Goal: Communication & Community: Answer question/provide support

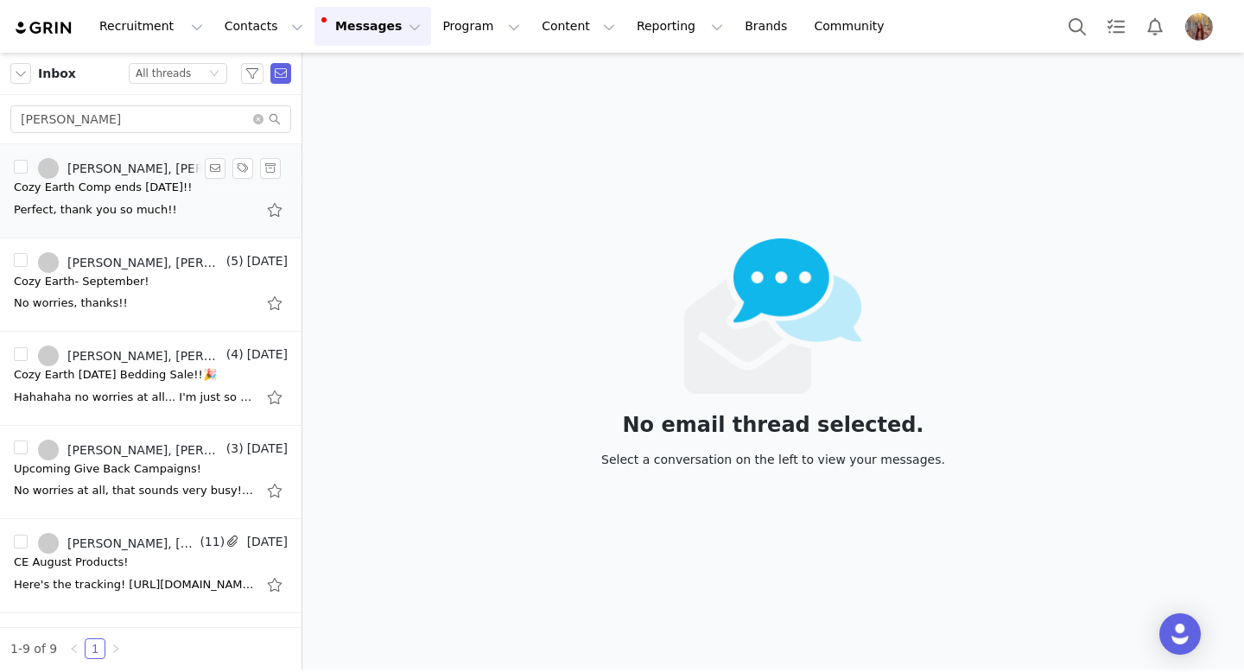
click at [200, 203] on div "Perfect, thank you so much!!" at bounding box center [139, 209] width 251 height 17
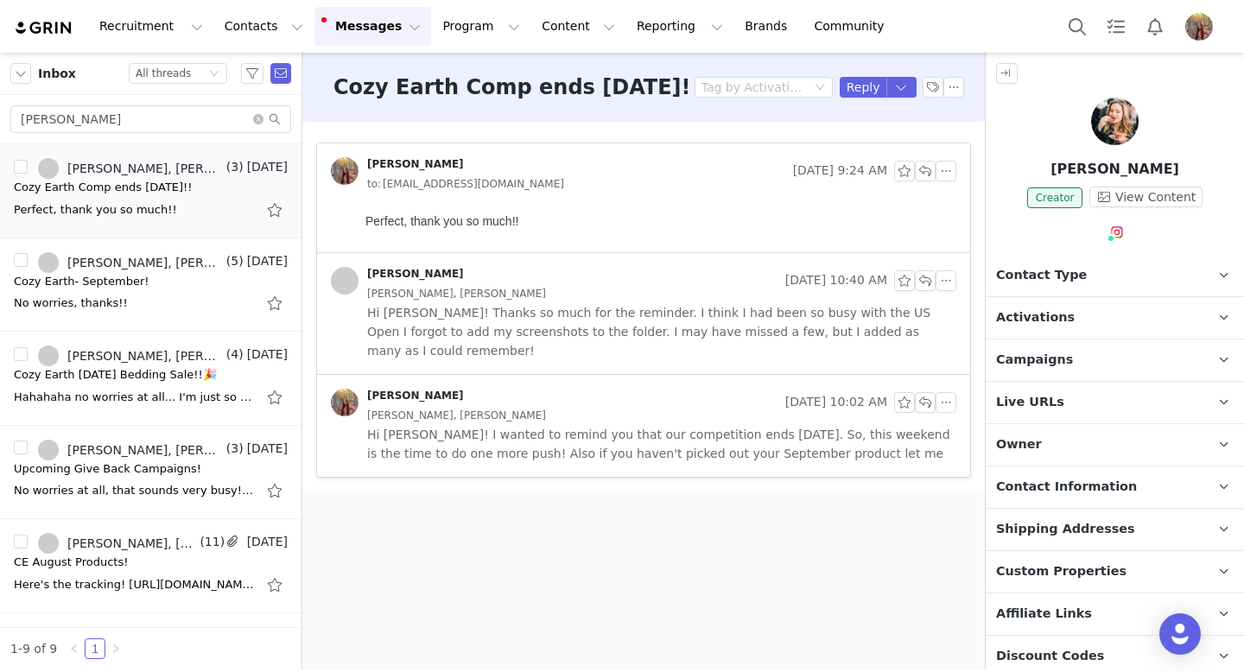
click at [1042, 135] on div at bounding box center [1115, 125] width 258 height 54
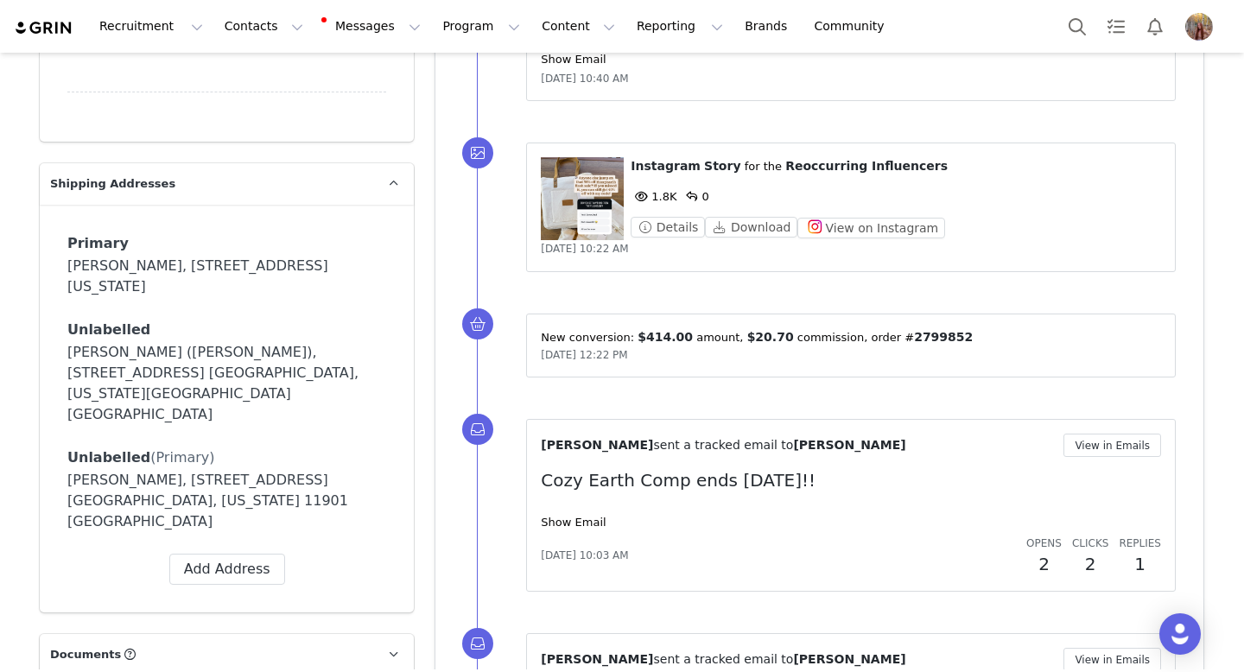
scroll to position [1438, 0]
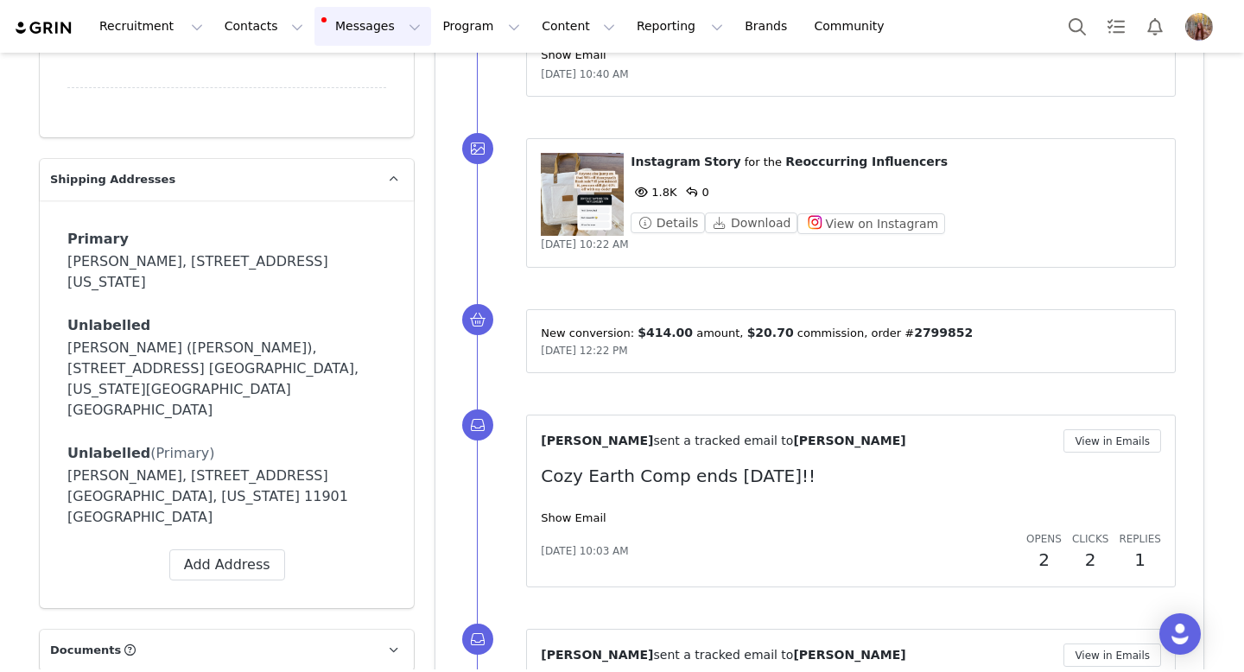
click at [332, 41] on button "Messages Messages" at bounding box center [372, 26] width 117 height 39
click at [364, 106] on div "Inbox 7" at bounding box center [364, 108] width 116 height 18
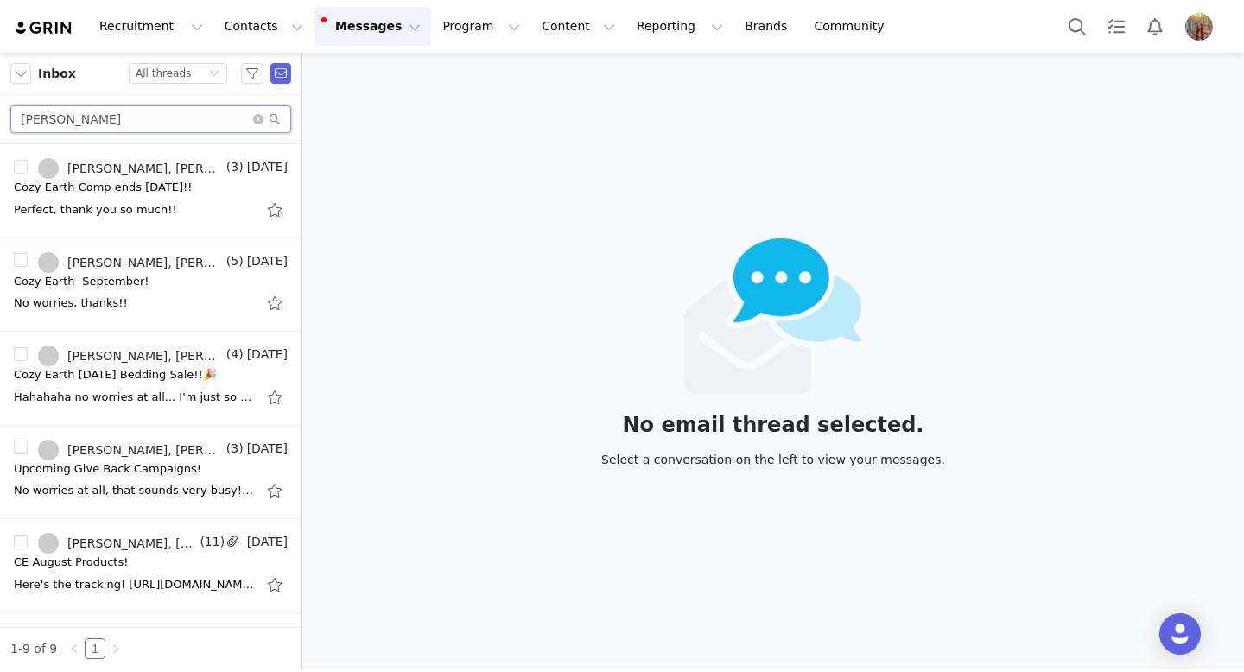
drag, startPoint x: 104, startPoint y: 120, endPoint x: 0, endPoint y: 120, distance: 103.7
click at [0, 120] on div "[PERSON_NAME]" at bounding box center [150, 119] width 301 height 49
paste input "[PERSON_NAME]"
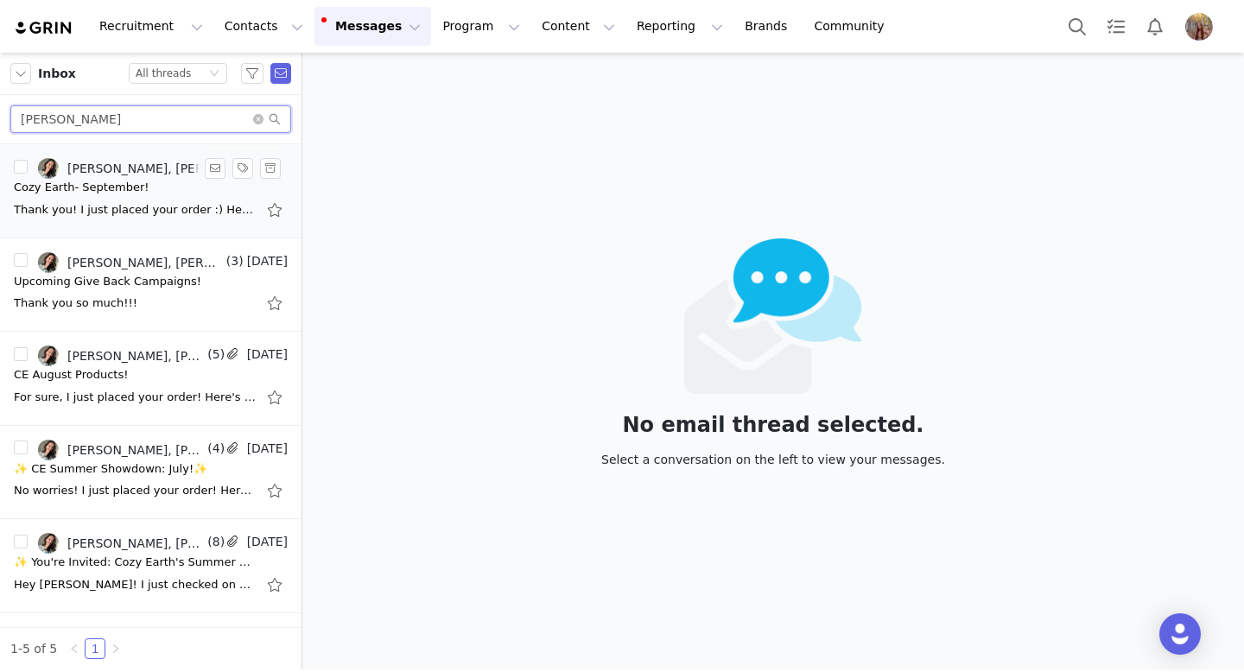
type input "[PERSON_NAME]"
click at [183, 213] on div "Thank you! I just placed your order :) Here is your discount code and link that…" at bounding box center [135, 209] width 242 height 17
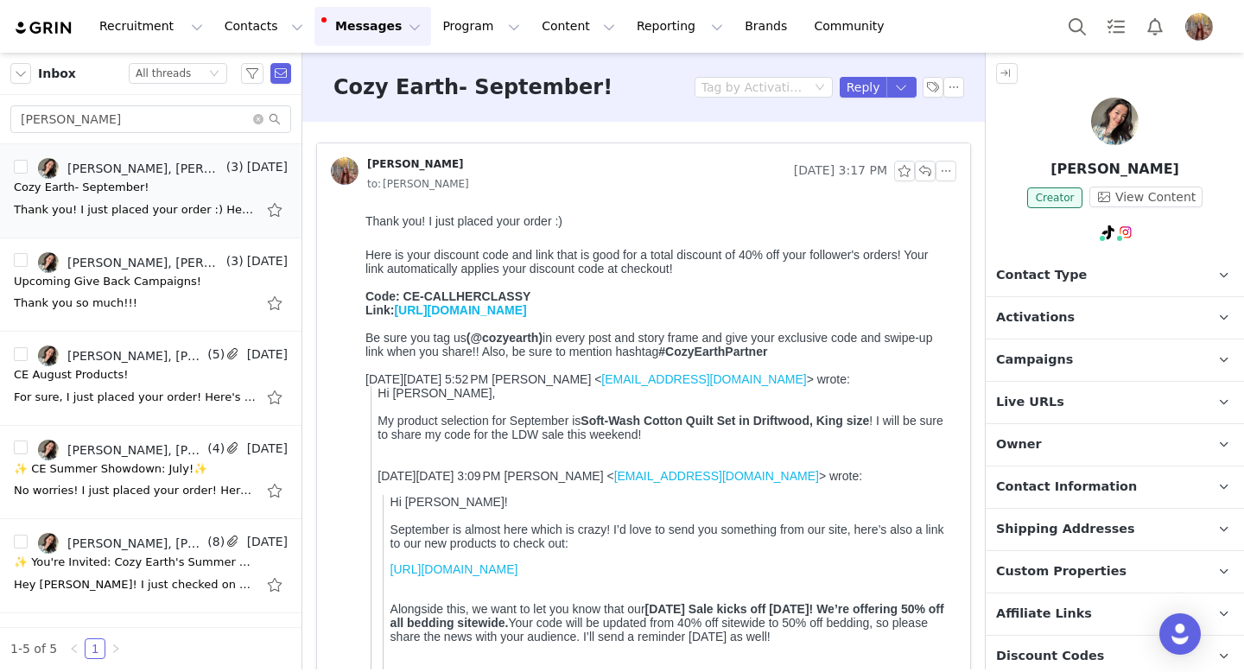
click at [1076, 122] on div at bounding box center [1115, 125] width 258 height 54
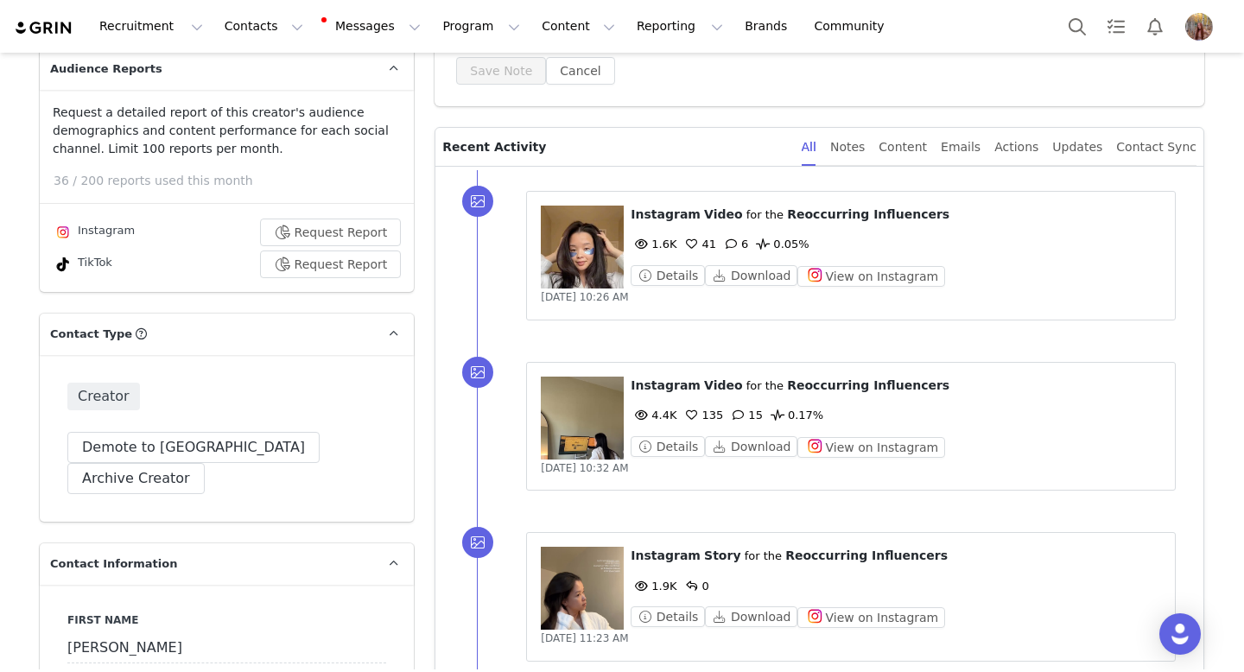
scroll to position [415, 0]
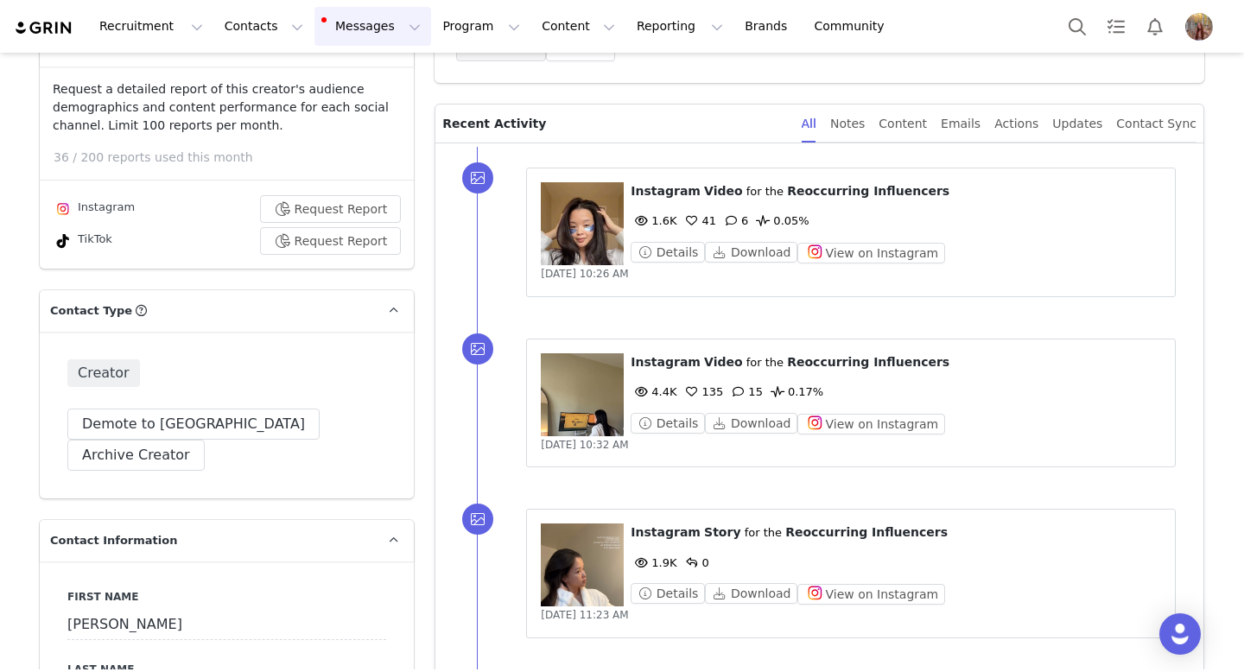
click at [345, 28] on button "Messages Messages" at bounding box center [372, 26] width 117 height 39
click at [370, 106] on div "Inbox 7" at bounding box center [364, 108] width 116 height 18
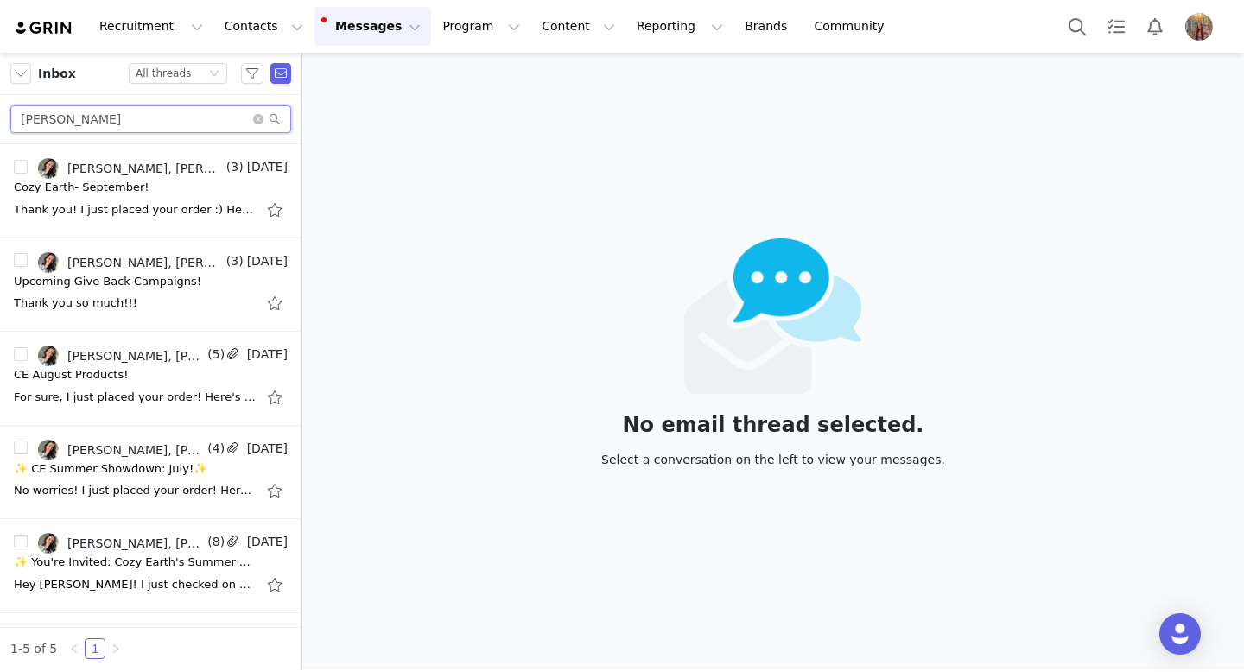
drag, startPoint x: 118, startPoint y: 113, endPoint x: 0, endPoint y: 111, distance: 118.4
click at [0, 113] on div "[PERSON_NAME]" at bounding box center [150, 119] width 301 height 49
paste input "[PERSON_NAME]"
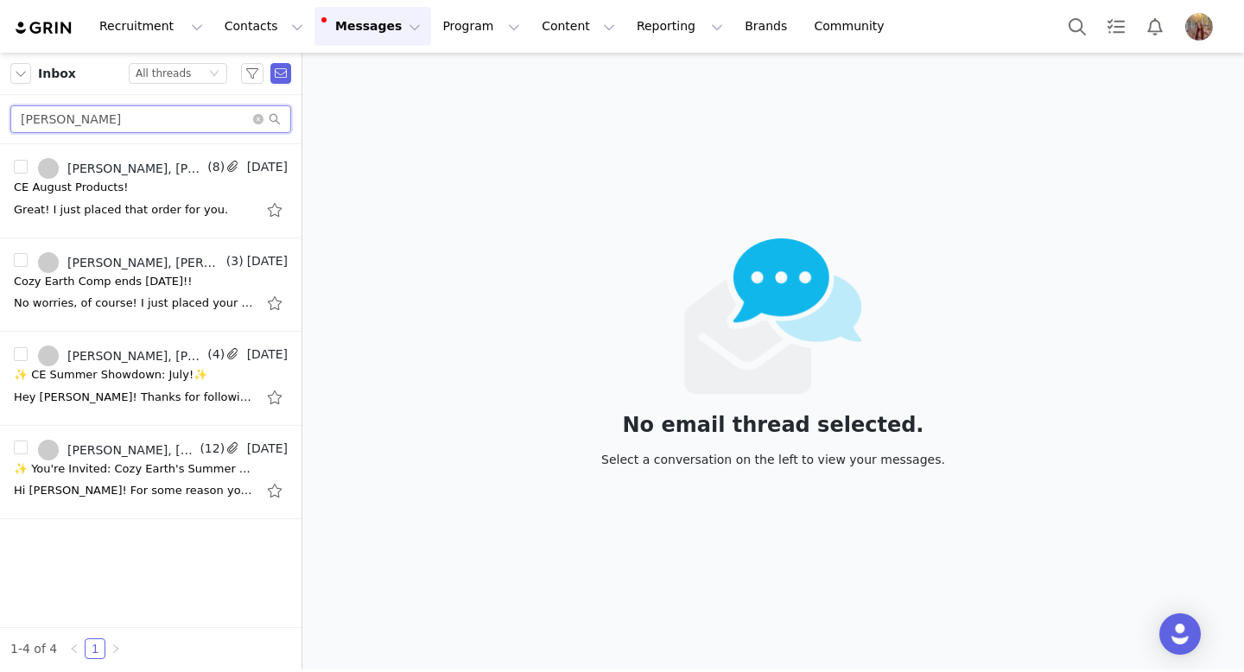
type input "[PERSON_NAME]"
click at [201, 208] on div "Great! I just placed that order for you." at bounding box center [121, 209] width 214 height 17
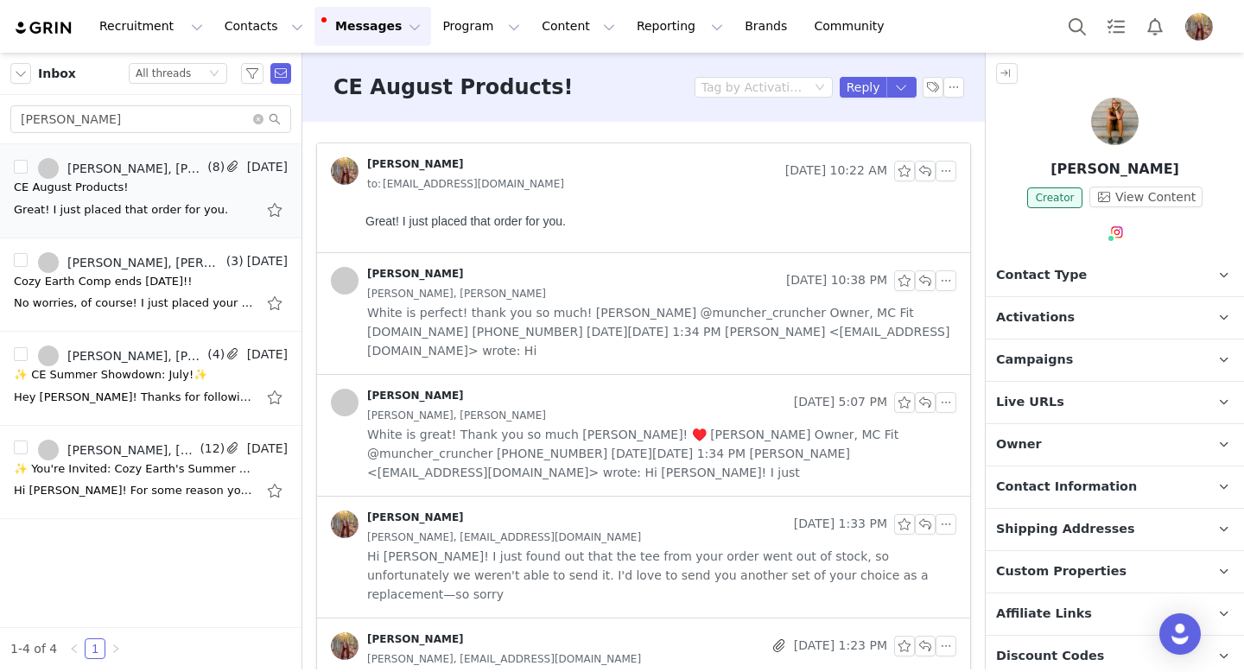
click at [1087, 122] on div at bounding box center [1115, 125] width 258 height 54
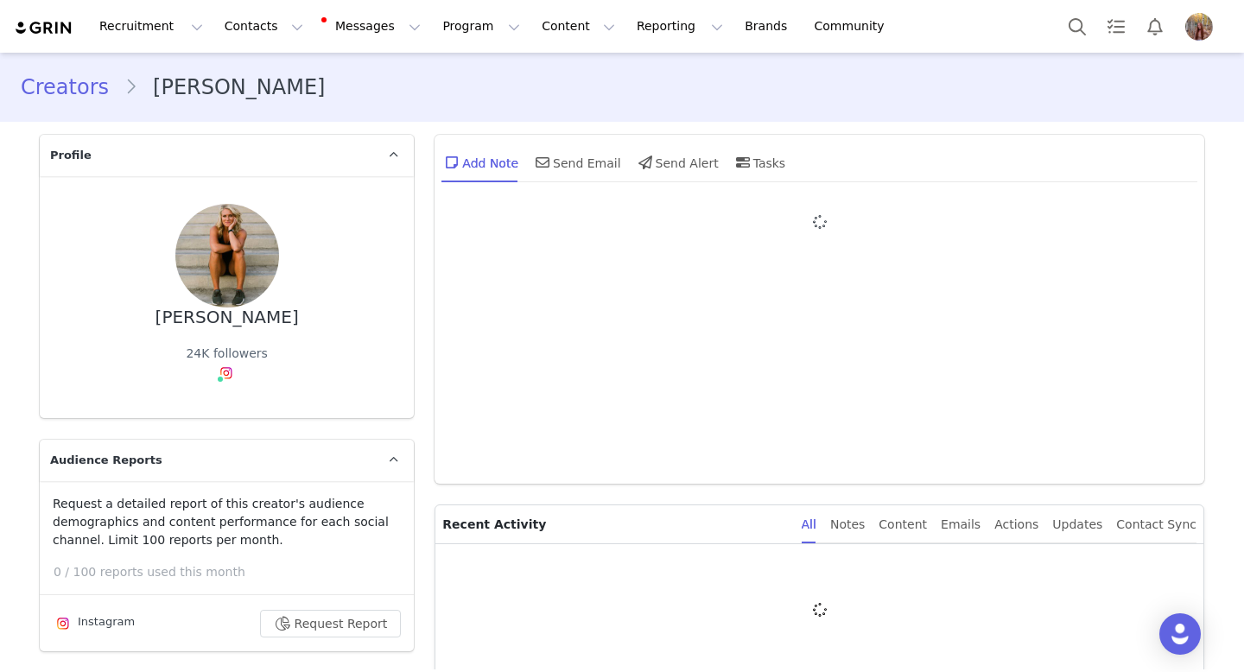
type input "+1 ([GEOGRAPHIC_DATA])"
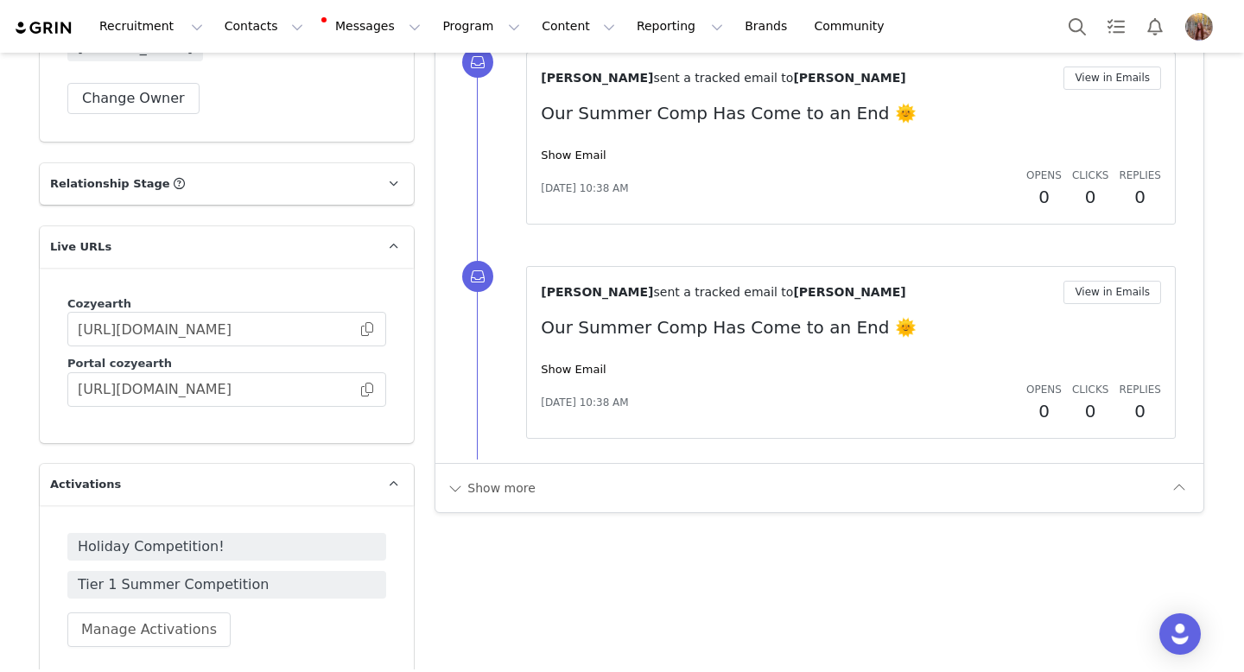
scroll to position [2230, 0]
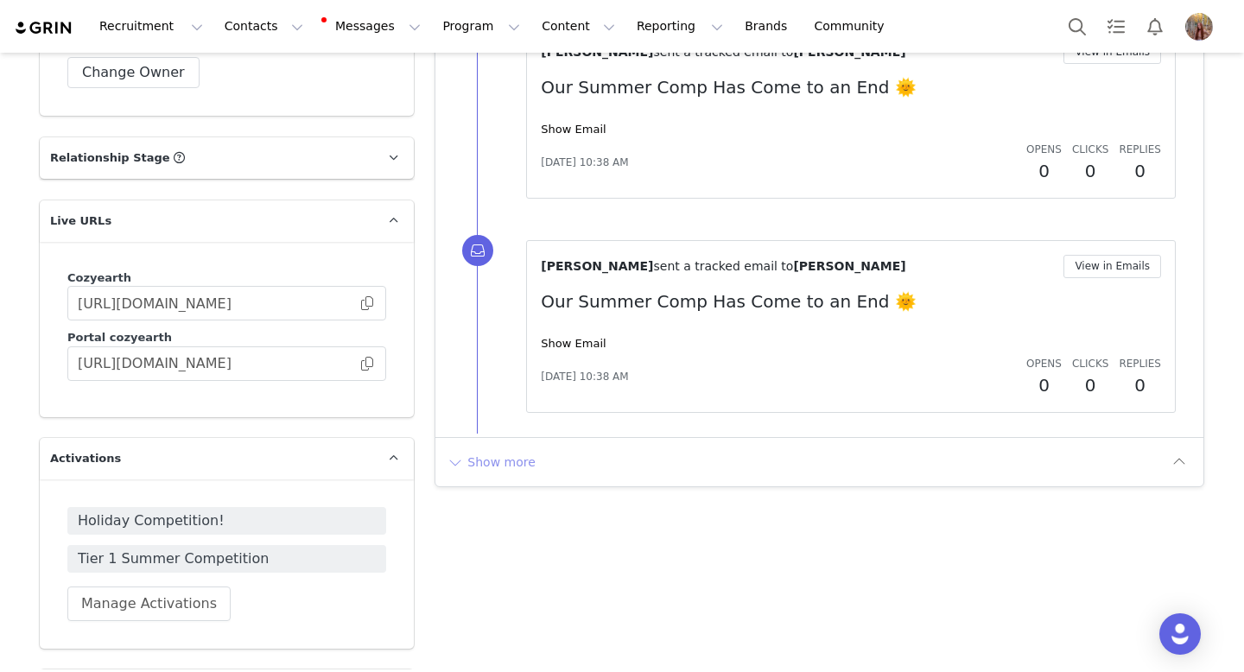
click at [480, 457] on button "Show more" at bounding box center [491, 462] width 91 height 28
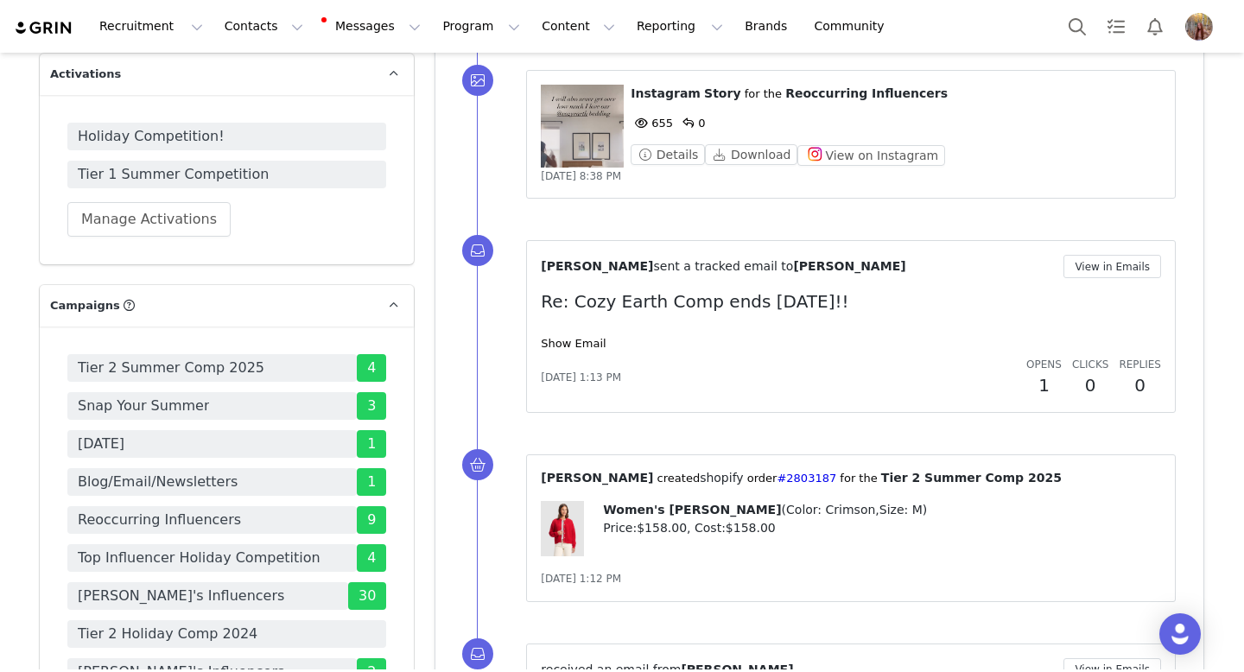
scroll to position [2636, 0]
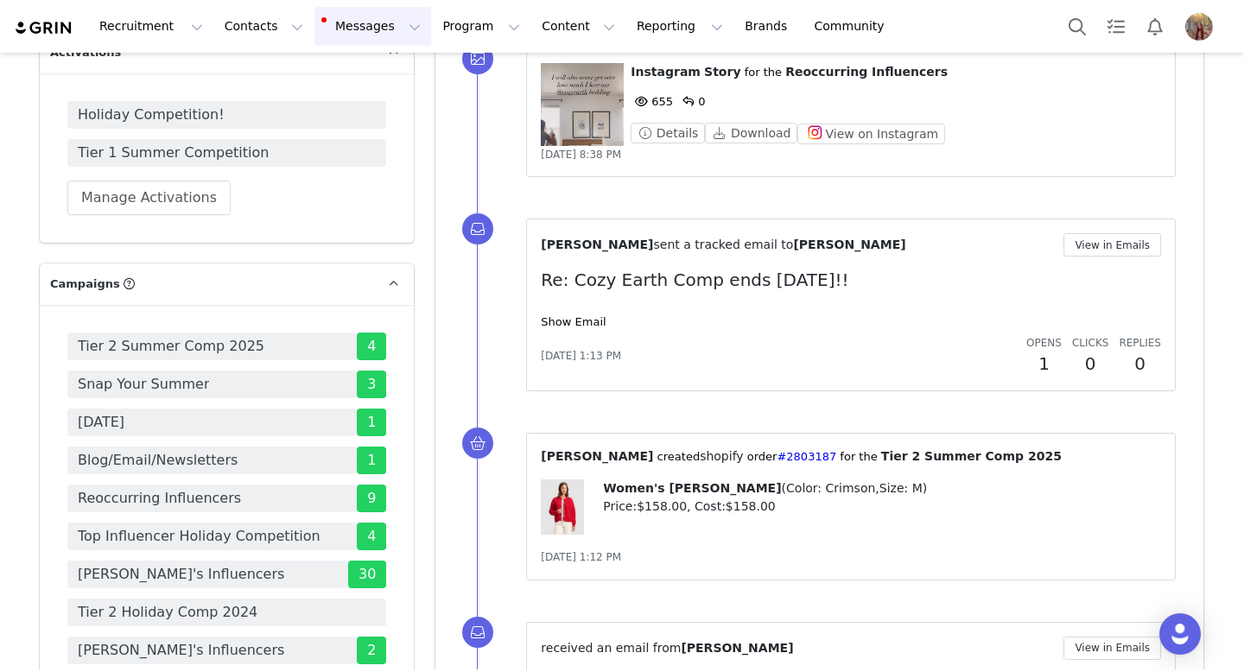
click at [350, 24] on button "Messages Messages" at bounding box center [372, 26] width 117 height 39
click at [333, 110] on p "Inbox" at bounding box center [325, 108] width 33 height 18
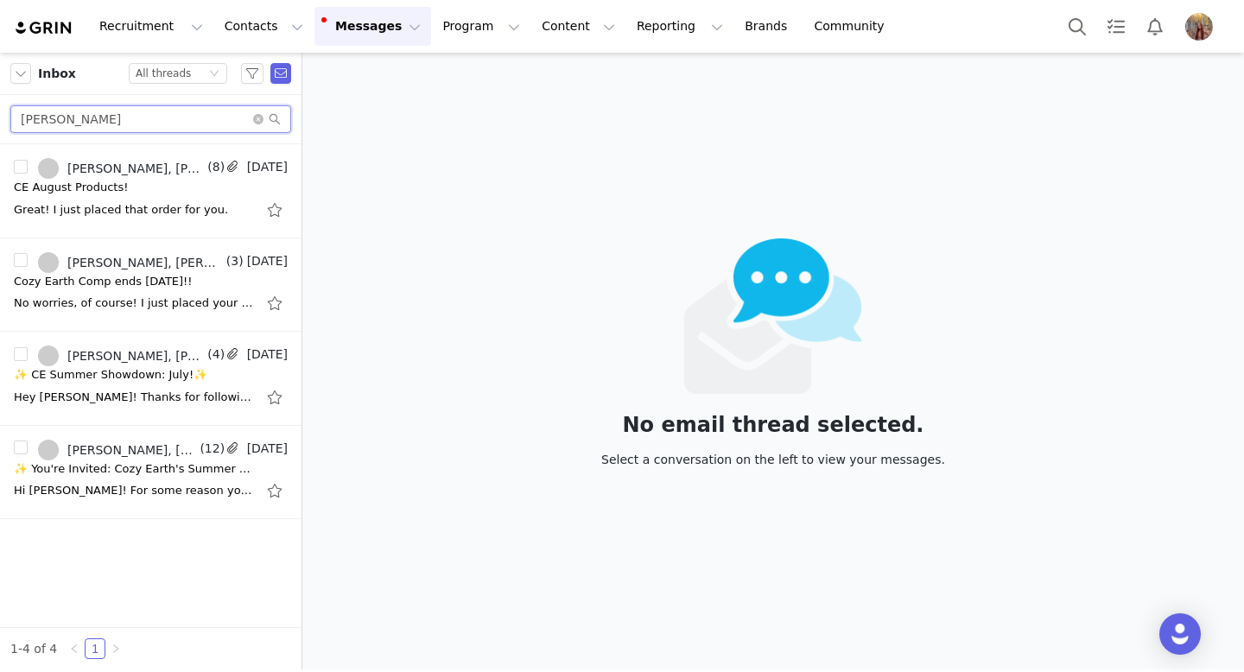
drag, startPoint x: 129, startPoint y: 120, endPoint x: 0, endPoint y: 119, distance: 128.7
click at [0, 120] on div "[PERSON_NAME]" at bounding box center [150, 119] width 301 height 49
paste input "[PERSON_NAME]"
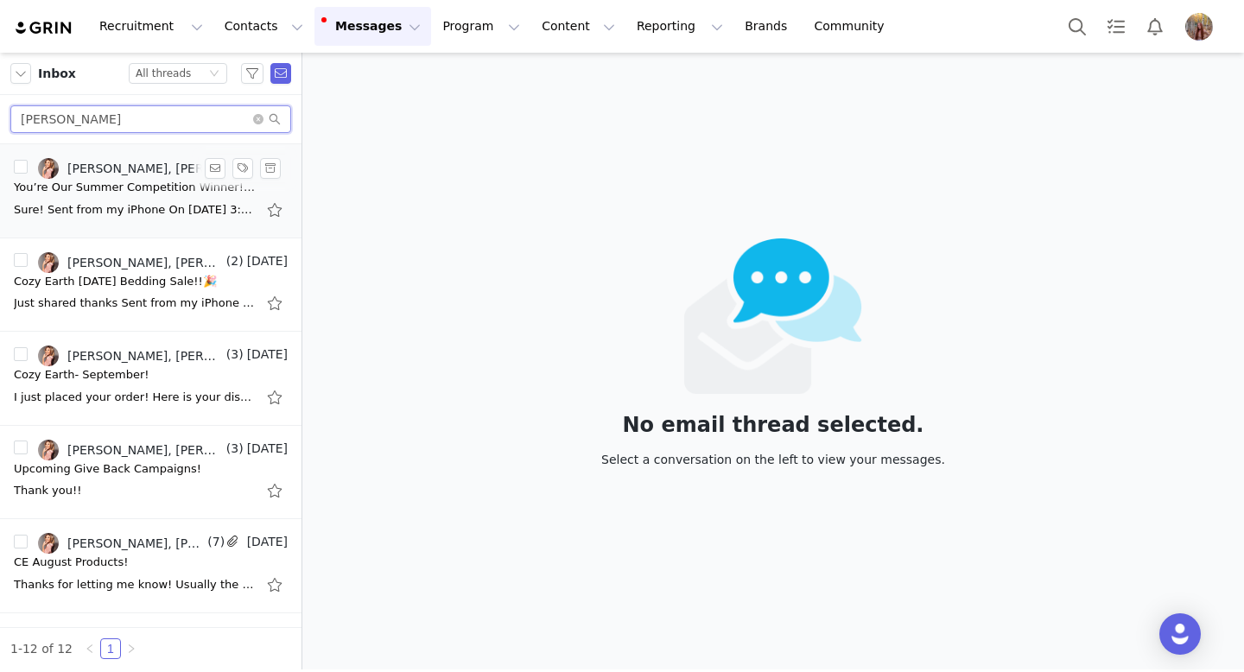
type input "[PERSON_NAME]"
click at [175, 205] on div "Sure! Sent from my iPhone On Sep 17, 2025, at 3:11 PM, Addie Woods <addiew@cozy…" at bounding box center [135, 209] width 242 height 17
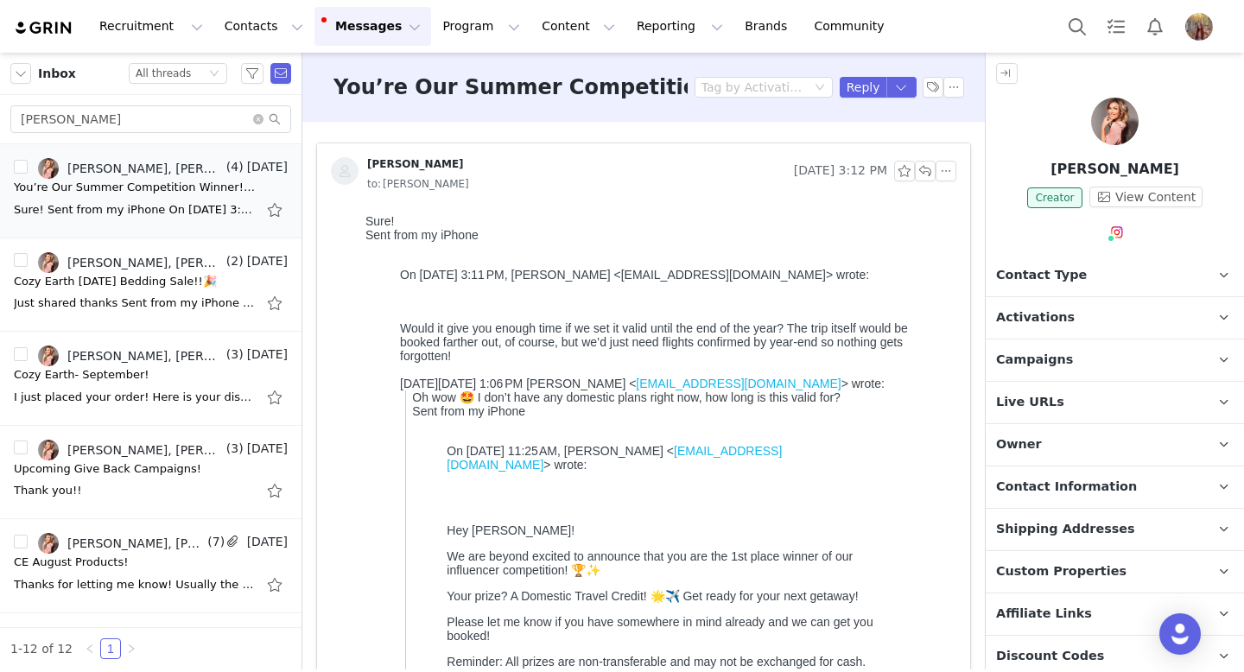
click at [1080, 136] on div at bounding box center [1115, 125] width 258 height 54
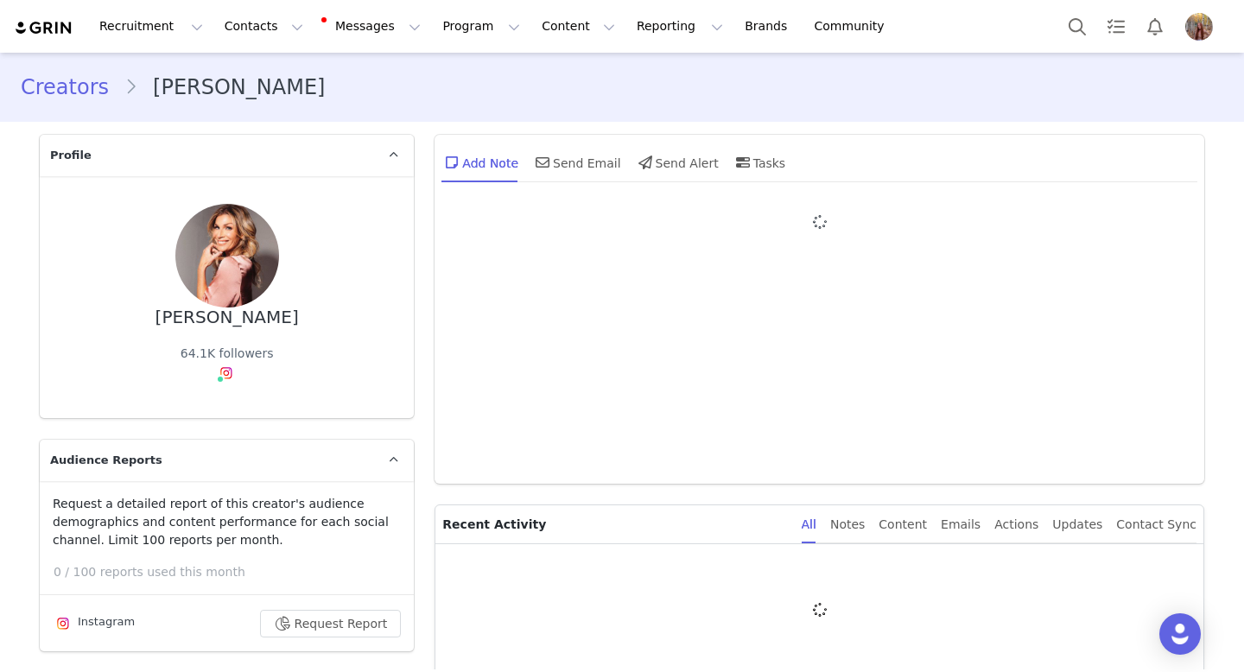
type input "+1 ([GEOGRAPHIC_DATA])"
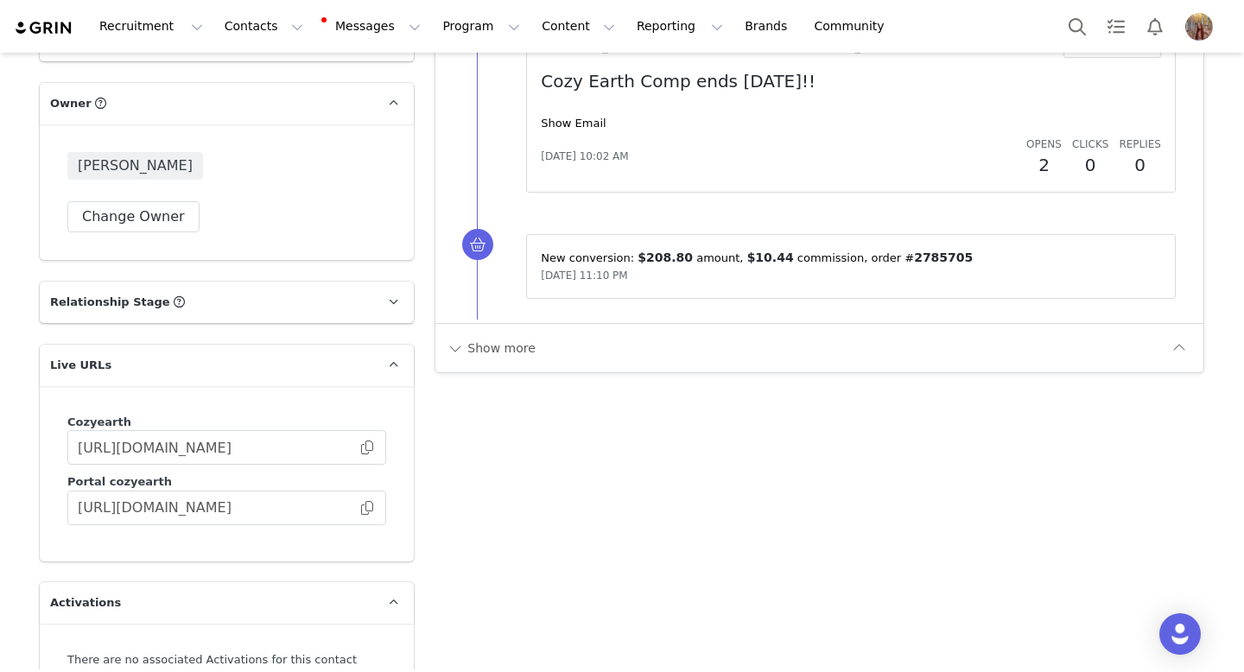
scroll to position [2089, 0]
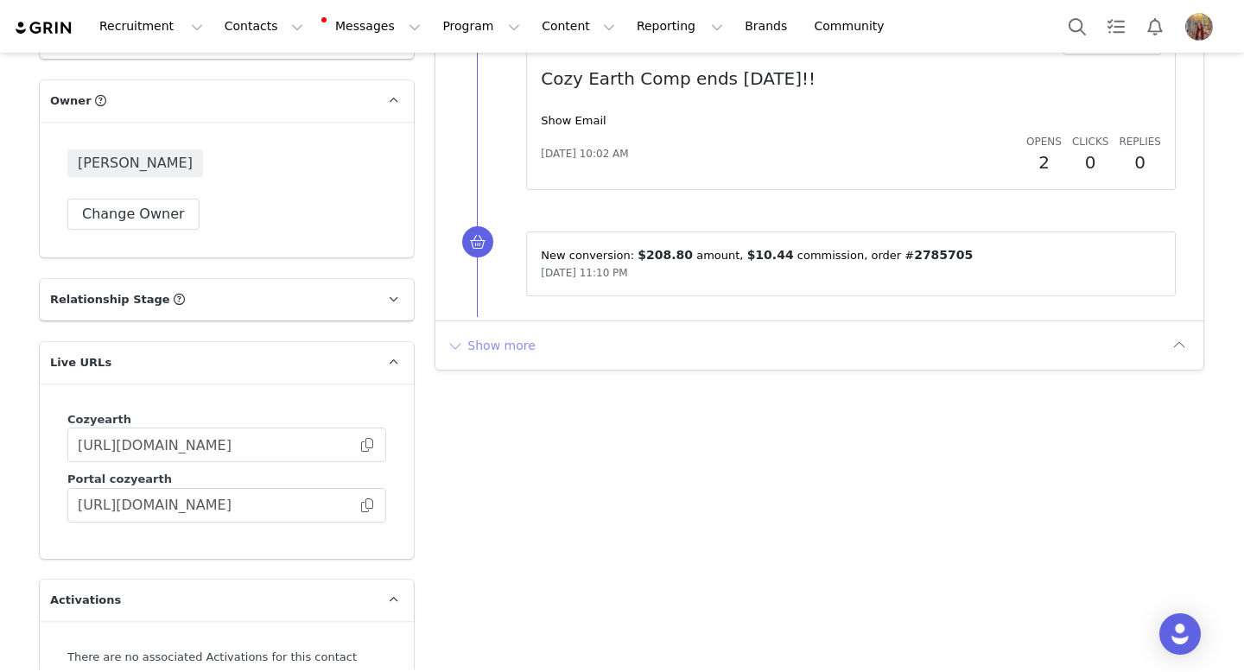
click at [482, 339] on button "Show more" at bounding box center [491, 346] width 91 height 28
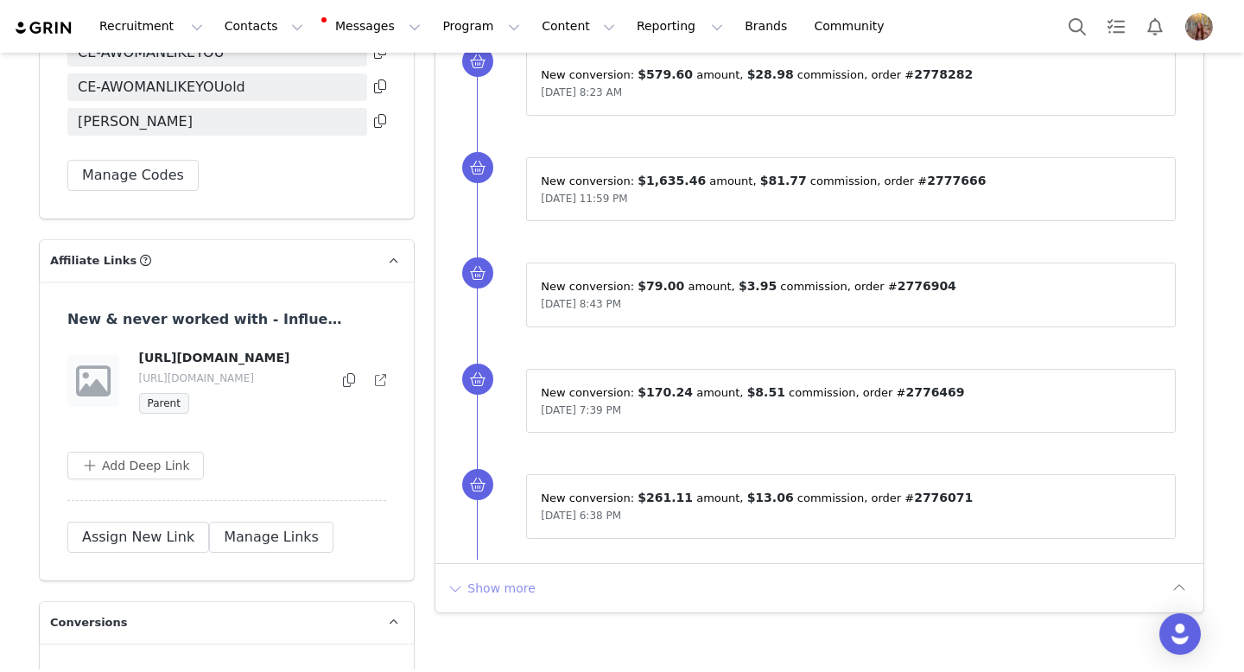
scroll to position [3420, 0]
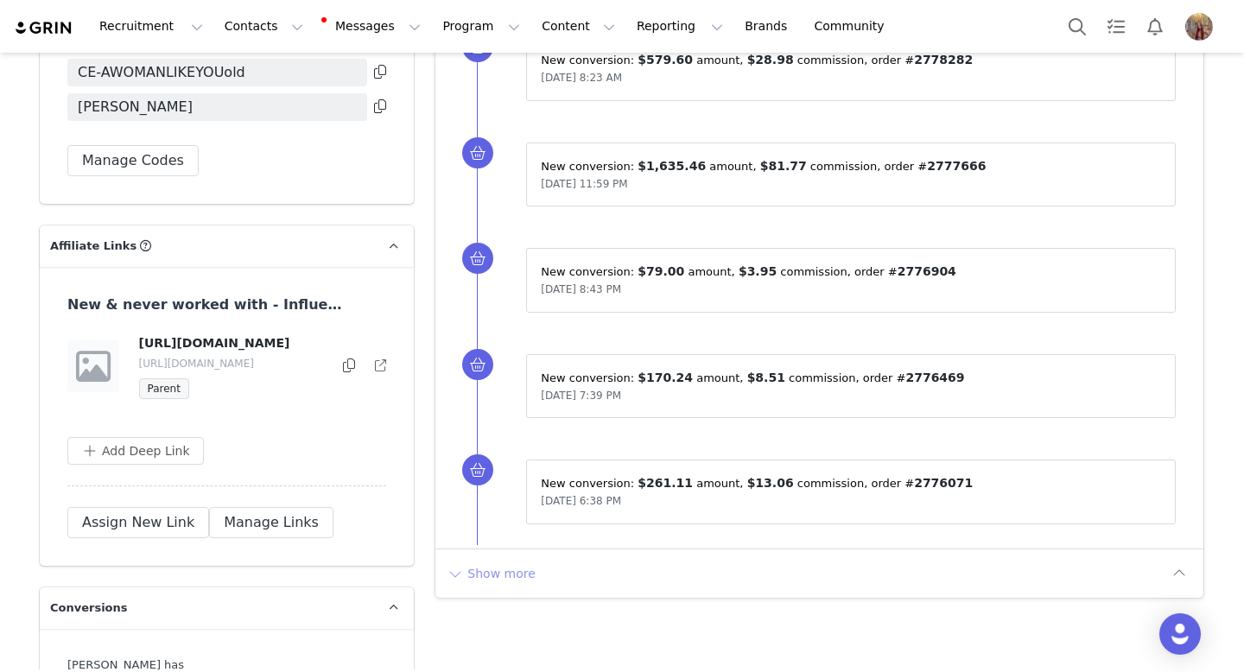
click at [484, 581] on button "Show more" at bounding box center [491, 574] width 91 height 28
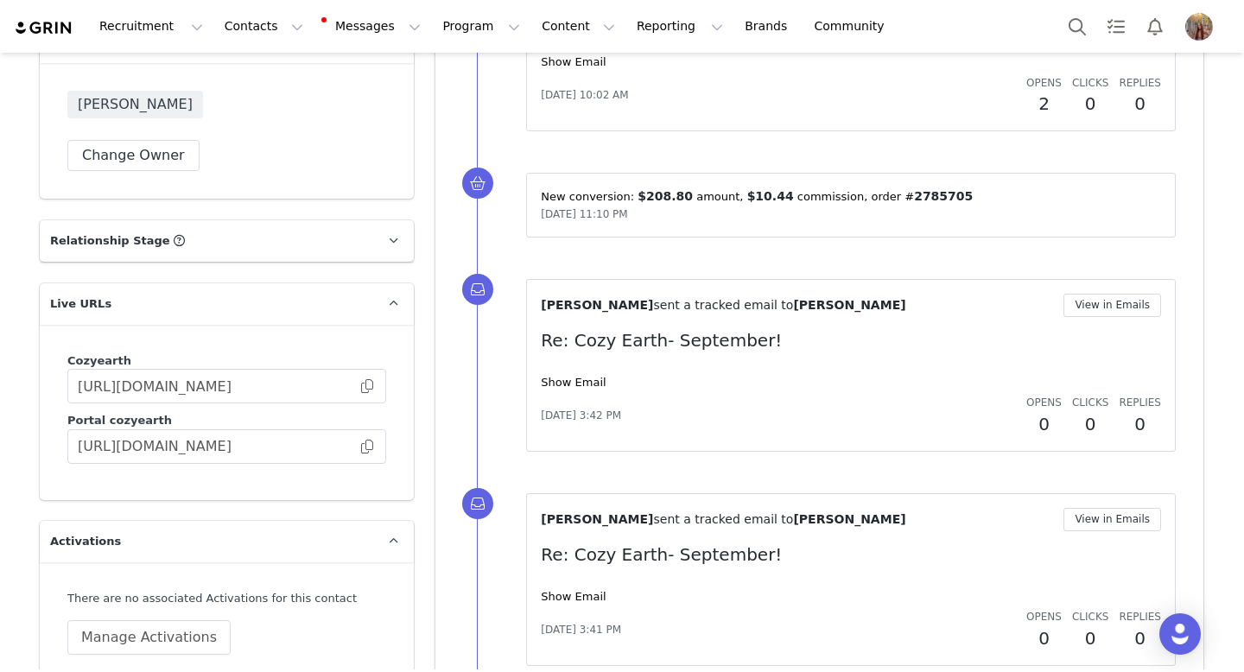
scroll to position [1660, 0]
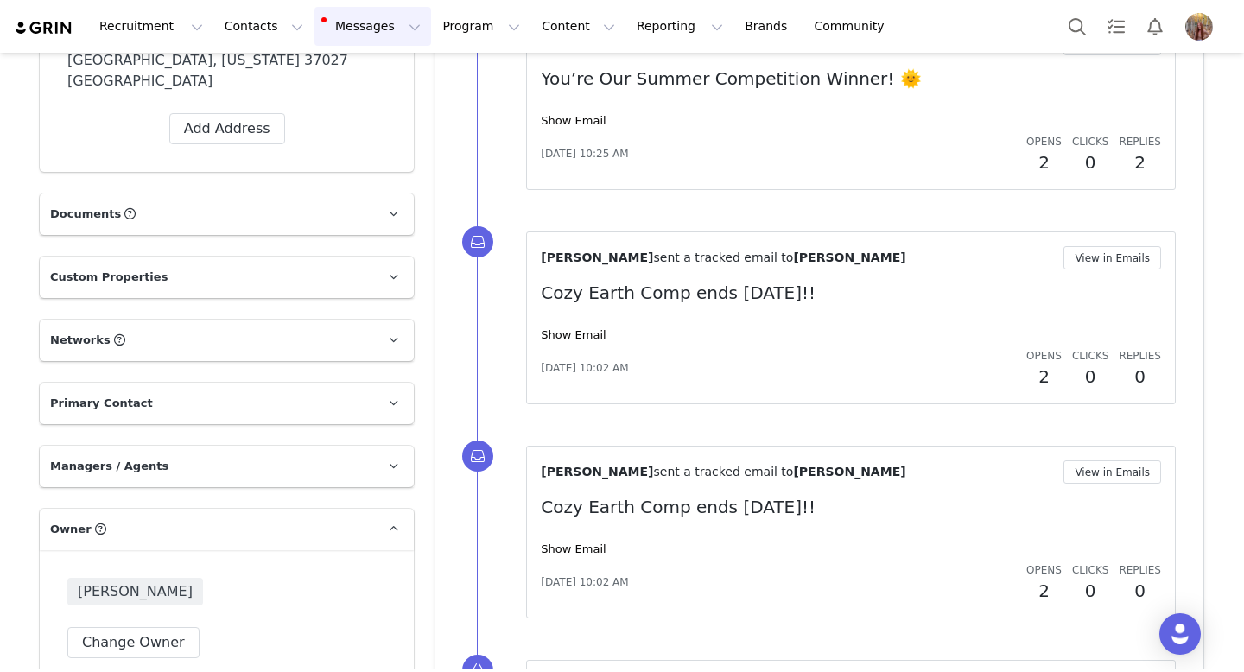
click at [358, 37] on button "Messages Messages" at bounding box center [372, 26] width 117 height 39
click at [371, 105] on div "Inbox 7" at bounding box center [364, 108] width 116 height 18
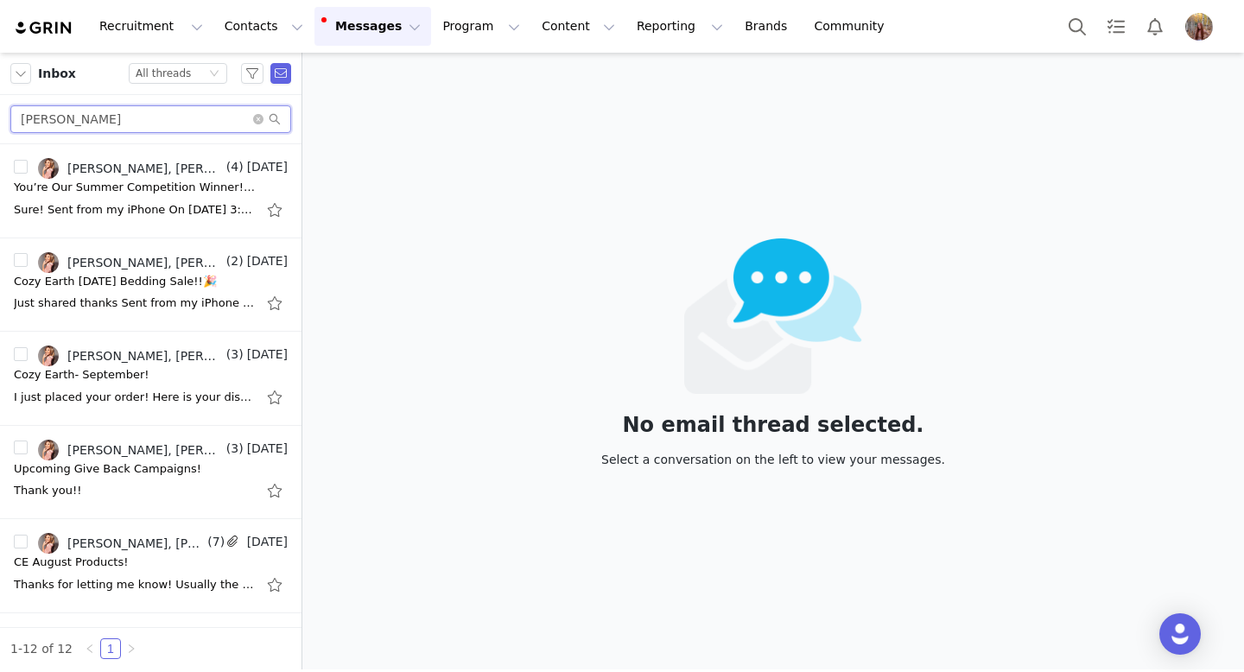
drag, startPoint x: 133, startPoint y: 128, endPoint x: 0, endPoint y: 117, distance: 133.4
click at [0, 117] on div "[PERSON_NAME]" at bounding box center [150, 119] width 301 height 49
paste input "[PERSON_NAME]"
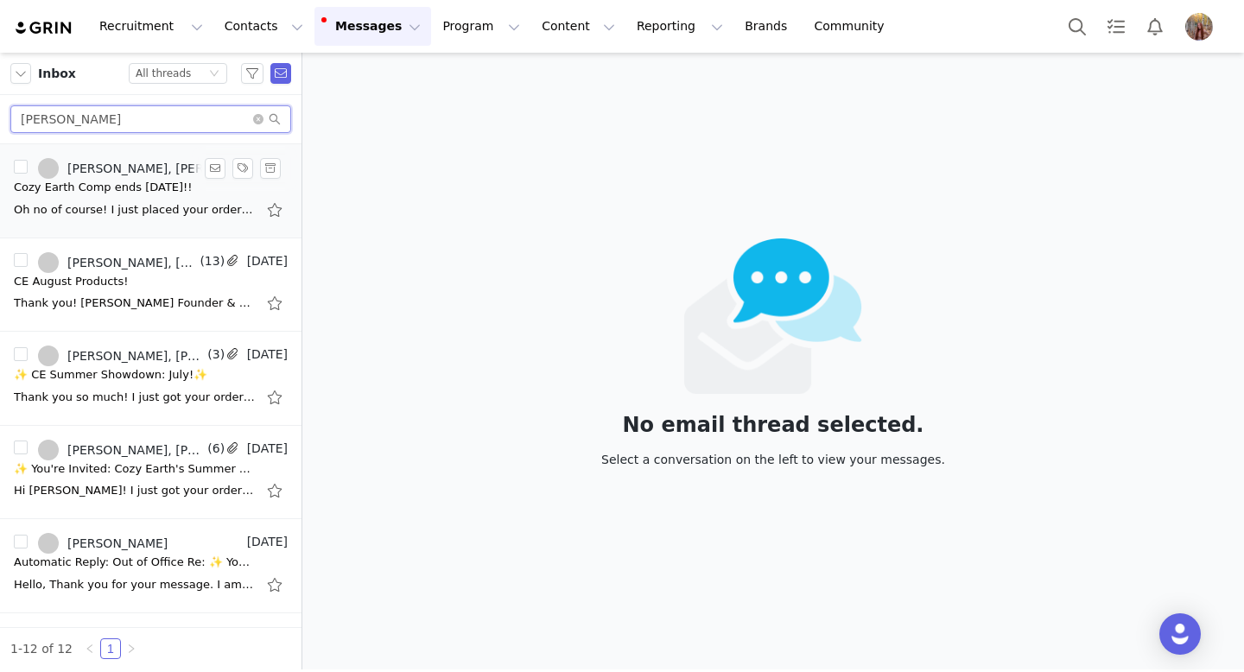
type input "[PERSON_NAME]"
click at [175, 201] on div "Oh no of course! I just placed your order for the sheets :) Addie" at bounding box center [135, 209] width 242 height 17
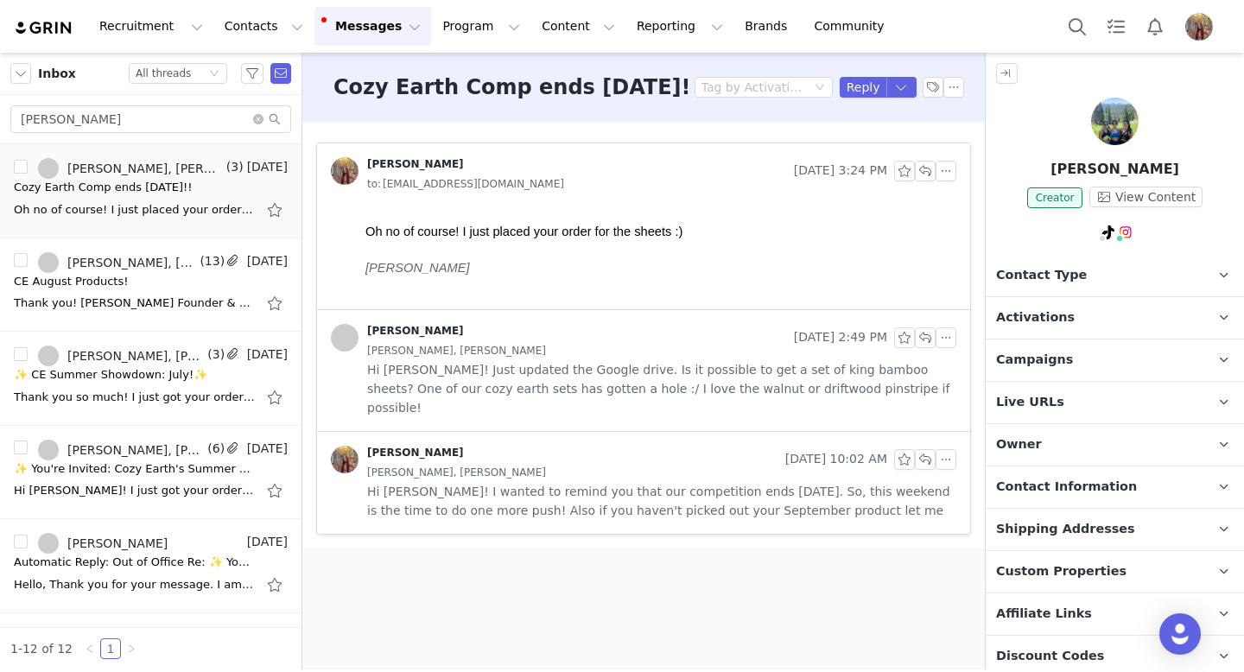
click at [1101, 137] on img at bounding box center [1115, 122] width 48 height 48
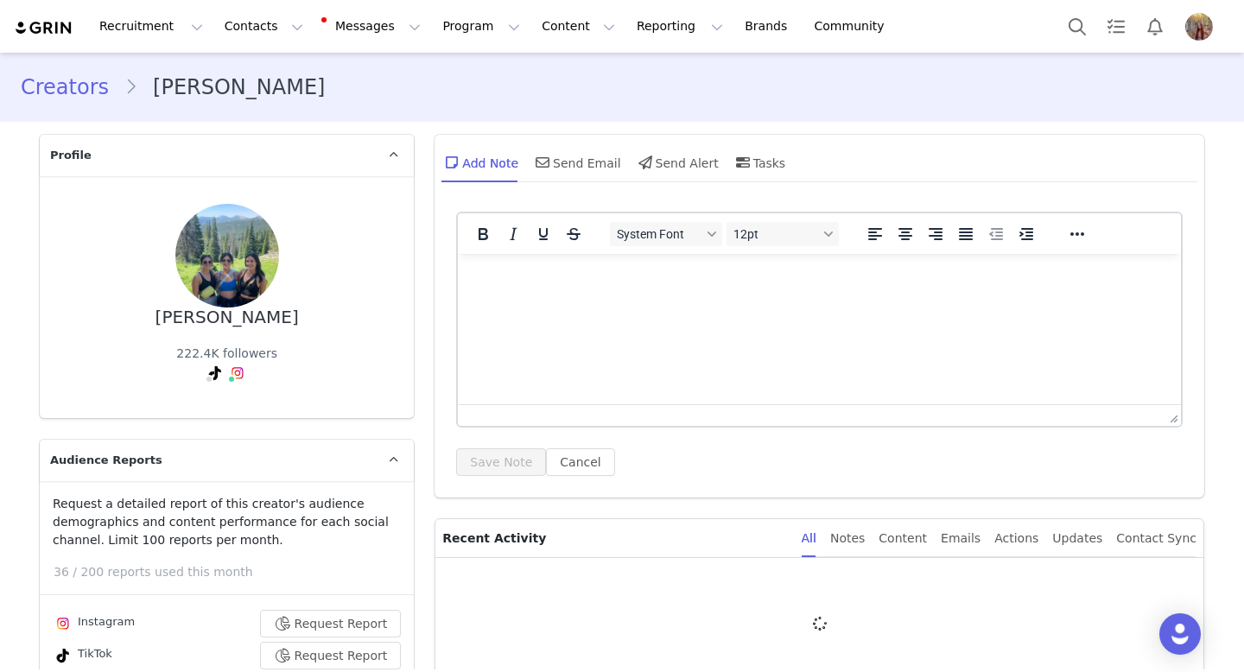
type input "+1 ([GEOGRAPHIC_DATA])"
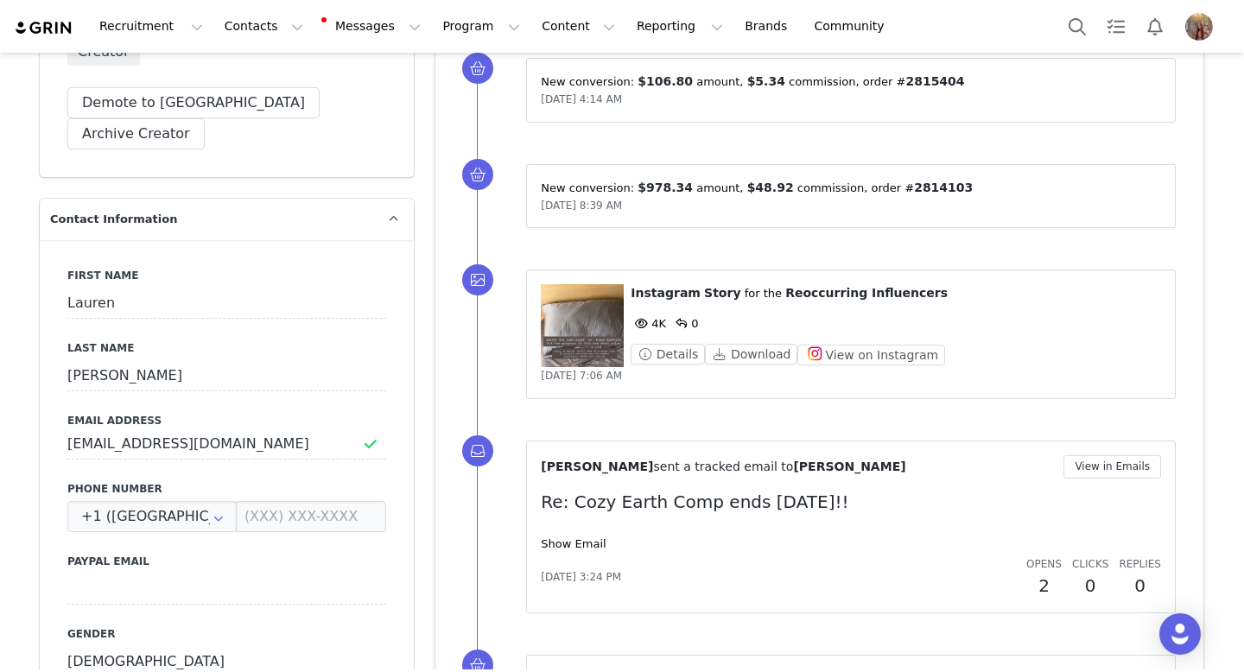
scroll to position [764, 0]
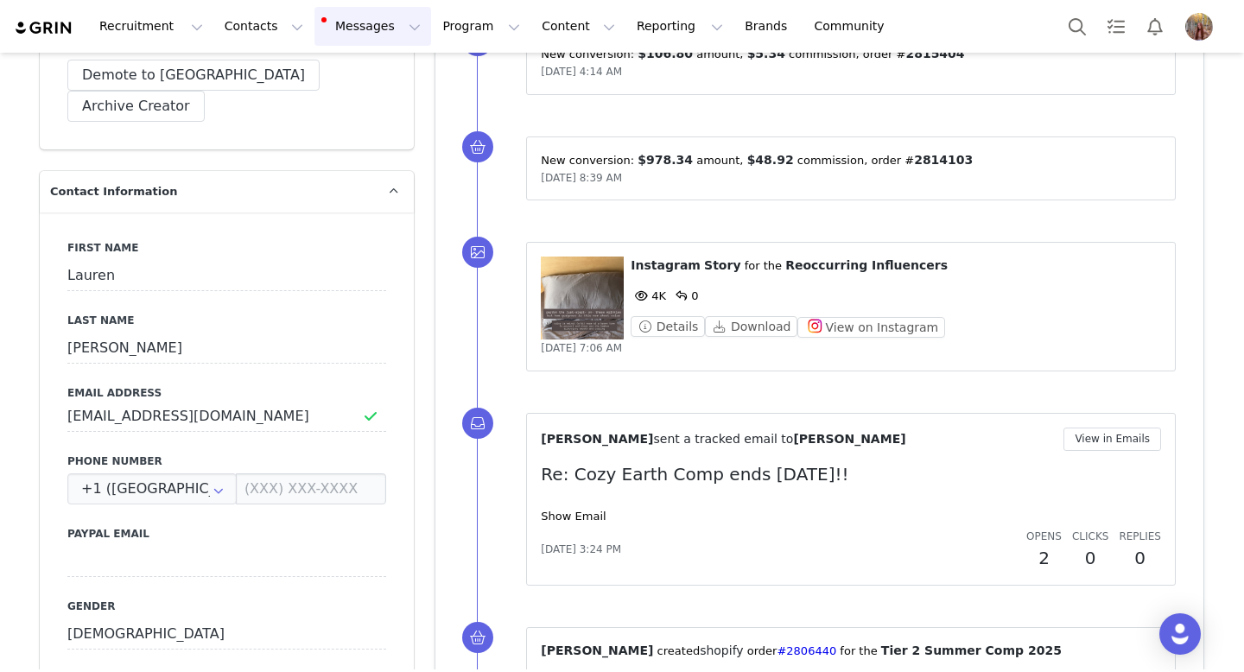
click at [314, 19] on button "Messages Messages" at bounding box center [372, 26] width 117 height 39
click at [376, 117] on link "Inbox 7" at bounding box center [363, 108] width 136 height 32
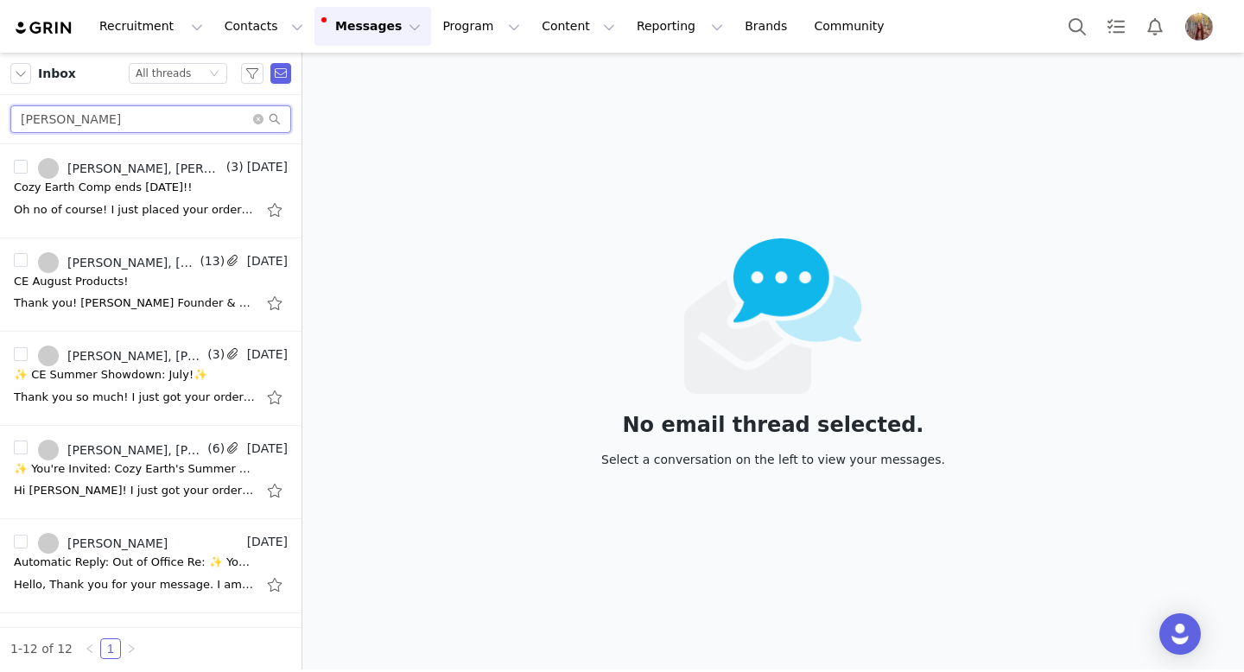
drag, startPoint x: 155, startPoint y: 117, endPoint x: 0, endPoint y: 98, distance: 156.8
click at [0, 98] on div "[PERSON_NAME]" at bounding box center [150, 119] width 301 height 49
paste input "[PERSON_NAME] [PERSON_NAME]"
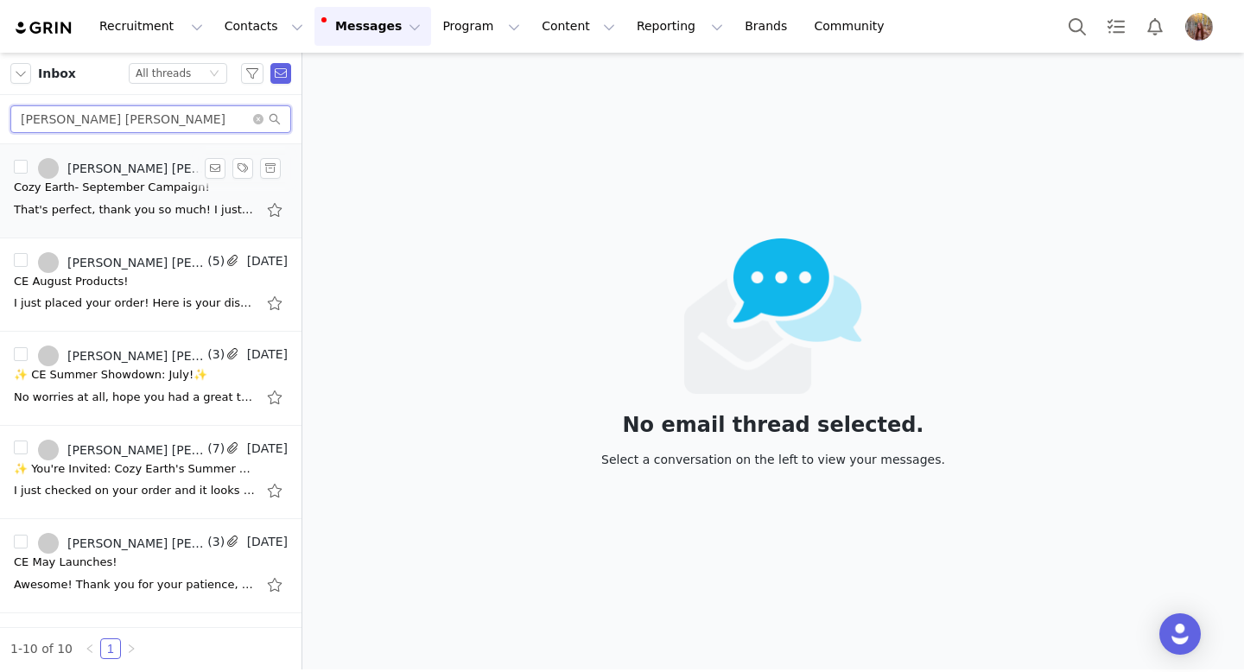
type input "[PERSON_NAME] [PERSON_NAME]"
click at [174, 203] on div "That's perfect, thank you so much! I just placed your order as well- Here is yo…" at bounding box center [135, 209] width 242 height 17
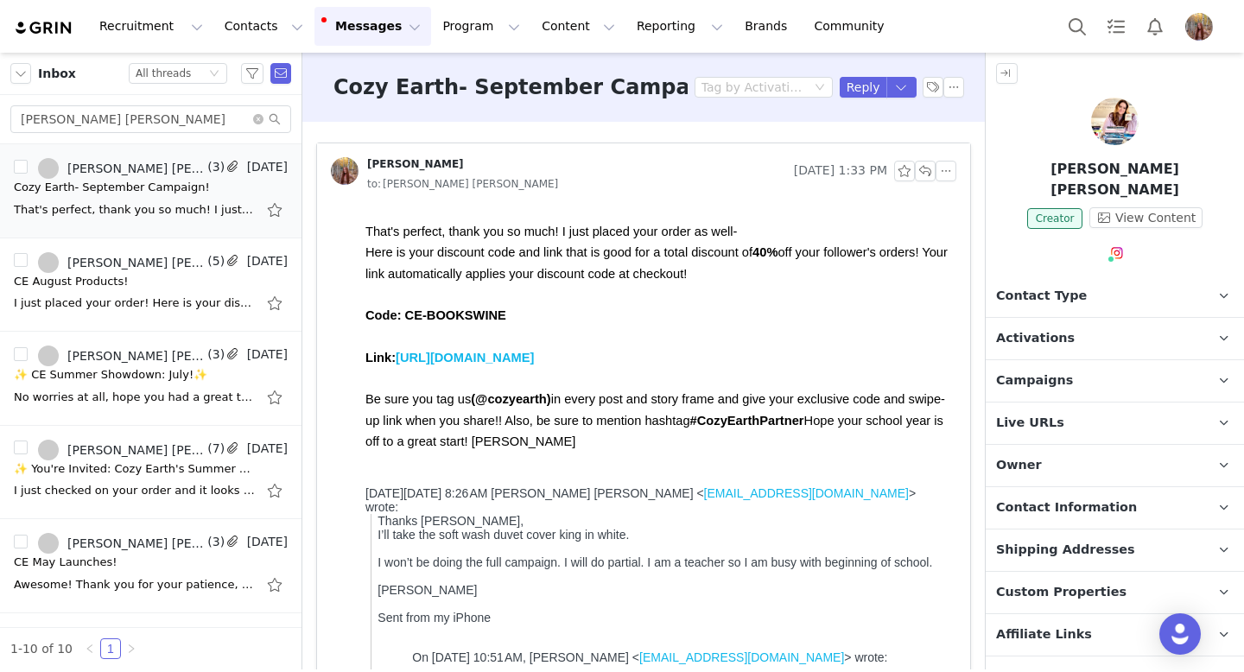
click at [1108, 150] on div at bounding box center [1115, 125] width 258 height 54
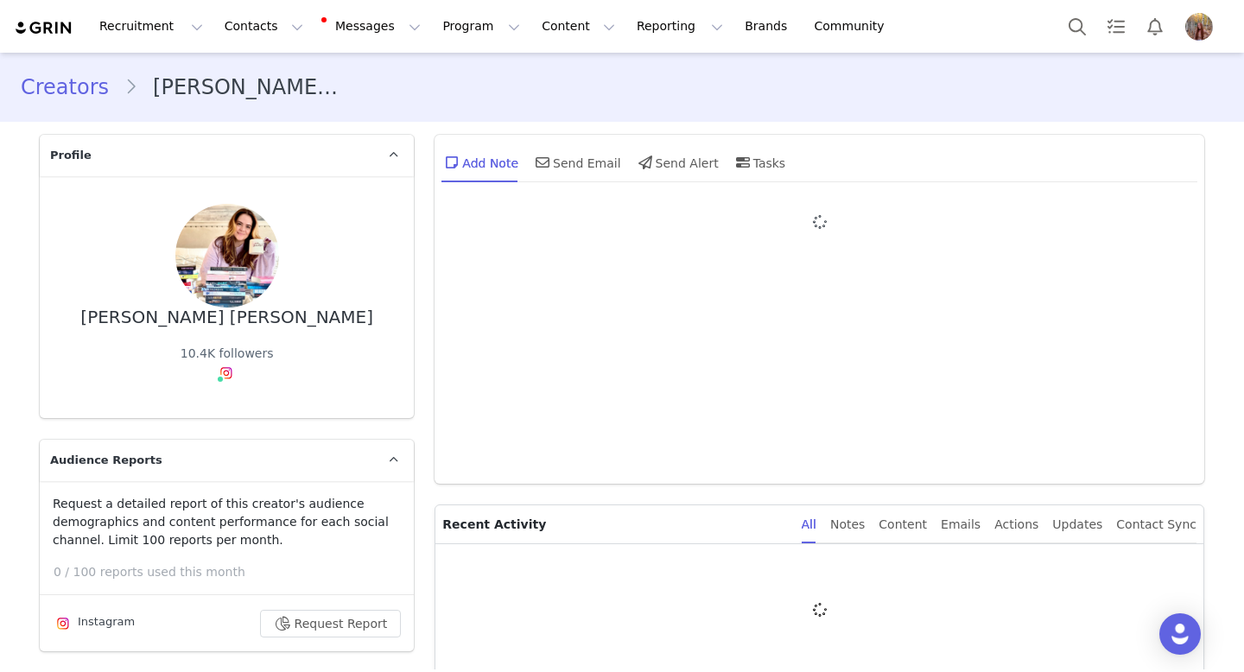
type input "+1 ([GEOGRAPHIC_DATA])"
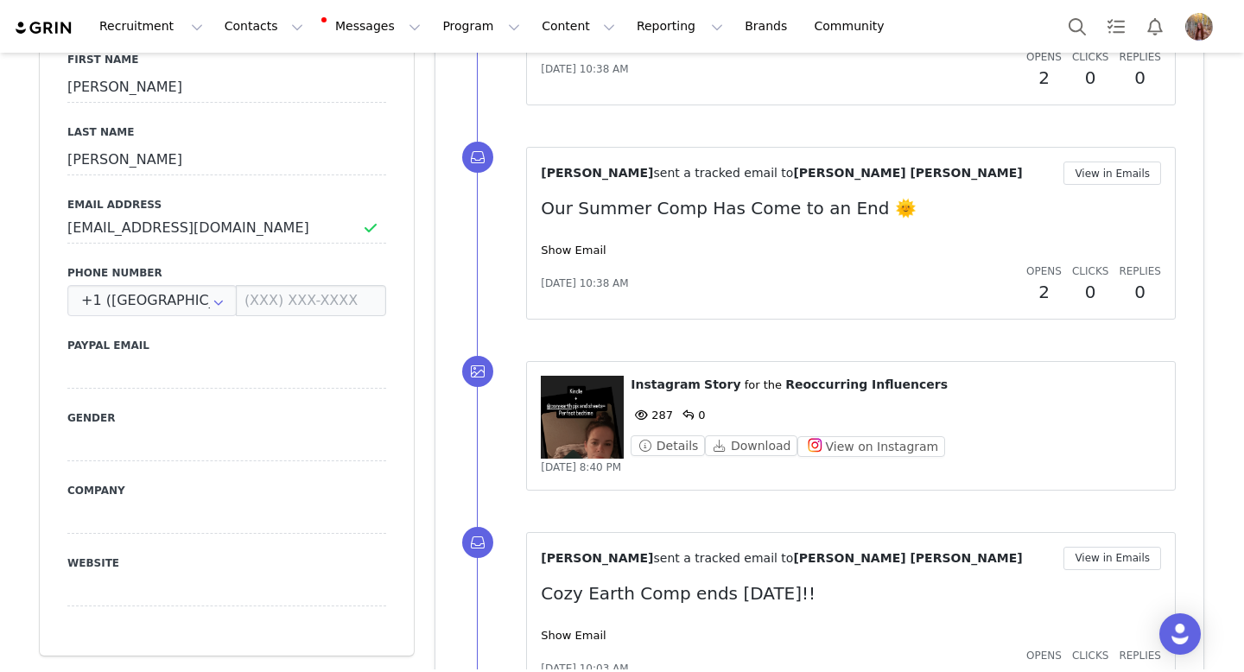
scroll to position [965, 0]
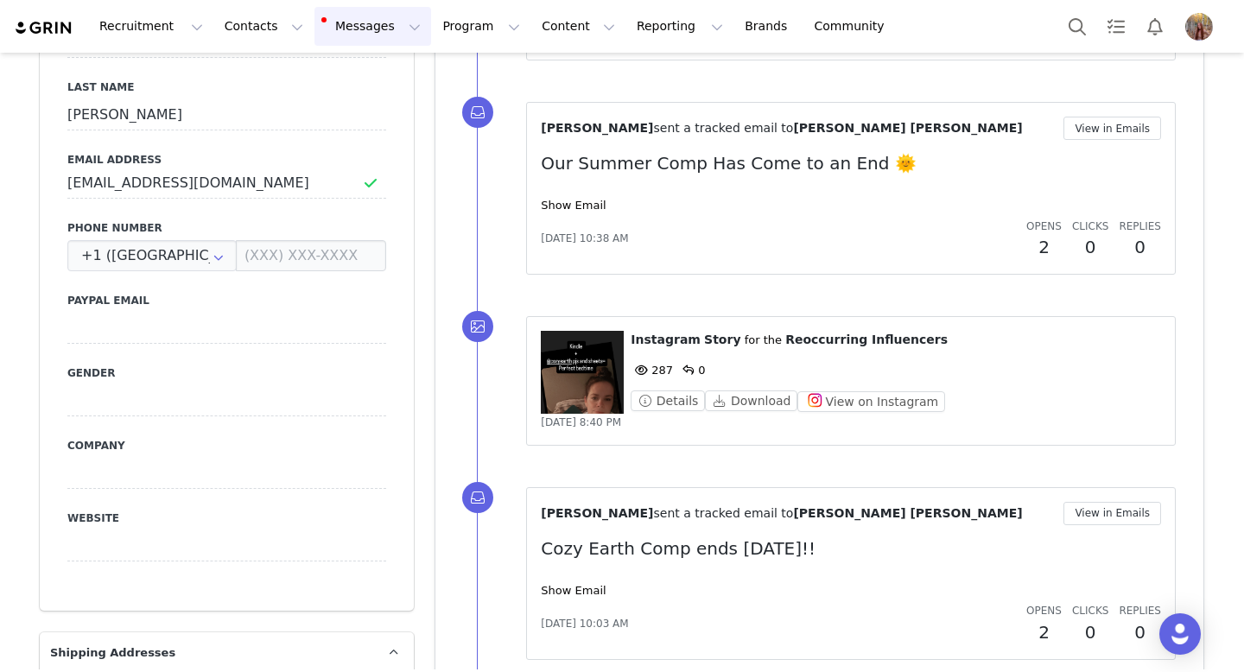
click at [334, 33] on button "Messages Messages" at bounding box center [372, 26] width 117 height 39
click at [390, 117] on link "Inbox 7" at bounding box center [363, 108] width 136 height 32
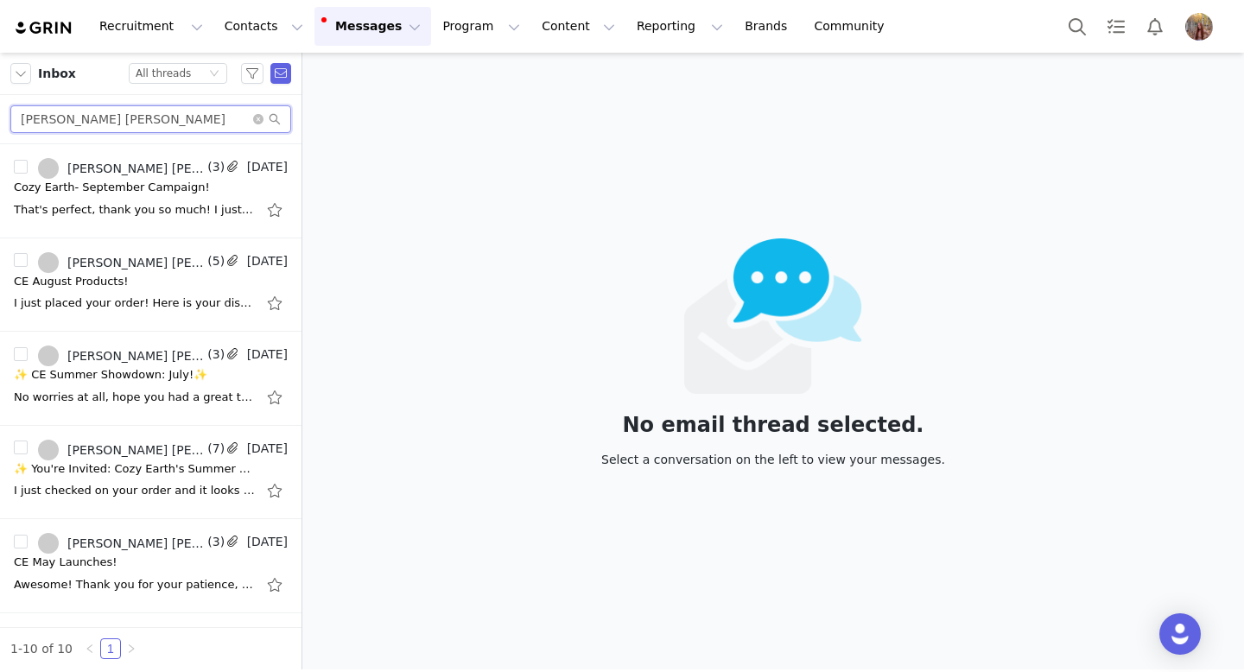
drag, startPoint x: 172, startPoint y: 117, endPoint x: 0, endPoint y: 117, distance: 171.9
click at [0, 117] on div "[PERSON_NAME] [PERSON_NAME]" at bounding box center [150, 119] width 301 height 49
paste input "[PERSON_NAME]"
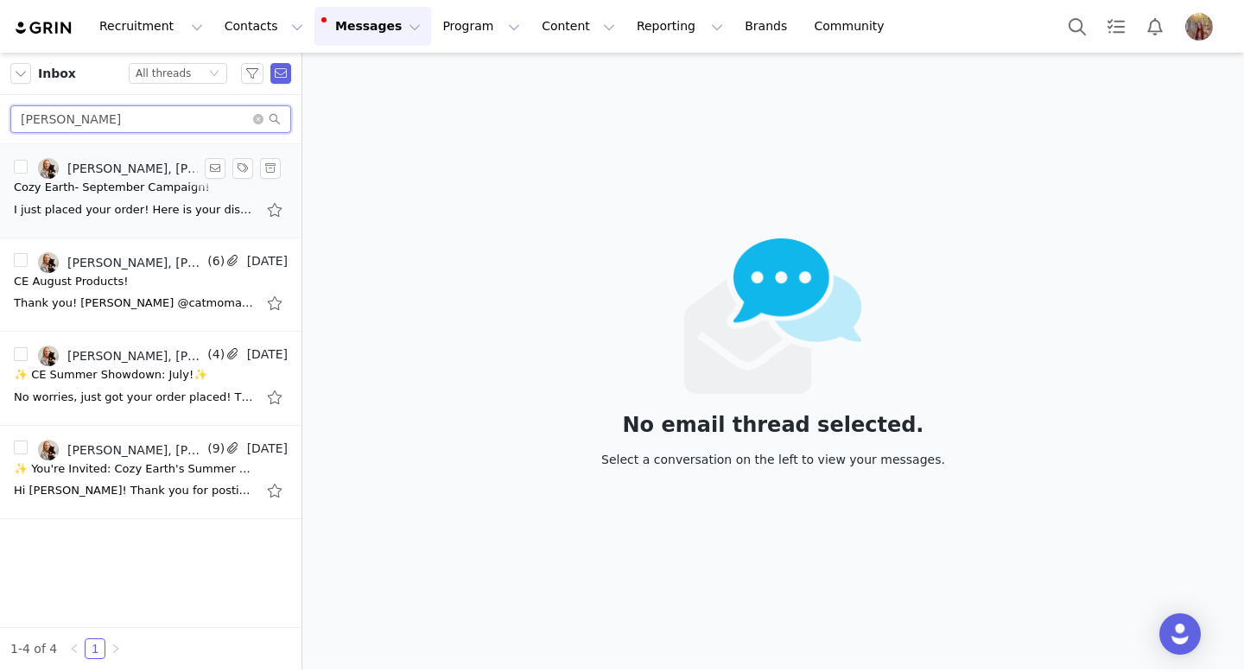
type input "[PERSON_NAME]"
click at [154, 206] on div "I just placed your order! Here is your discount code and link that is good for …" at bounding box center [135, 209] width 242 height 17
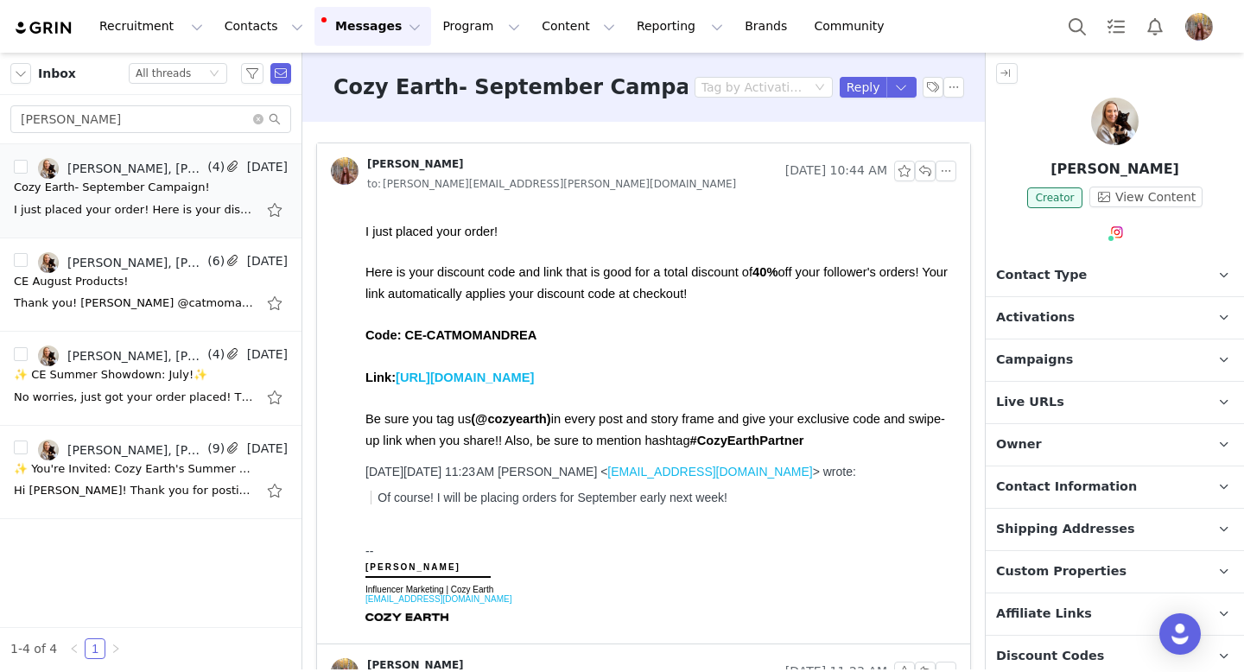
click at [1093, 135] on div at bounding box center [1115, 125] width 258 height 54
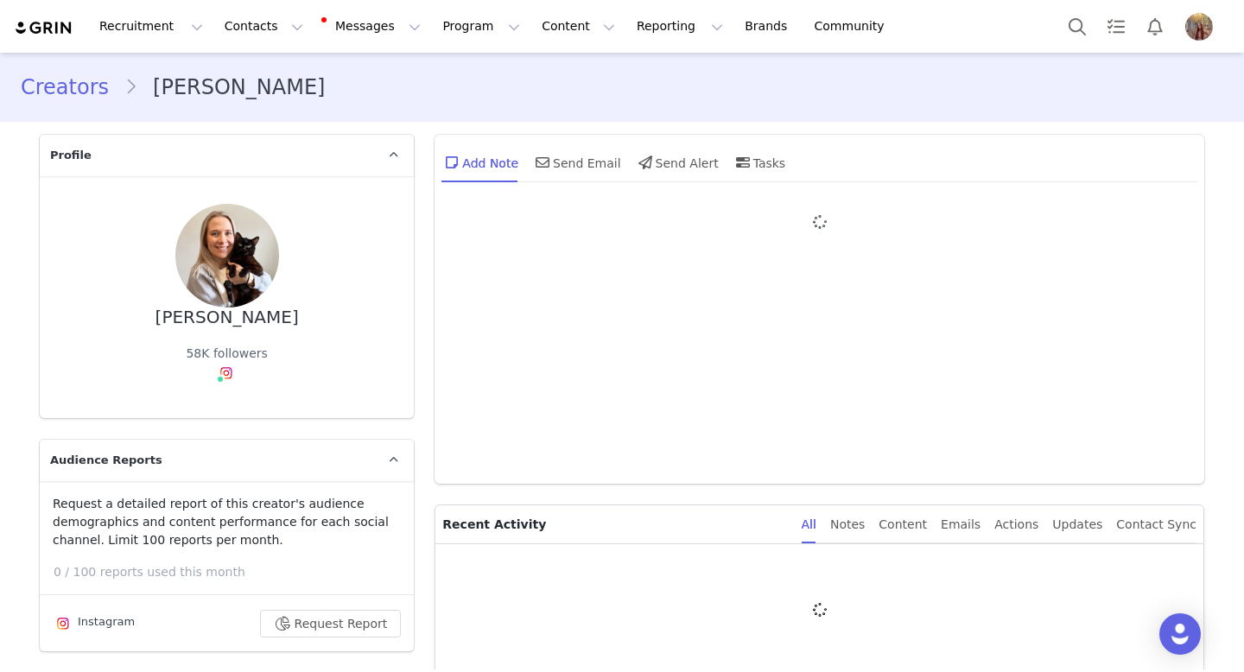
type input "+1 ([GEOGRAPHIC_DATA])"
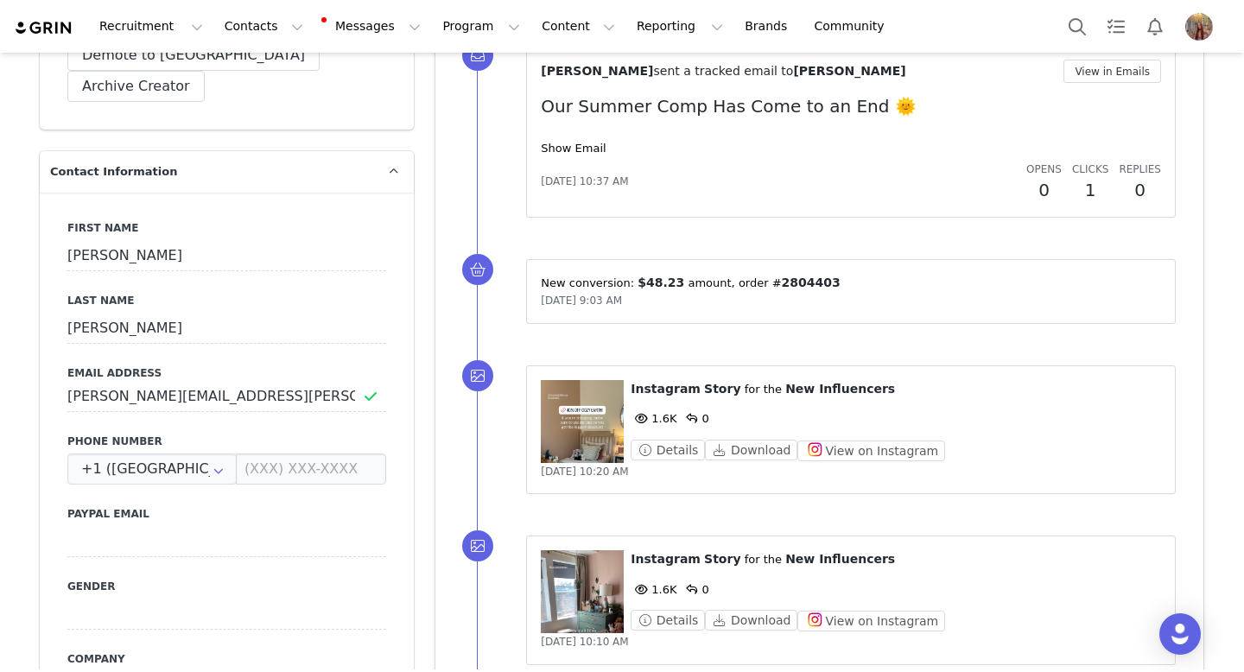
scroll to position [764, 0]
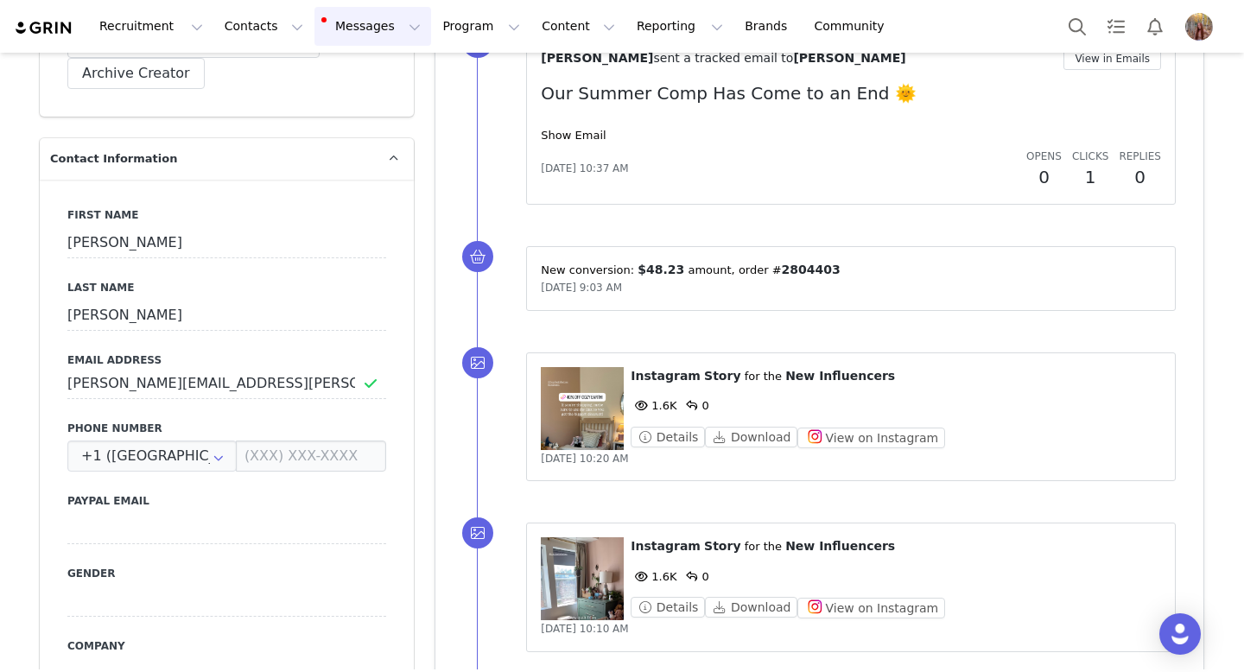
click at [362, 25] on button "Messages Messages" at bounding box center [372, 26] width 117 height 39
click at [383, 125] on link "Templates" at bounding box center [363, 140] width 136 height 32
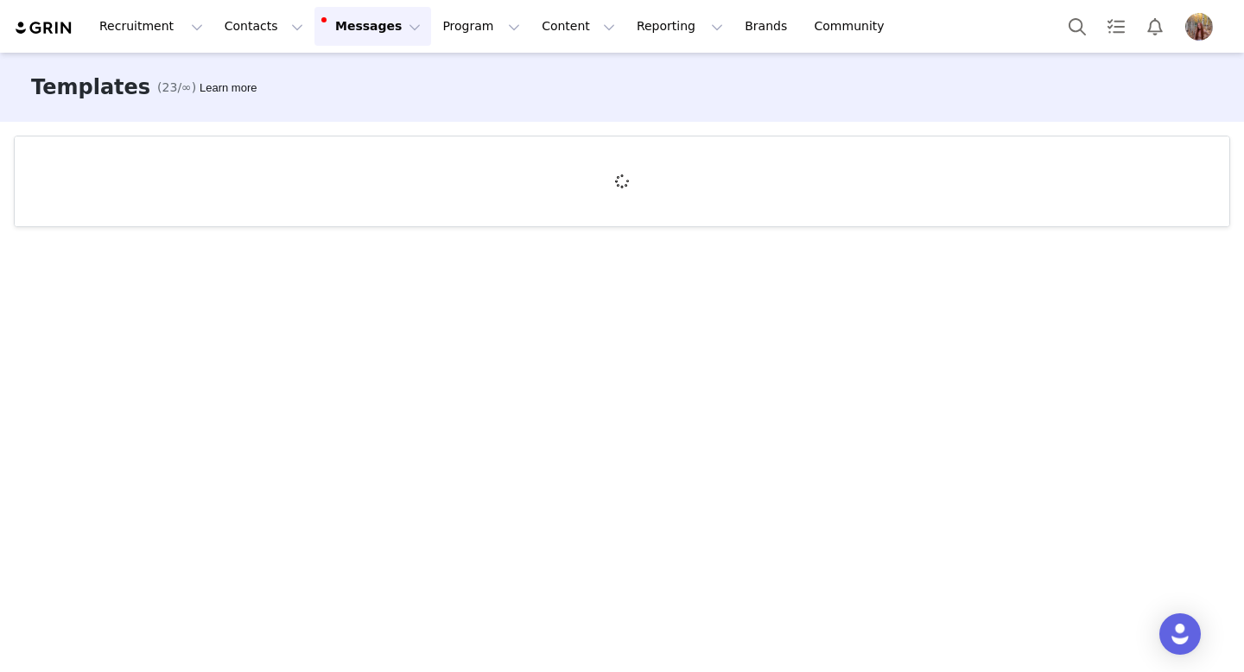
click at [378, 32] on button "Messages Messages" at bounding box center [372, 26] width 117 height 39
click at [371, 105] on div "Inbox 7" at bounding box center [364, 108] width 116 height 18
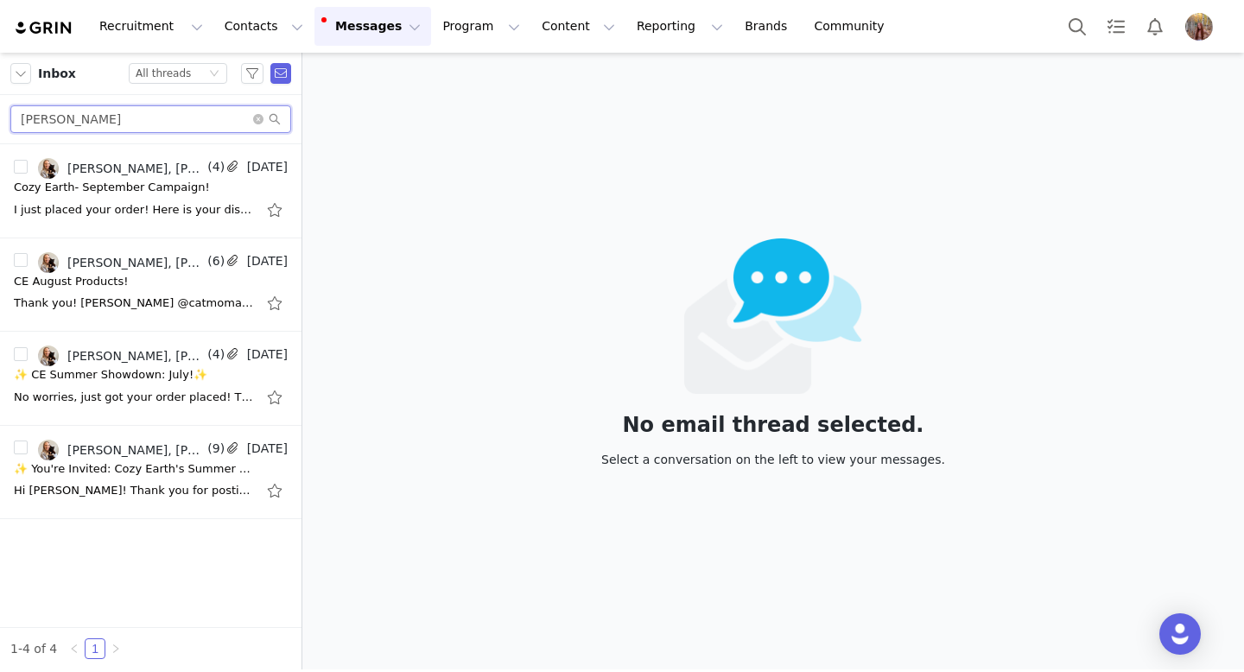
drag, startPoint x: 176, startPoint y: 120, endPoint x: 0, endPoint y: 124, distance: 176.3
click at [0, 124] on div "[PERSON_NAME]" at bounding box center [150, 119] width 301 height 49
paste input "[PERSON_NAME]"
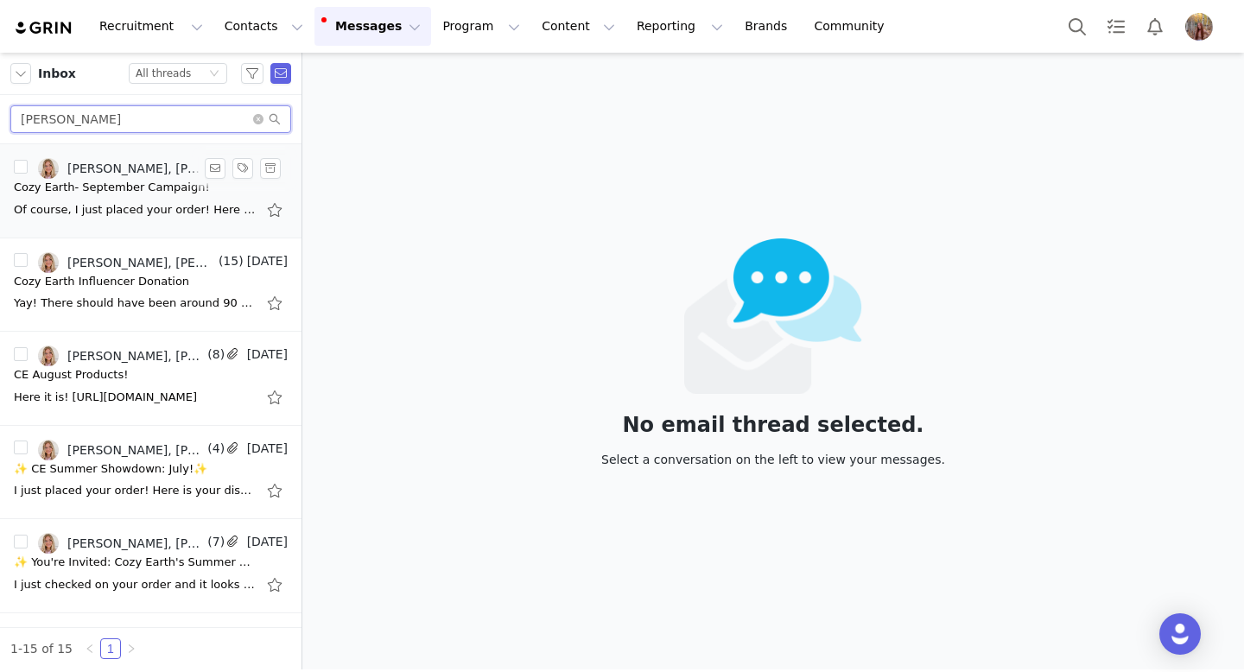
type input "[PERSON_NAME]"
click at [114, 200] on div "Of course, I just placed your order! Here is your discount code and link that i…" at bounding box center [151, 210] width 274 height 28
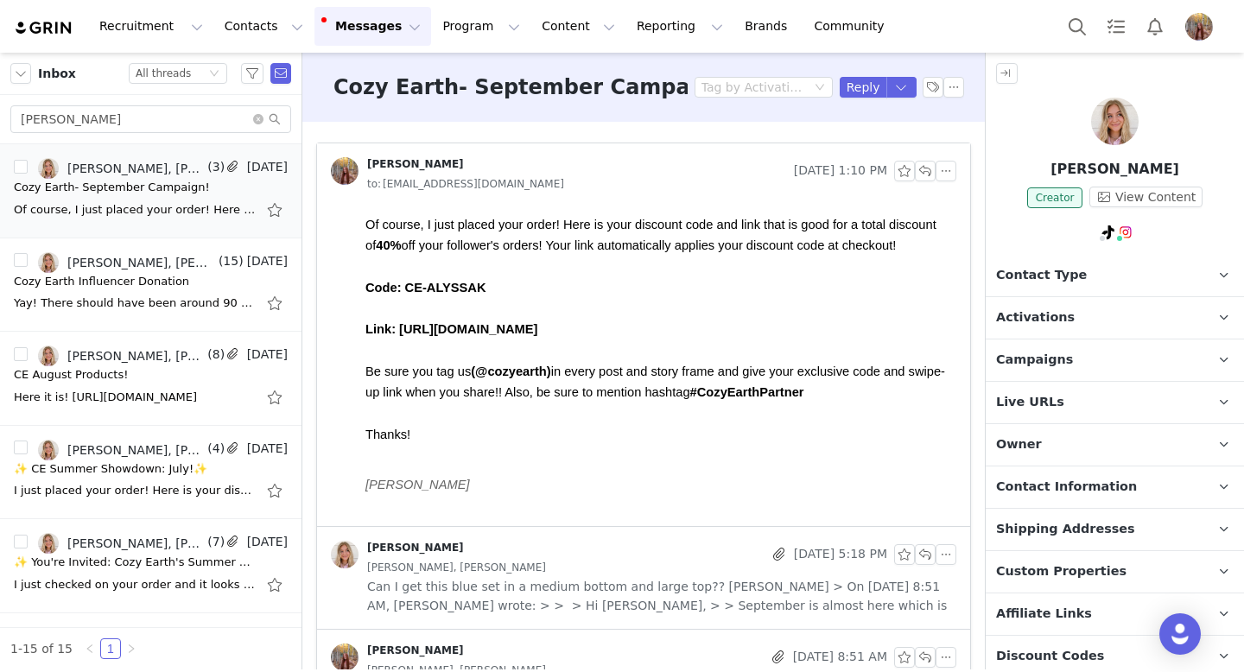
click at [1079, 108] on div at bounding box center [1115, 125] width 258 height 54
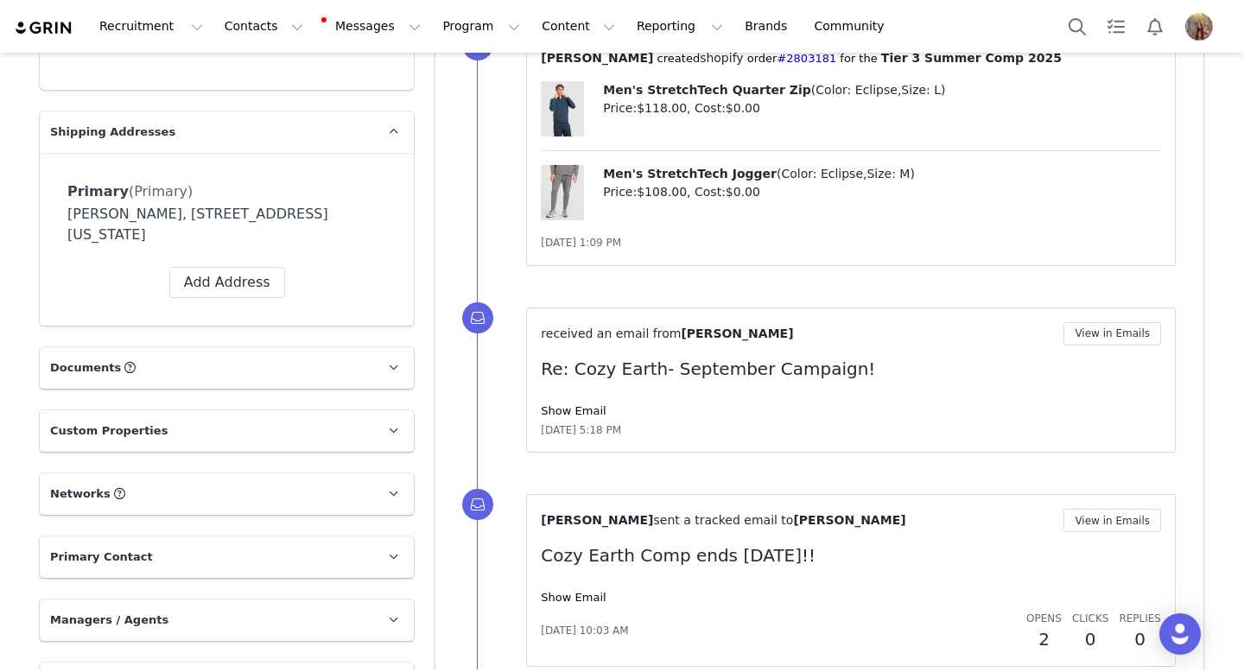
scroll to position [1518, 0]
click at [338, 32] on button "Messages Messages" at bounding box center [372, 26] width 117 height 39
click at [369, 105] on div "Inbox 7" at bounding box center [364, 108] width 116 height 18
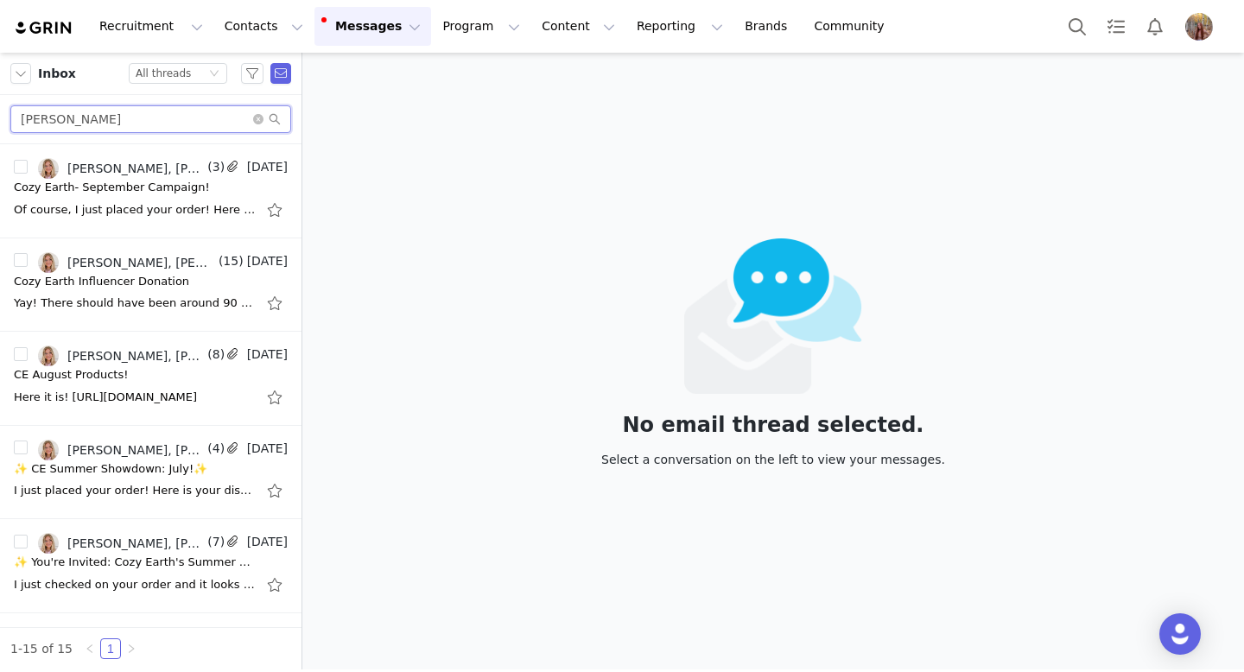
drag, startPoint x: 119, startPoint y: 121, endPoint x: 0, endPoint y: 113, distance: 119.5
click at [0, 115] on div "[PERSON_NAME]" at bounding box center [150, 119] width 301 height 49
paste input "[PERSON_NAME]"
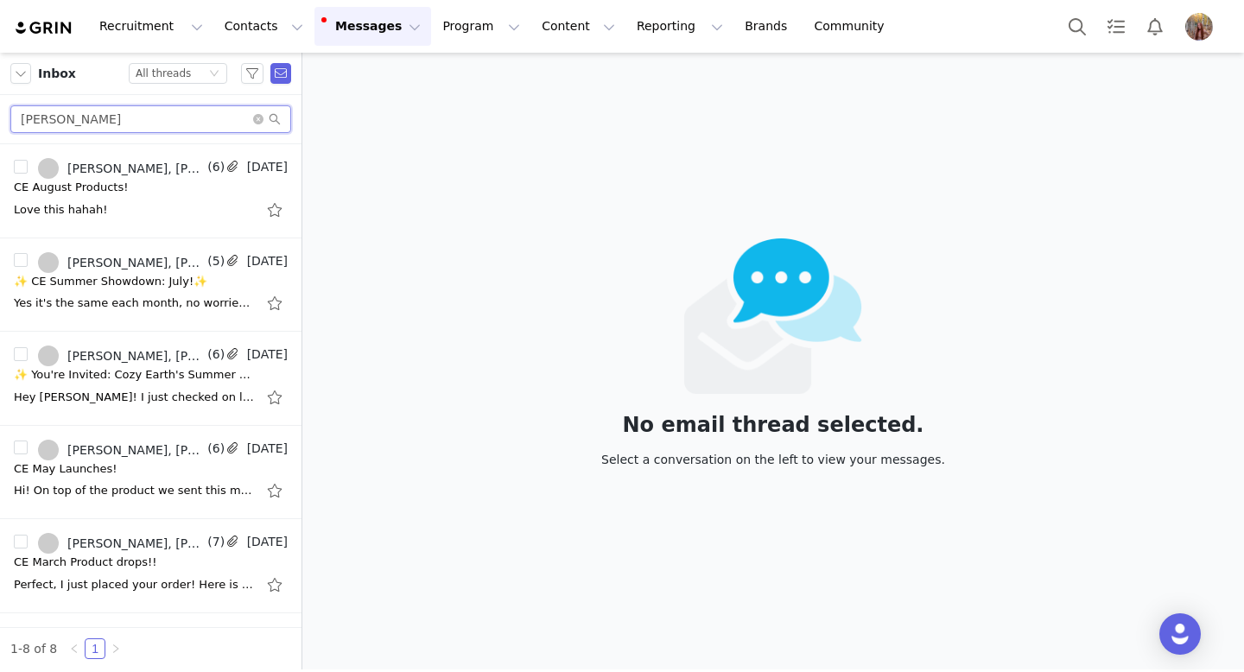
type input "[PERSON_NAME]"
click at [171, 219] on div "Love this hahah!" at bounding box center [151, 210] width 274 height 28
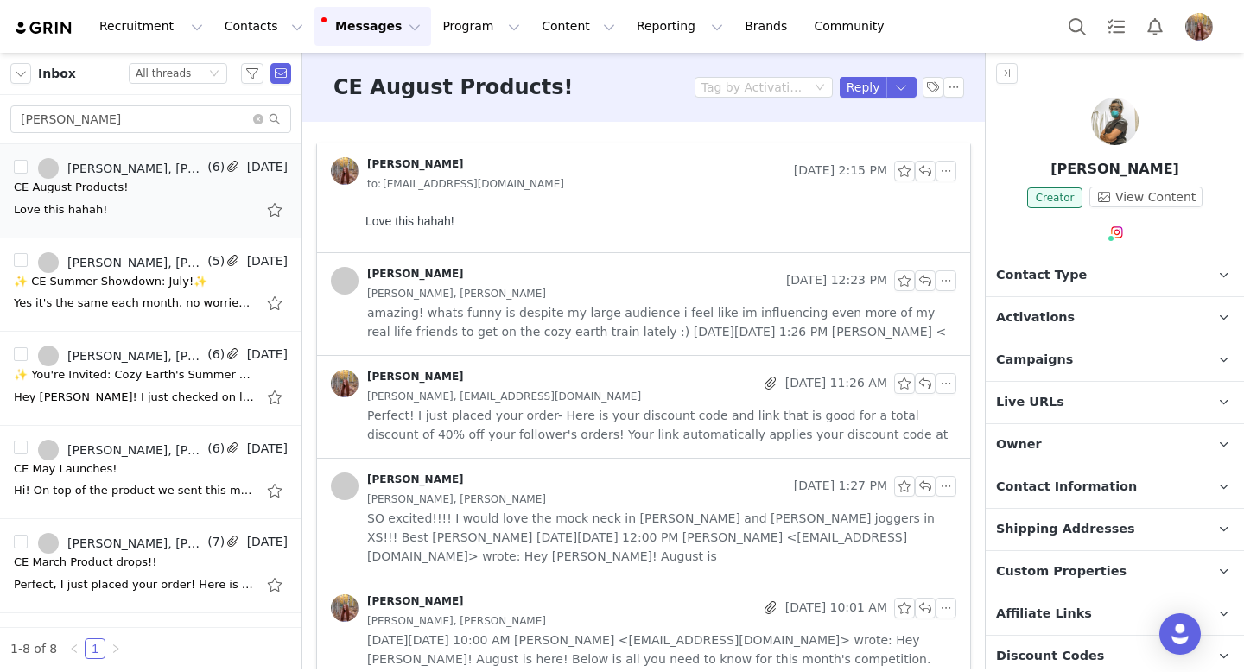
click at [1102, 125] on img at bounding box center [1115, 122] width 48 height 48
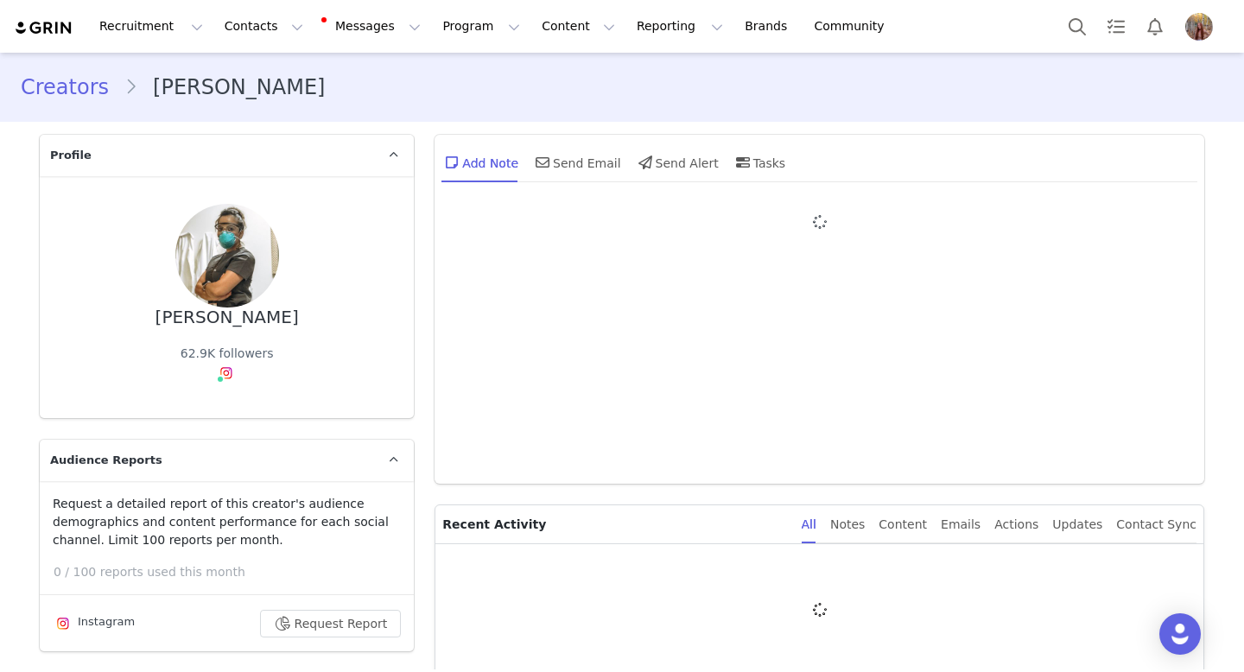
type input "+1 ([GEOGRAPHIC_DATA])"
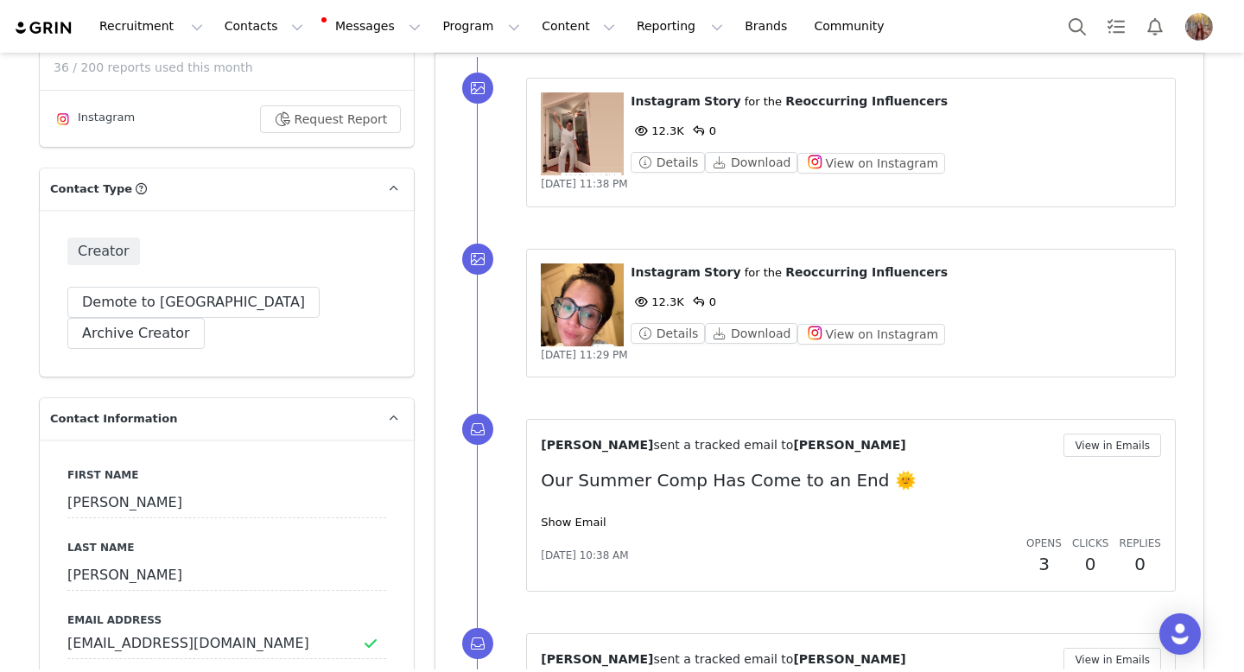
scroll to position [514, 0]
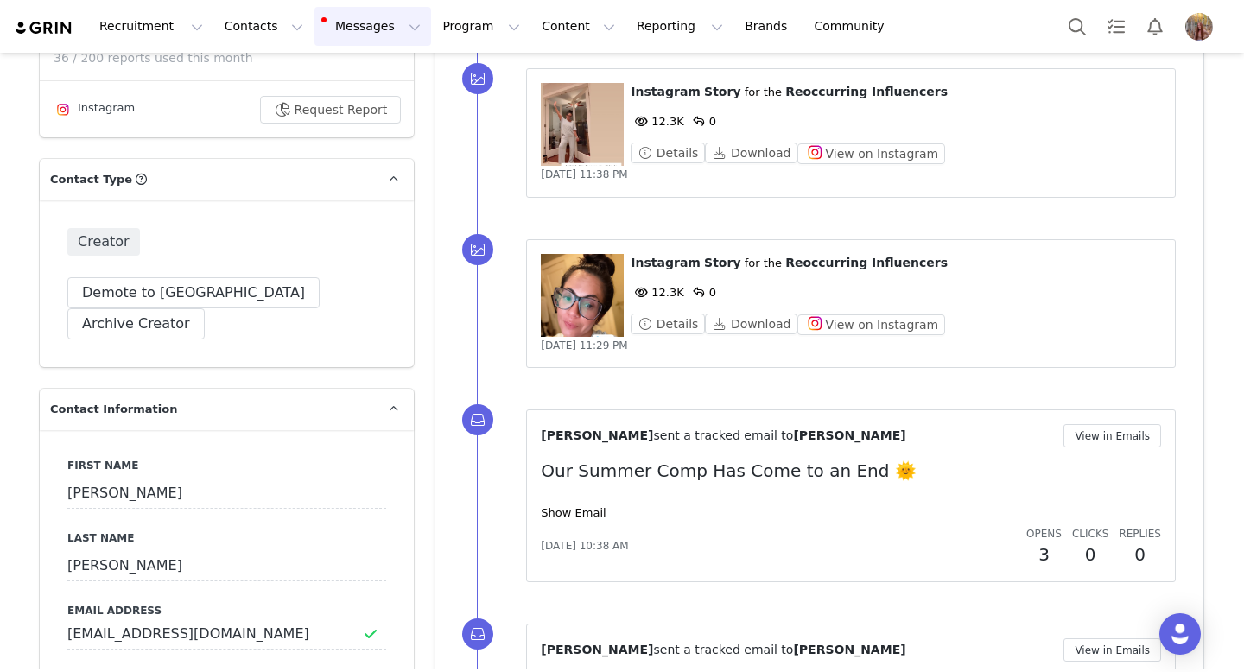
click at [334, 26] on button "Messages Messages" at bounding box center [372, 26] width 117 height 39
click at [352, 105] on p "7" at bounding box center [354, 109] width 5 height 13
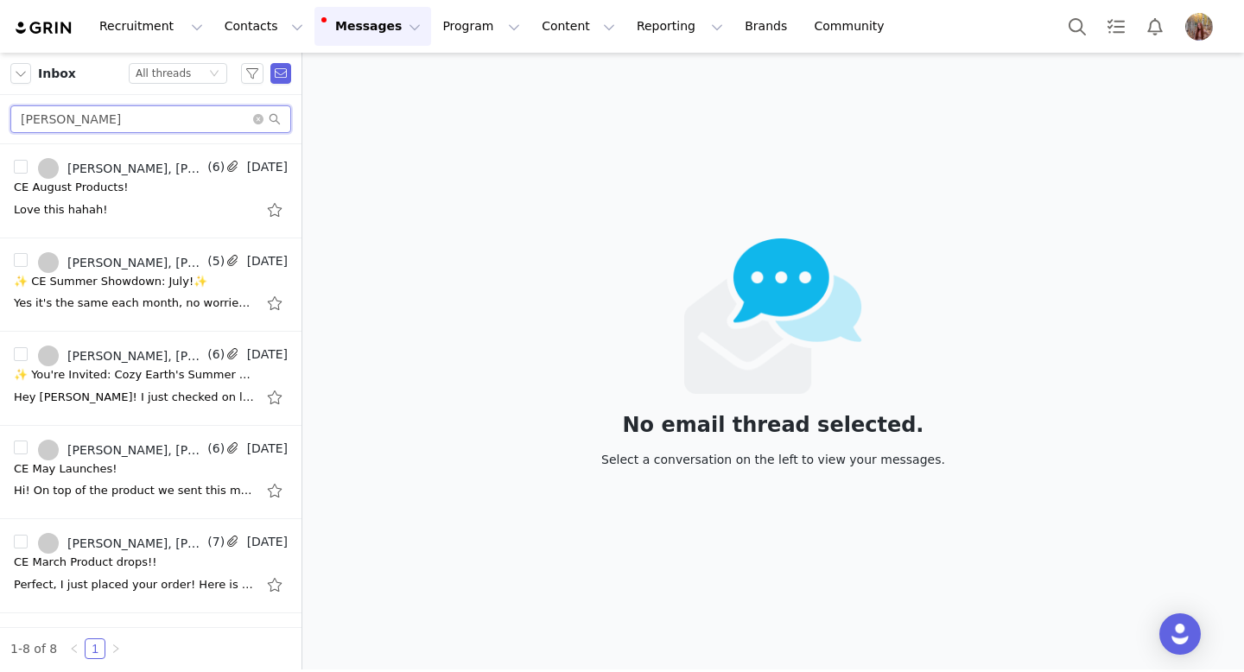
drag, startPoint x: 127, startPoint y: 122, endPoint x: 8, endPoint y: 121, distance: 119.2
click at [8, 121] on div "[PERSON_NAME]" at bounding box center [150, 119] width 301 height 49
paste input "[PERSON_NAME]"
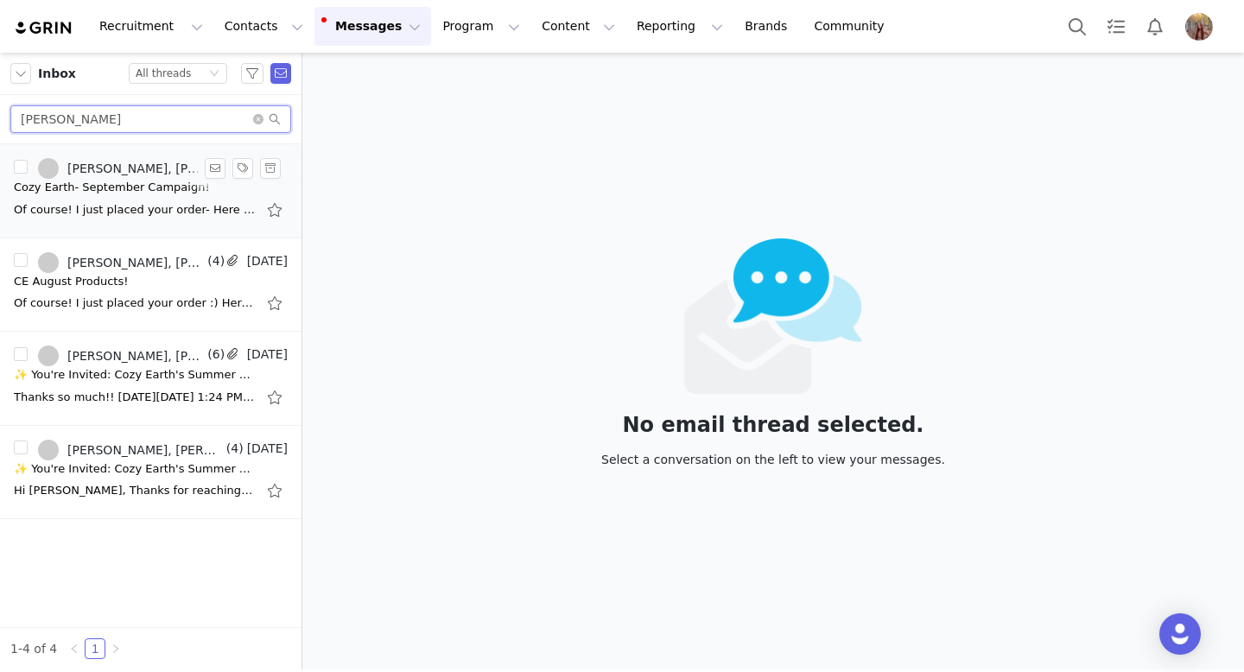
type input "[PERSON_NAME]"
click at [170, 215] on div "Of course! I just placed your order- Here is your discount code and link that i…" at bounding box center [135, 209] width 242 height 17
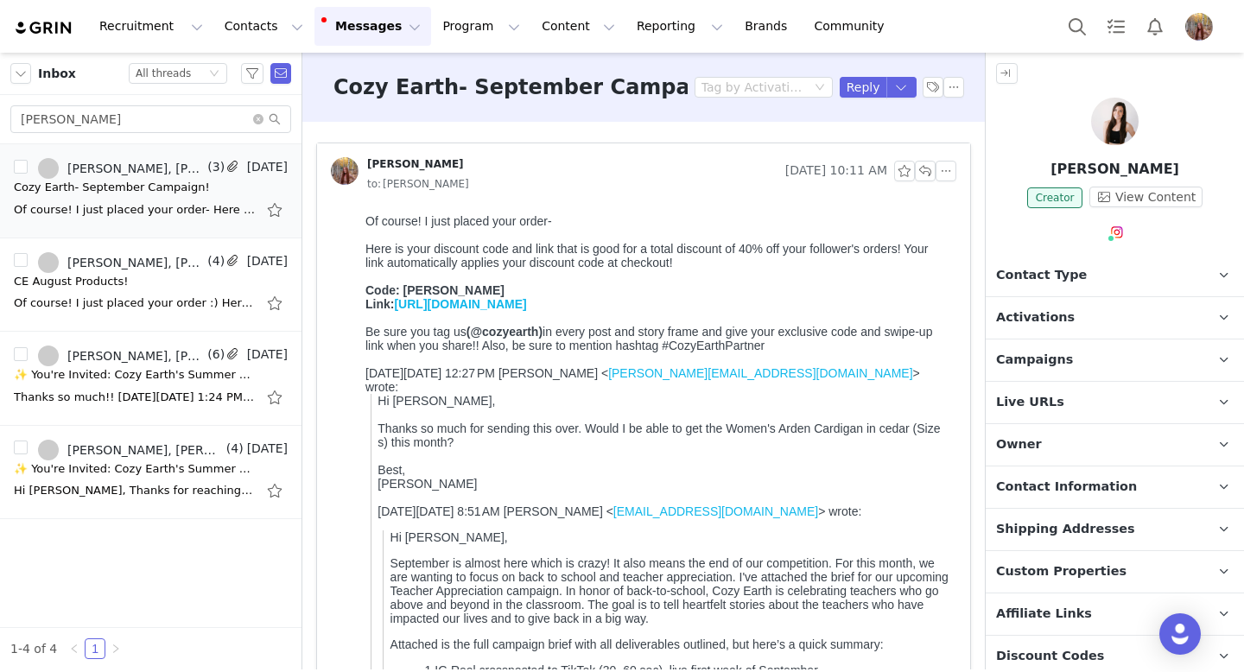
click at [1104, 127] on img at bounding box center [1115, 122] width 48 height 48
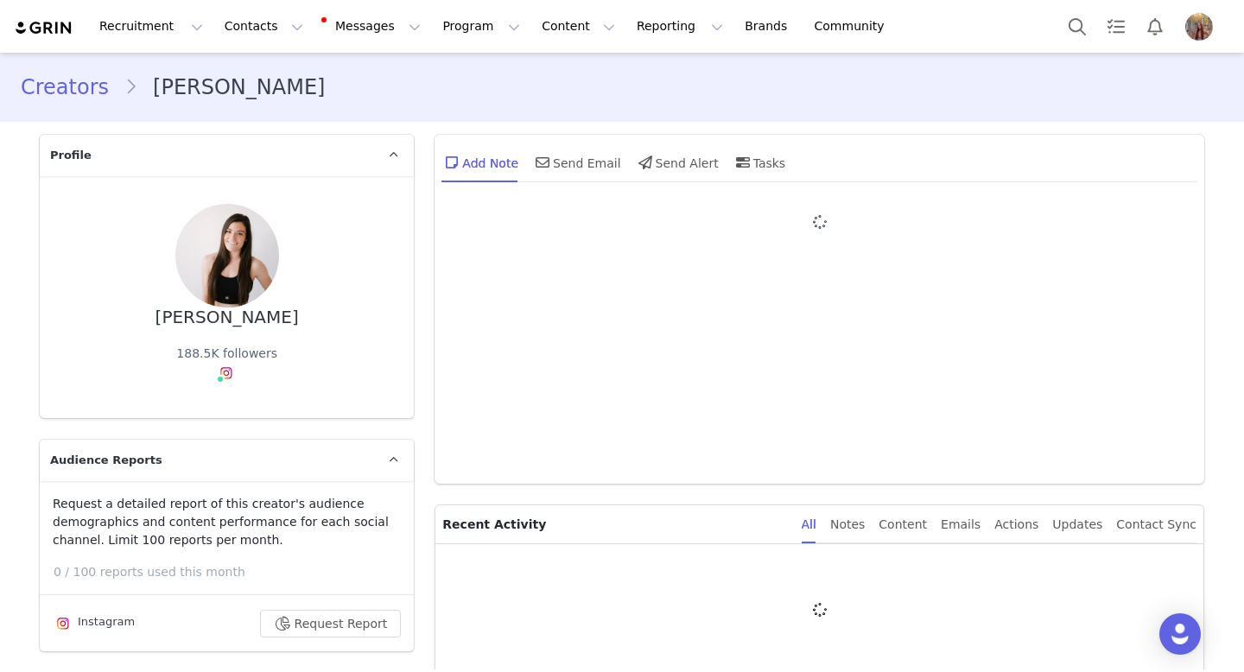
type input "+1 ([GEOGRAPHIC_DATA])"
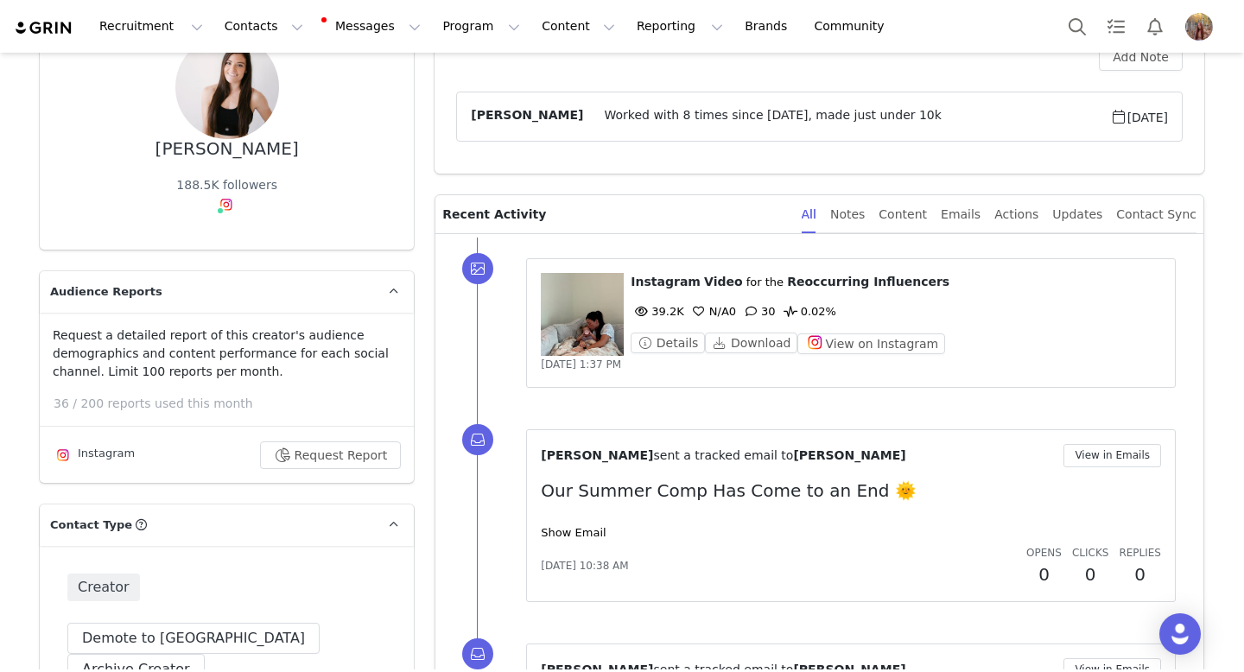
scroll to position [184, 0]
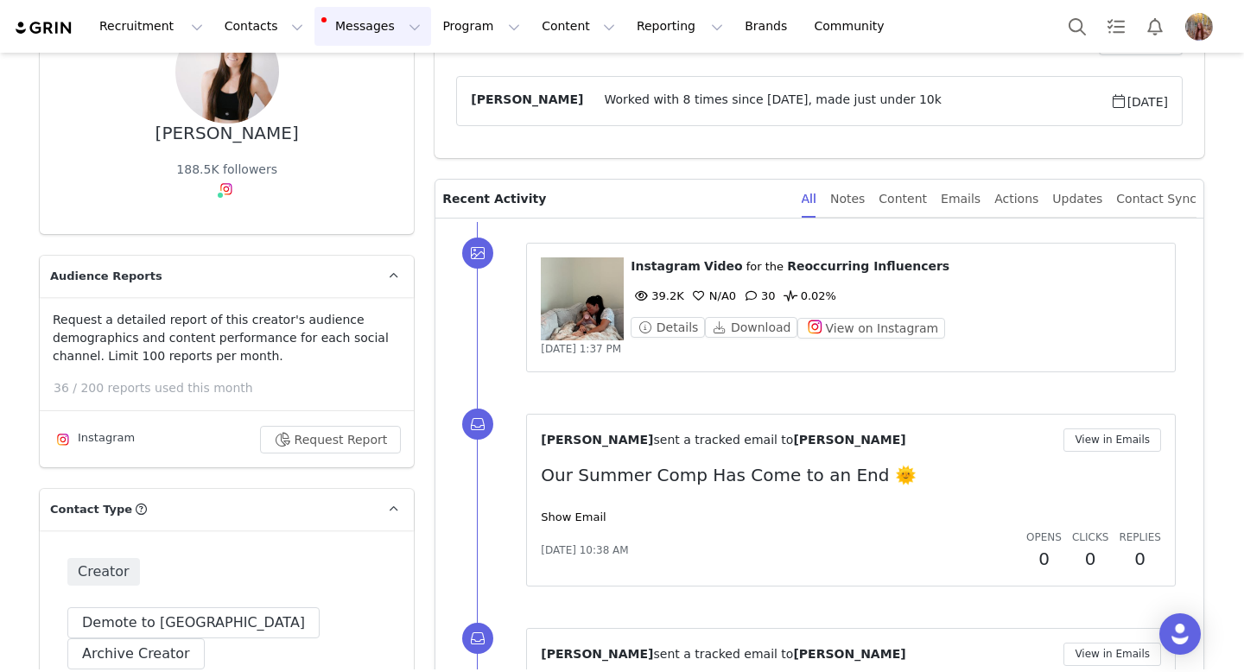
click at [353, 20] on button "Messages Messages" at bounding box center [372, 26] width 117 height 39
click at [359, 116] on div "7" at bounding box center [355, 108] width 19 height 17
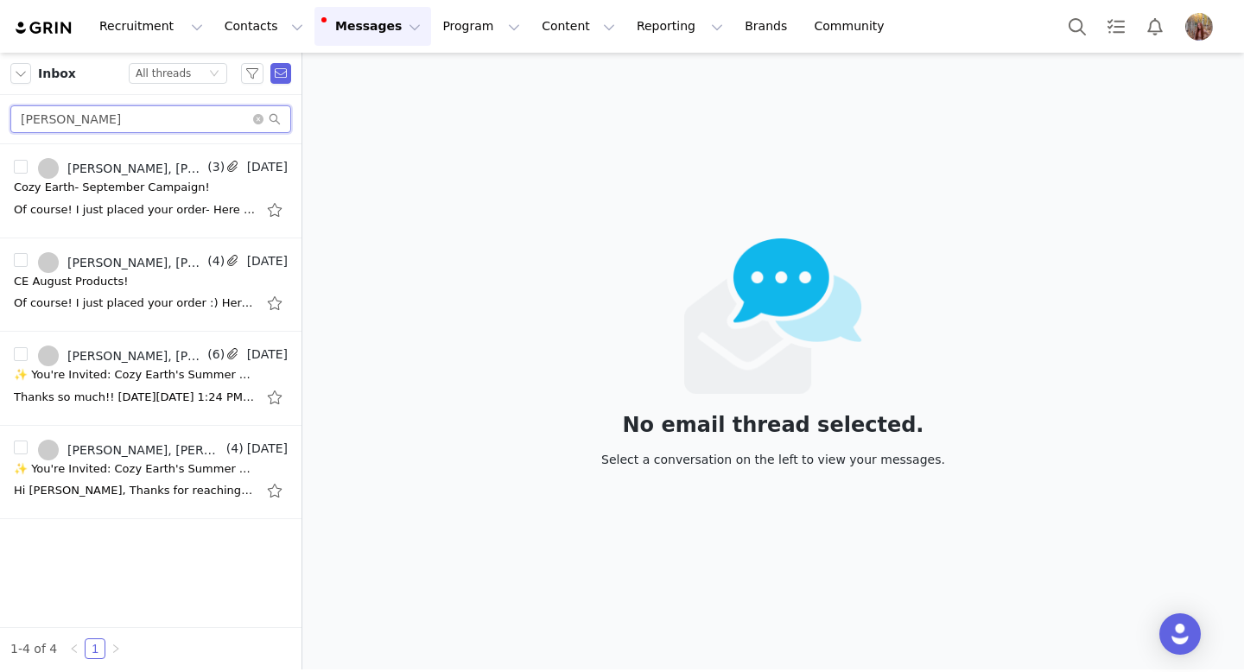
drag, startPoint x: 114, startPoint y: 117, endPoint x: 0, endPoint y: 111, distance: 114.1
click at [0, 111] on div "[PERSON_NAME]" at bounding box center [150, 119] width 301 height 49
paste input "[PERSON_NAME]"
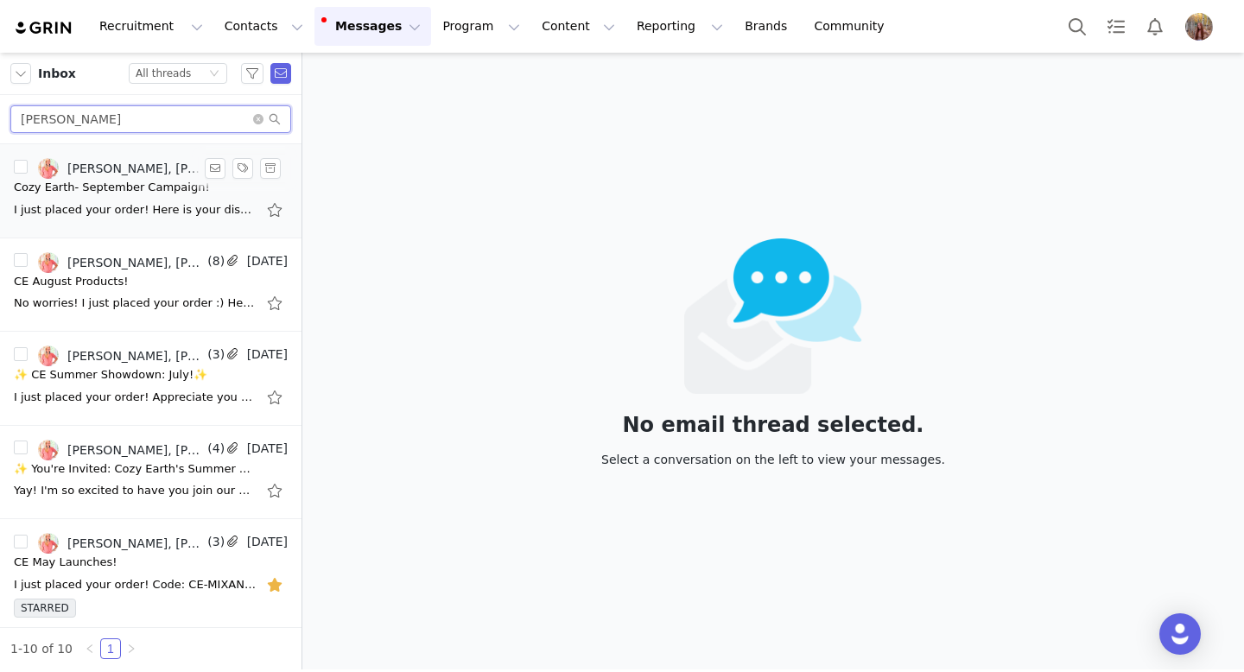
type input "[PERSON_NAME]"
click at [179, 205] on div "I just placed your order! Here is your discount code and link that is good for …" at bounding box center [135, 209] width 242 height 17
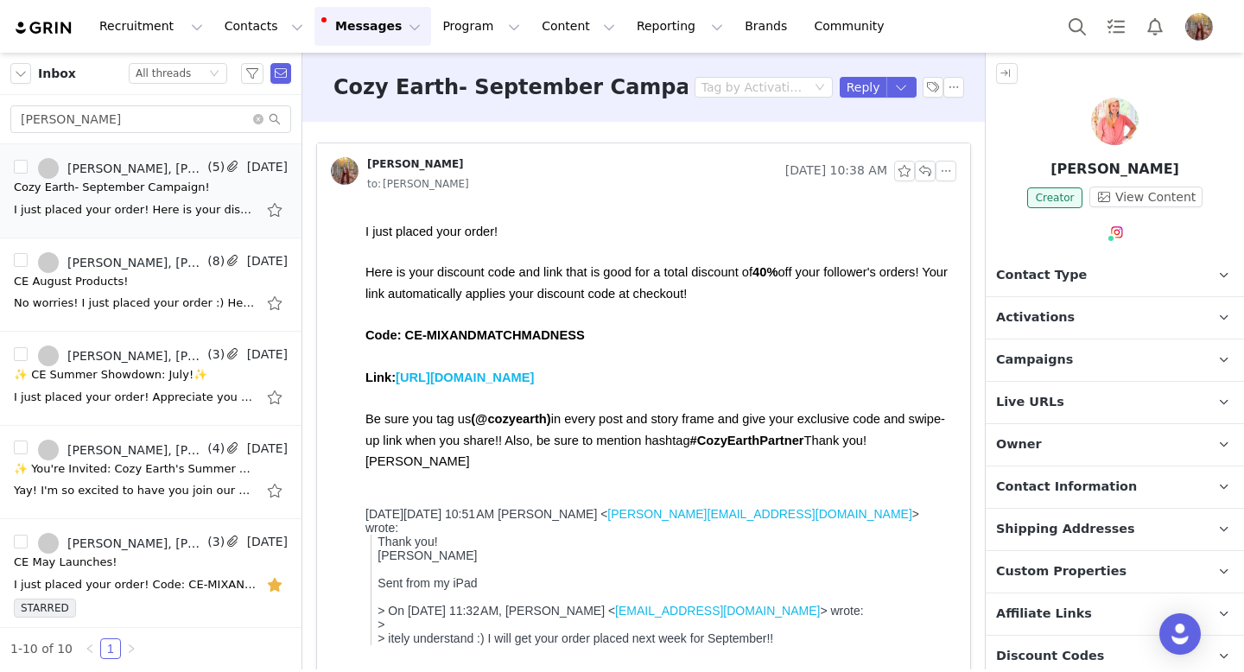
click at [1088, 135] on div at bounding box center [1115, 125] width 258 height 54
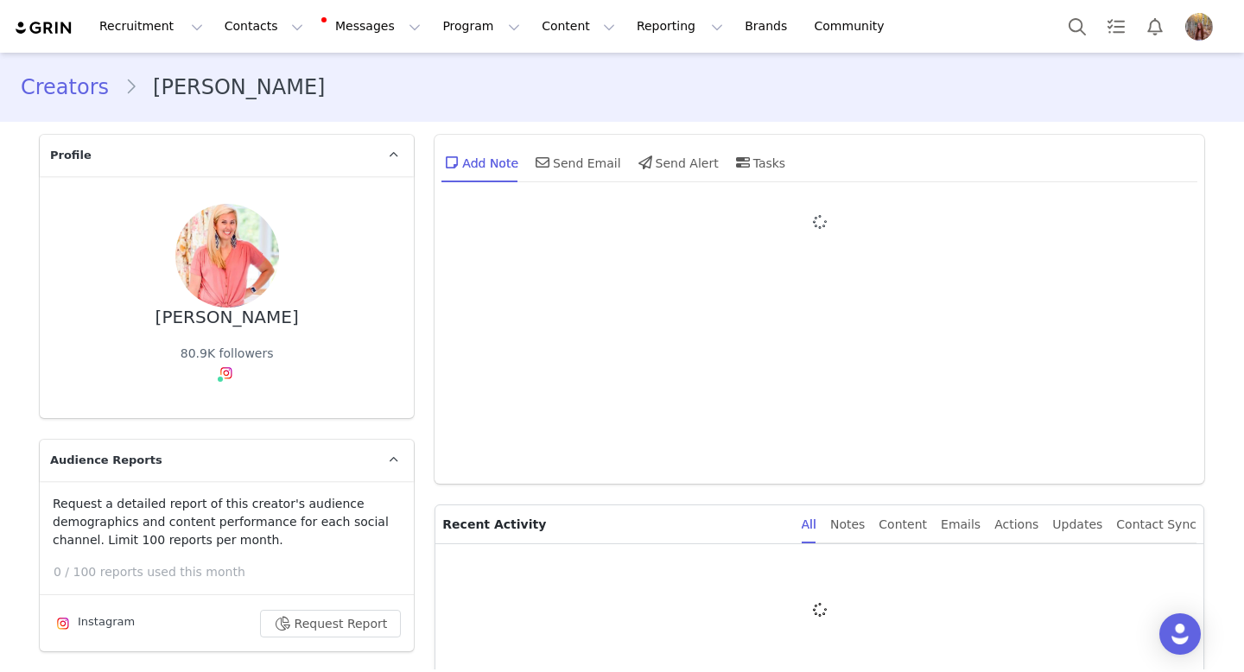
type input "+1 ([GEOGRAPHIC_DATA])"
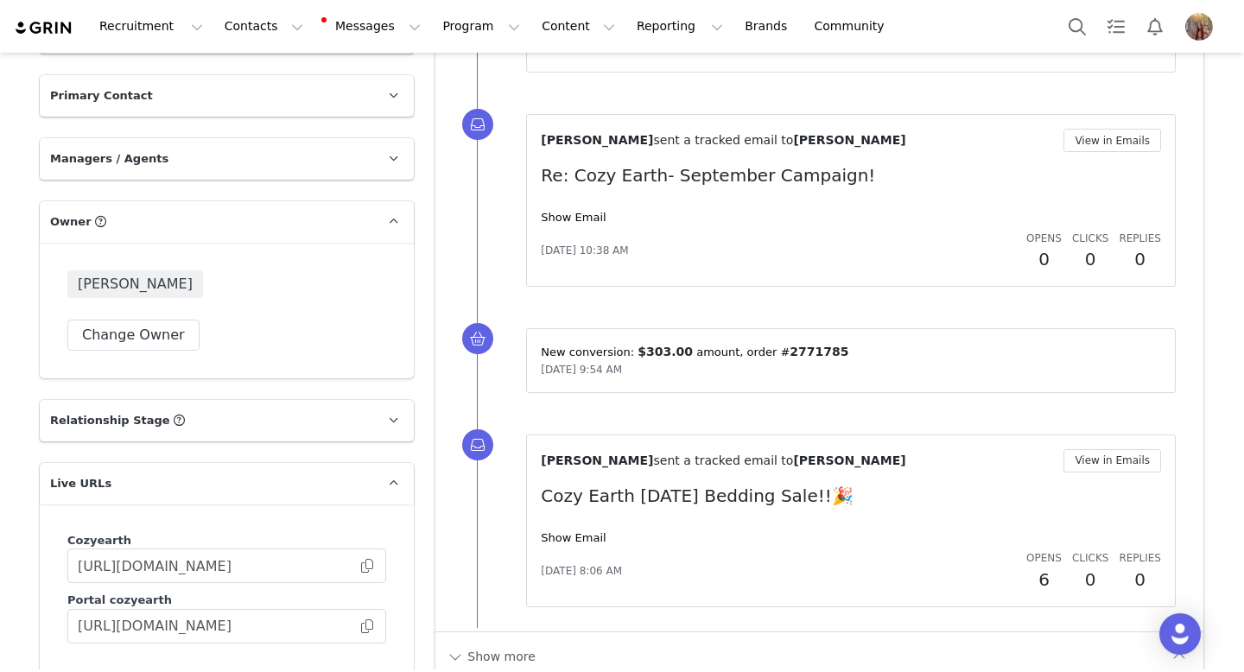
scroll to position [1975, 0]
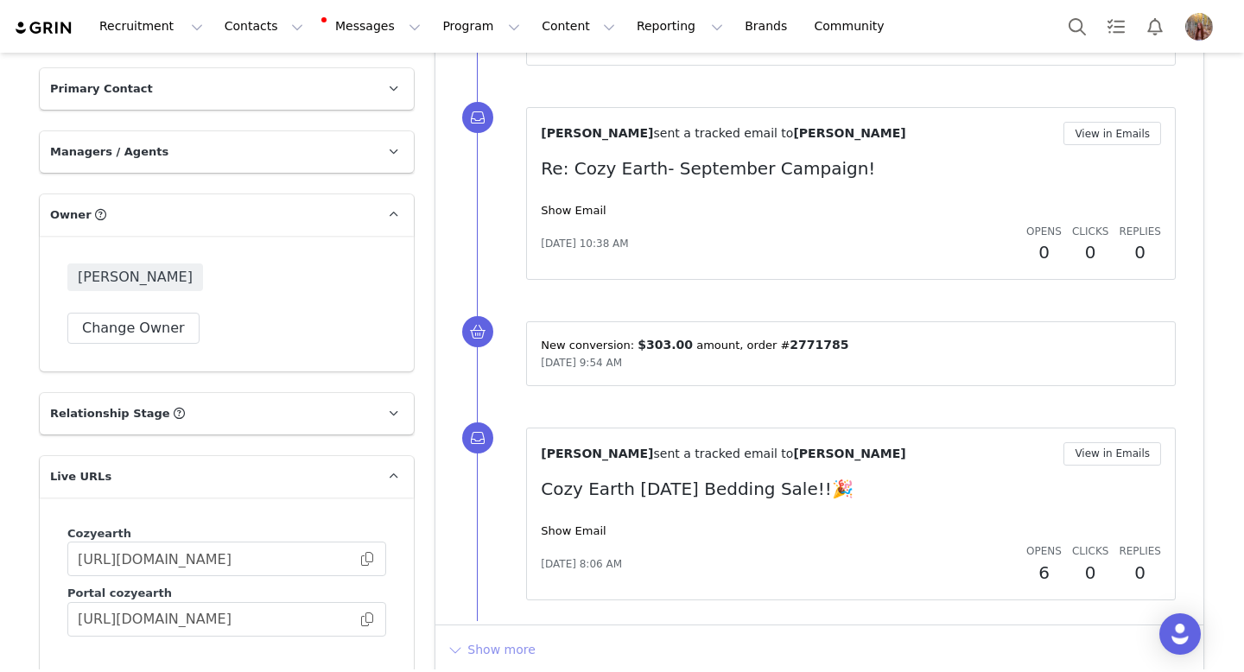
click at [491, 652] on button "Show more" at bounding box center [491, 650] width 91 height 28
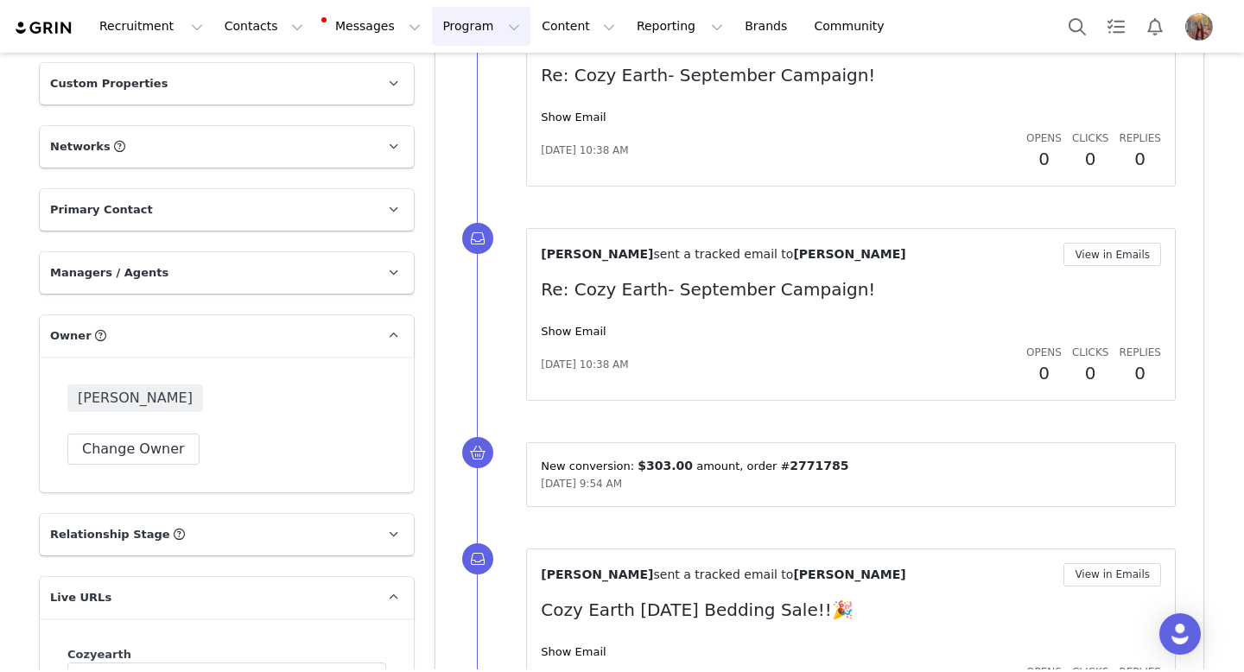
scroll to position [1618, 0]
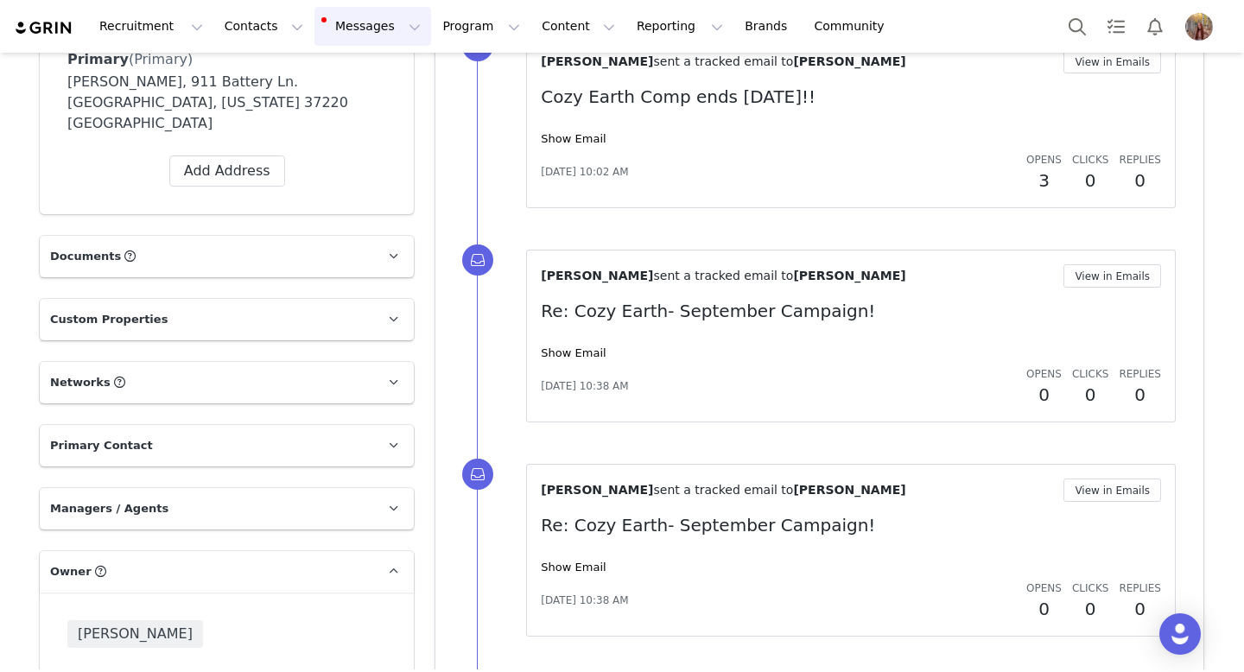
click at [338, 33] on button "Messages Messages" at bounding box center [372, 26] width 117 height 39
click at [396, 102] on div "Inbox 7" at bounding box center [364, 108] width 116 height 18
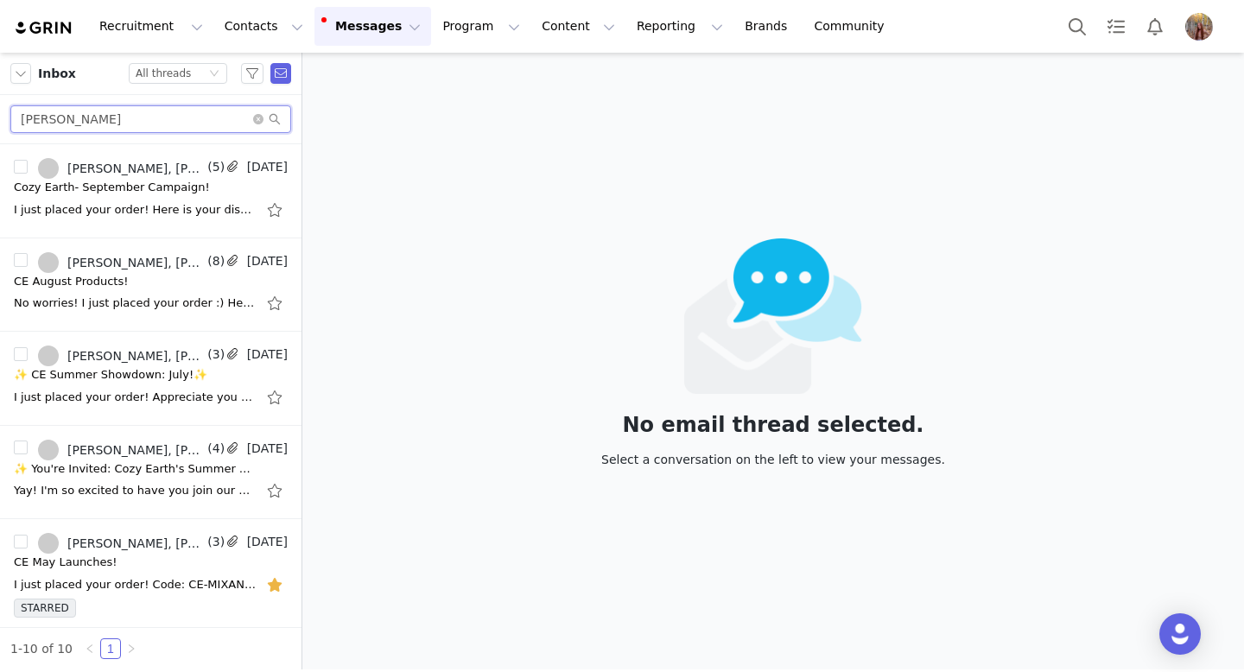
drag, startPoint x: 131, startPoint y: 127, endPoint x: 5, endPoint y: 126, distance: 126.1
click at [5, 126] on div "[PERSON_NAME]" at bounding box center [150, 119] width 301 height 49
drag, startPoint x: 124, startPoint y: 120, endPoint x: 0, endPoint y: 110, distance: 124.8
click at [0, 110] on div "[PERSON_NAME]" at bounding box center [150, 119] width 301 height 49
paste input "orinne Angelica"
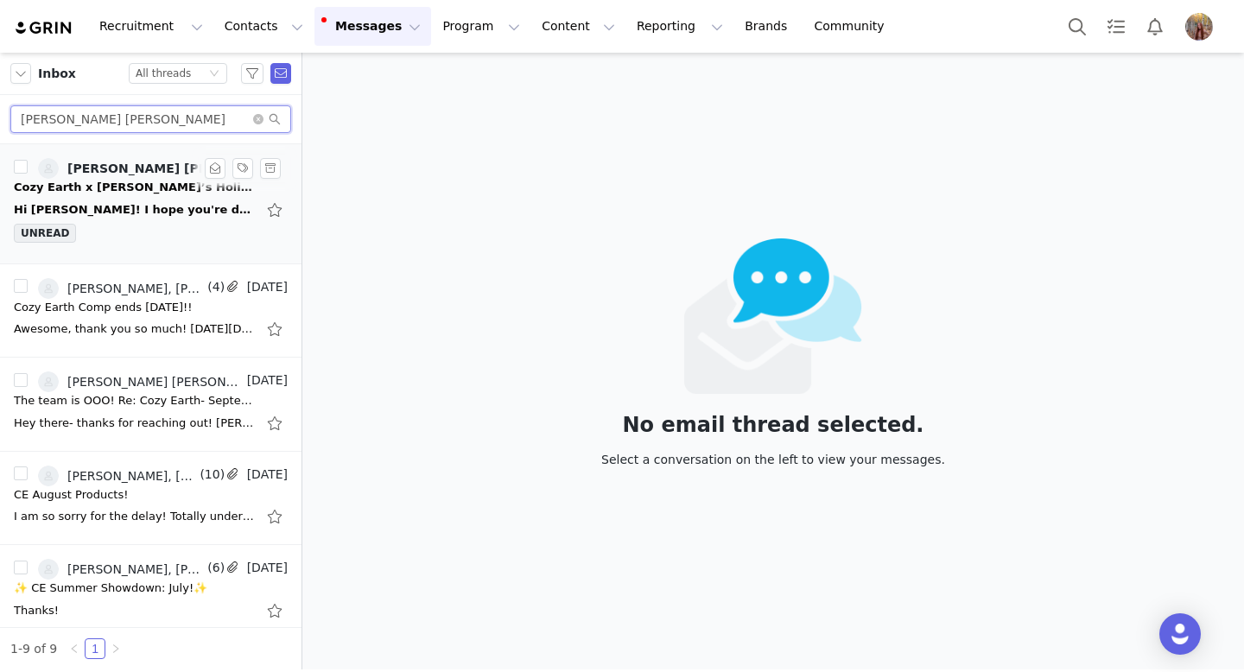
type input "[PERSON_NAME] [PERSON_NAME]"
click at [173, 207] on div "Hi [PERSON_NAME]! I hope you're doing well! I'm excited to share that [PERSON_N…" at bounding box center [135, 209] width 242 height 17
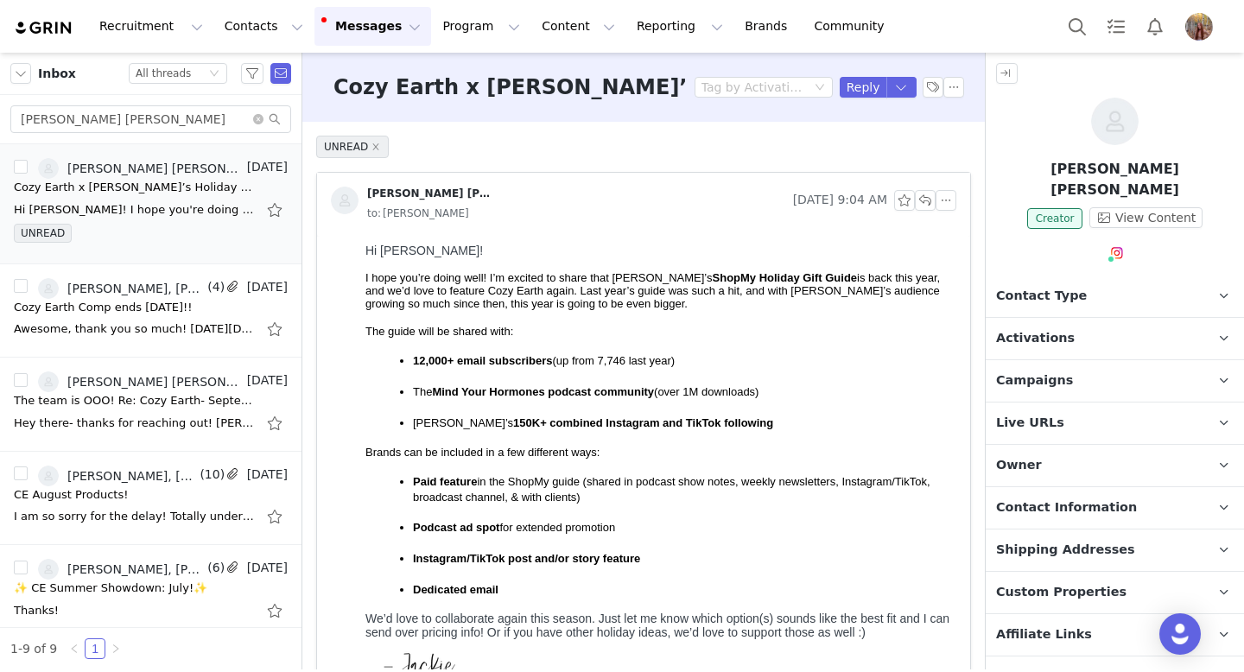
click at [1078, 140] on div at bounding box center [1115, 125] width 258 height 54
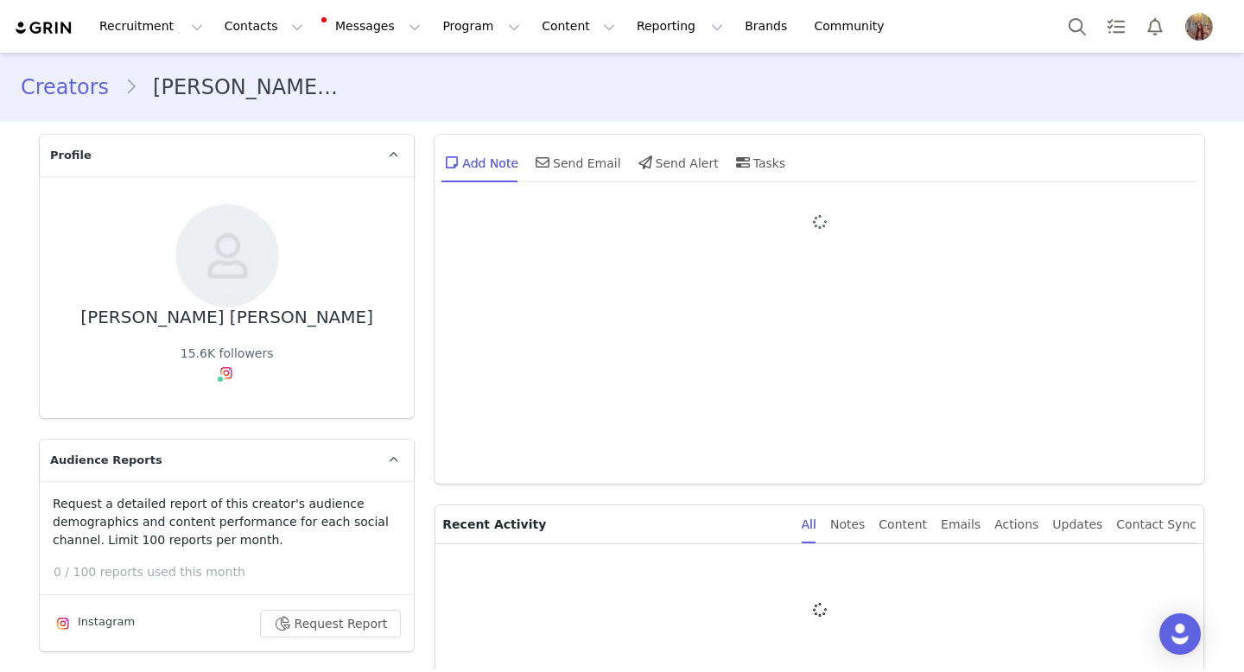
type input "+1 ([GEOGRAPHIC_DATA])"
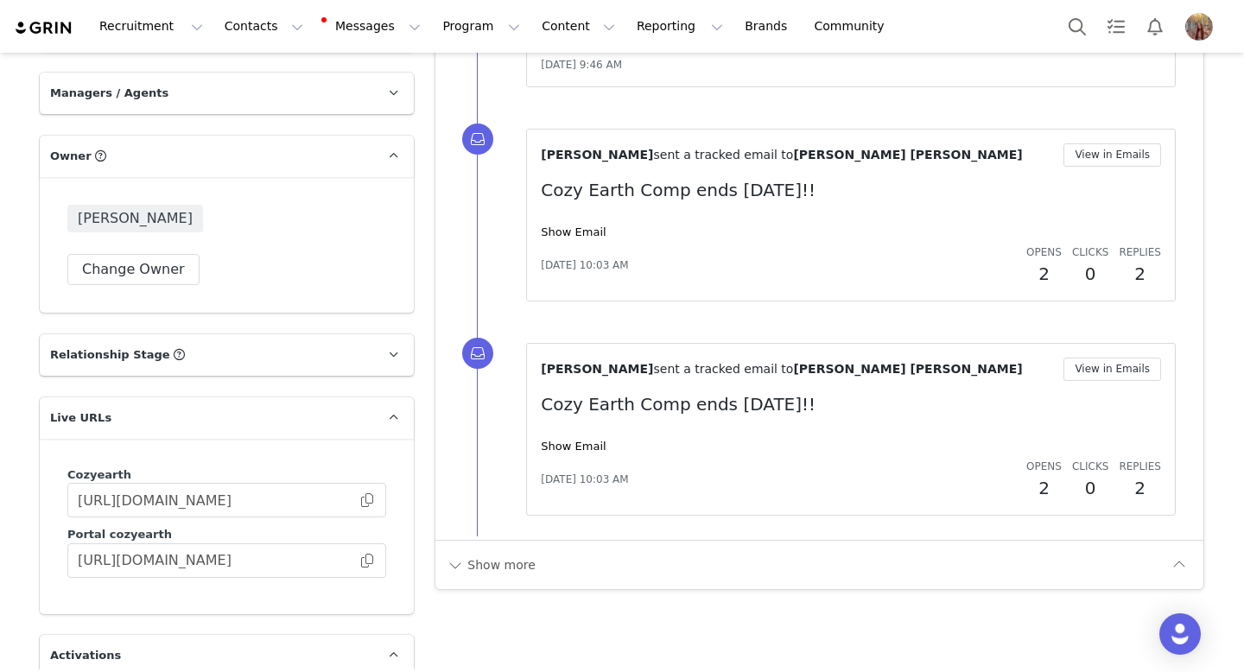
scroll to position [2041, 0]
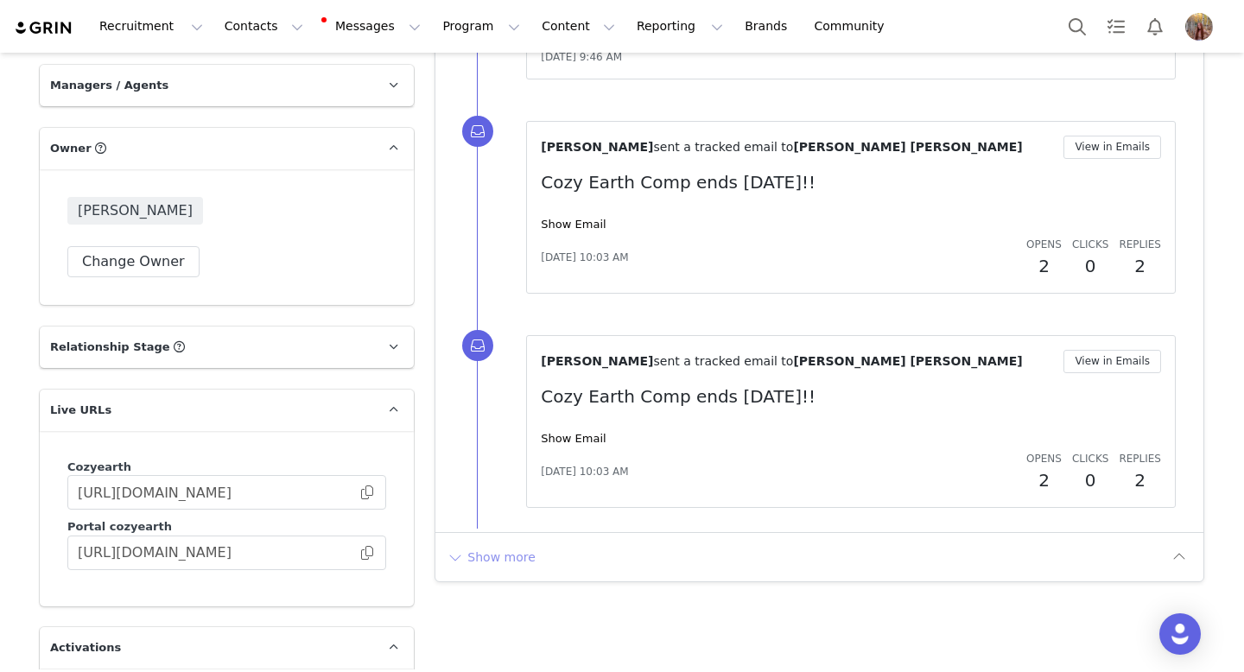
click at [513, 560] on button "Show more" at bounding box center [491, 557] width 91 height 28
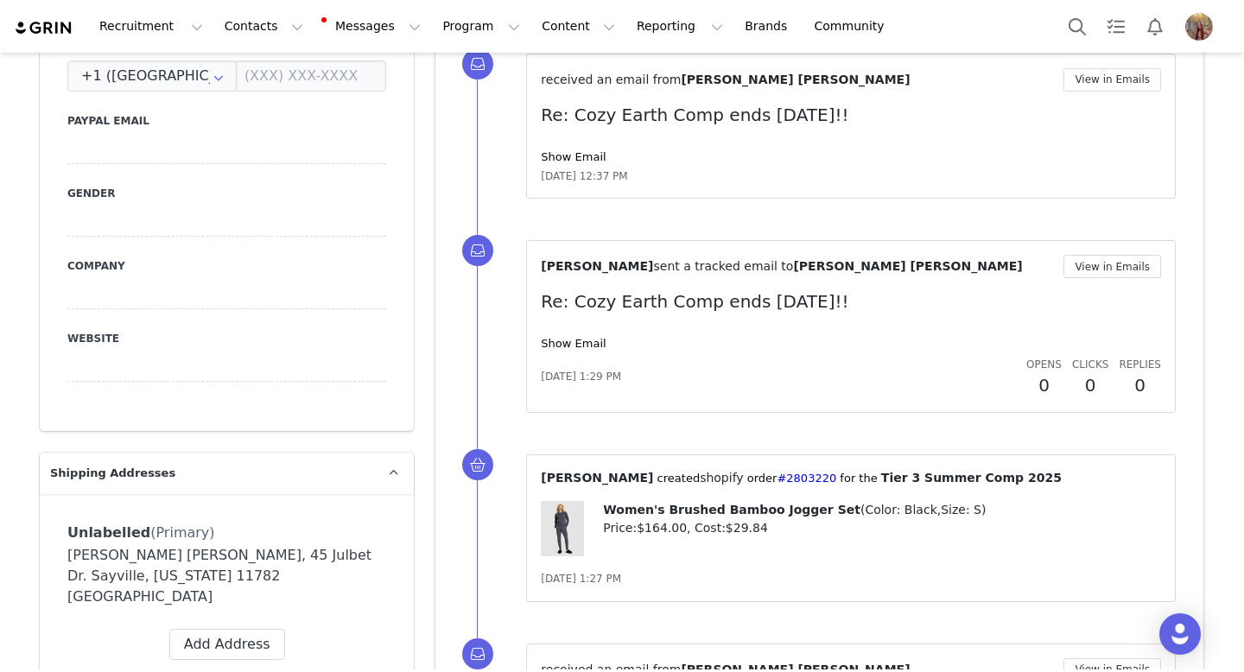
scroll to position [74, 0]
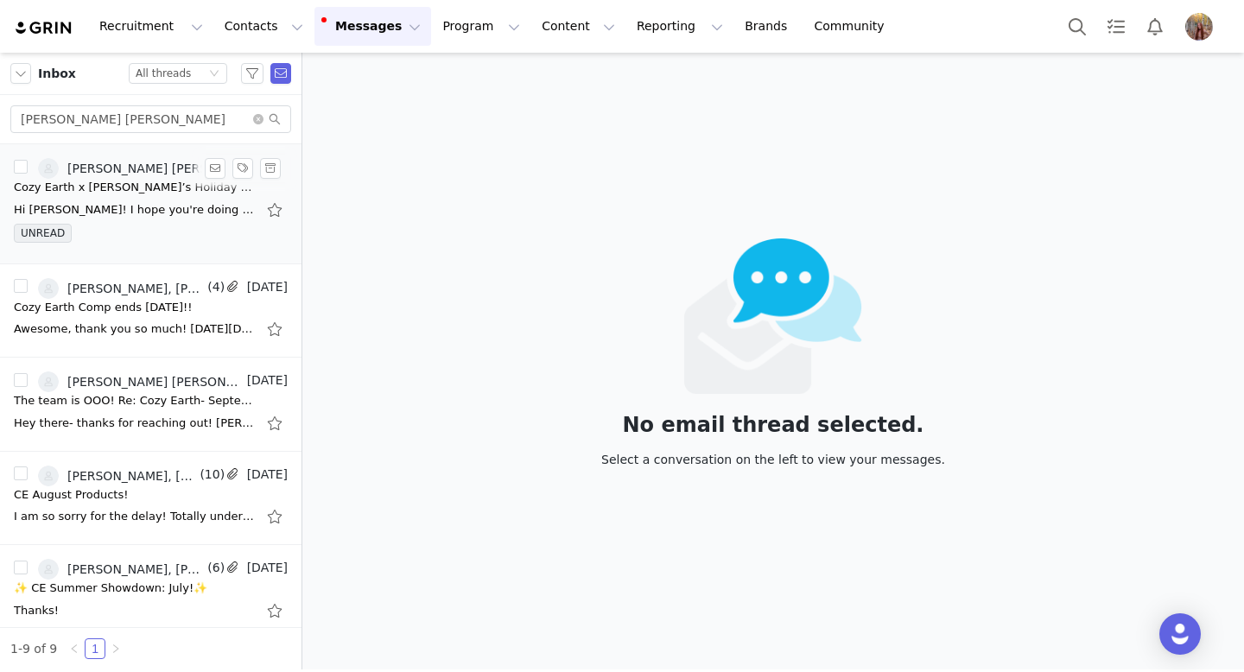
click at [164, 205] on div "Hi [PERSON_NAME]! I hope you're doing well! I'm excited to share that [PERSON_N…" at bounding box center [135, 209] width 242 height 17
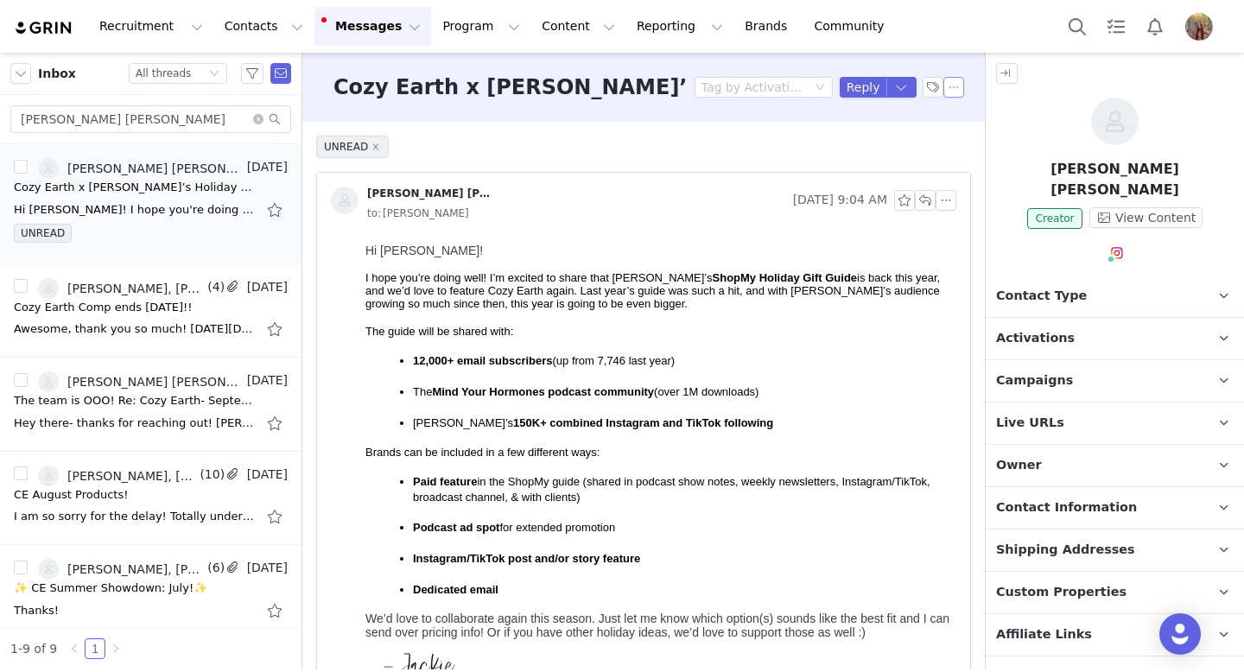
click at [958, 83] on button "button" at bounding box center [953, 87] width 21 height 21
click at [982, 126] on li "Mark as unread" at bounding box center [1000, 119] width 115 height 28
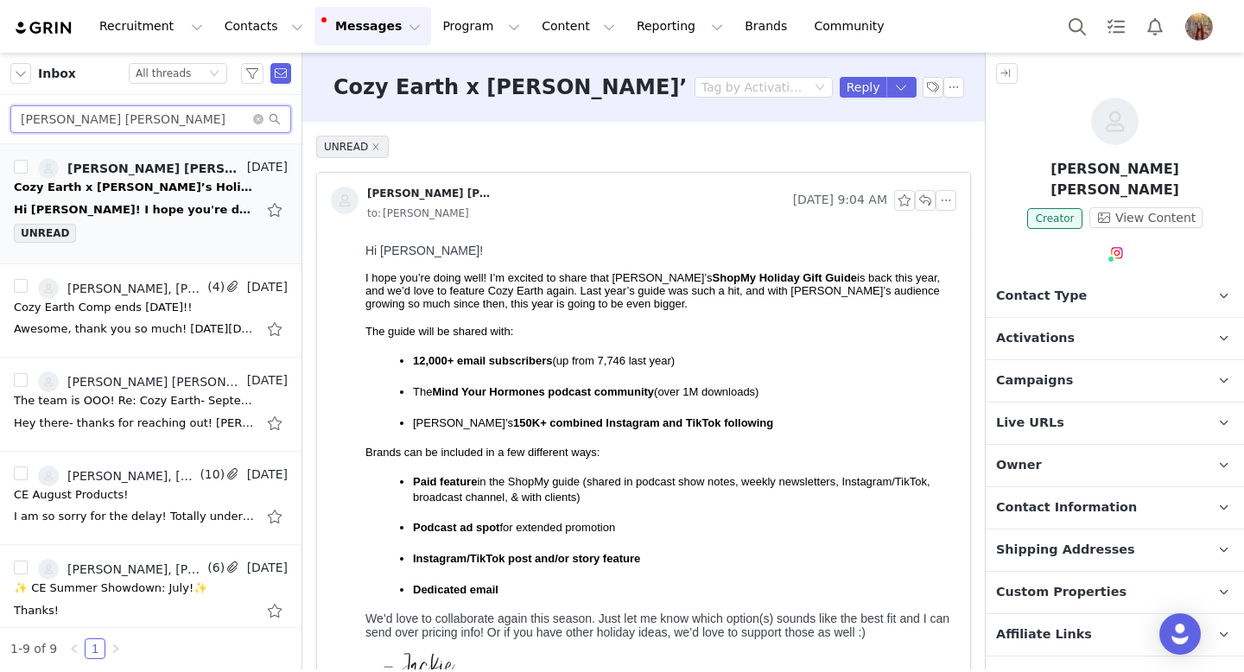
drag, startPoint x: 135, startPoint y: 120, endPoint x: 0, endPoint y: 104, distance: 135.8
click at [0, 104] on div "[PERSON_NAME] [PERSON_NAME]" at bounding box center [150, 119] width 301 height 49
paste input "[PERSON_NAME]"
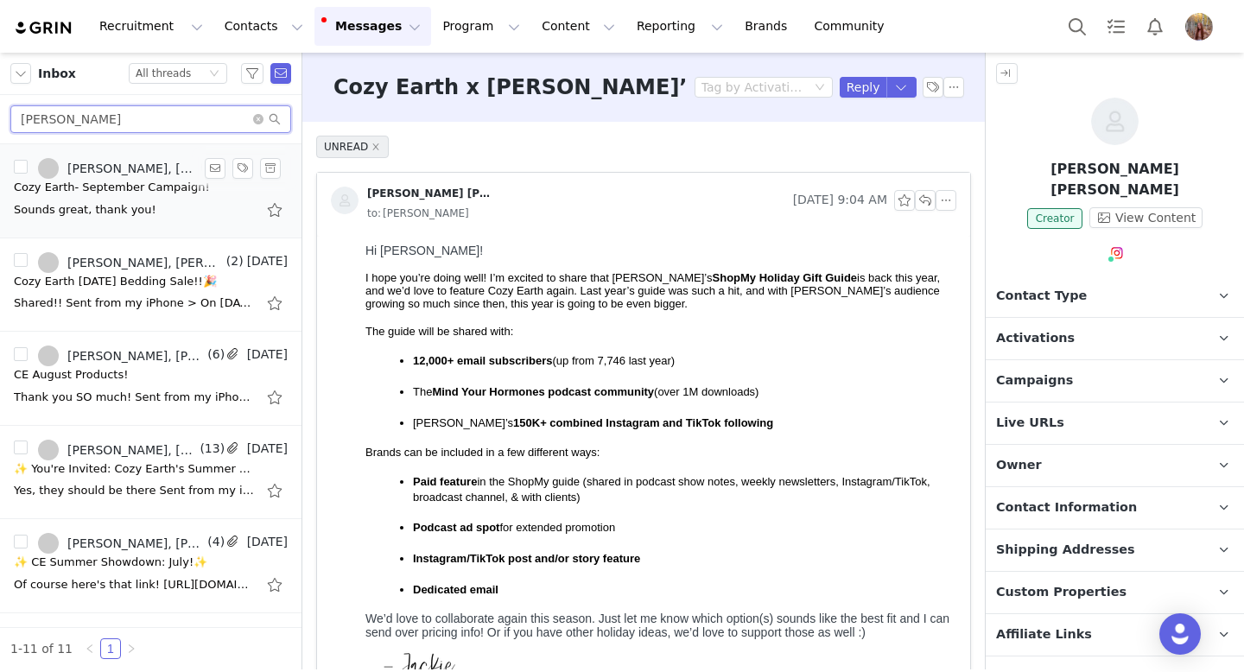
type input "[PERSON_NAME]"
click at [197, 221] on div "Sounds great, thank you!" at bounding box center [151, 210] width 274 height 28
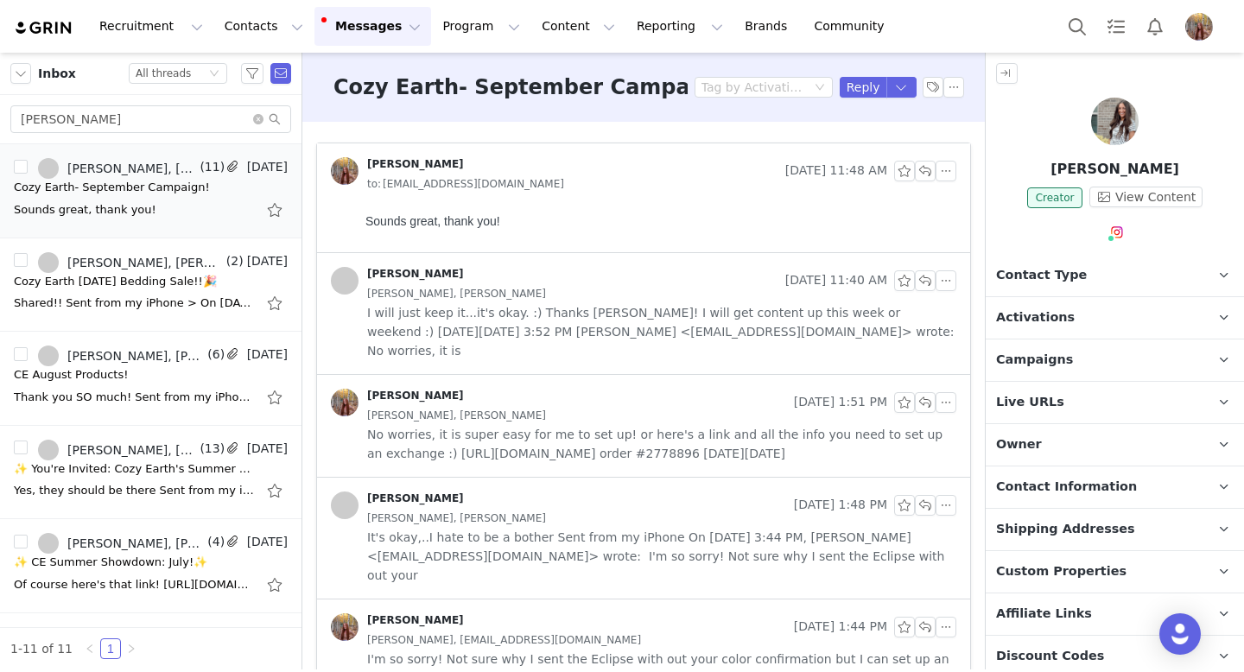
click at [1119, 113] on img at bounding box center [1115, 122] width 48 height 48
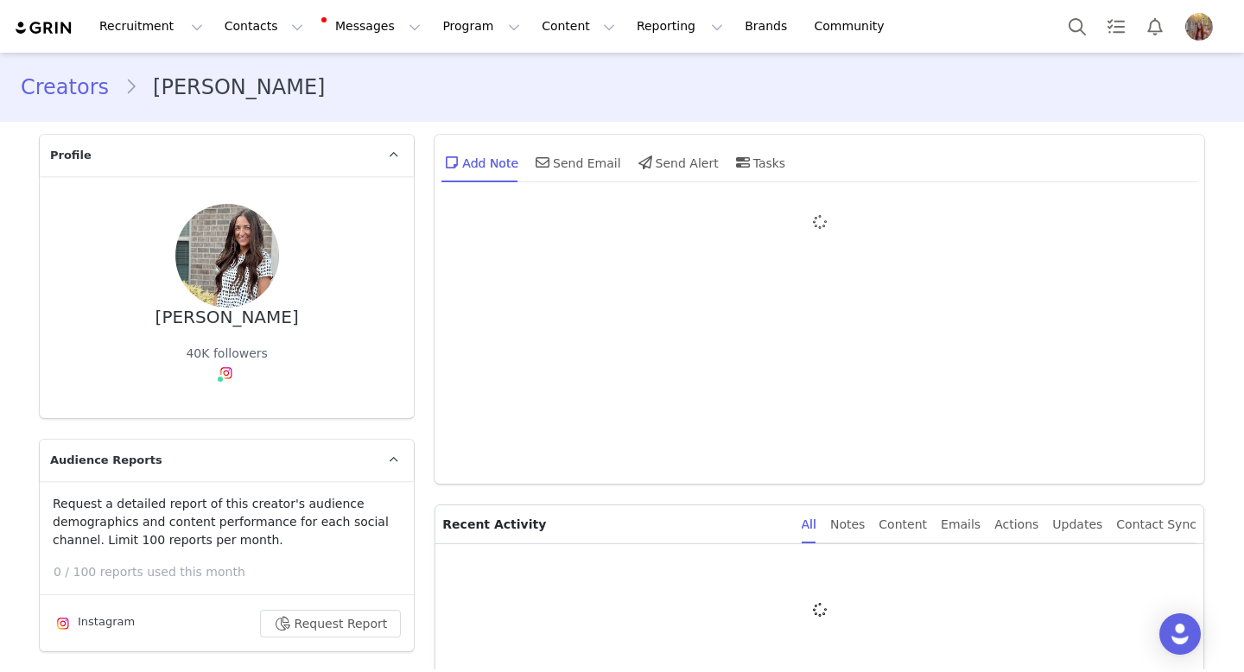
type input "+1 ([GEOGRAPHIC_DATA])"
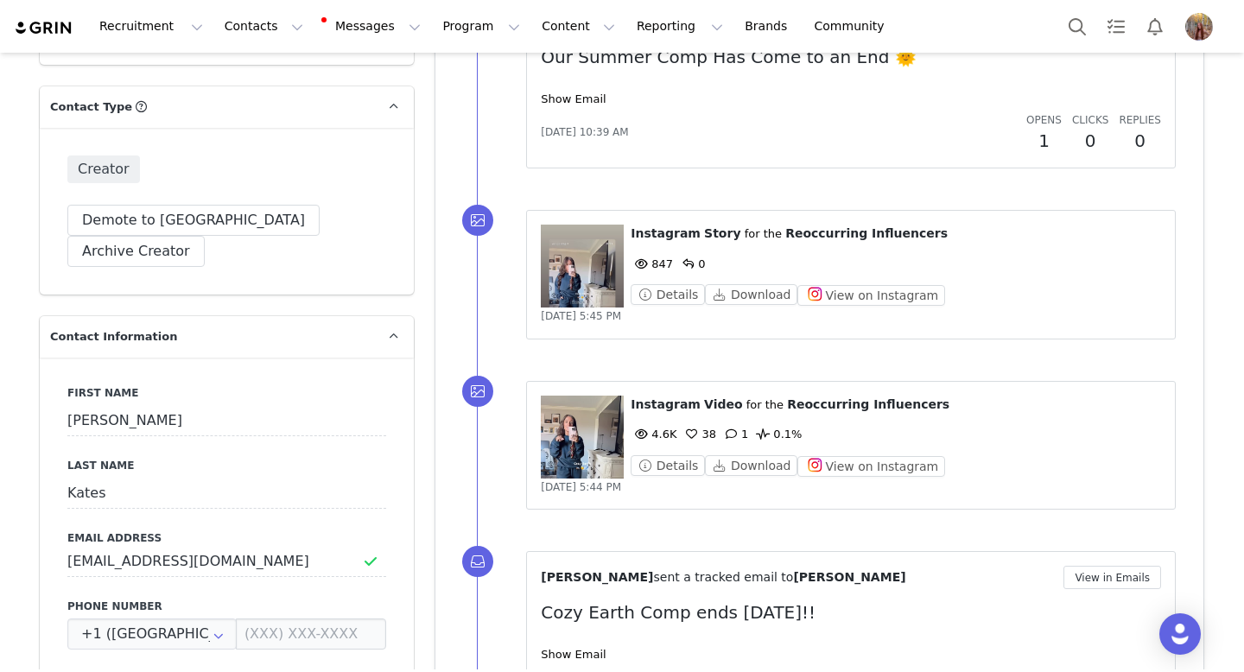
scroll to position [592, 0]
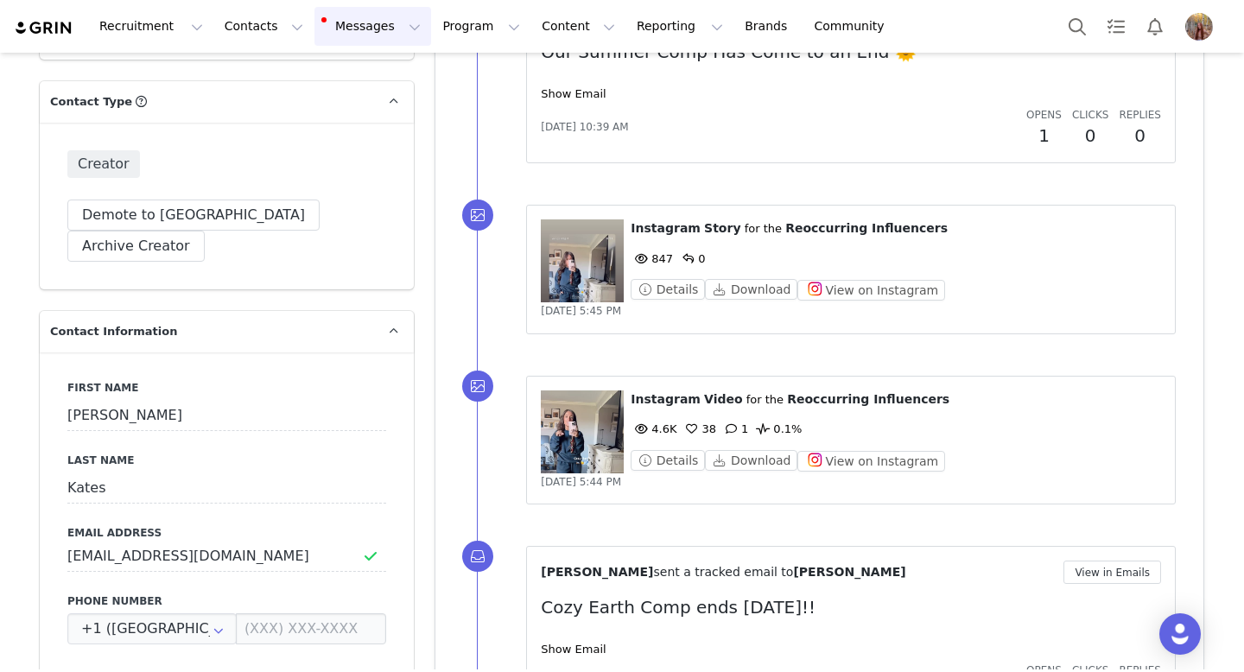
click at [340, 16] on button "Messages Messages" at bounding box center [372, 26] width 117 height 39
click at [368, 100] on div "Inbox 7" at bounding box center [364, 108] width 116 height 18
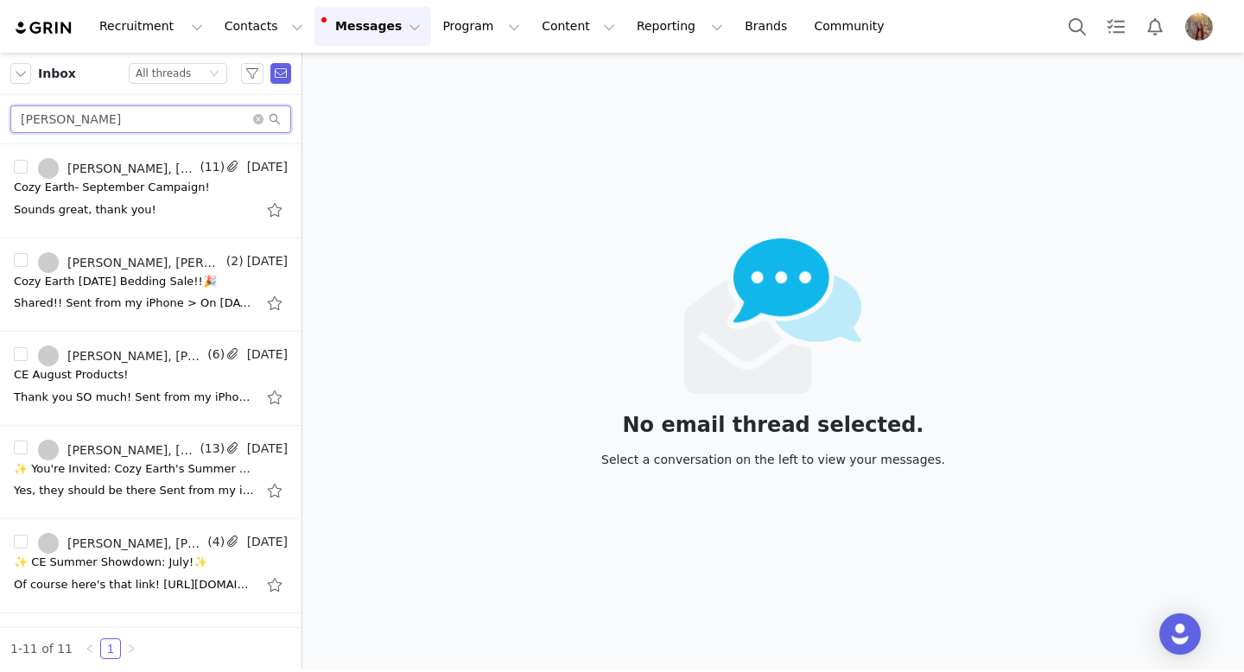
drag, startPoint x: 133, startPoint y: 121, endPoint x: 0, endPoint y: 108, distance: 133.7
click at [0, 108] on div "[PERSON_NAME]" at bounding box center [150, 119] width 301 height 49
paste input "[PERSON_NAME]"
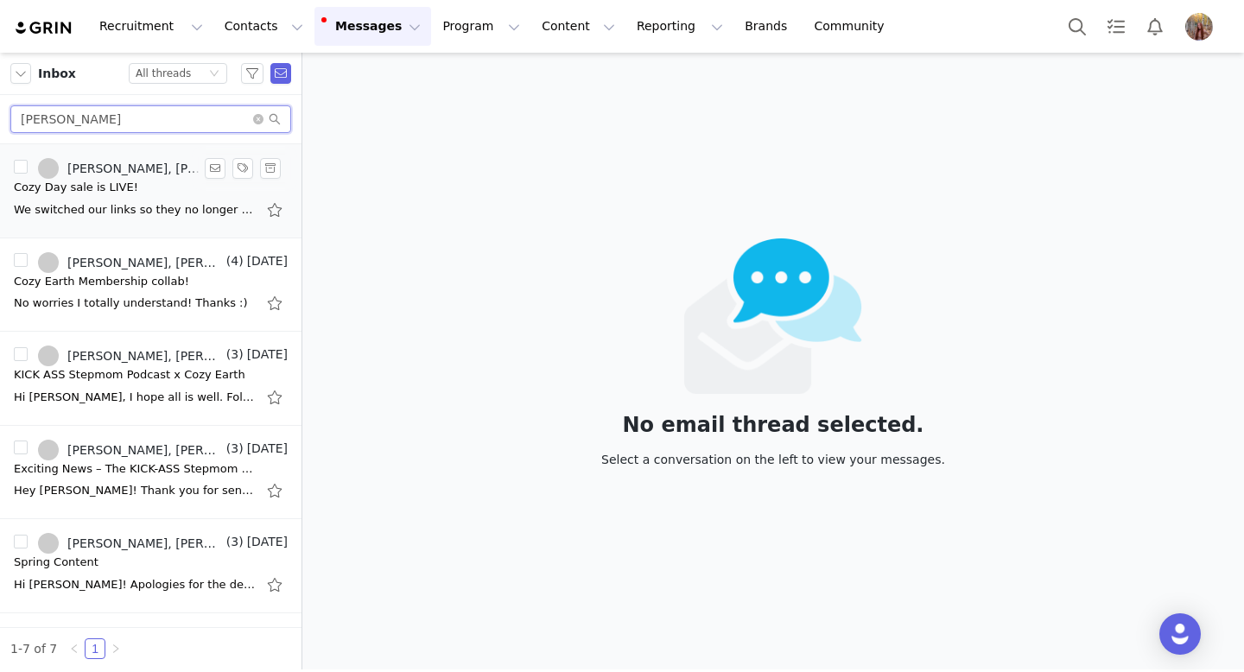
type input "[PERSON_NAME]"
click at [174, 214] on div "We switched our links so they no longer look like that, so sorry! Let me know i…" at bounding box center [135, 209] width 242 height 17
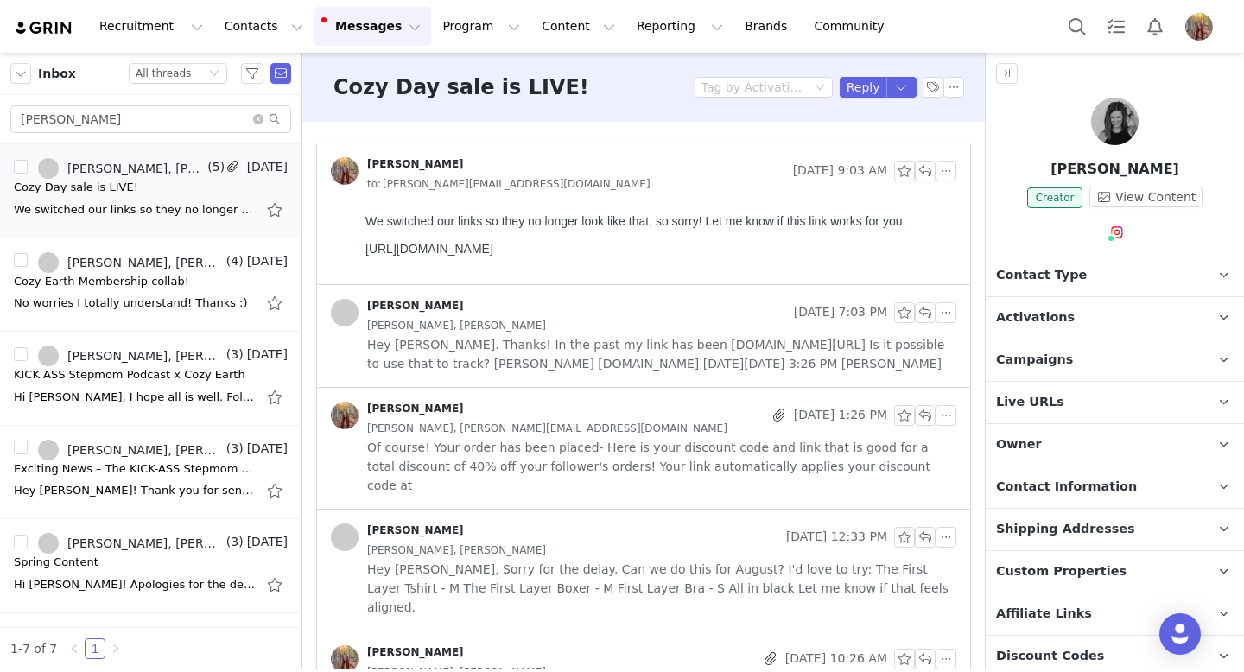
click at [1106, 134] on img at bounding box center [1115, 122] width 48 height 48
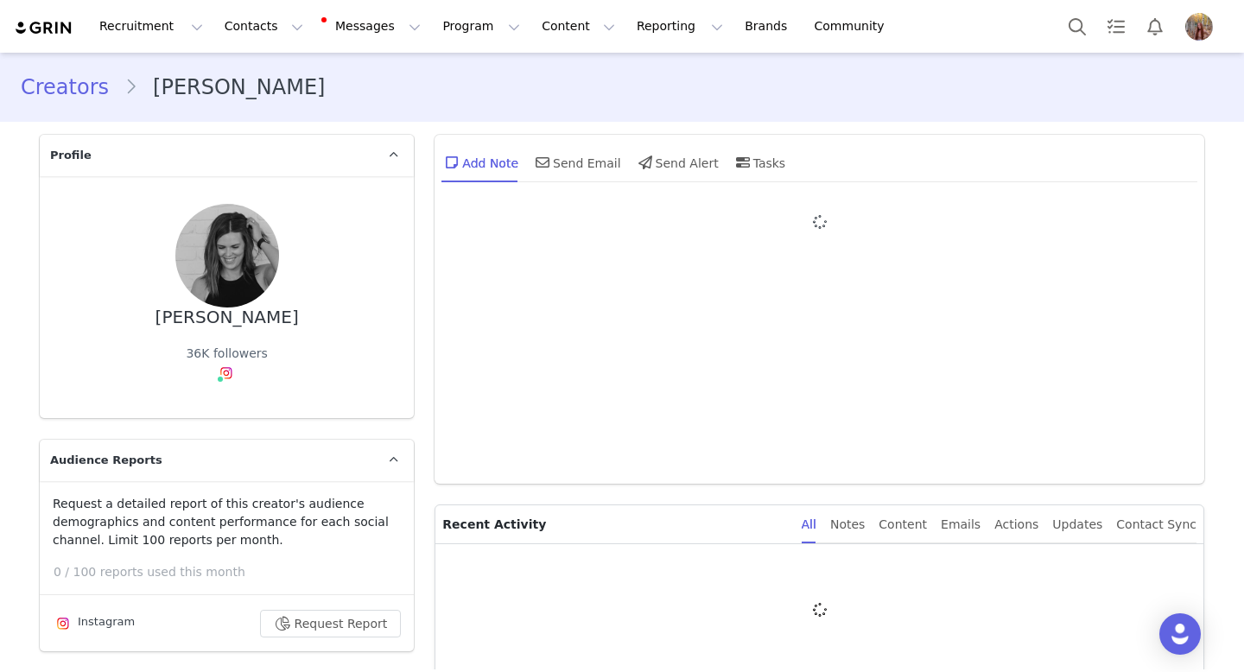
type input "+1 ([GEOGRAPHIC_DATA])"
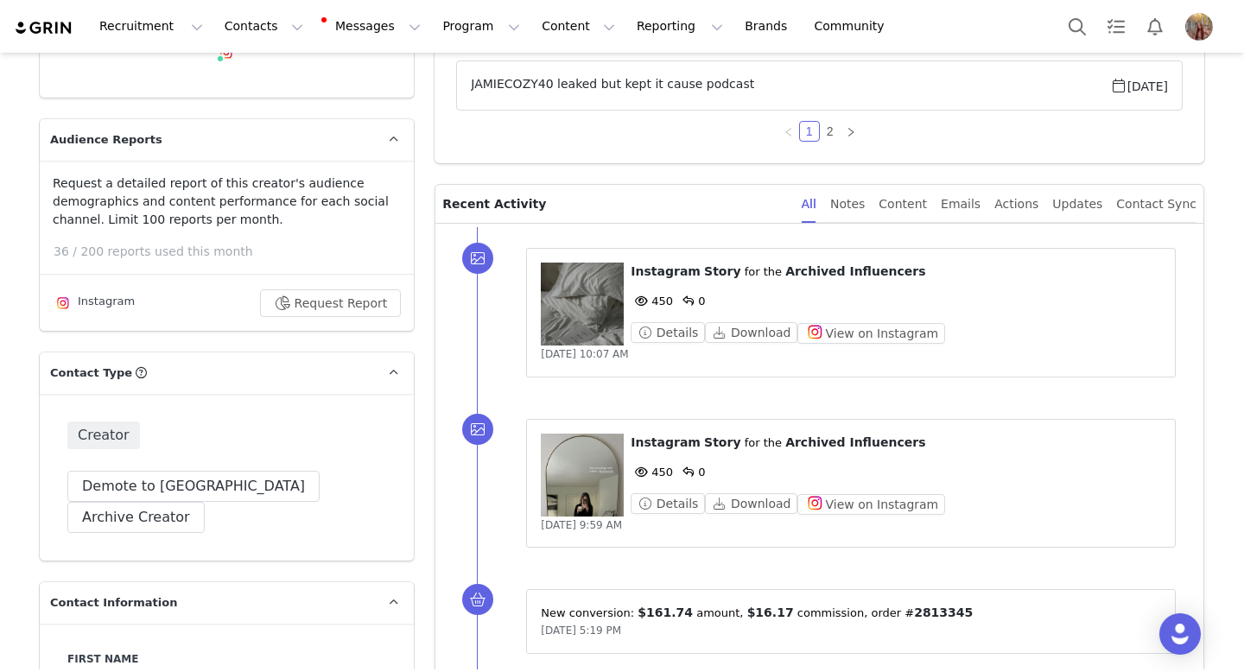
scroll to position [327, 0]
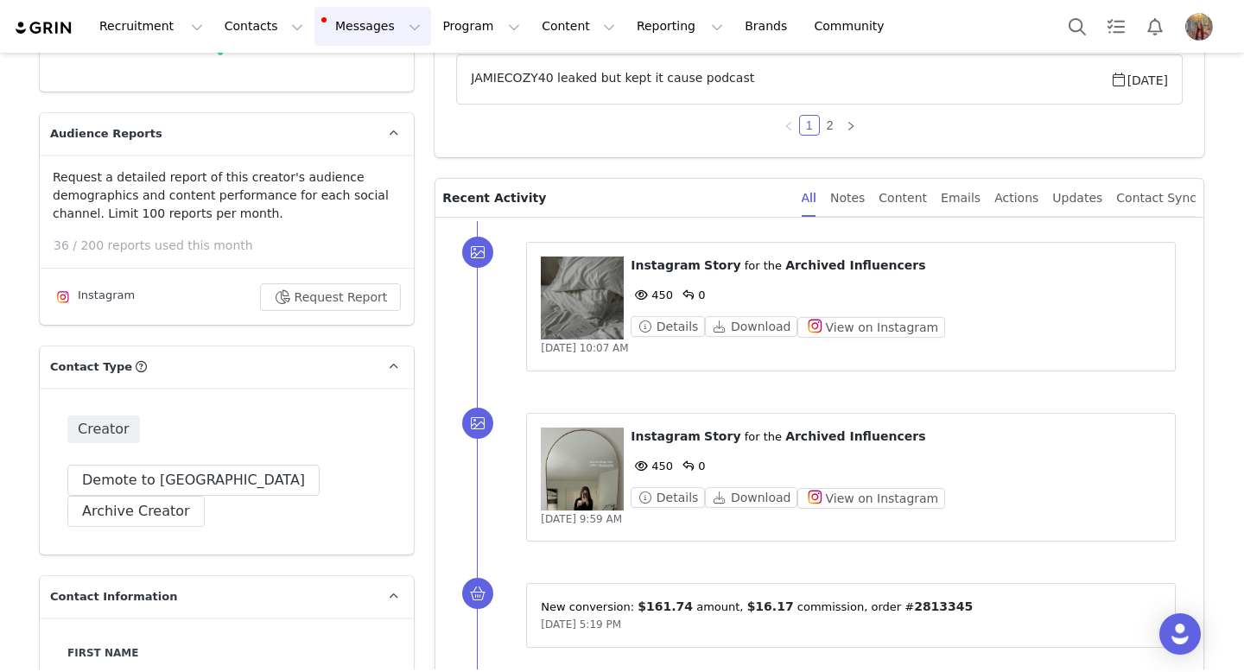
click at [365, 12] on button "Messages Messages" at bounding box center [372, 26] width 117 height 39
click at [380, 100] on div "Inbox 7" at bounding box center [364, 108] width 116 height 18
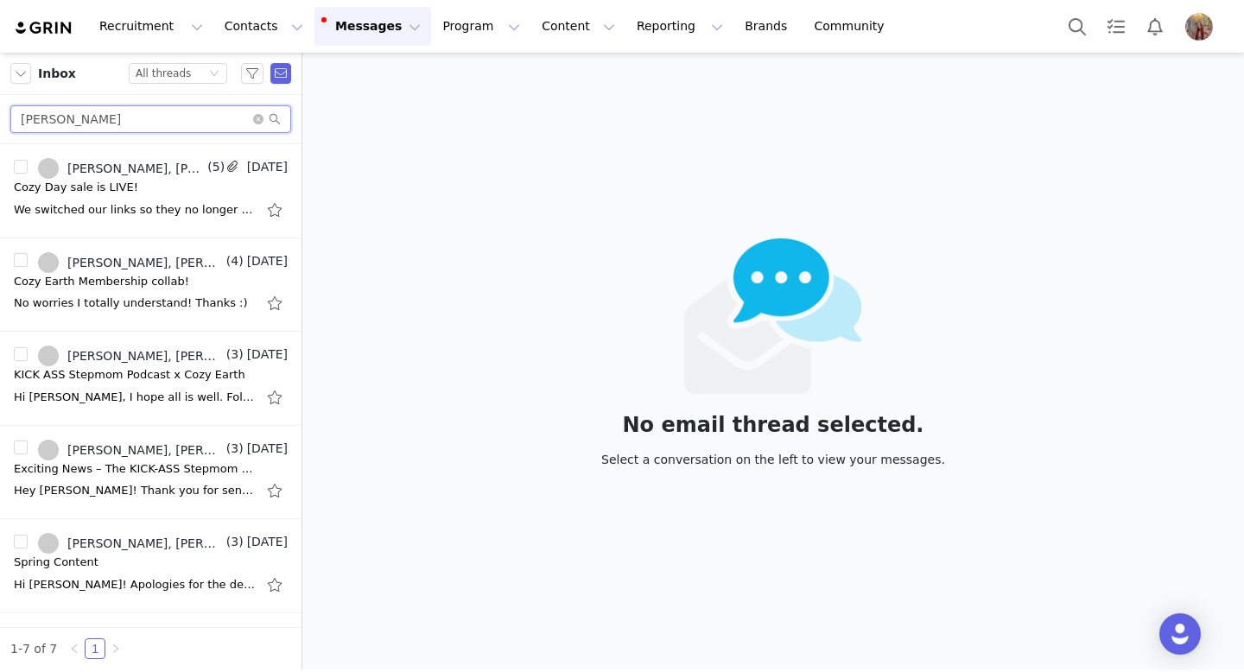
drag, startPoint x: 143, startPoint y: 121, endPoint x: 0, endPoint y: 105, distance: 144.3
click at [0, 105] on div "[PERSON_NAME]" at bounding box center [150, 119] width 301 height 49
paste input "essica Bosworth"
type input "[PERSON_NAME]"
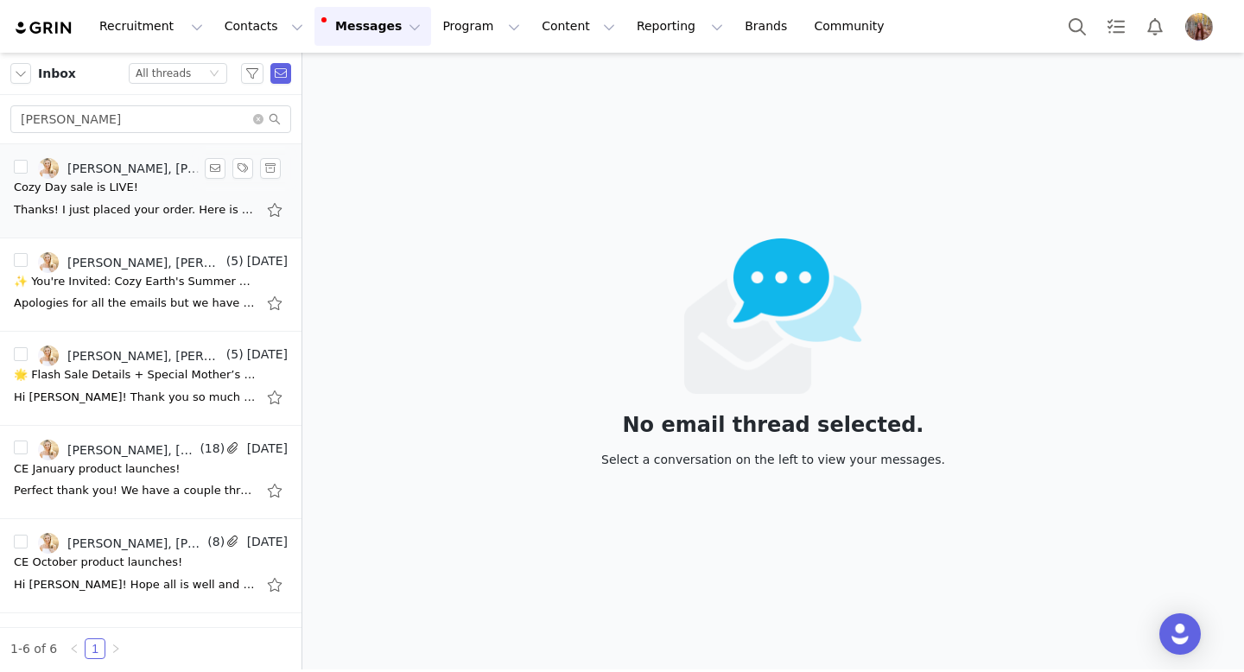
click at [142, 219] on div "Thanks! I just placed your order. Here is your discount code and link that is g…" at bounding box center [151, 210] width 274 height 28
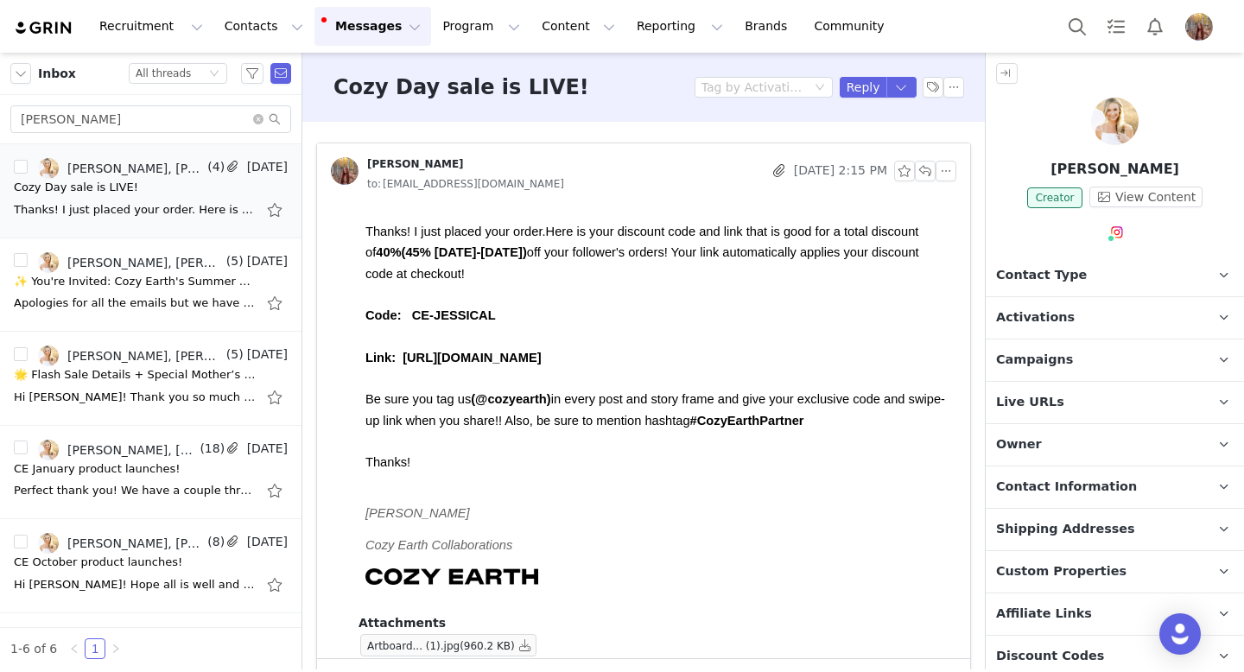
click at [1105, 143] on img at bounding box center [1115, 122] width 48 height 48
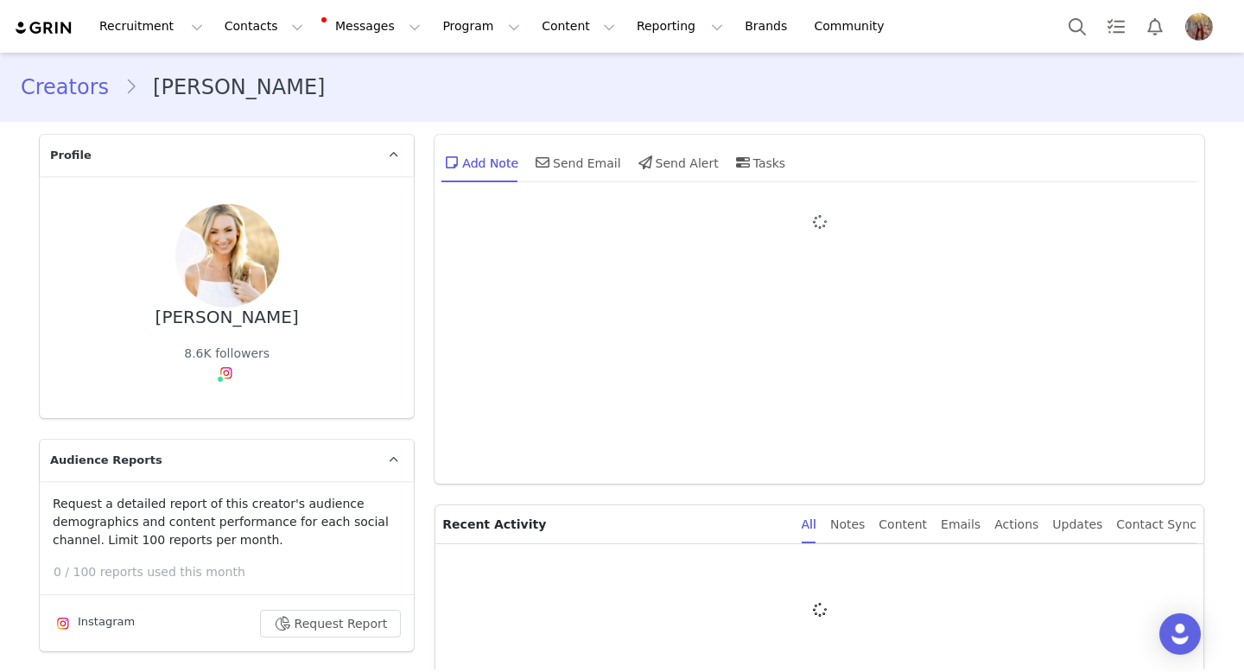
type input "+1 ([GEOGRAPHIC_DATA])"
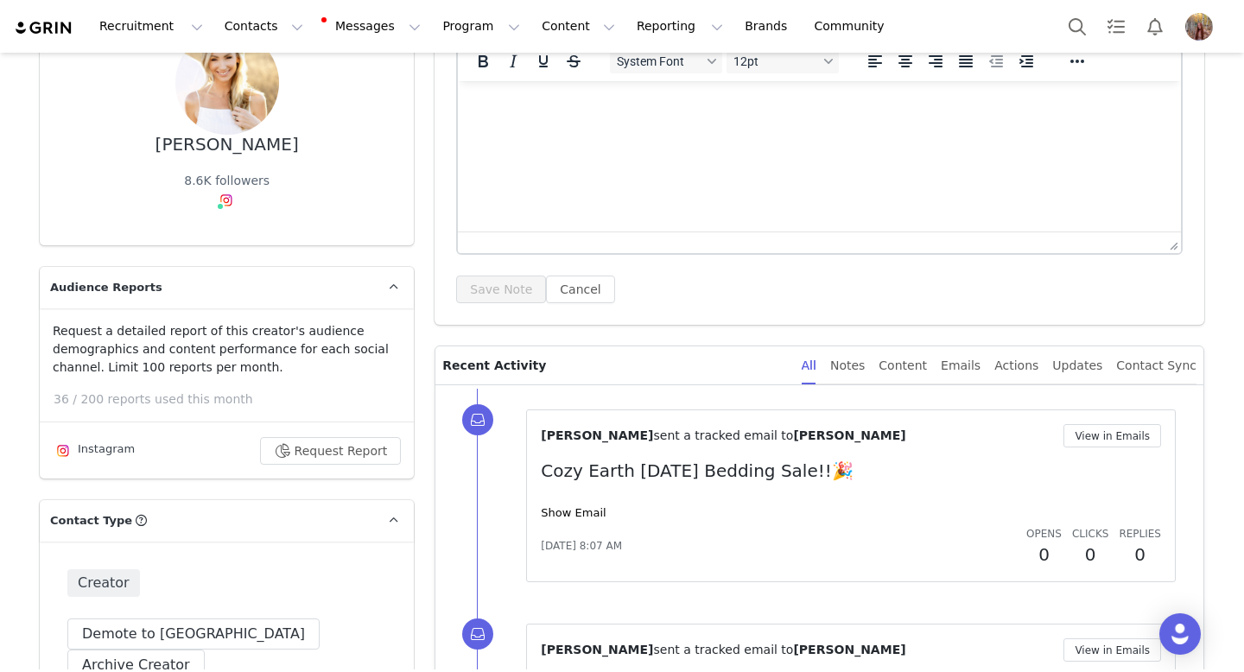
scroll to position [132, 0]
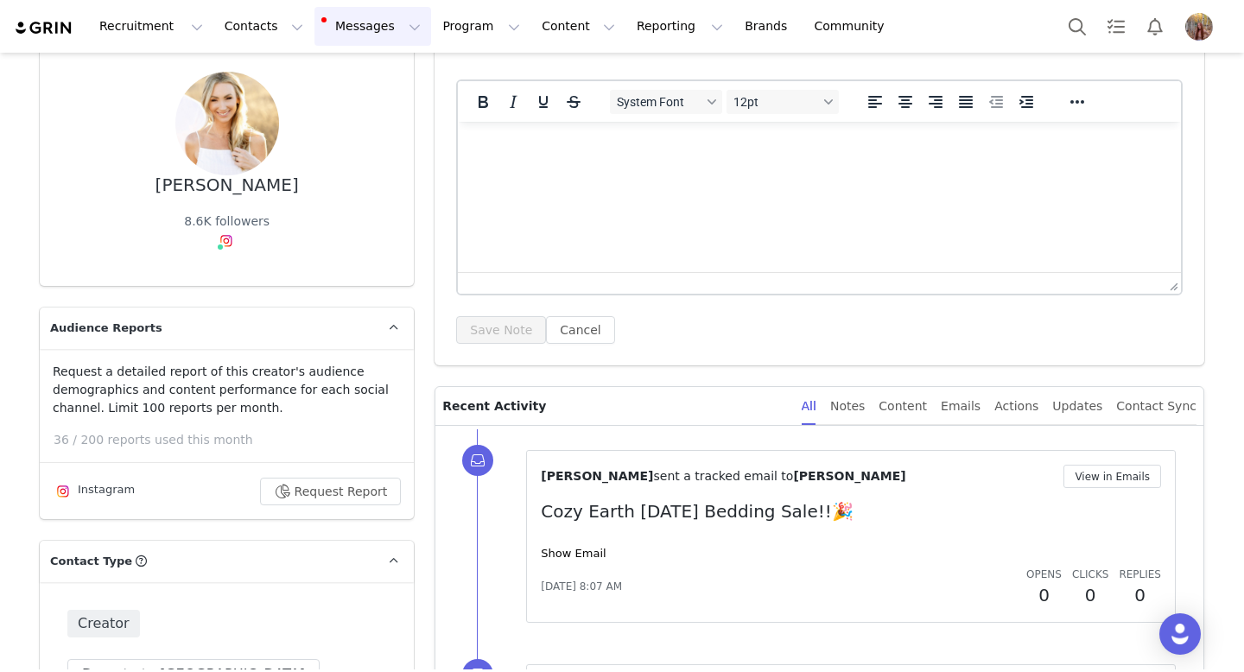
click at [359, 25] on button "Messages Messages" at bounding box center [372, 26] width 117 height 39
click at [381, 110] on div "Inbox 7" at bounding box center [364, 108] width 116 height 18
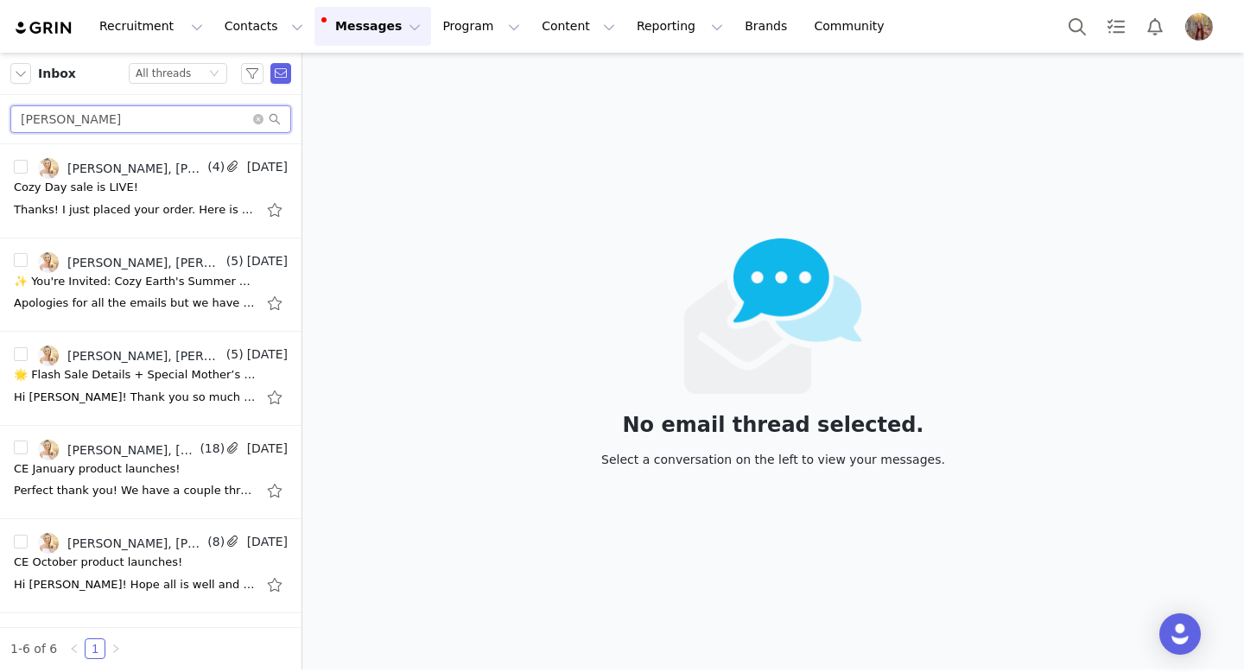
drag, startPoint x: 154, startPoint y: 132, endPoint x: 0, endPoint y: 105, distance: 156.1
click at [0, 107] on div "[PERSON_NAME]" at bounding box center [150, 119] width 301 height 49
paste input "innie Hong"
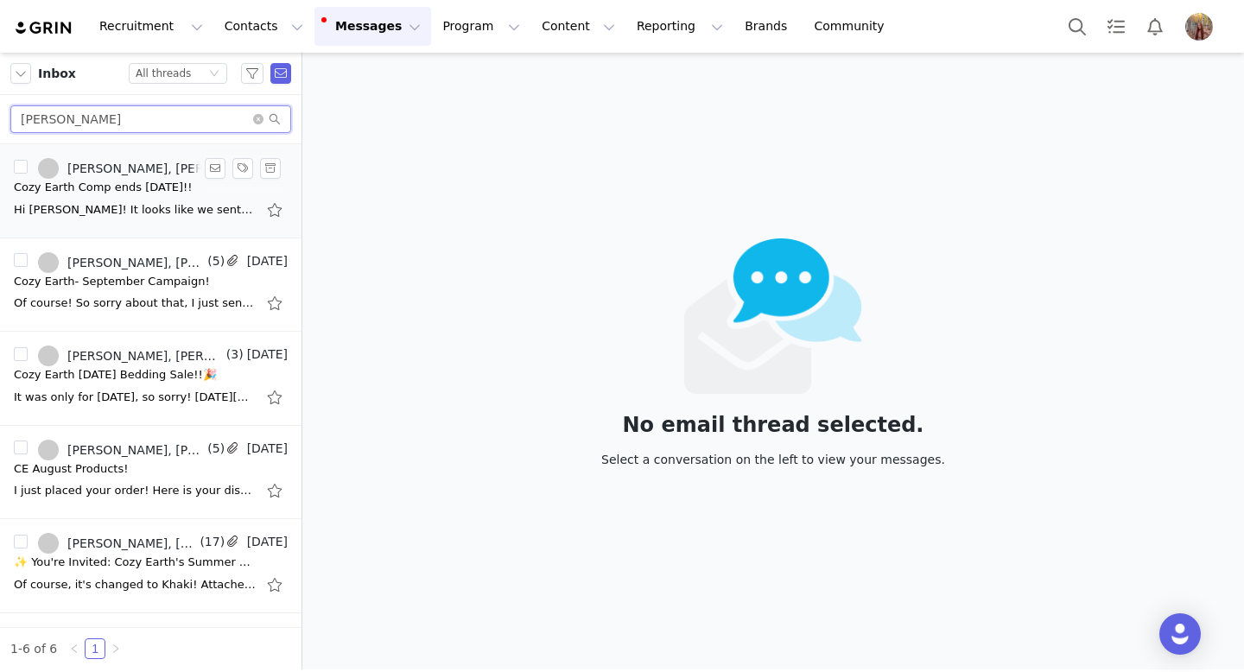
type input "[PERSON_NAME]"
click at [187, 187] on div "Cozy Earth Comp ends Sept 16th!!" at bounding box center [103, 187] width 179 height 17
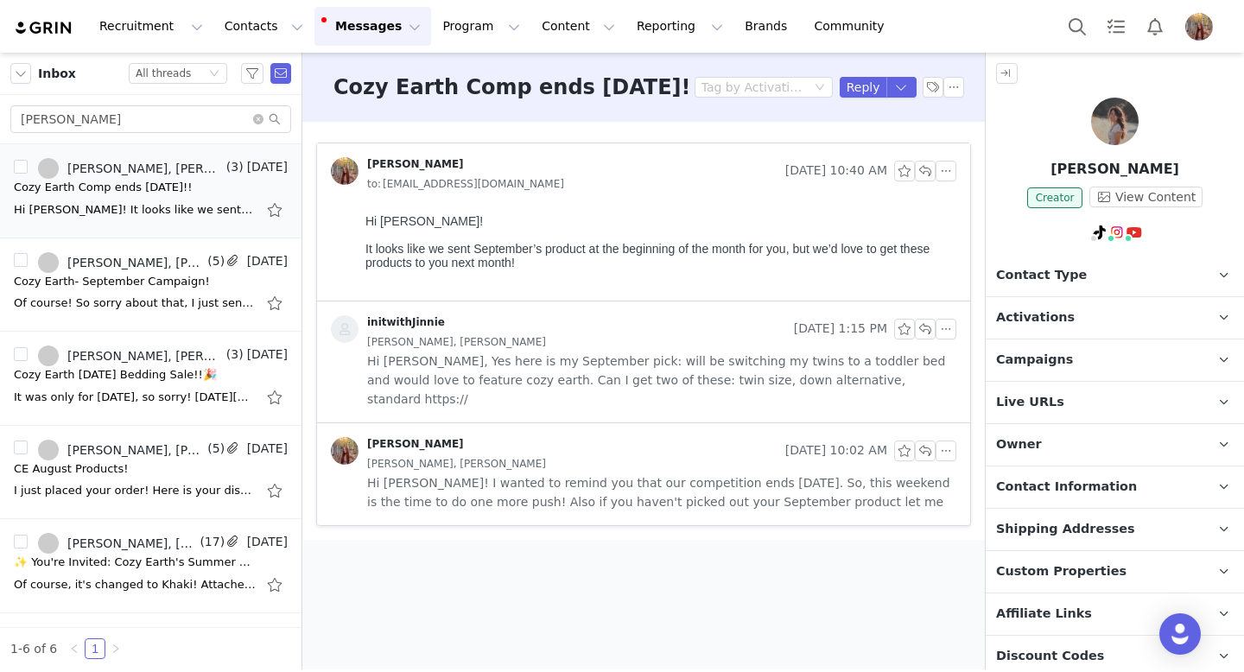
click at [1112, 124] on img at bounding box center [1115, 122] width 48 height 48
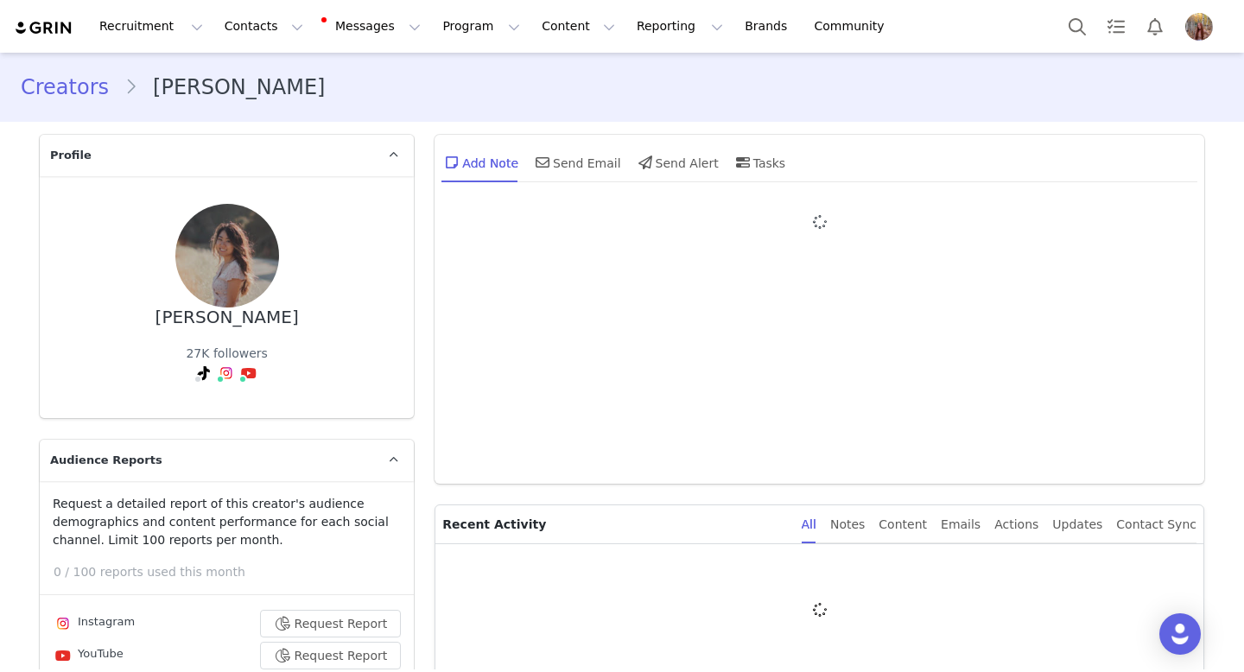
type input "+1 ([GEOGRAPHIC_DATA])"
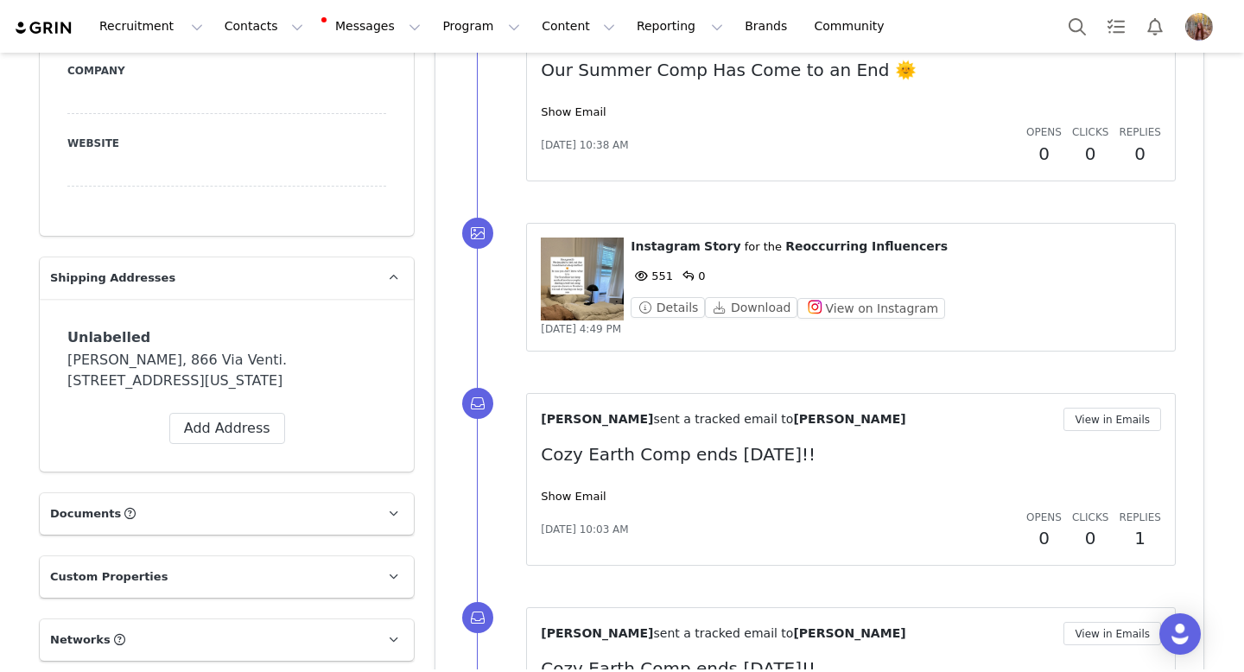
scroll to position [1405, 0]
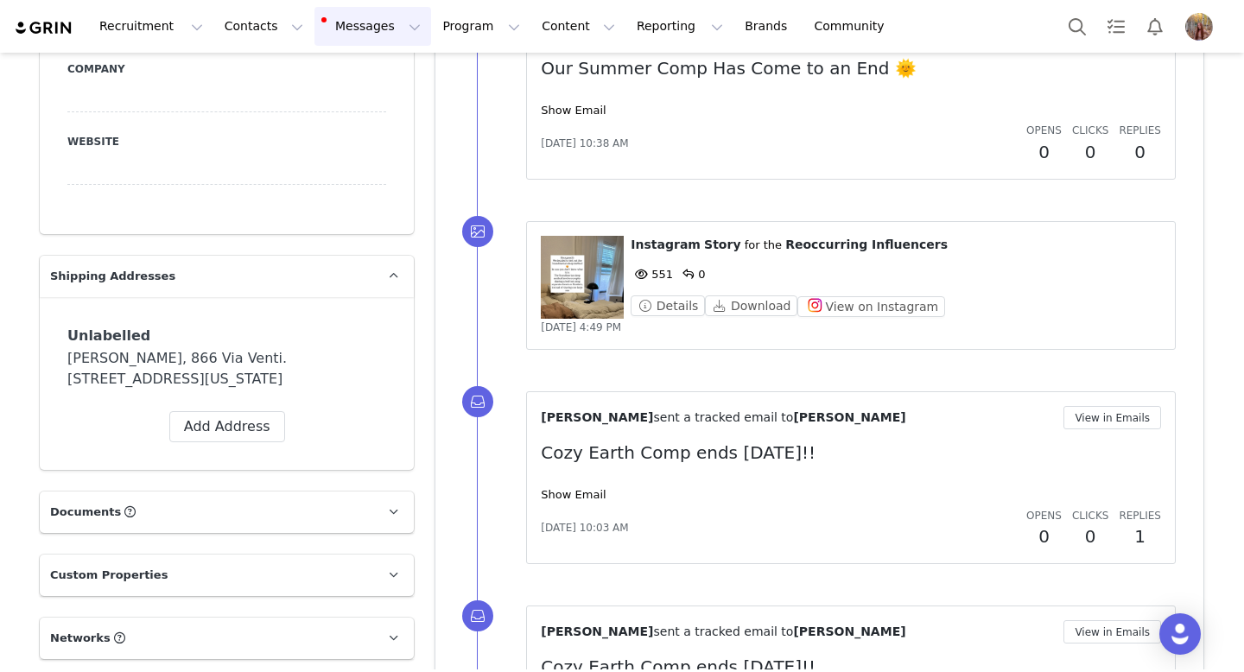
click at [364, 26] on button "Messages Messages" at bounding box center [372, 26] width 117 height 39
click at [372, 102] on div "Inbox 7" at bounding box center [364, 108] width 116 height 18
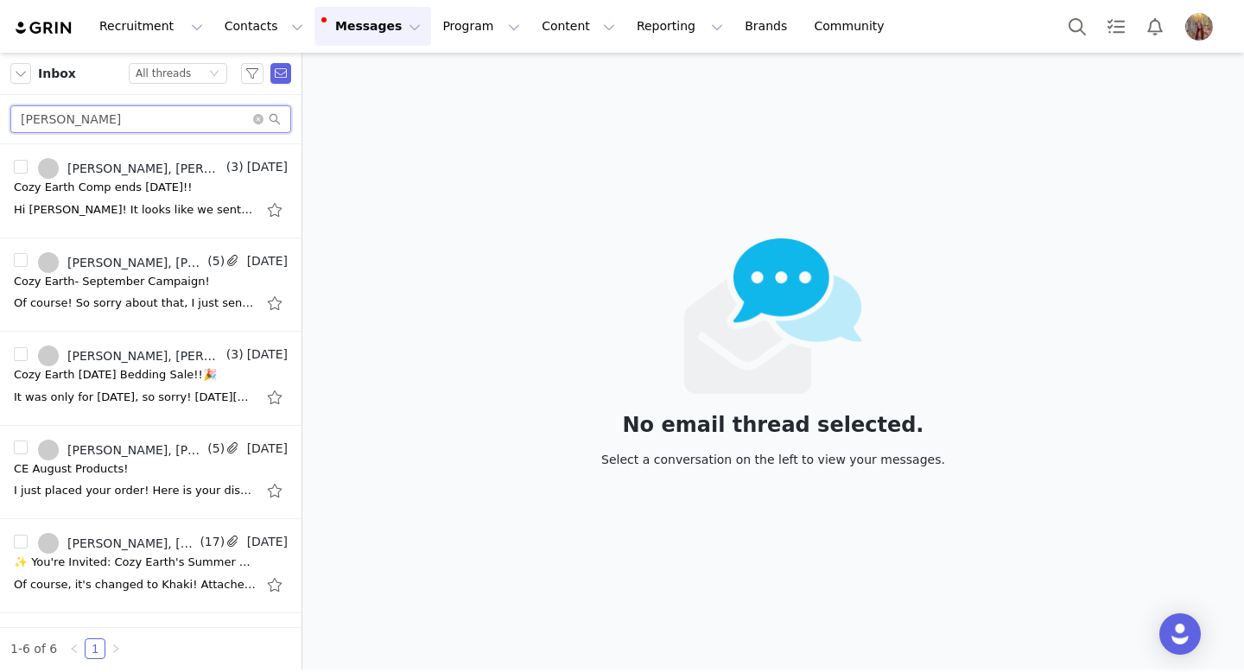
drag, startPoint x: 103, startPoint y: 115, endPoint x: 0, endPoint y: 96, distance: 104.5
click at [0, 100] on div "[PERSON_NAME]" at bounding box center [150, 119] width 301 height 49
paste input "[PERSON_NAME]"
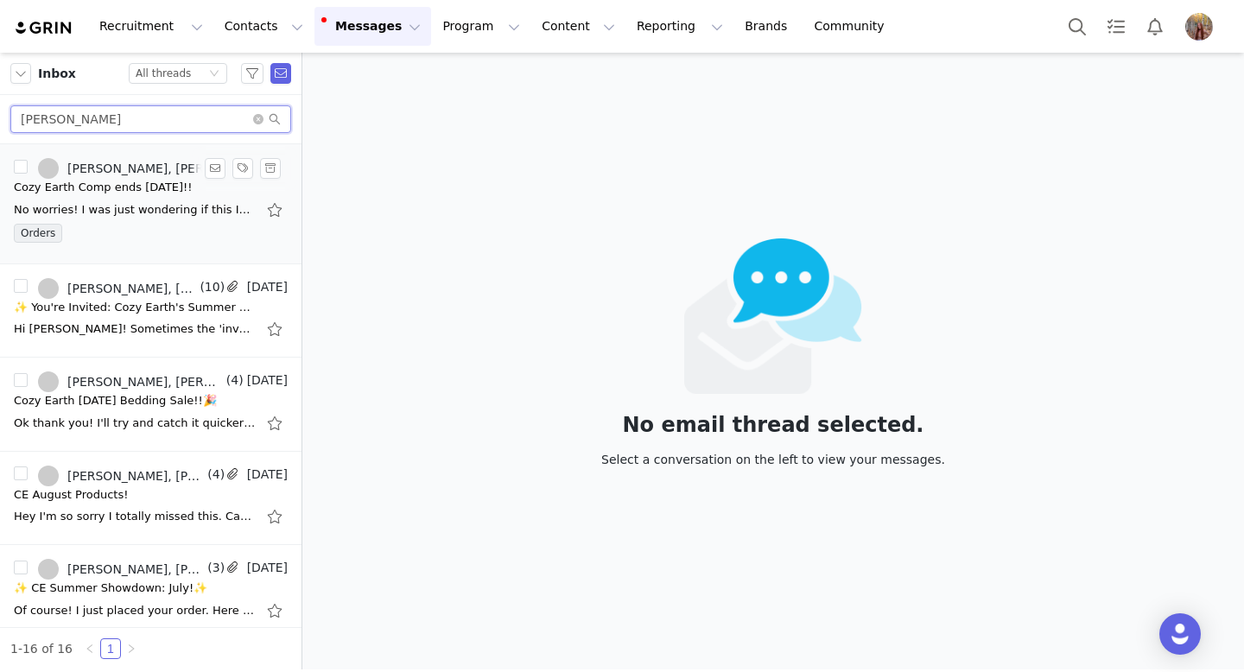
type input "[PERSON_NAME]"
click at [200, 201] on div "No worries! I was just wondering if this Is the quarter zip you are referring t…" at bounding box center [135, 209] width 242 height 17
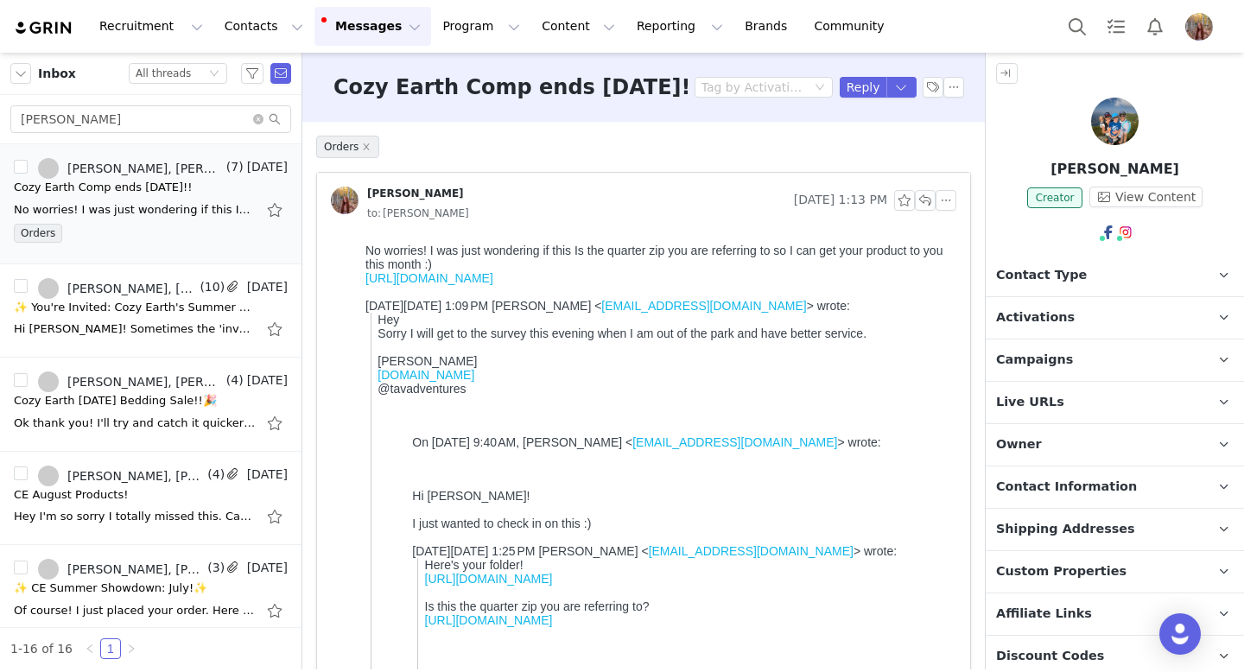
click at [1094, 117] on img at bounding box center [1115, 122] width 48 height 48
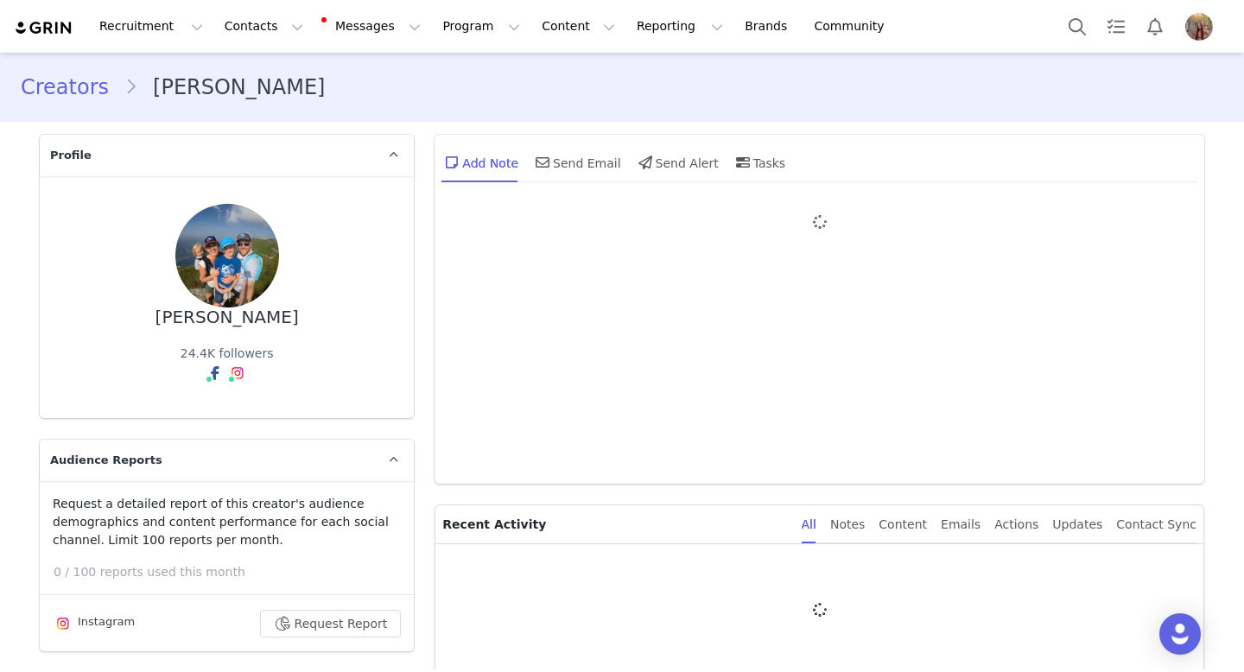
type input "+1 ([GEOGRAPHIC_DATA])"
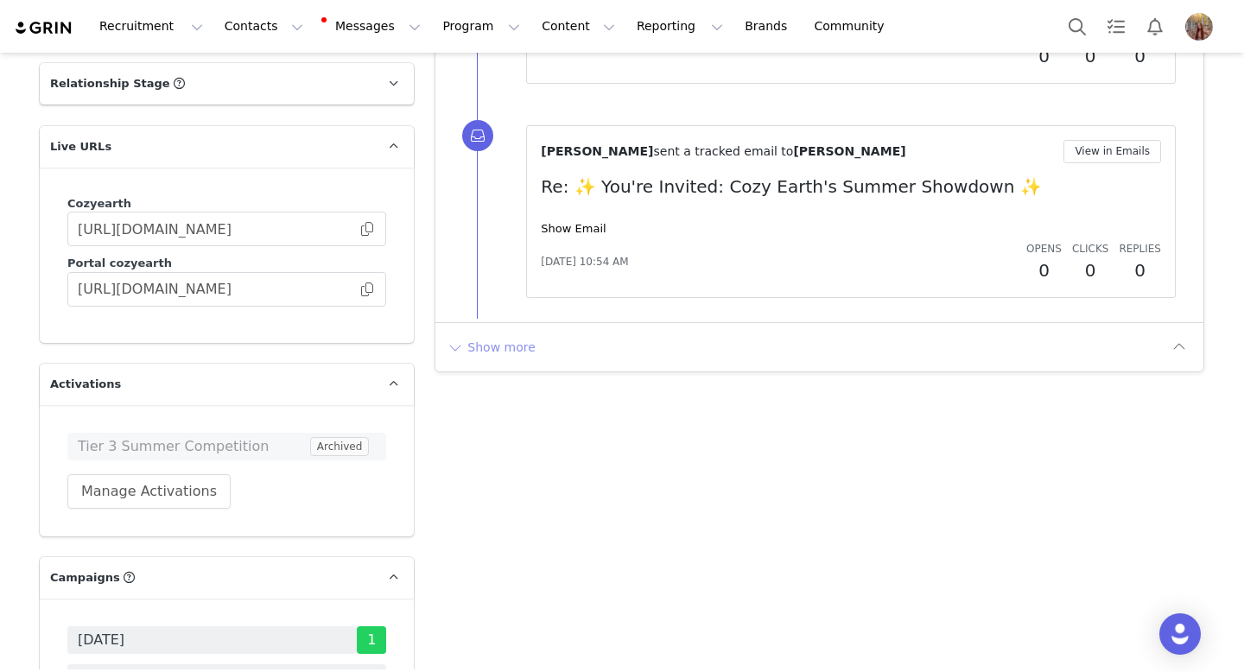
click at [511, 355] on button "Show more" at bounding box center [491, 347] width 91 height 28
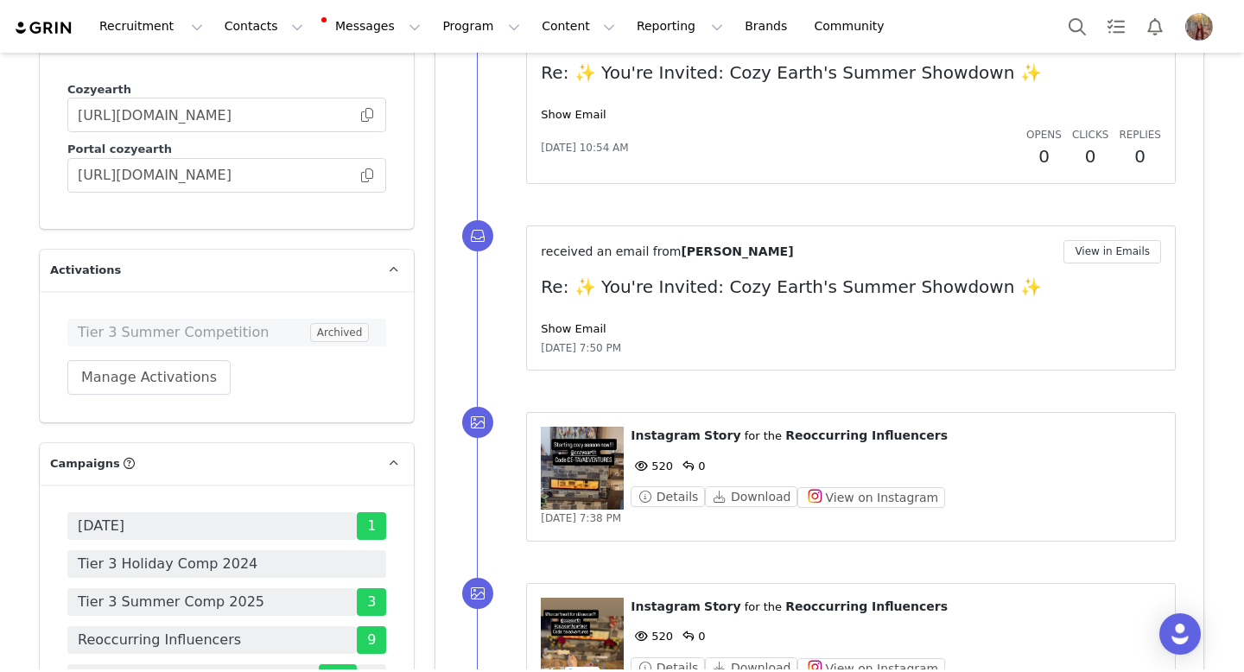
scroll to position [2461, 0]
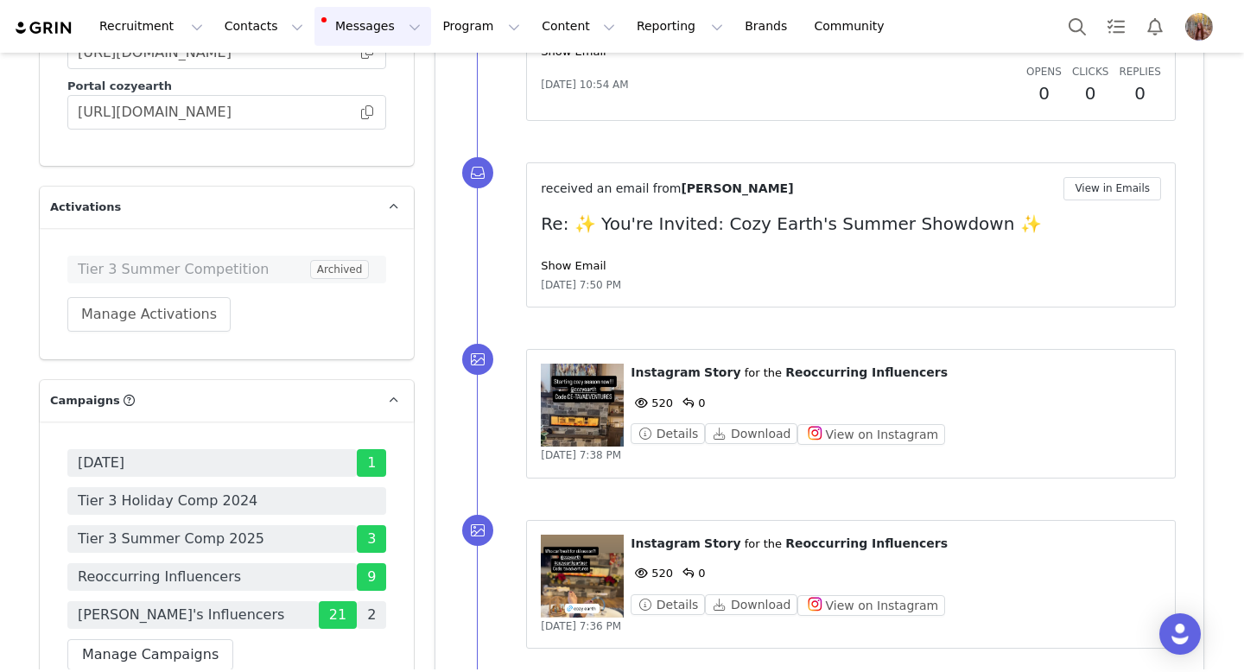
click at [352, 33] on button "Messages Messages" at bounding box center [372, 26] width 117 height 39
click at [354, 103] on p "7" at bounding box center [354, 109] width 5 height 13
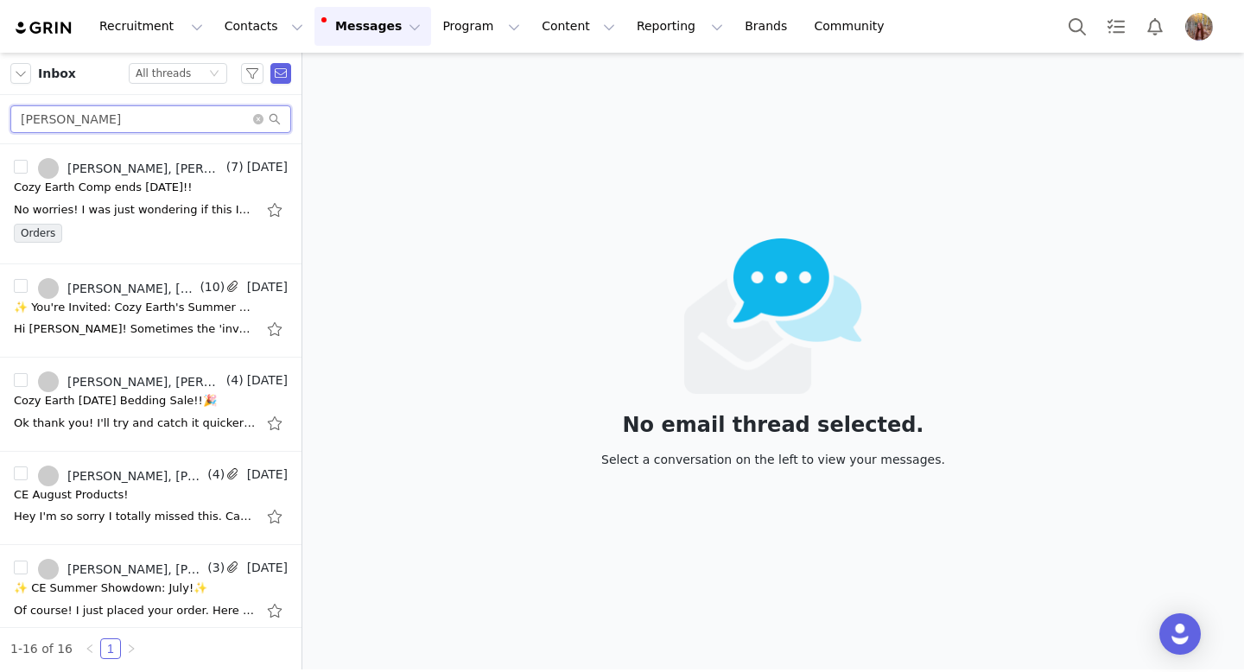
drag, startPoint x: 95, startPoint y: 126, endPoint x: 0, endPoint y: 105, distance: 97.3
click at [0, 105] on div "[PERSON_NAME]" at bounding box center [150, 119] width 301 height 49
paste input "[PERSON_NAME]"
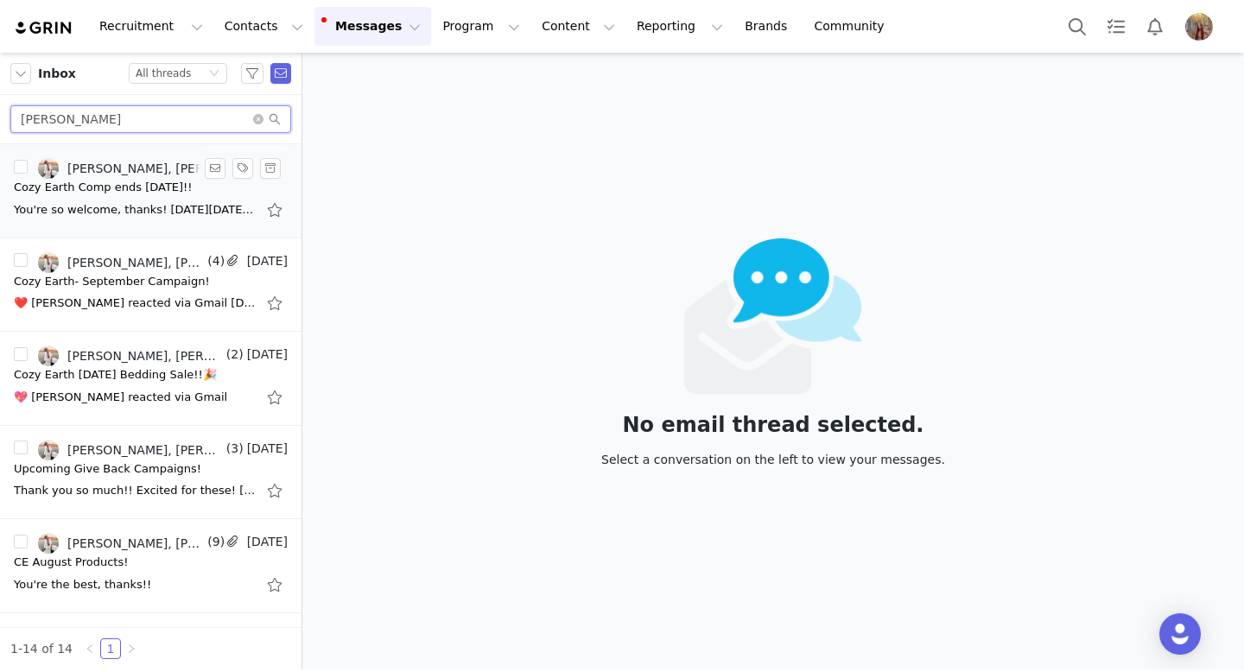
type input "[PERSON_NAME]"
click at [169, 206] on div "You're so welcome, thanks! On Fri, Sep 12, 2025 at 1:05 PM Lanae Larsen <larsen…" at bounding box center [135, 209] width 242 height 17
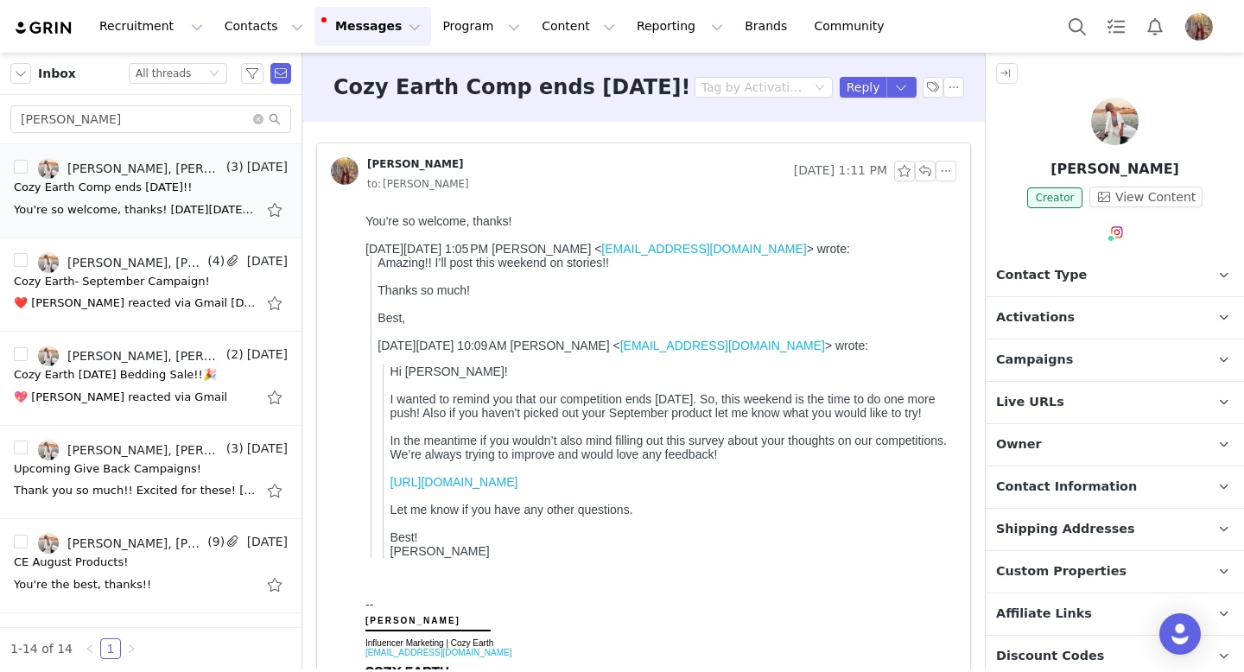
drag, startPoint x: 1064, startPoint y: 119, endPoint x: 1031, endPoint y: 130, distance: 34.7
click at [1031, 130] on div at bounding box center [1115, 125] width 258 height 54
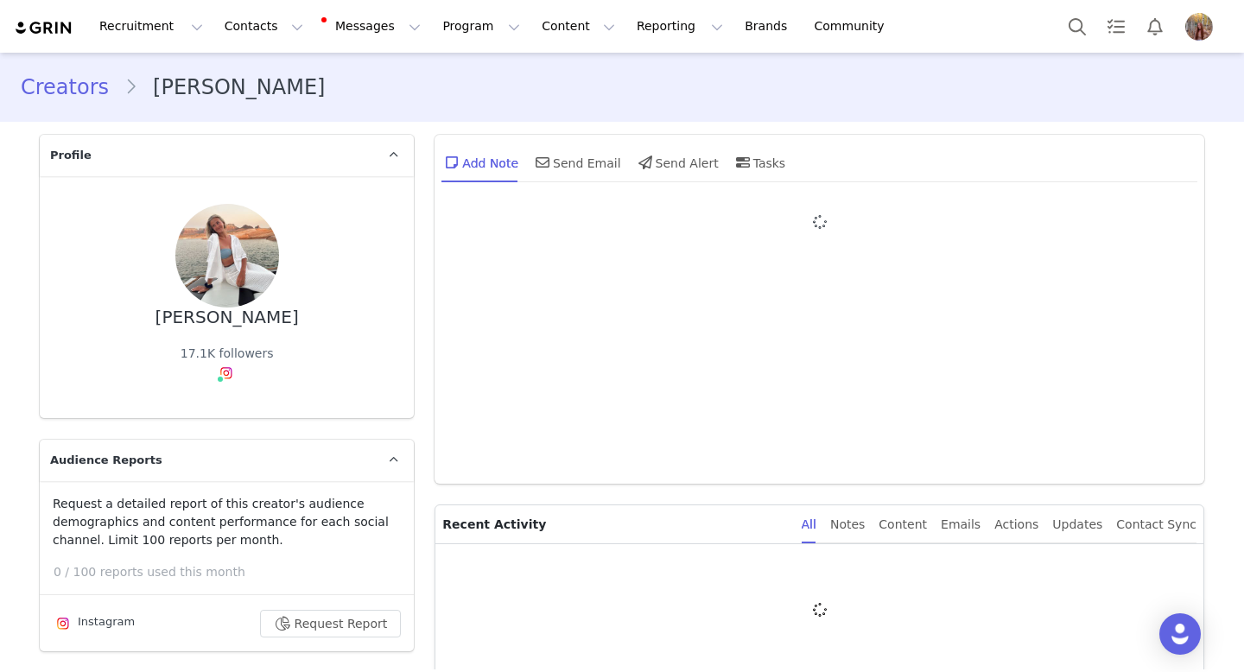
type input "+1 ([GEOGRAPHIC_DATA])"
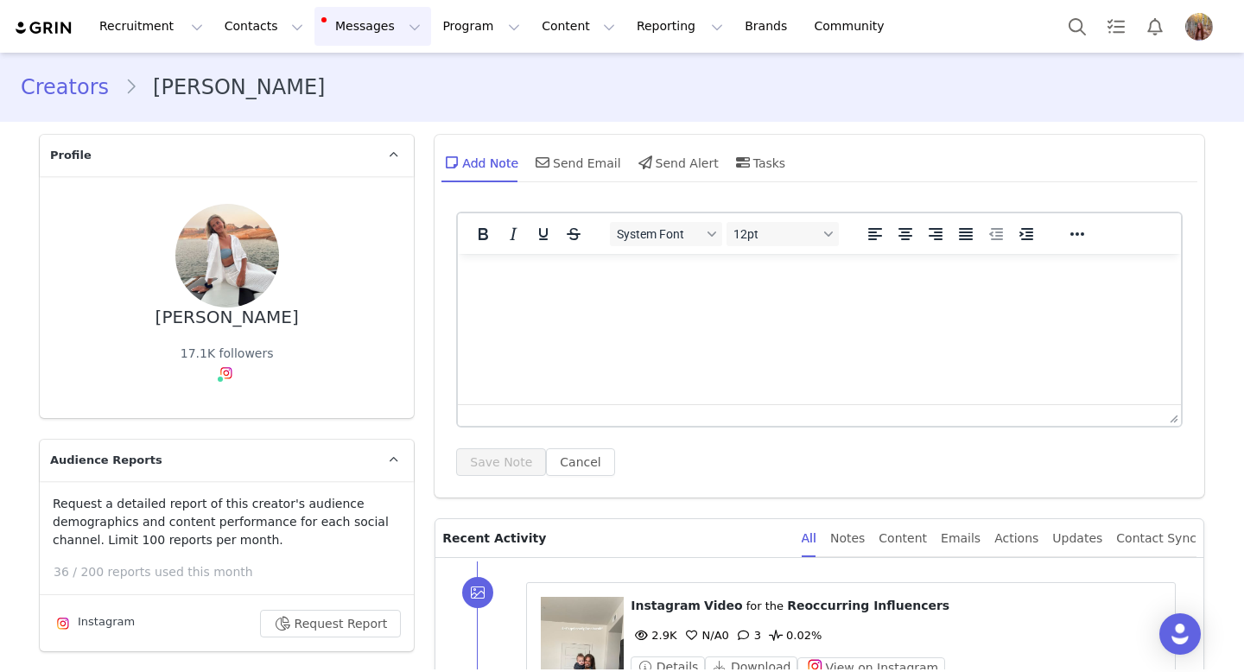
click at [339, 20] on button "Messages Messages" at bounding box center [372, 26] width 117 height 39
click at [371, 110] on div "Inbox 7" at bounding box center [364, 108] width 116 height 18
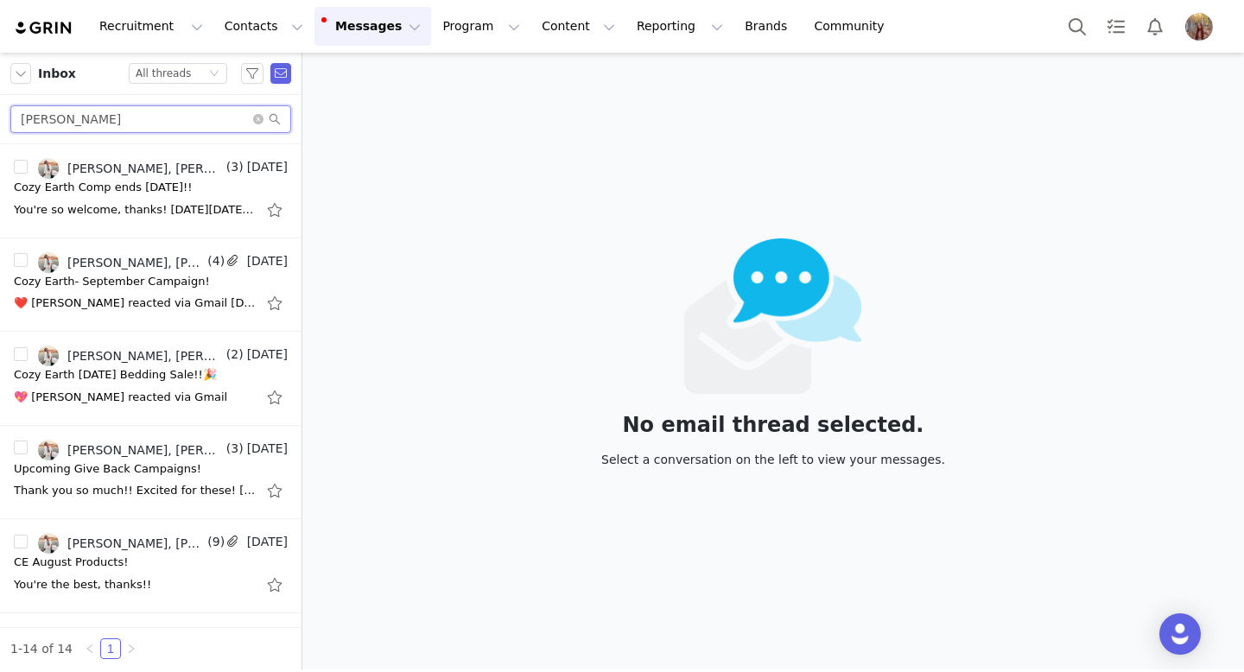
drag, startPoint x: 117, startPoint y: 116, endPoint x: 0, endPoint y: 111, distance: 117.6
click at [0, 111] on div "[PERSON_NAME]" at bounding box center [150, 119] width 301 height 49
paste input "uren Hamilto"
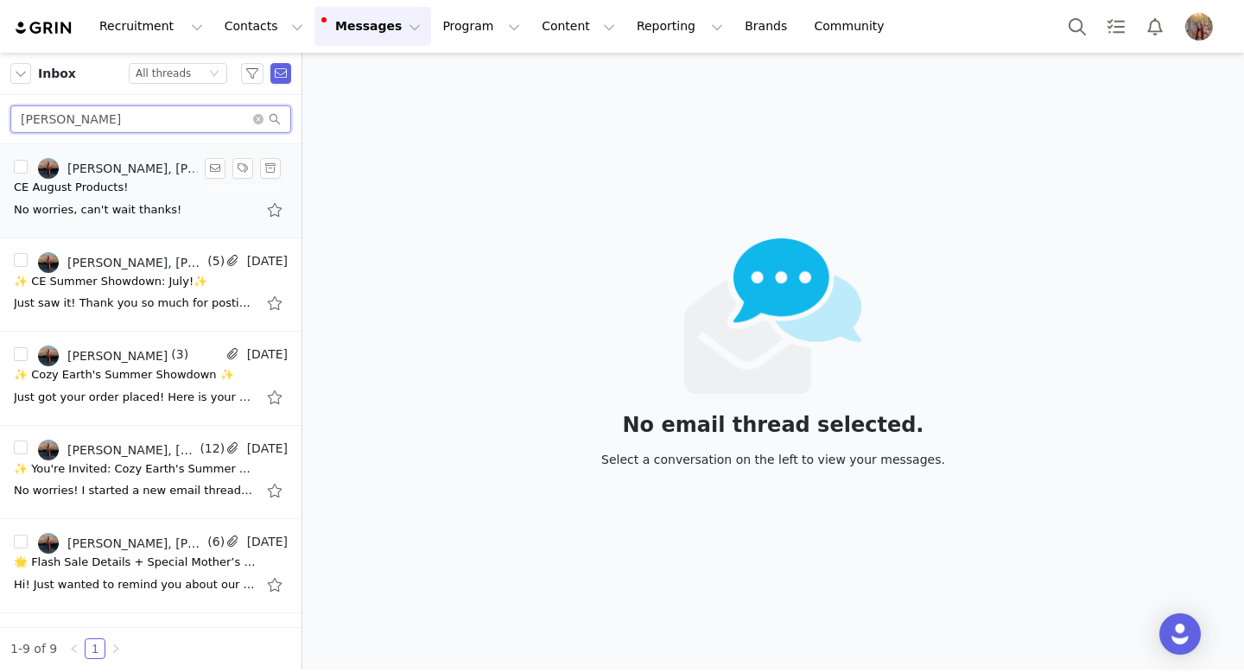
type input "[PERSON_NAME]"
click at [136, 224] on li "Addie Woods, Lauren Hamilton (7) Sep 16 CE August Products! No worries, can't w…" at bounding box center [150, 191] width 301 height 94
click at [146, 201] on div "No worries, can't wait thanks!" at bounding box center [98, 209] width 168 height 17
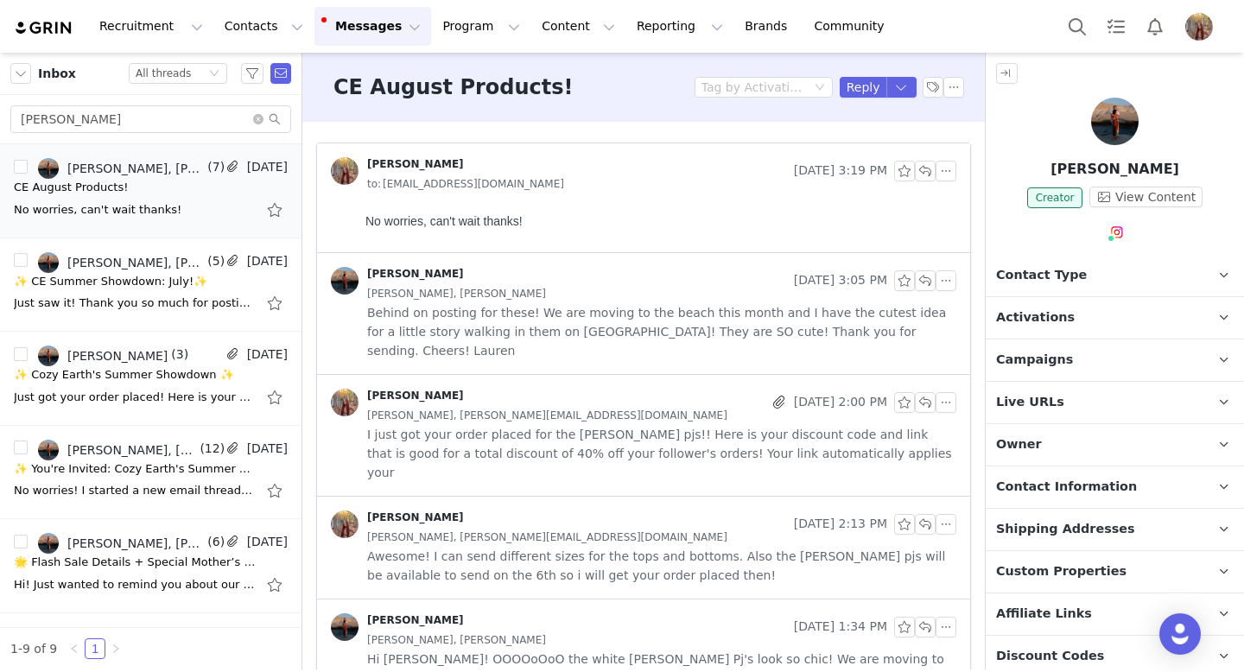
click at [1085, 109] on div at bounding box center [1115, 125] width 258 height 54
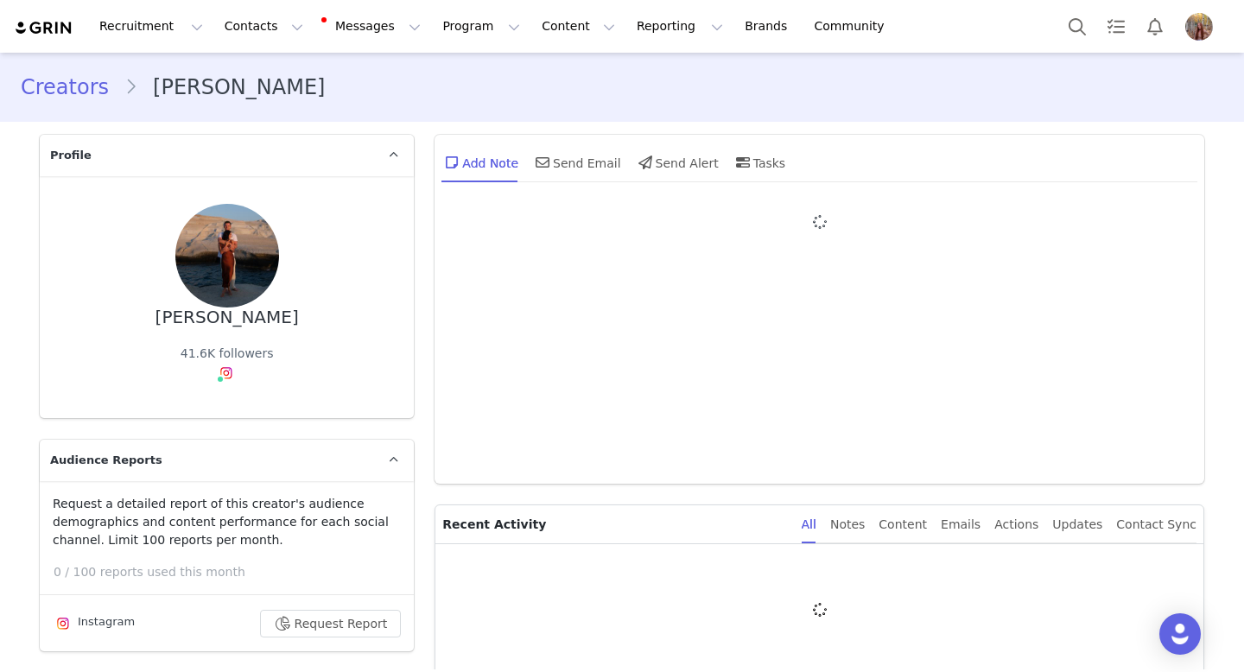
type input "+1 ([GEOGRAPHIC_DATA])"
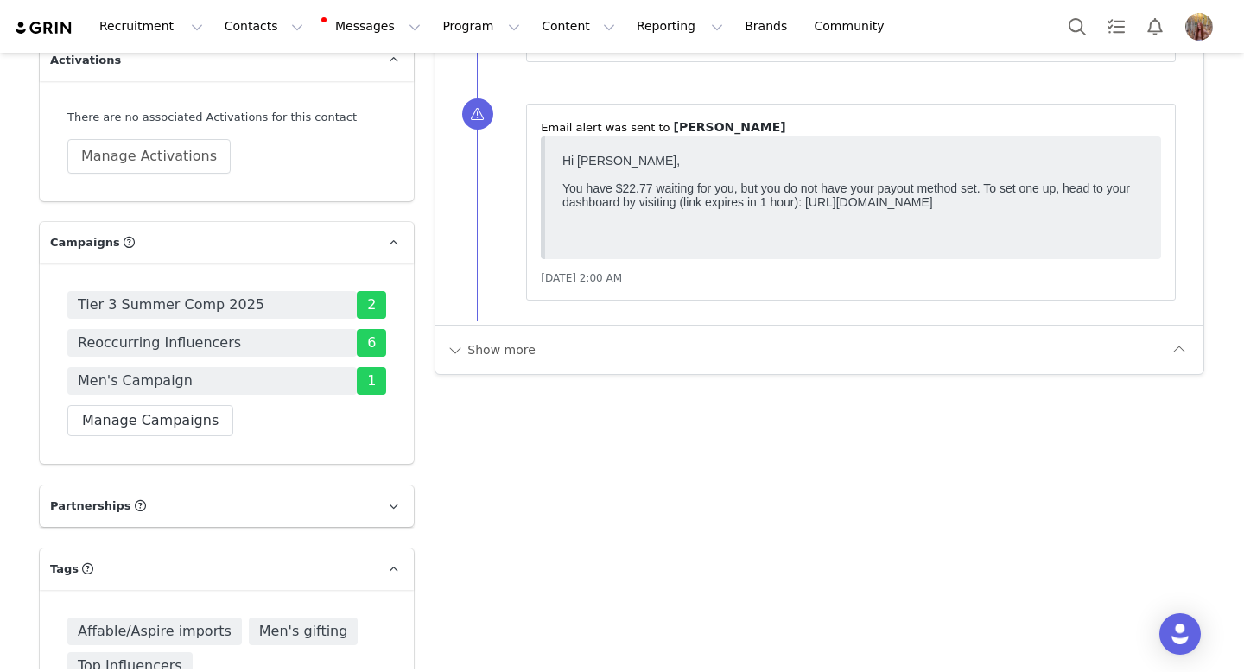
scroll to position [2630, 0]
click at [479, 353] on button "Show more" at bounding box center [491, 349] width 91 height 28
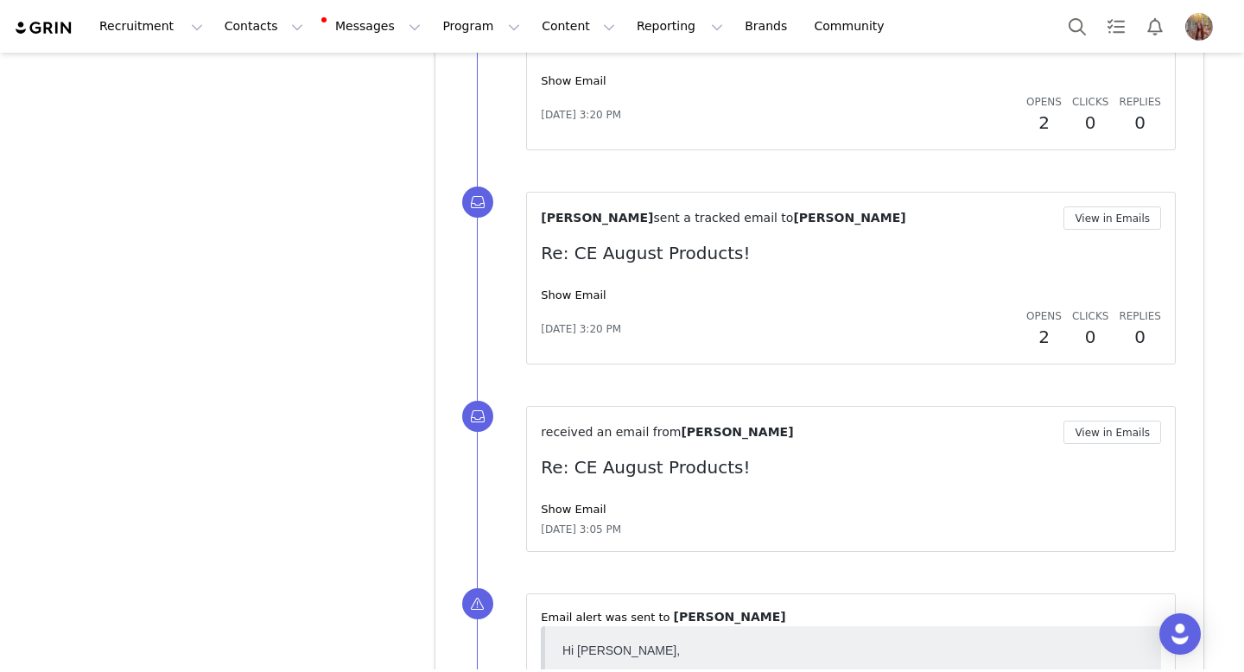
scroll to position [4585, 0]
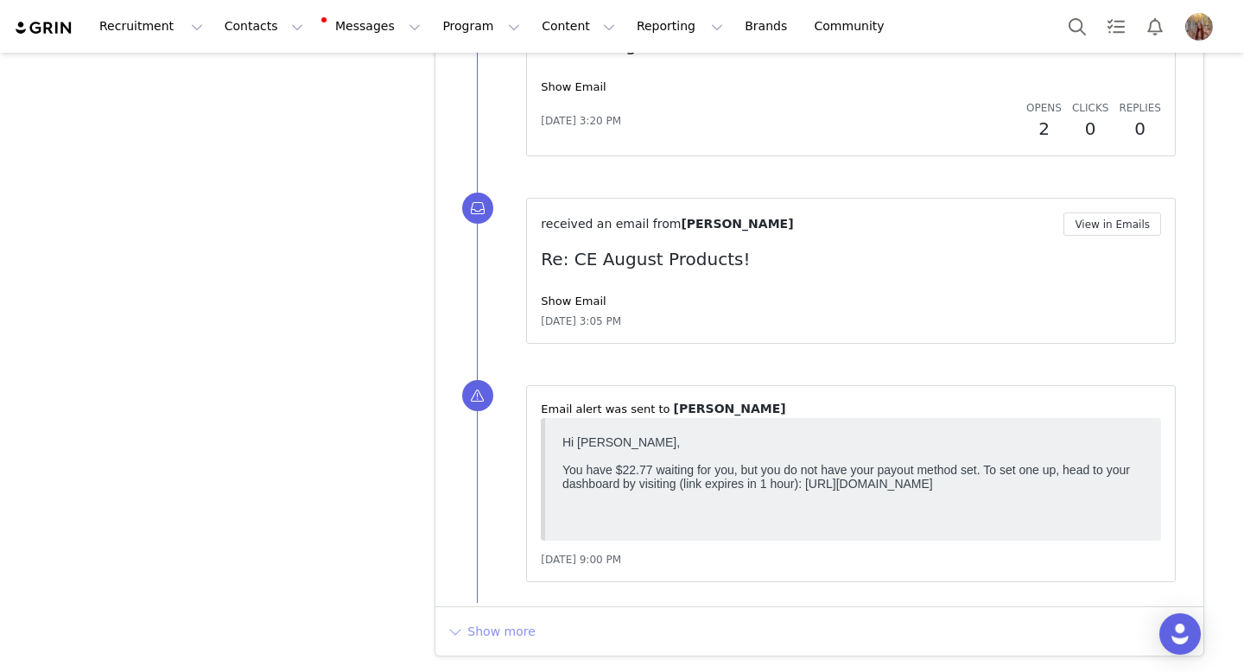
click at [482, 625] on button "Show more" at bounding box center [491, 632] width 91 height 28
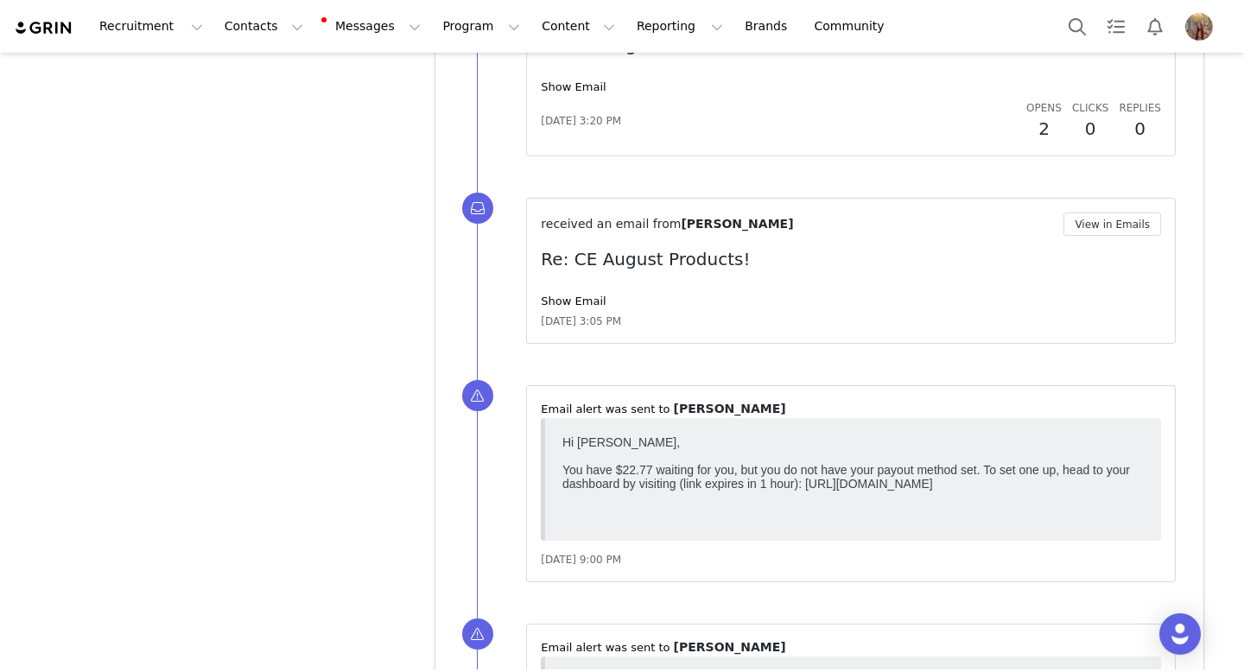
scroll to position [4741, 0]
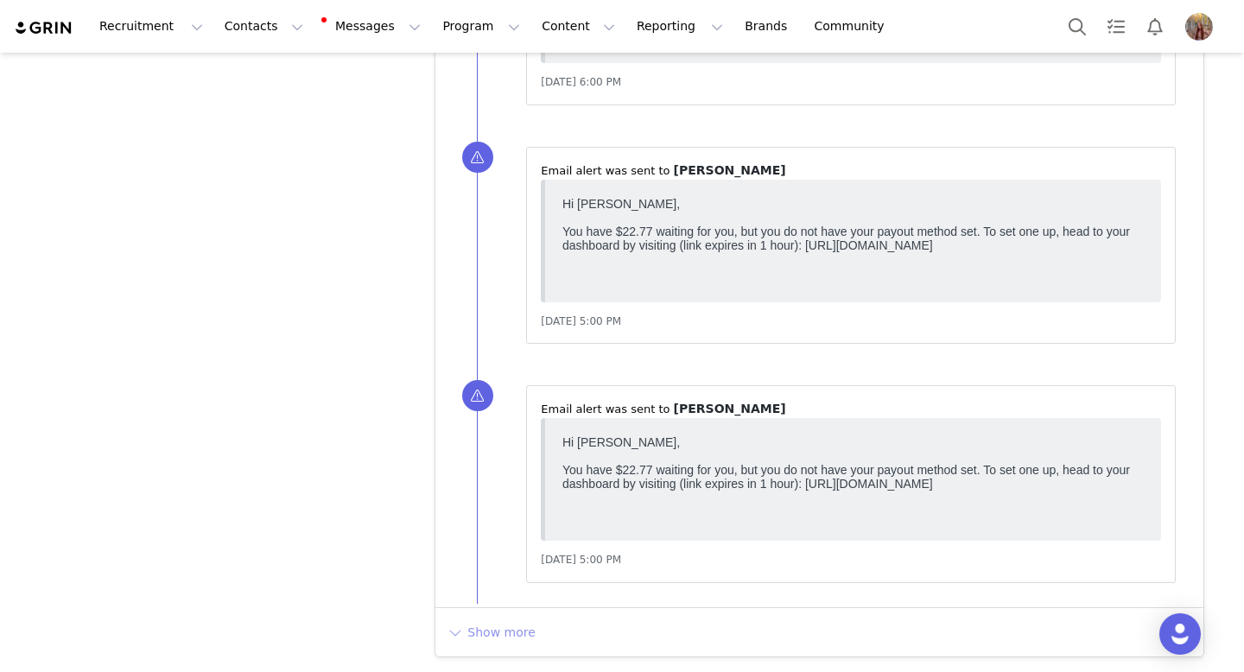
click at [487, 637] on button "Show more" at bounding box center [491, 633] width 91 height 28
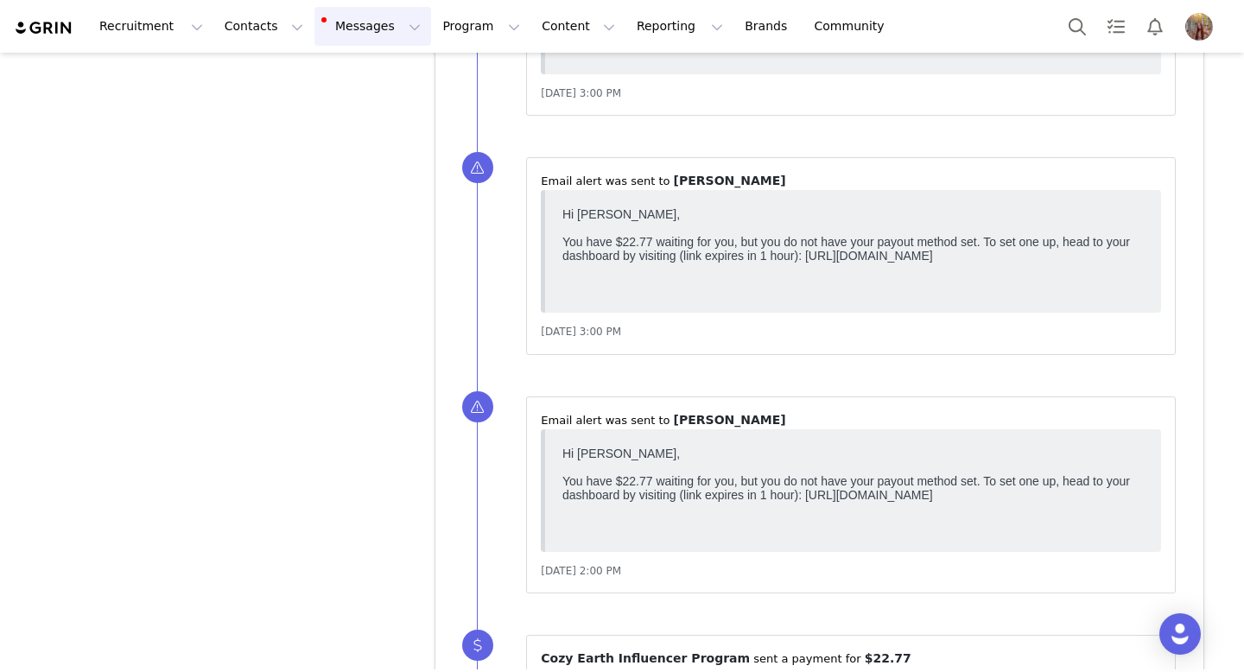
click at [349, 35] on button "Messages Messages" at bounding box center [372, 26] width 117 height 39
click at [369, 111] on div "Inbox 7" at bounding box center [364, 108] width 116 height 18
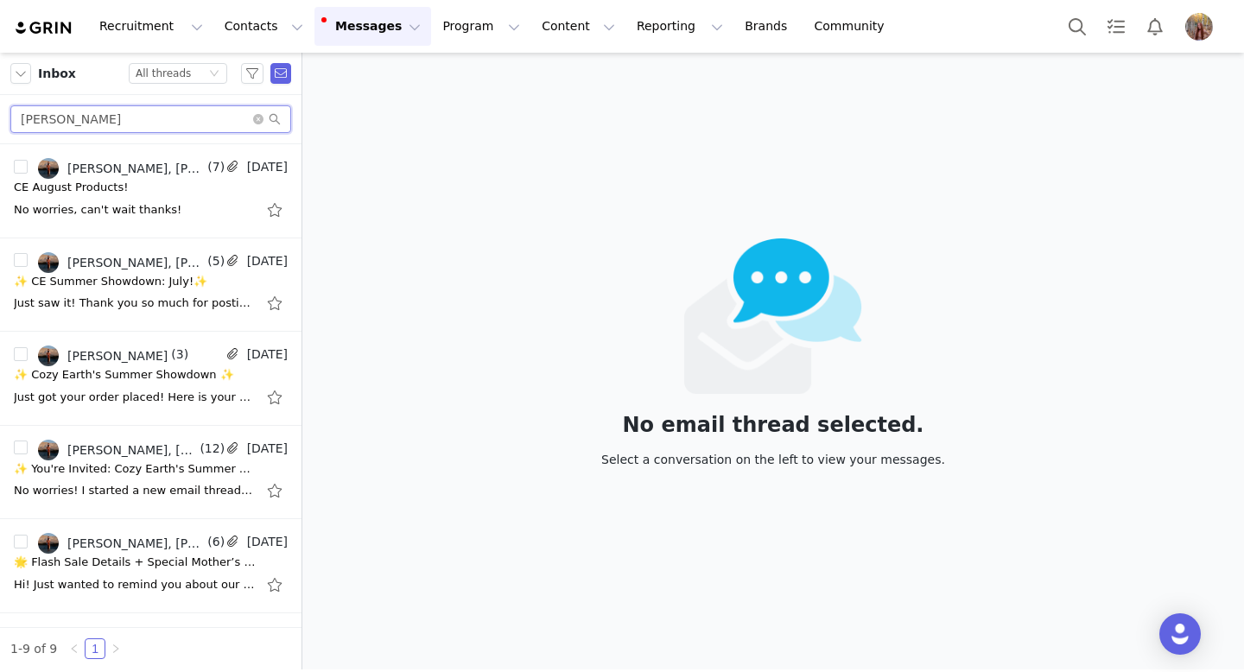
drag, startPoint x: 140, startPoint y: 124, endPoint x: 0, endPoint y: 121, distance: 140.0
click at [0, 121] on div "[PERSON_NAME]" at bounding box center [150, 119] width 301 height 49
paste input "[PERSON_NAME]"
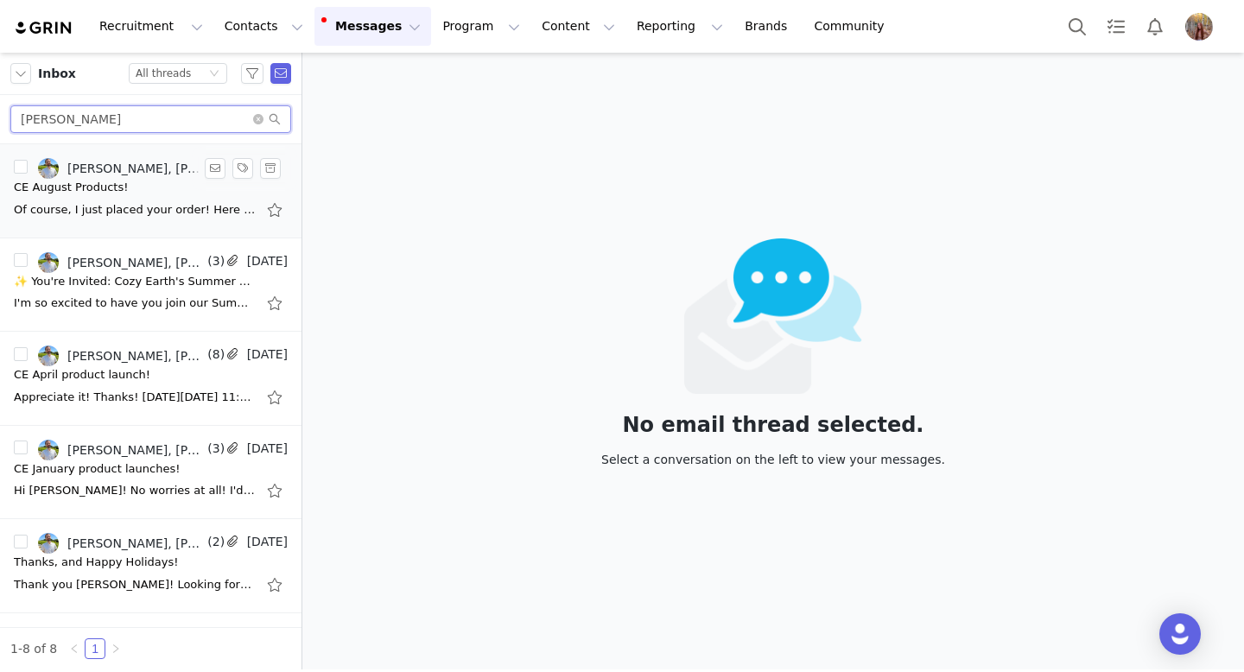
type input "[PERSON_NAME]"
click at [141, 206] on div "Of course, I just placed your order! Here is your discount code and link that i…" at bounding box center [135, 209] width 242 height 17
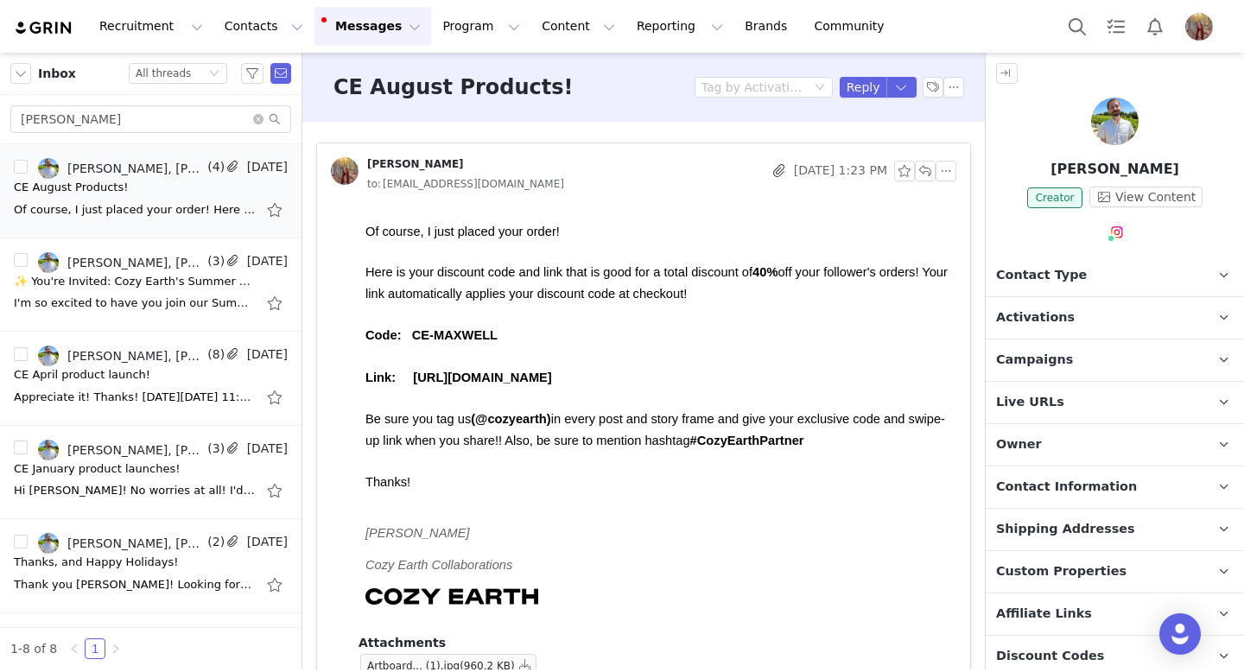
click at [1085, 129] on div at bounding box center [1115, 125] width 258 height 54
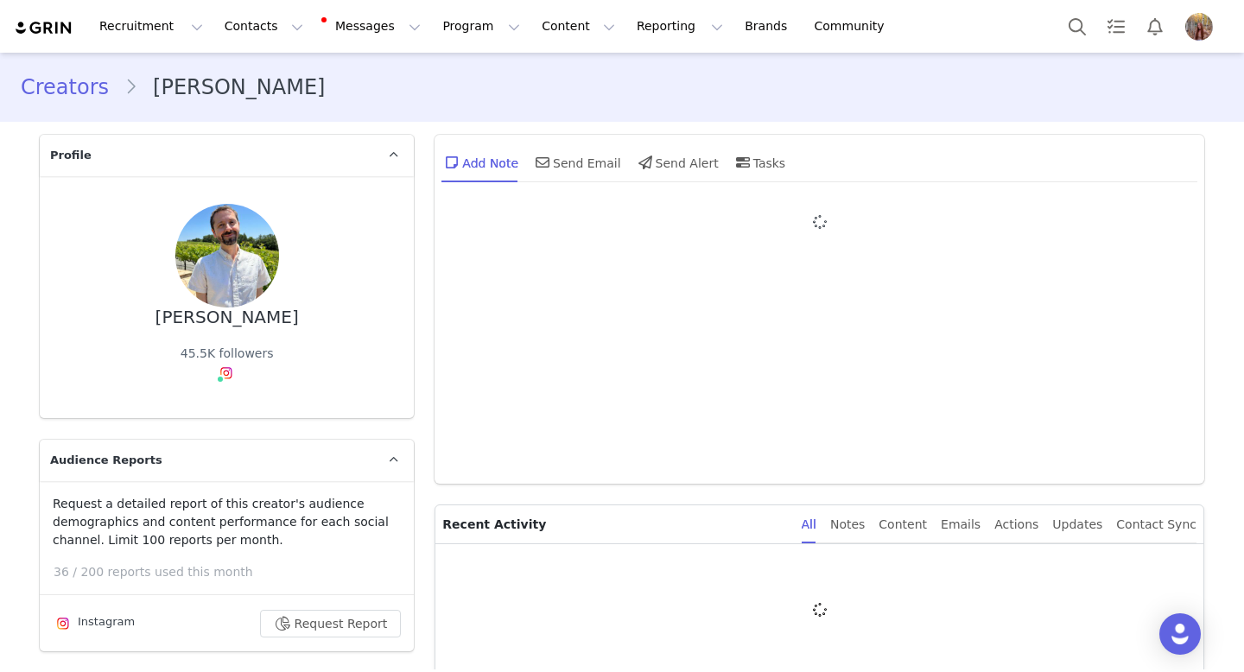
type input "+1 ([GEOGRAPHIC_DATA])"
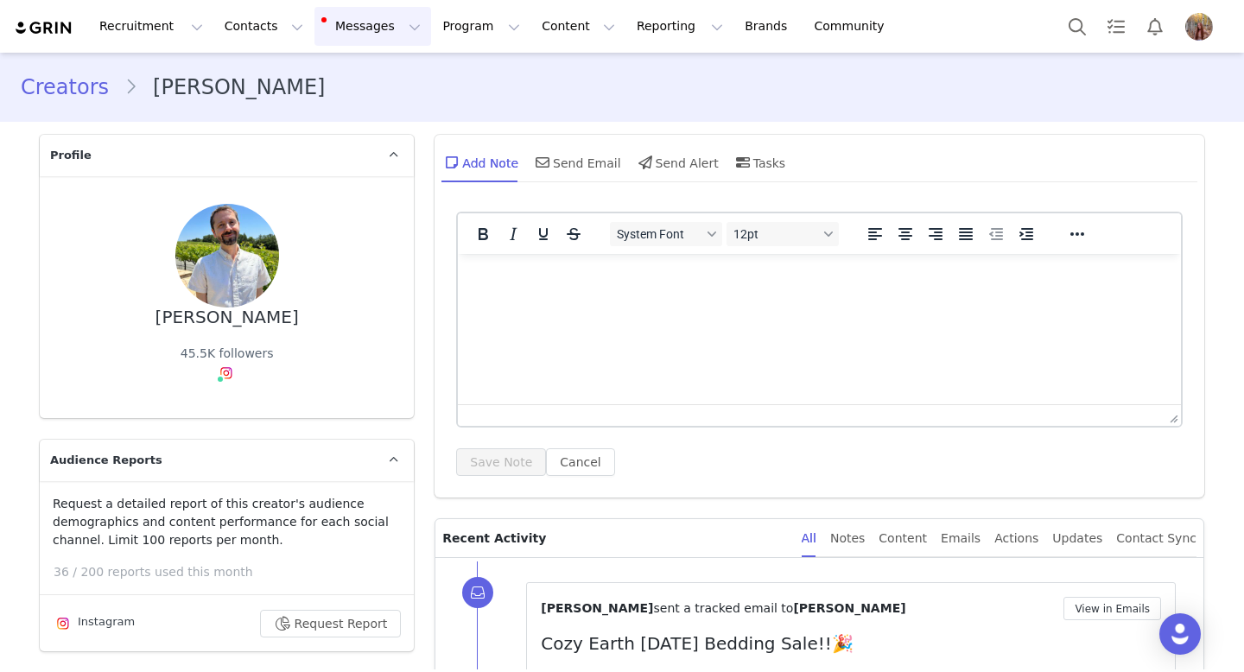
click at [371, 36] on button "Messages Messages" at bounding box center [372, 26] width 117 height 39
click at [372, 104] on div "Inbox 7" at bounding box center [364, 108] width 116 height 18
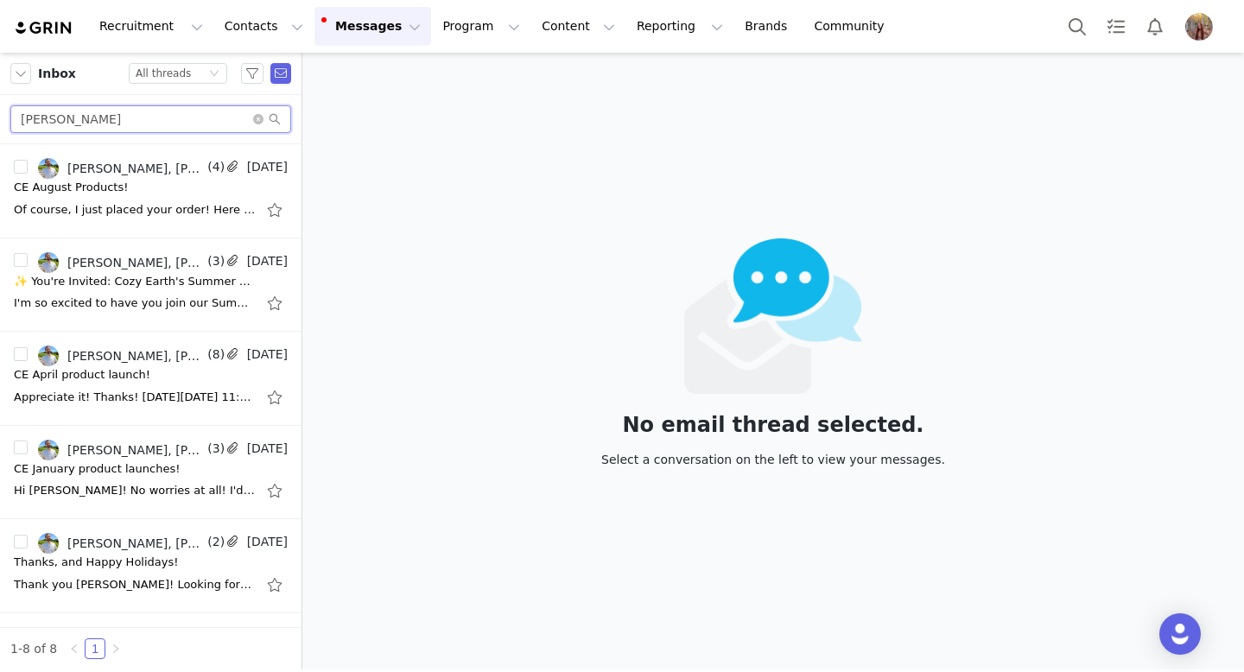
drag, startPoint x: 141, startPoint y: 127, endPoint x: 0, endPoint y: 115, distance: 141.3
click at [0, 117] on div "[PERSON_NAME]" at bounding box center [150, 119] width 301 height 49
paste input "edina Culver"
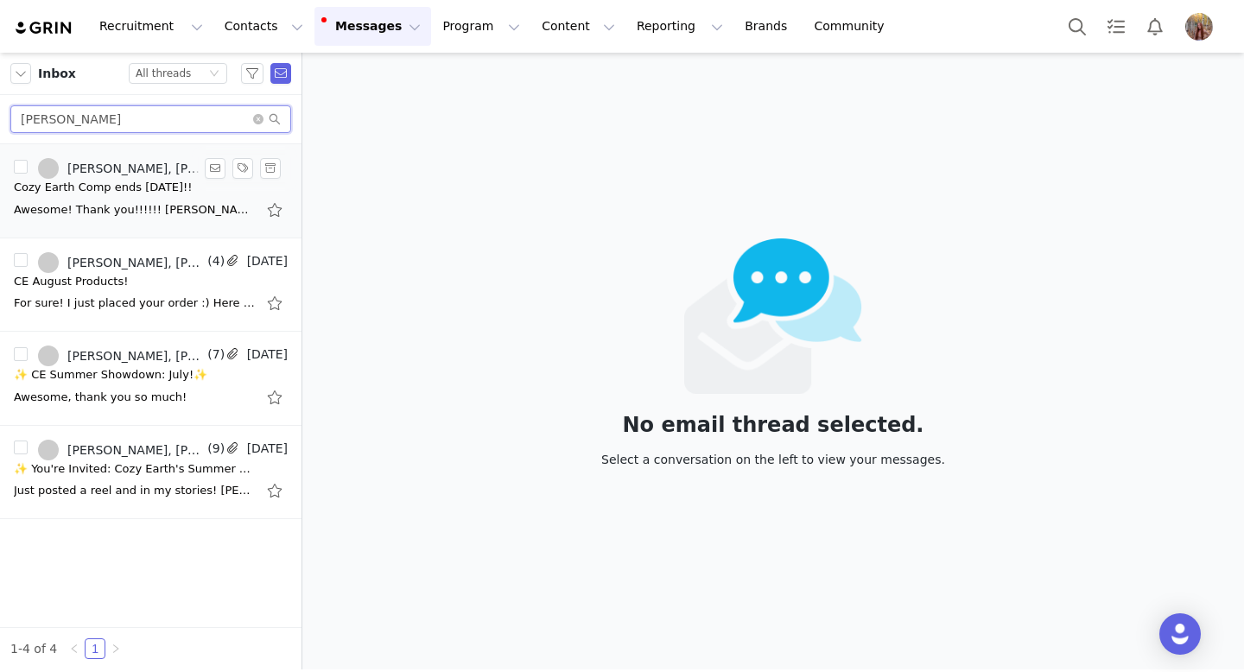
type input "[PERSON_NAME]"
click at [184, 224] on li "Addie Woods, Medina Culver (8) Sep 12 Cozy Earth Comp ends Sept 16th!! Awesome!…" at bounding box center [150, 191] width 301 height 94
click at [199, 200] on div "Awesome! Thank you!!!!!! Medina Culver On Fri, Sep 12, 2025 at 8:00 PM Addie Wo…" at bounding box center [151, 210] width 274 height 28
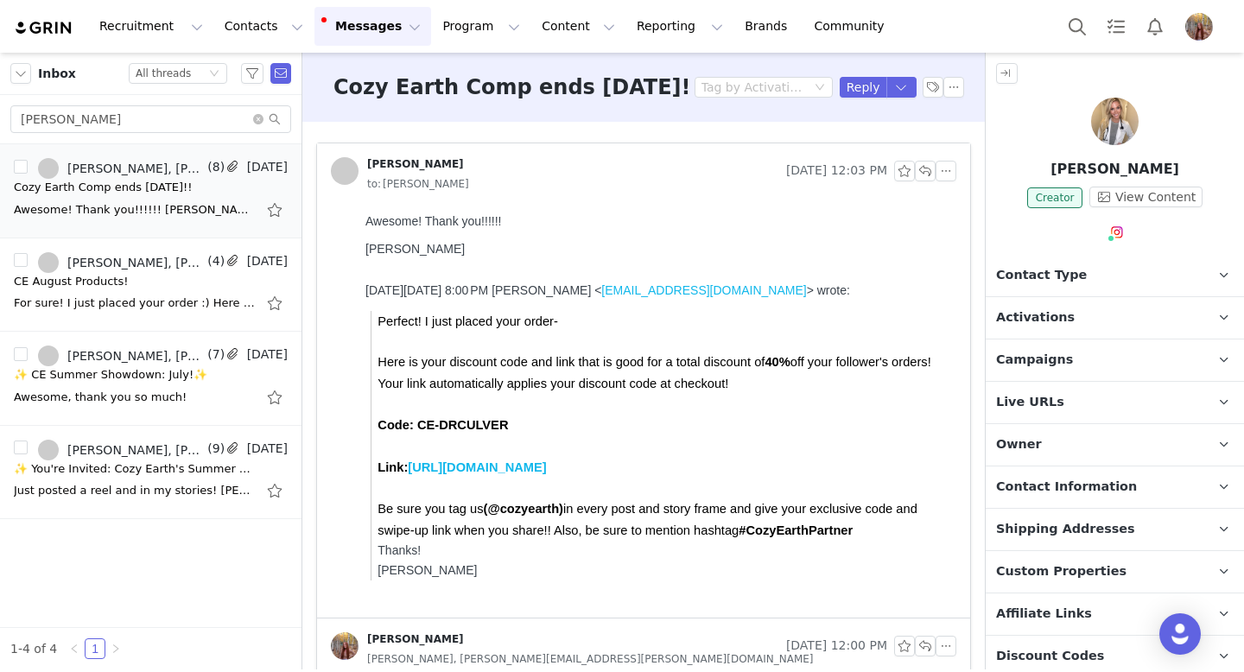
click at [1143, 122] on div at bounding box center [1115, 125] width 258 height 54
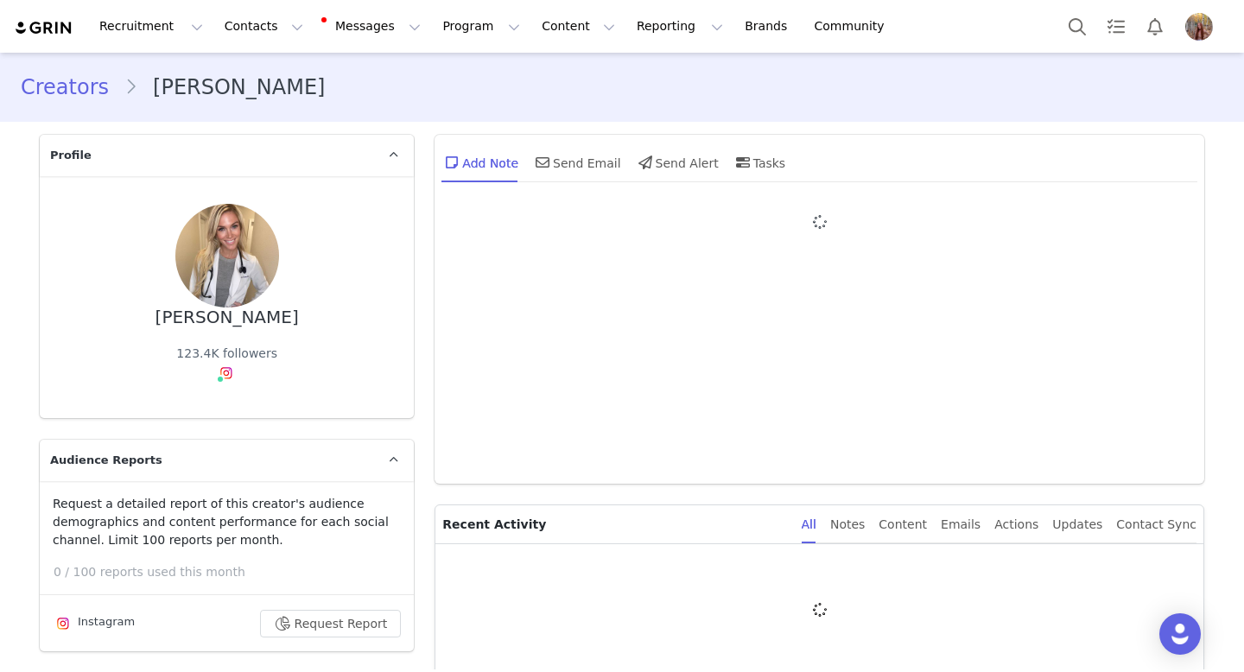
type input "+1 ([GEOGRAPHIC_DATA])"
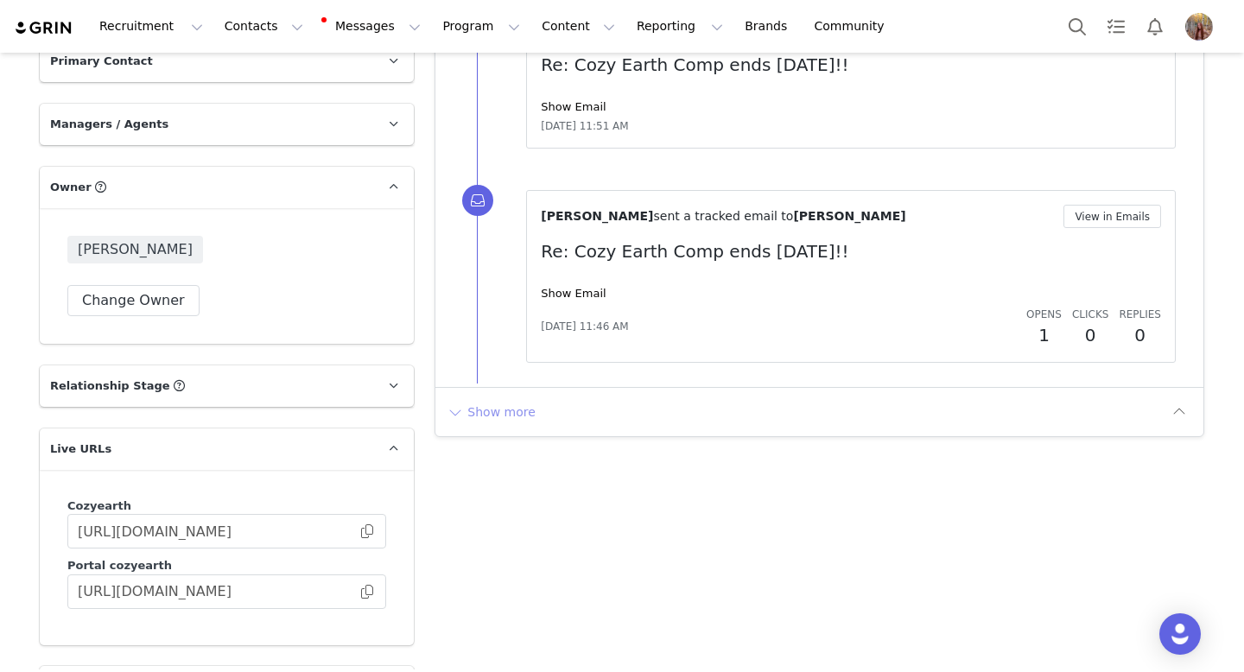
click at [493, 418] on button "Show more" at bounding box center [491, 412] width 91 height 28
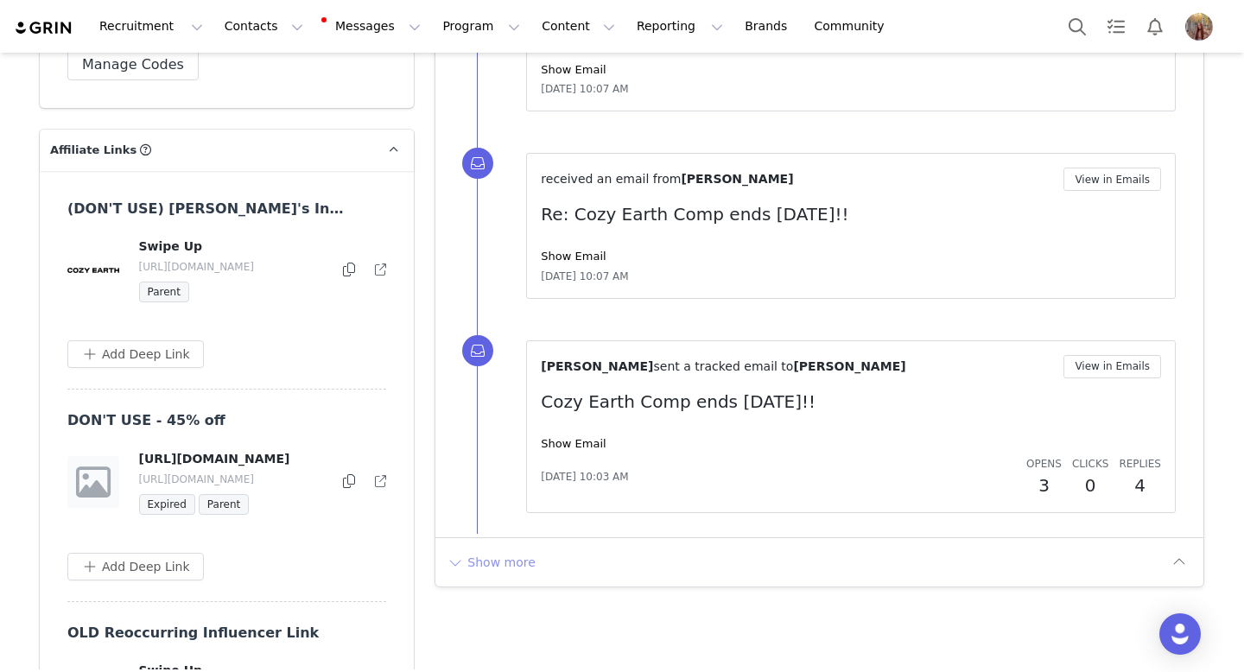
scroll to position [3927, 0]
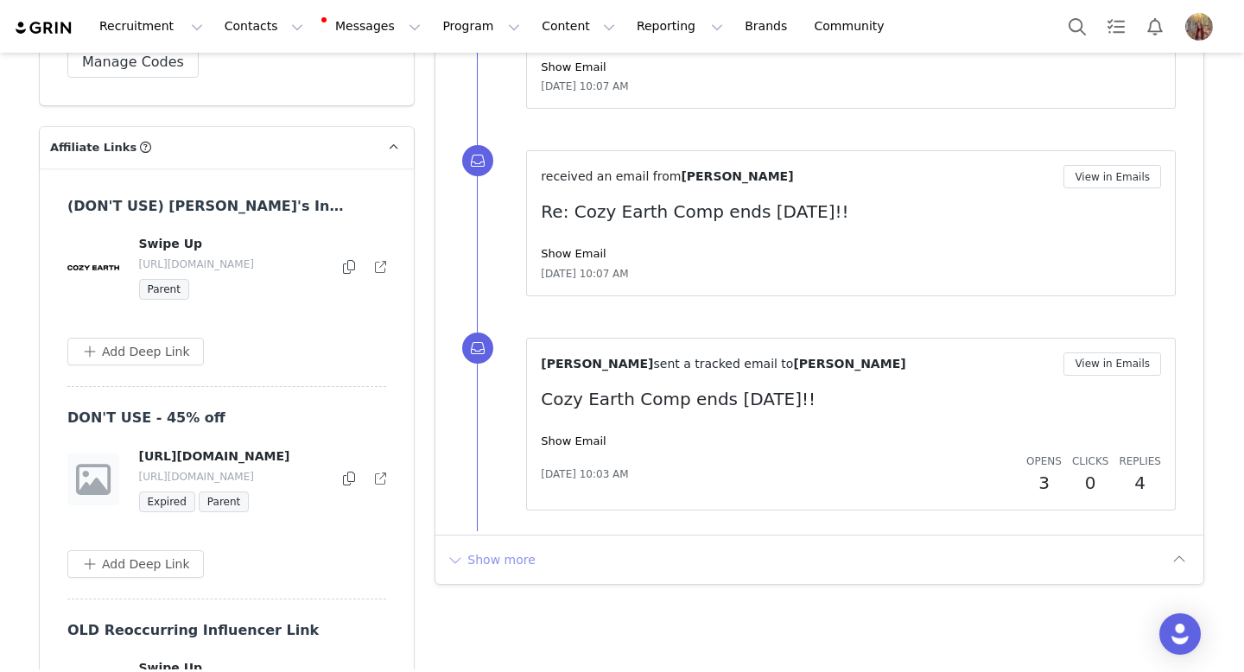
click at [485, 565] on button "Show more" at bounding box center [491, 560] width 91 height 28
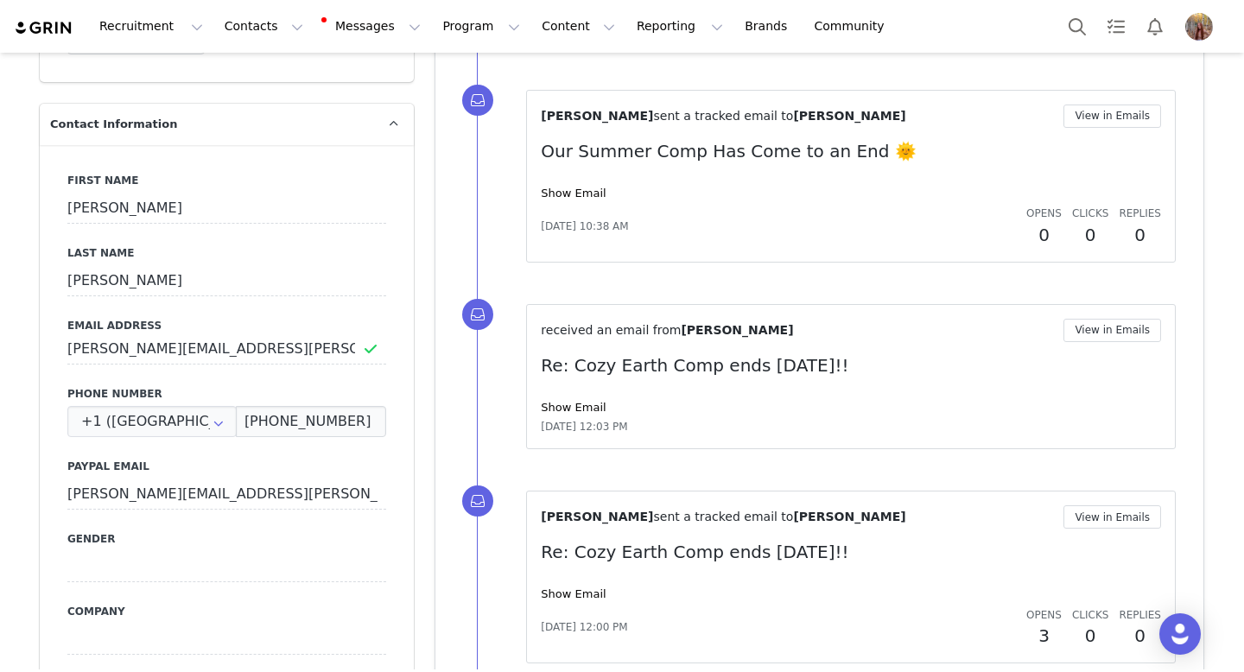
scroll to position [0, 0]
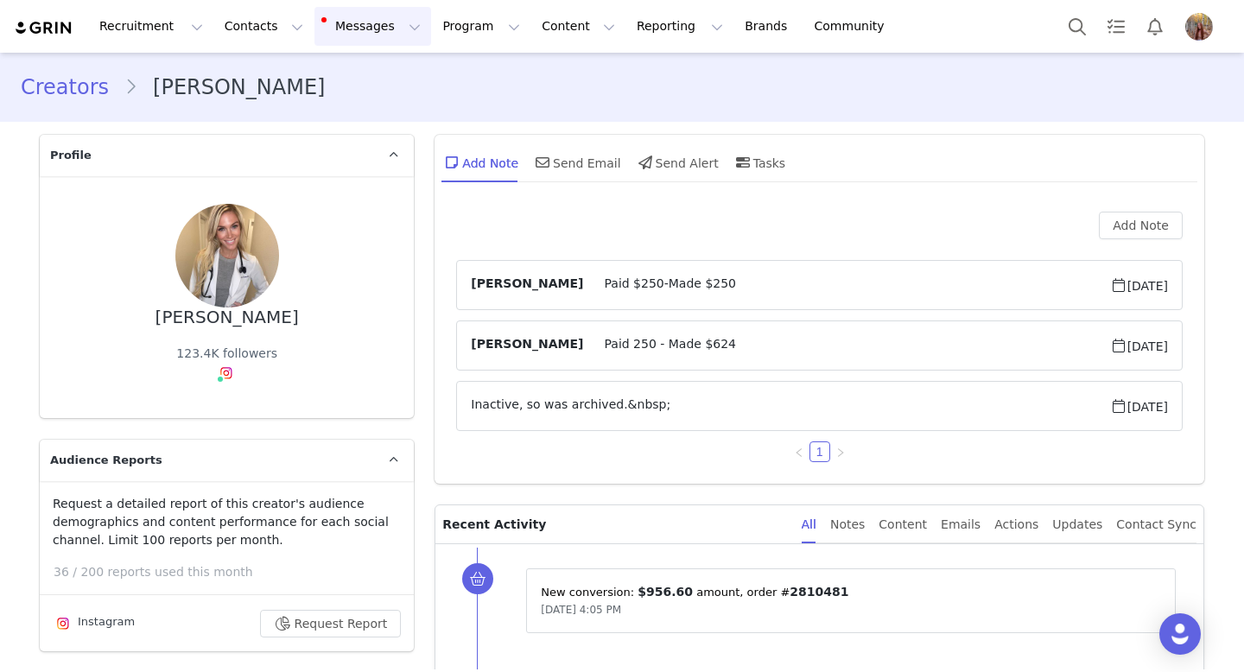
click at [356, 37] on button "Messages Messages" at bounding box center [372, 26] width 117 height 39
click at [370, 109] on div "Inbox 7" at bounding box center [364, 108] width 116 height 18
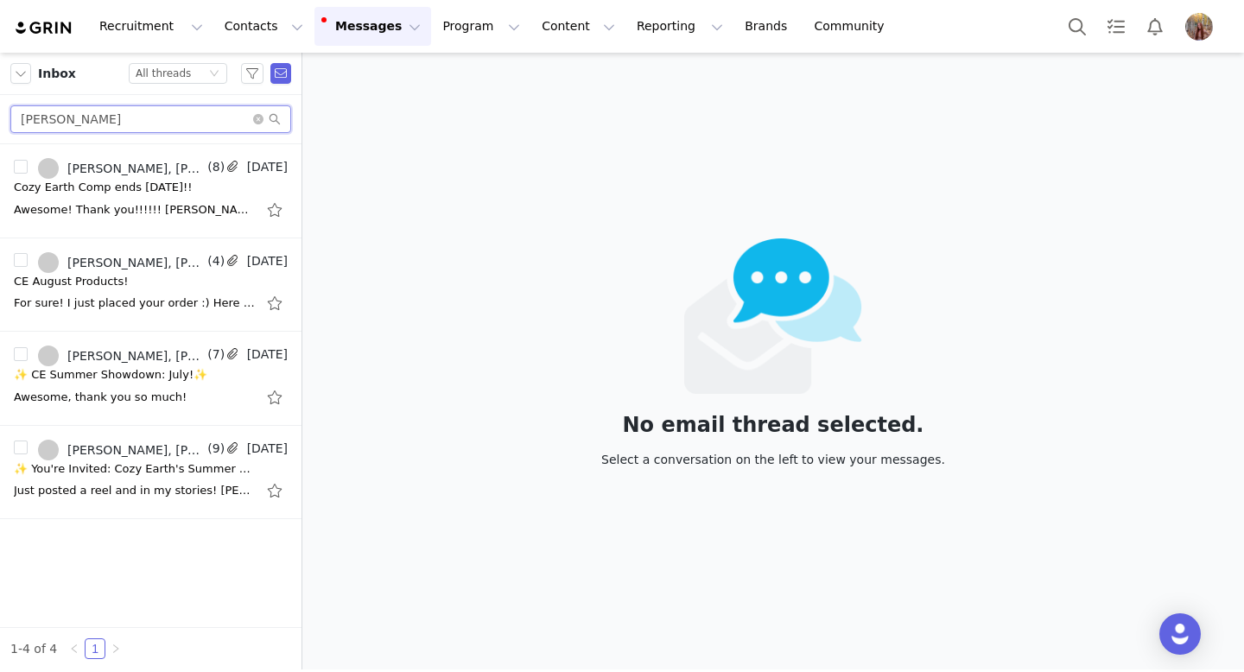
drag, startPoint x: 125, startPoint y: 116, endPoint x: 0, endPoint y: 106, distance: 125.6
click at [0, 106] on div "[PERSON_NAME]" at bounding box center [150, 119] width 301 height 49
paste input "ia Deluca"
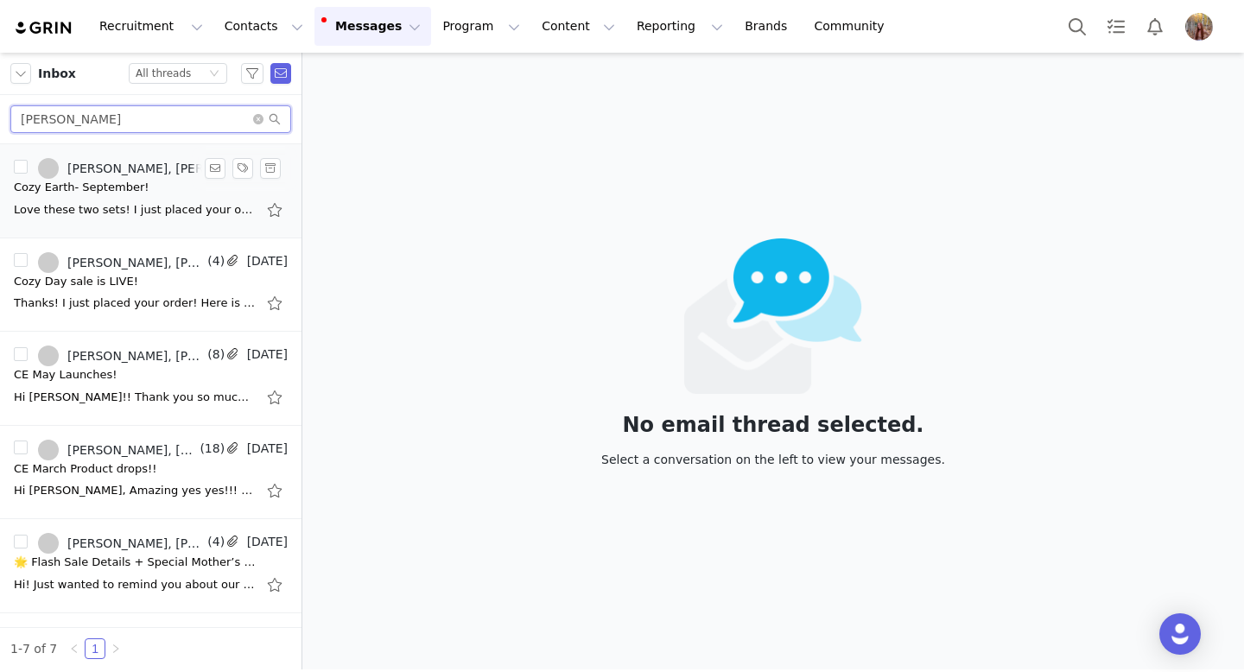
type input "Mia Deluca"
click at [131, 188] on div "Cozy Earth- September!" at bounding box center [81, 187] width 135 height 17
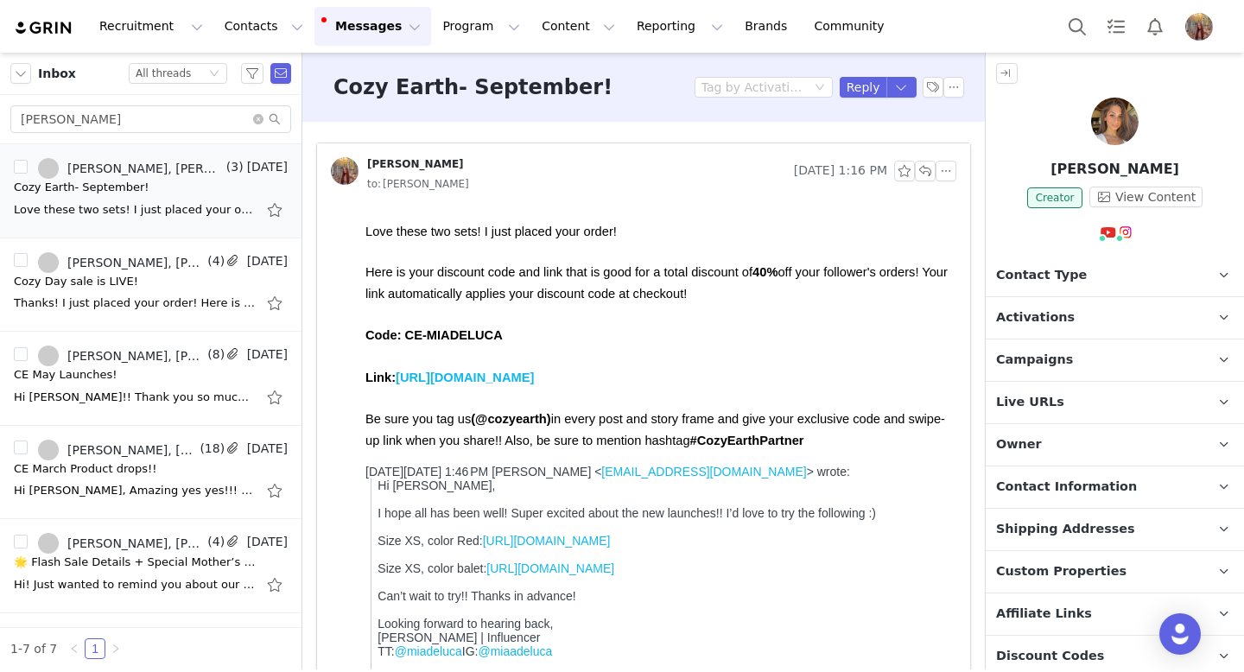
click at [1093, 98] on div at bounding box center [1115, 125] width 258 height 54
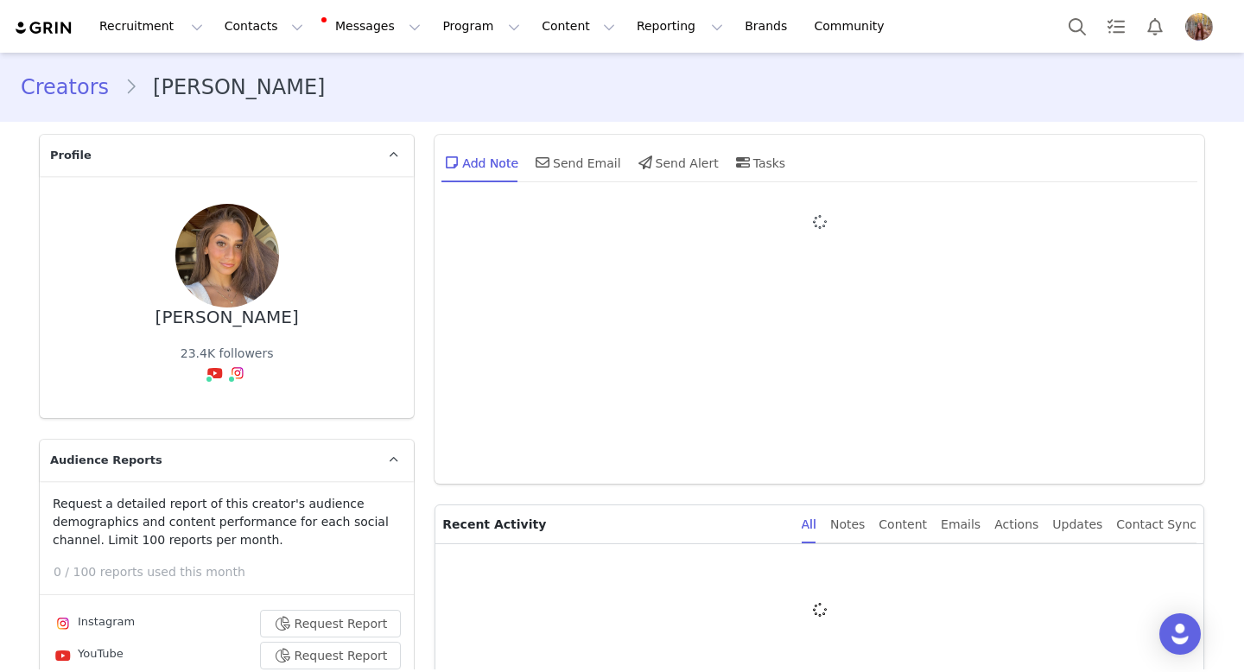
type input "+1 ([GEOGRAPHIC_DATA])"
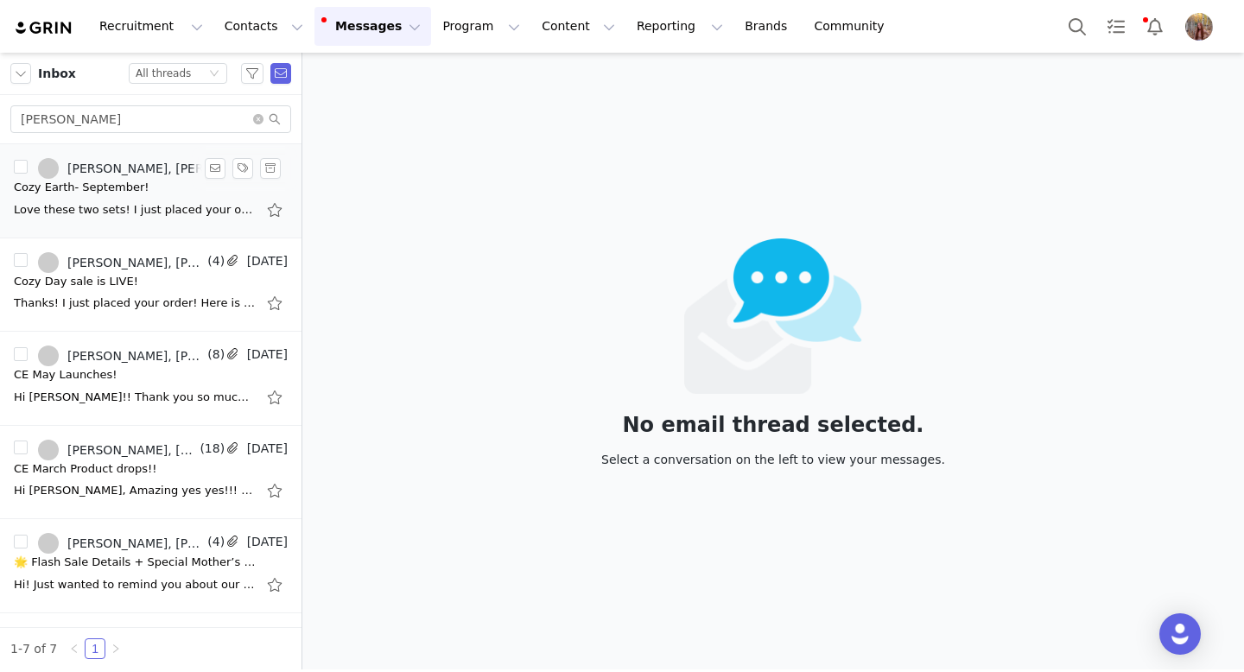
click at [143, 197] on div "Love these two sets! I just placed your order! Here is your discount code and l…" at bounding box center [151, 210] width 274 height 28
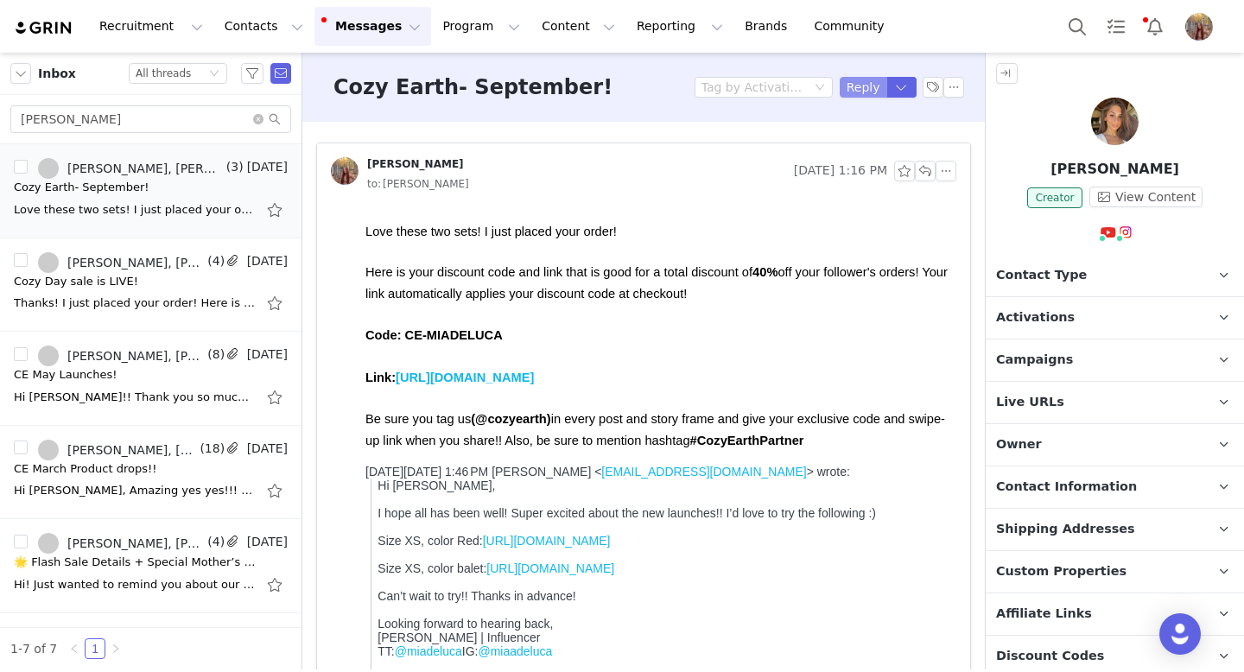
click at [857, 83] on button "Reply" at bounding box center [864, 87] width 48 height 21
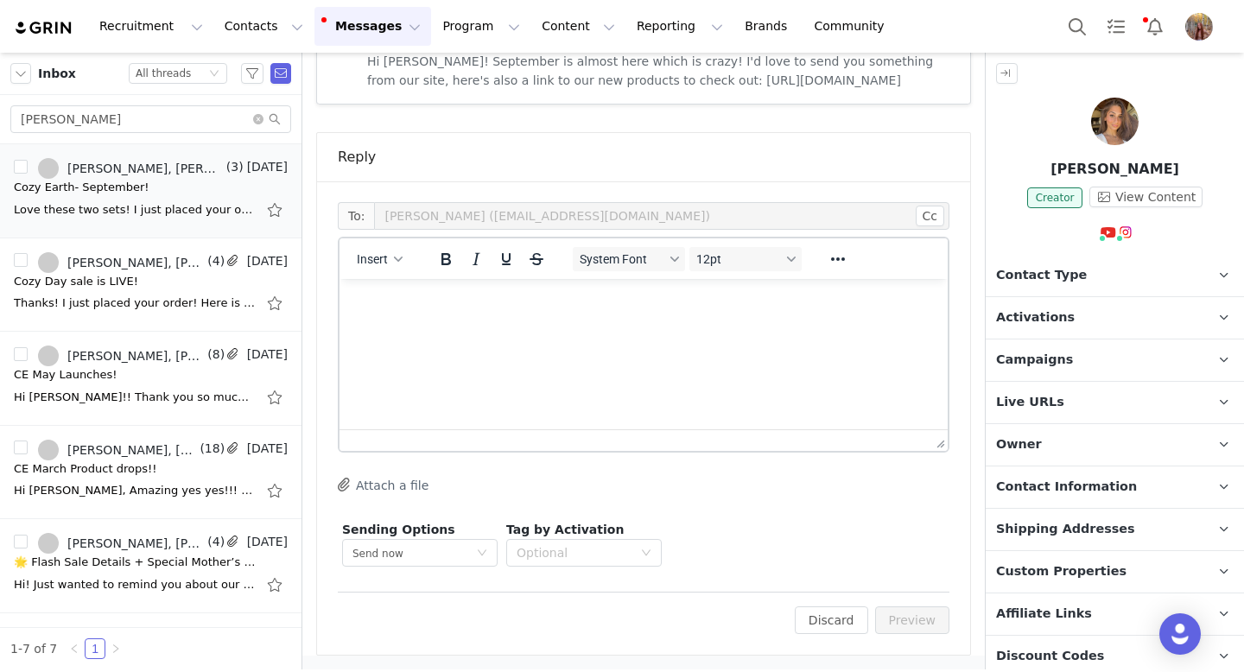
click at [397, 326] on html at bounding box center [643, 302] width 608 height 47
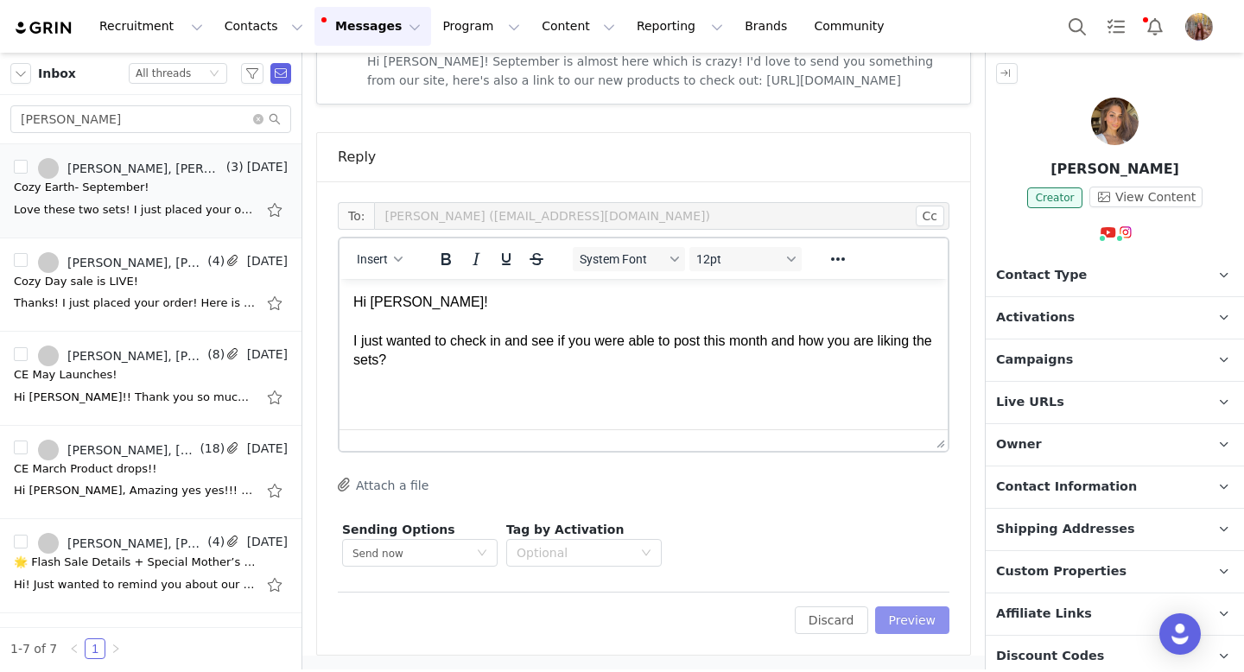
click at [902, 615] on button "Preview" at bounding box center [912, 620] width 75 height 28
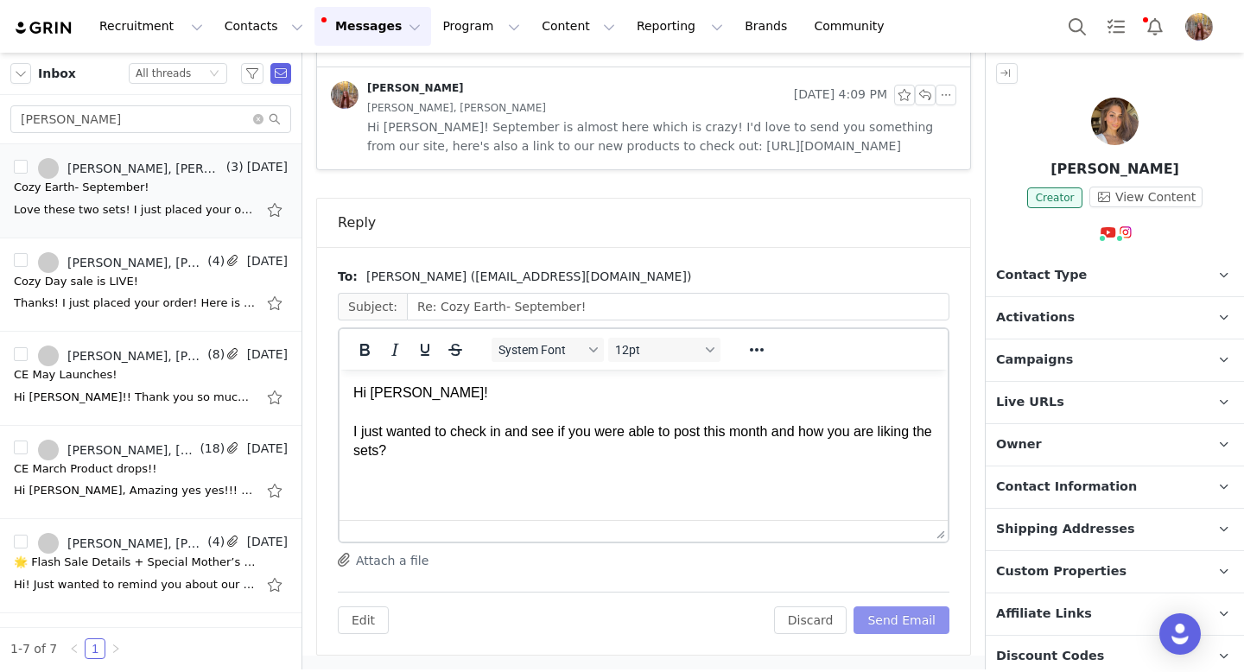
click at [921, 616] on button "Send Email" at bounding box center [901, 620] width 96 height 28
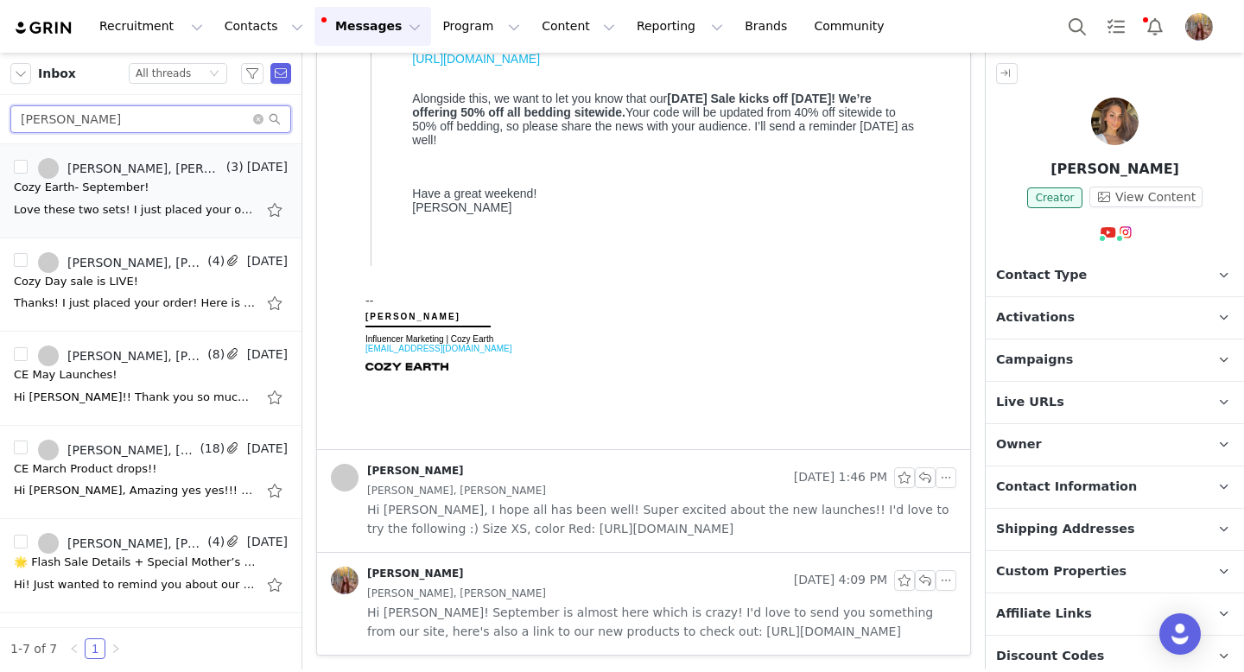
drag, startPoint x: 157, startPoint y: 121, endPoint x: 0, endPoint y: 105, distance: 158.0
click at [0, 105] on div "[PERSON_NAME]" at bounding box center [150, 119] width 301 height 49
paste input "Natalie Scott"
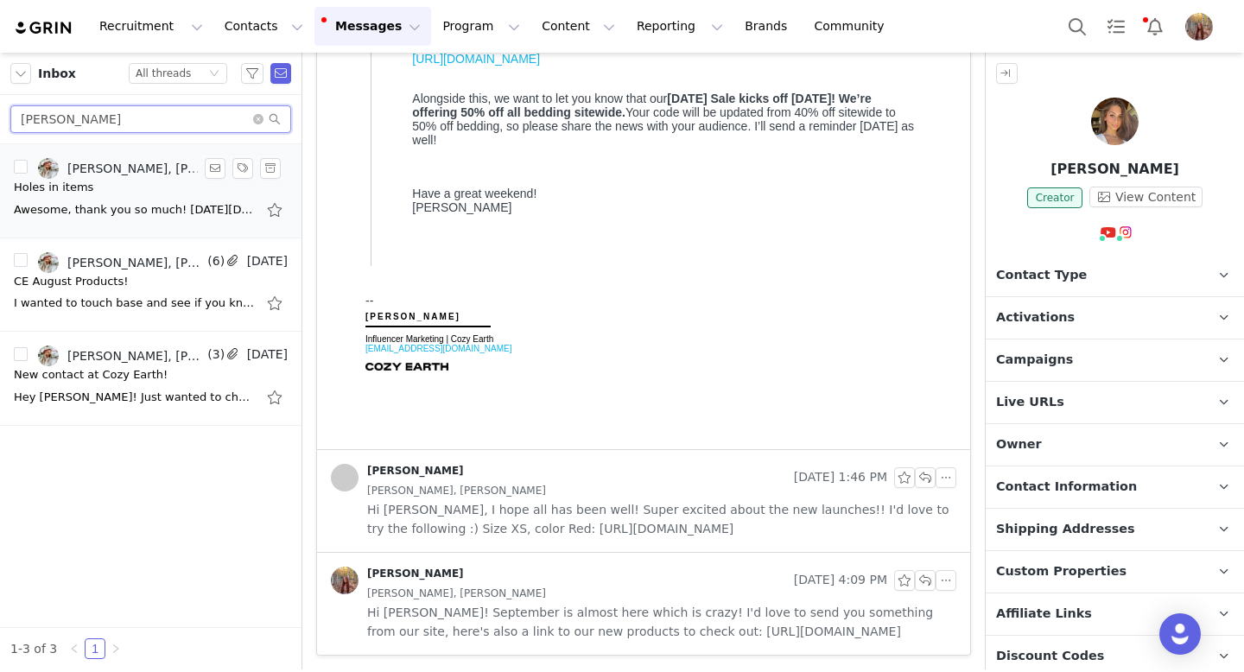
type input "Natalie Scott"
click at [188, 215] on div "Awesome, thank you so much! On Wed, Sep 3, 2025 at 4:11 PM Addie Woods <addiew@…" at bounding box center [135, 209] width 242 height 17
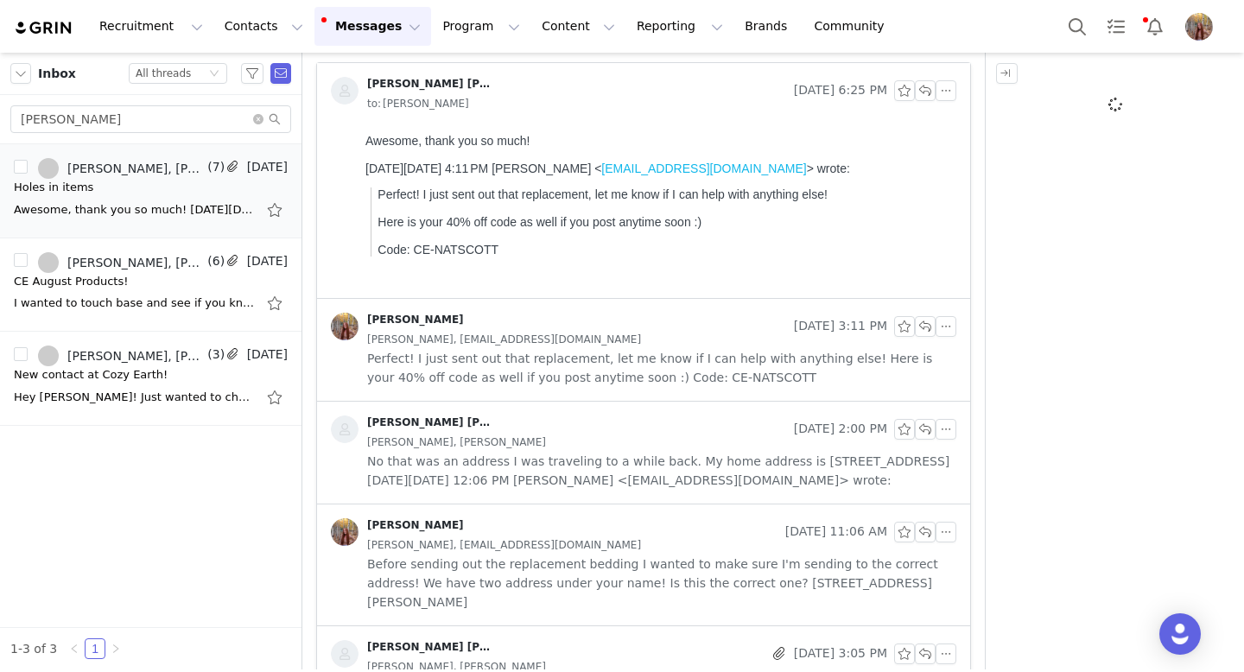
scroll to position [0, 0]
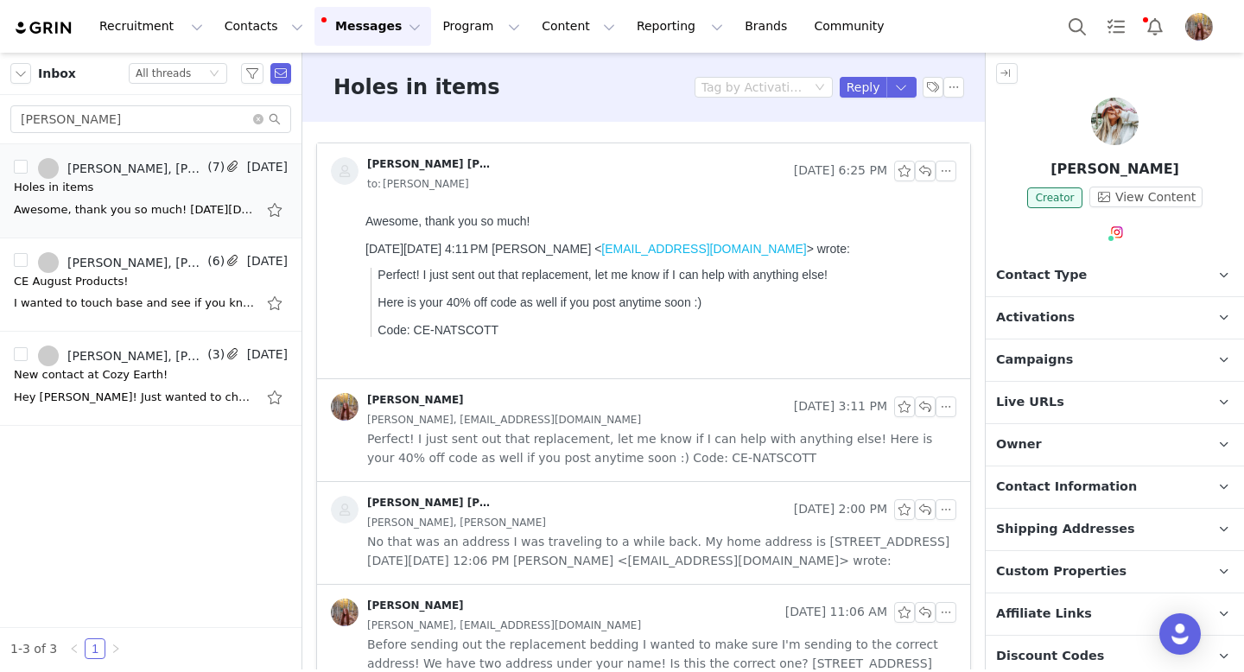
click at [1151, 119] on div at bounding box center [1115, 125] width 258 height 54
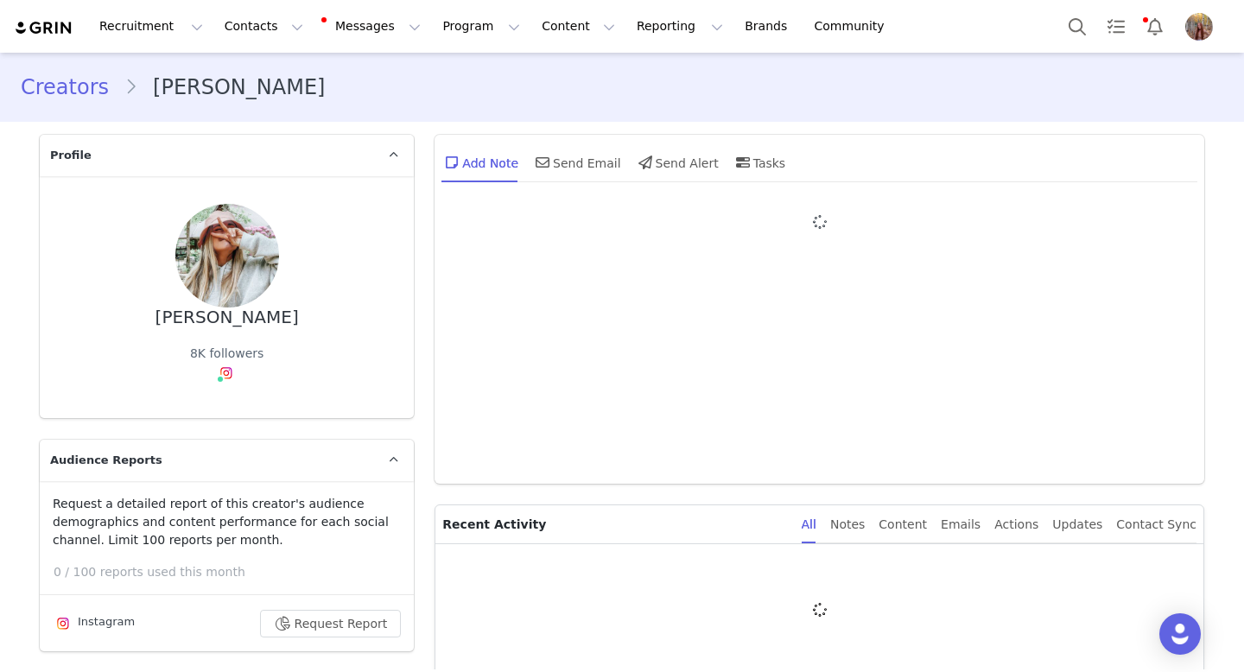
type input "+1 ([GEOGRAPHIC_DATA])"
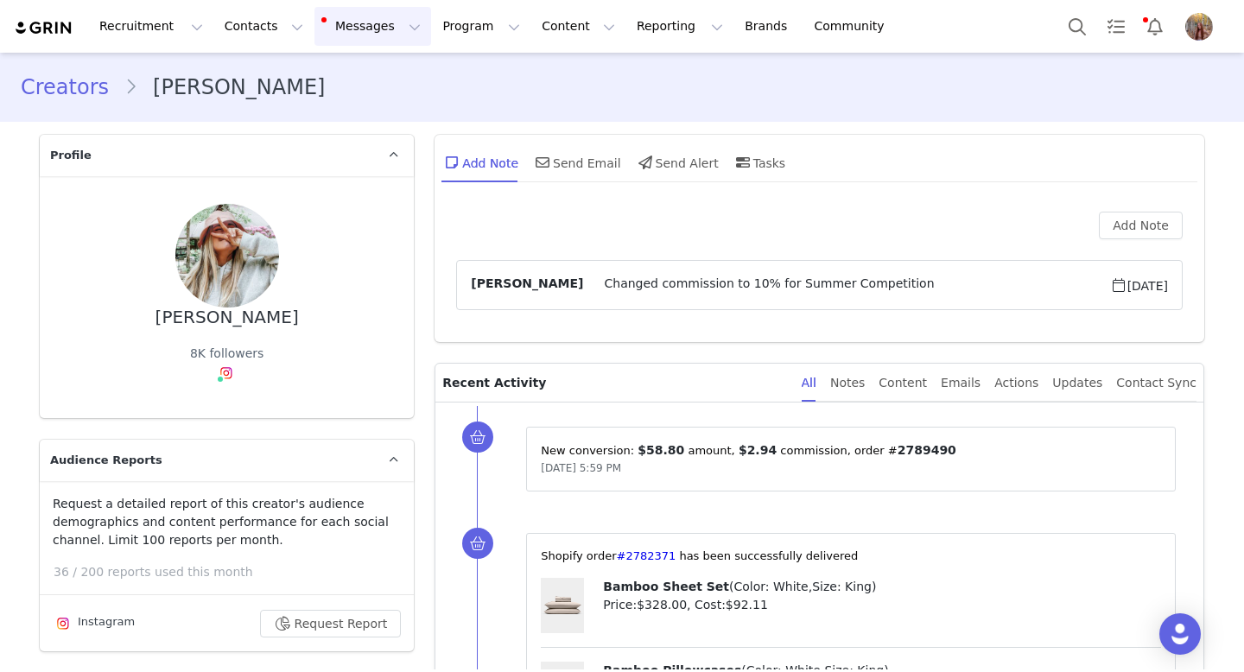
click at [314, 22] on button "Messages Messages" at bounding box center [372, 26] width 117 height 39
click at [346, 105] on span "7" at bounding box center [355, 109] width 19 height 16
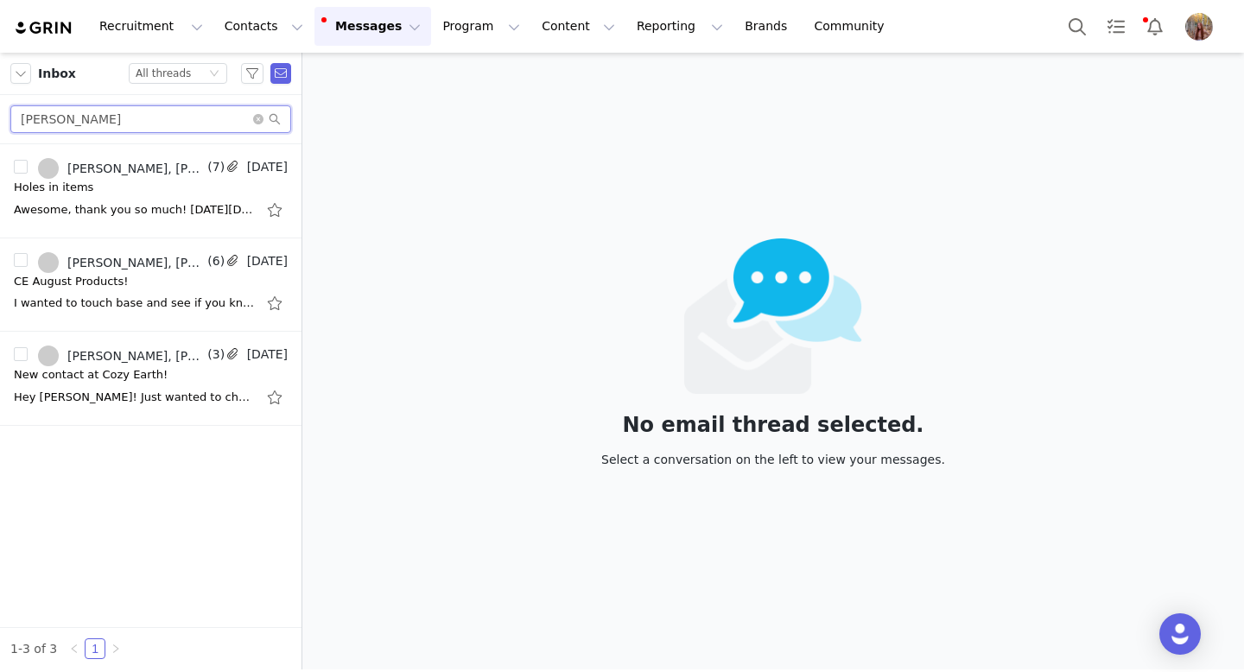
drag, startPoint x: 127, startPoint y: 122, endPoint x: 0, endPoint y: 114, distance: 127.2
click at [0, 115] on div "[PERSON_NAME]" at bounding box center [150, 119] width 301 height 49
paste input "[PERSON_NAME]"
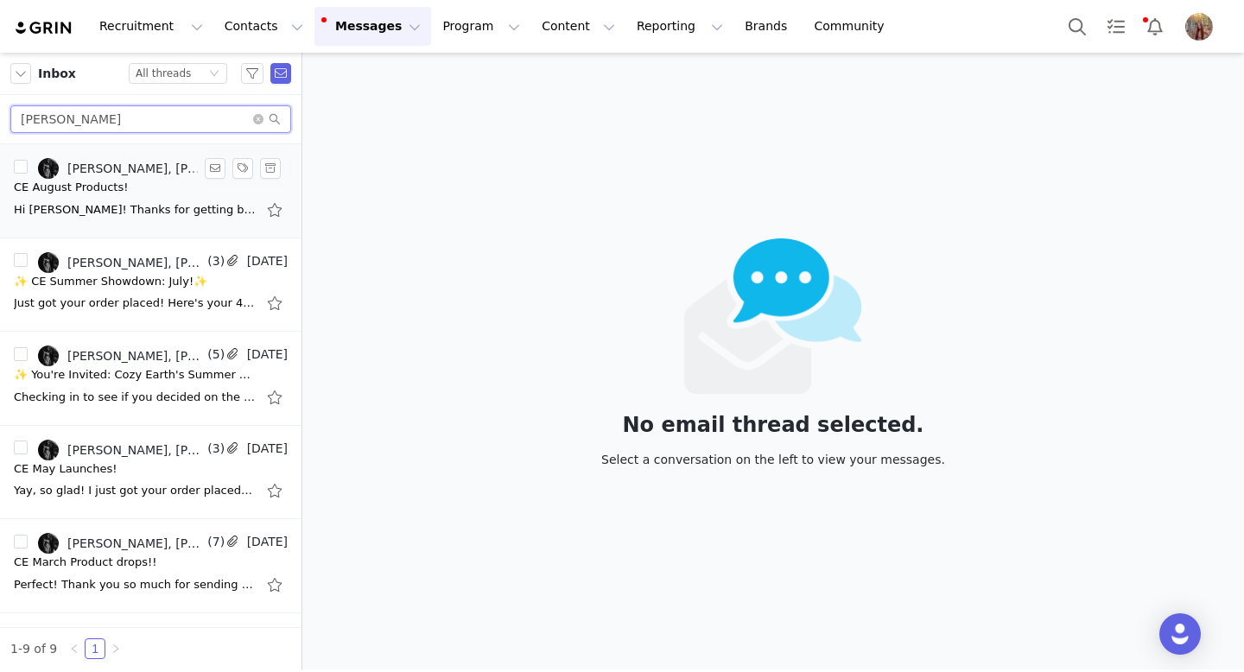
type input "[PERSON_NAME]"
click at [182, 192] on div "CE August Products!" at bounding box center [151, 187] width 274 height 17
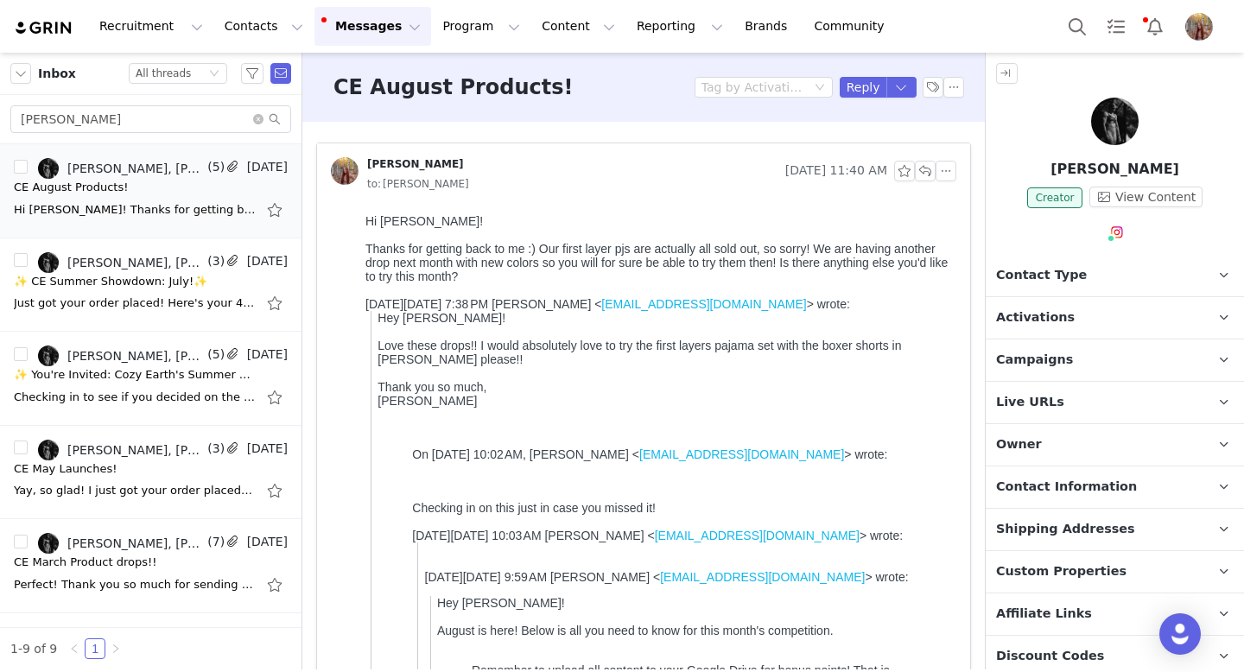
click at [1094, 124] on img at bounding box center [1115, 122] width 48 height 48
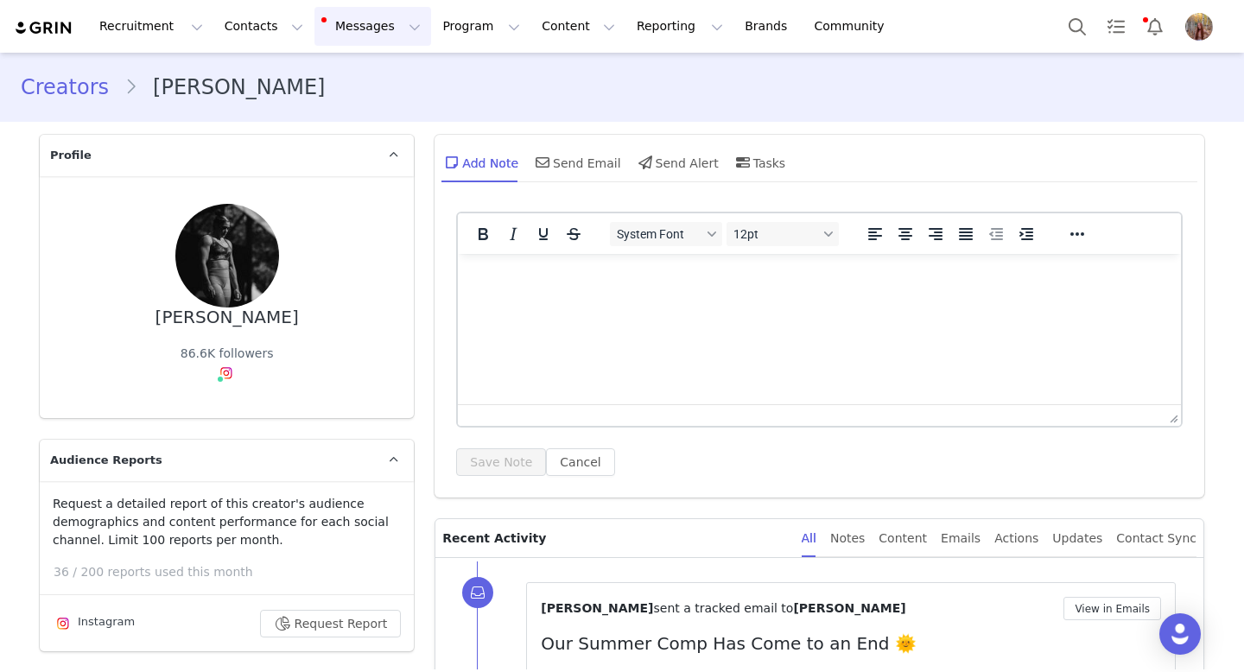
click at [359, 25] on button "Messages Messages" at bounding box center [372, 26] width 117 height 39
click at [373, 104] on div "Inbox 7" at bounding box center [364, 108] width 116 height 18
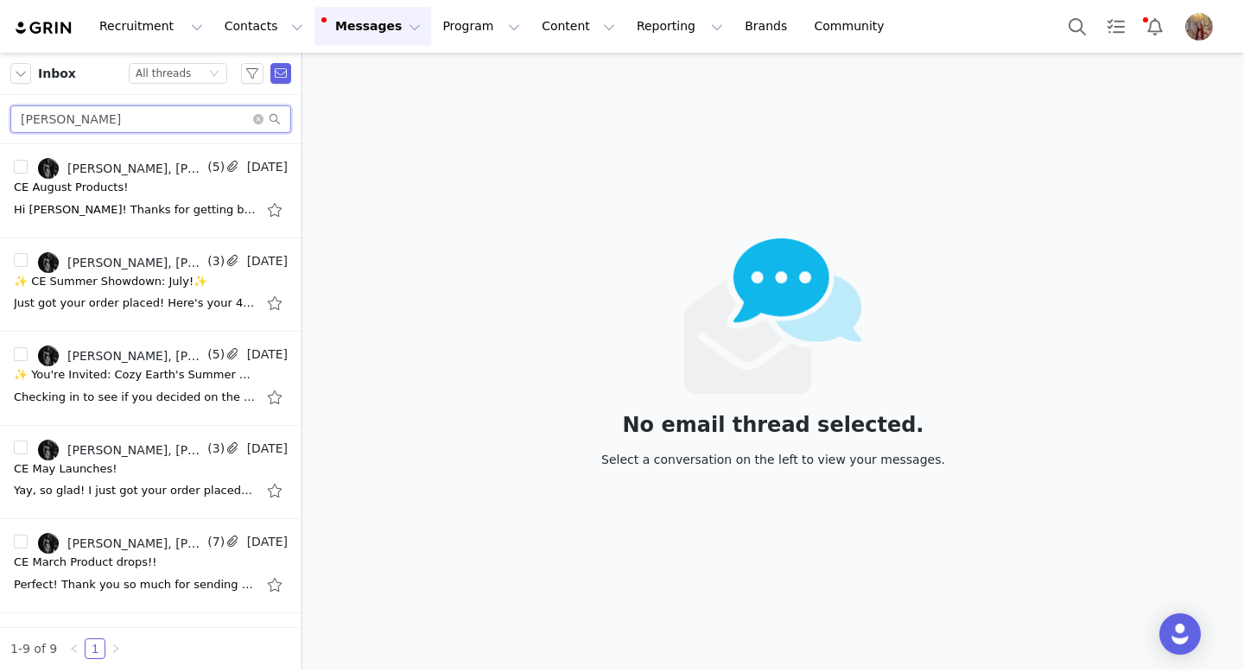
drag, startPoint x: 134, startPoint y: 120, endPoint x: 0, endPoint y: 116, distance: 134.0
click at [0, 116] on div "[PERSON_NAME]" at bounding box center [150, 119] width 301 height 49
paste input "[PERSON_NAME]"
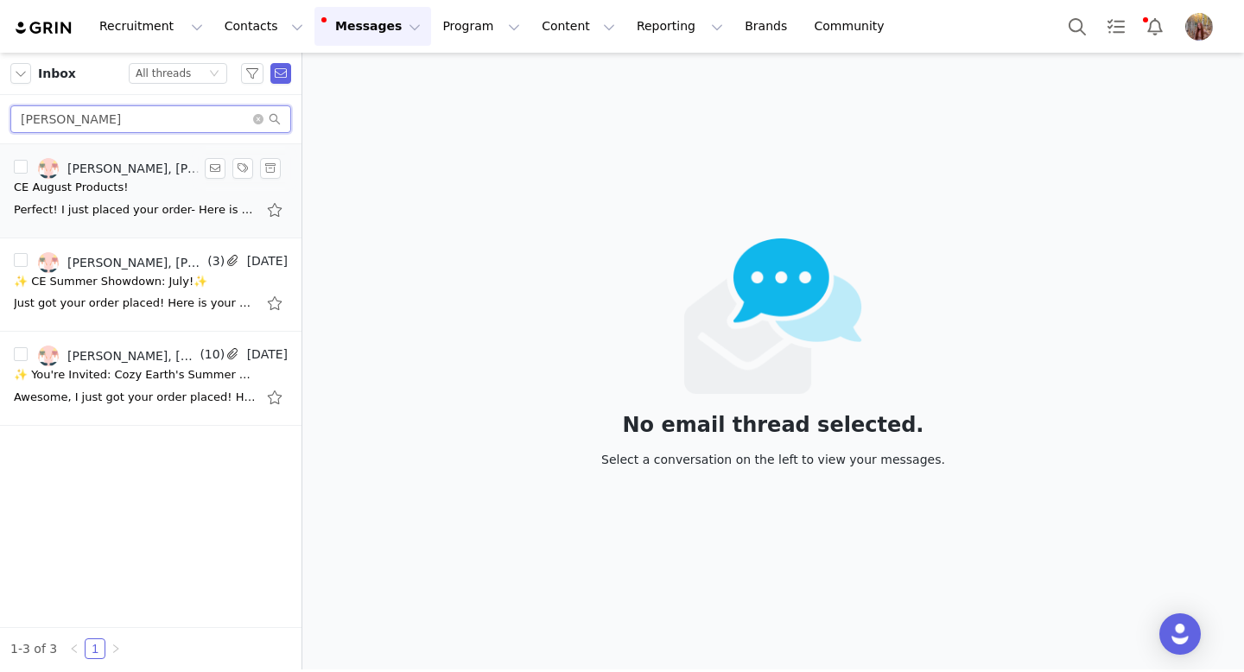
type input "[PERSON_NAME]"
click at [168, 217] on div "Perfect! I just placed your order- Here is your discount code and link that is …" at bounding box center [135, 209] width 242 height 17
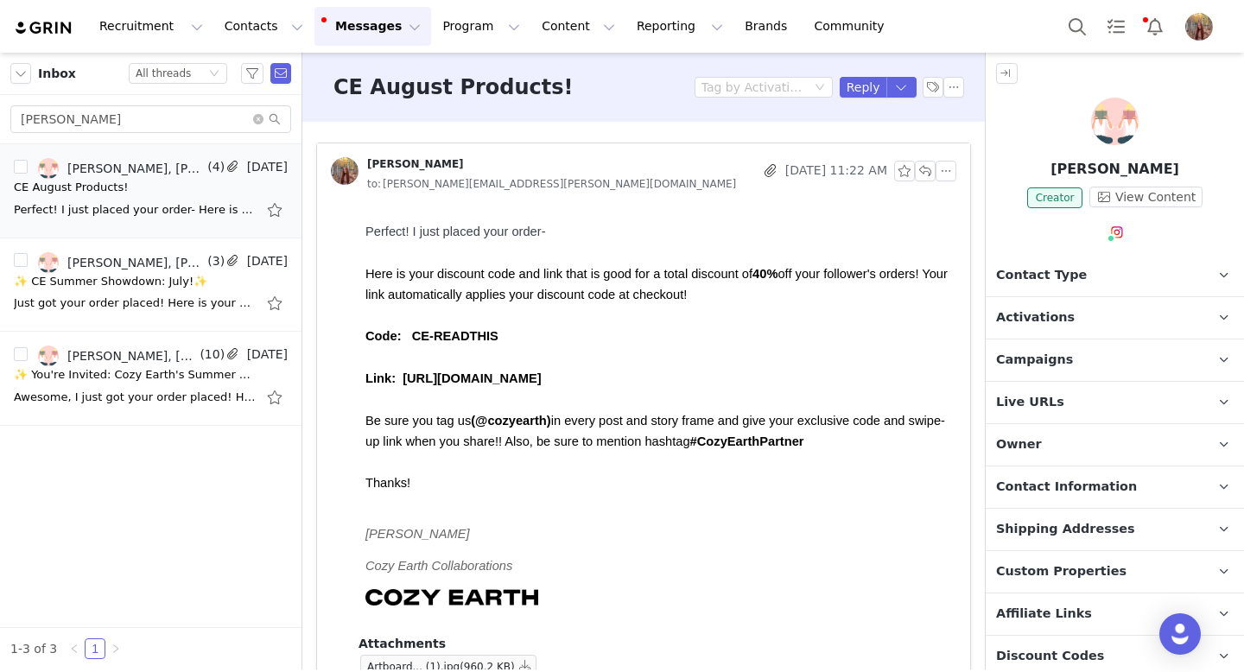
click at [1042, 133] on div at bounding box center [1115, 125] width 258 height 54
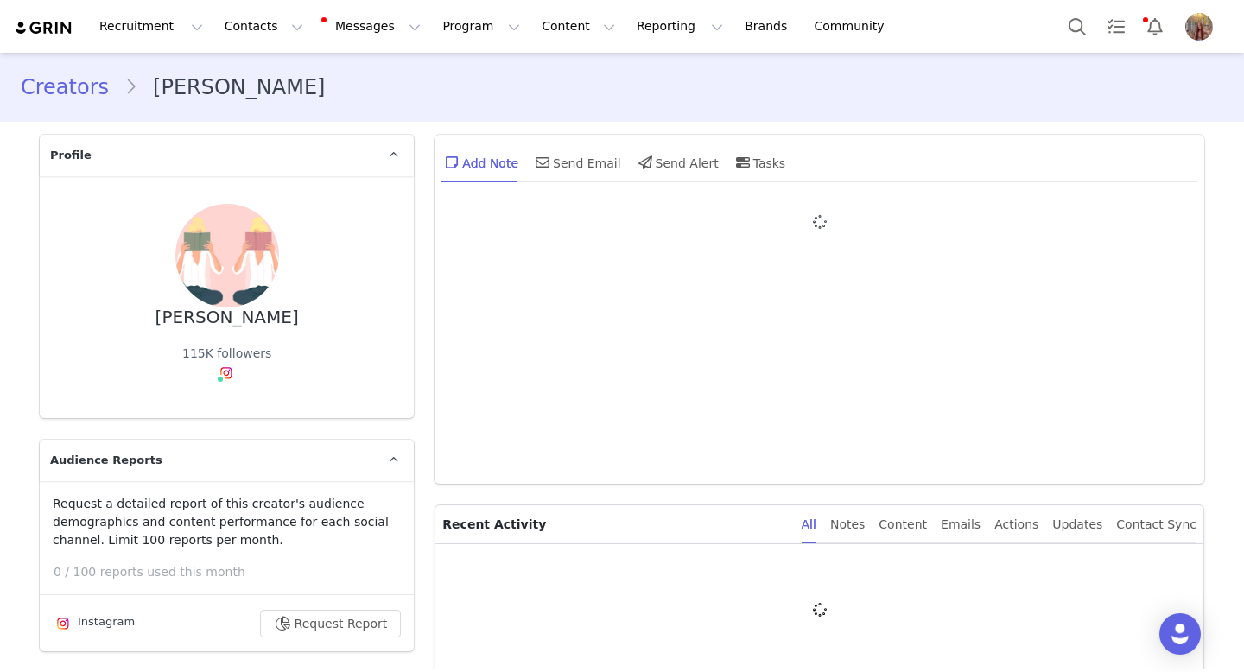
type input "+1 ([GEOGRAPHIC_DATA])"
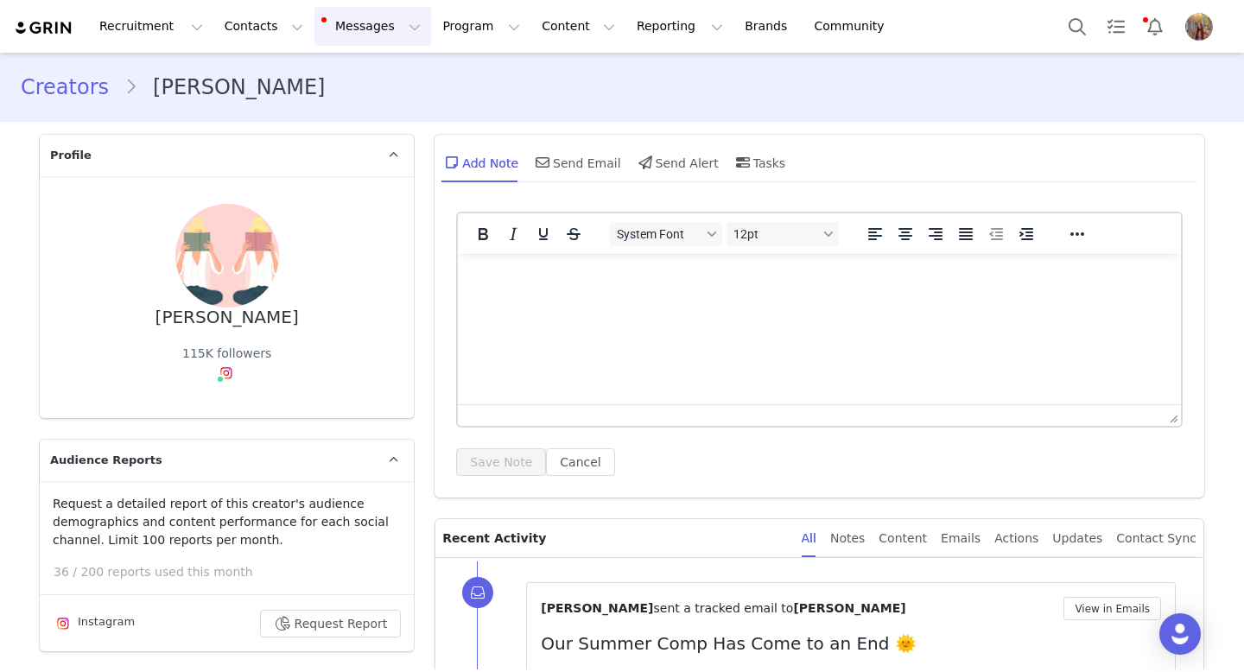
click at [359, 35] on button "Messages Messages" at bounding box center [372, 26] width 117 height 39
click at [366, 112] on div "Inbox 7" at bounding box center [364, 108] width 116 height 18
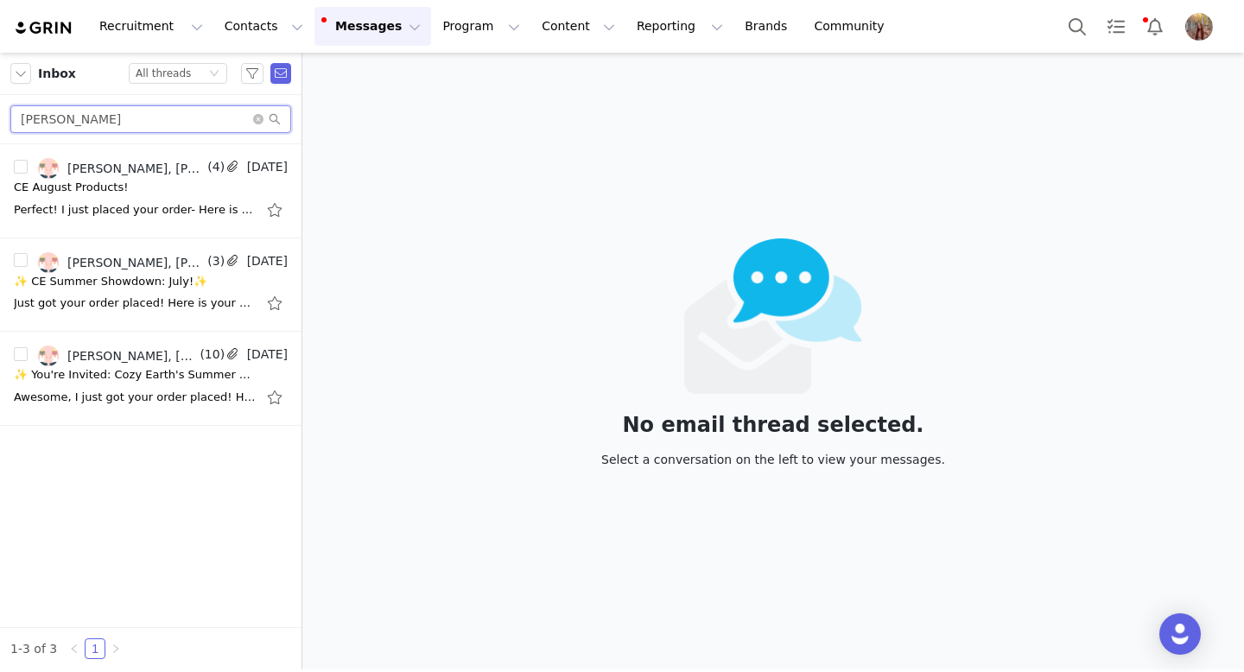
drag, startPoint x: 95, startPoint y: 117, endPoint x: 0, endPoint y: 109, distance: 95.4
click at [0, 109] on div "[PERSON_NAME]" at bounding box center [150, 119] width 301 height 49
paste input "[PERSON_NAME]"
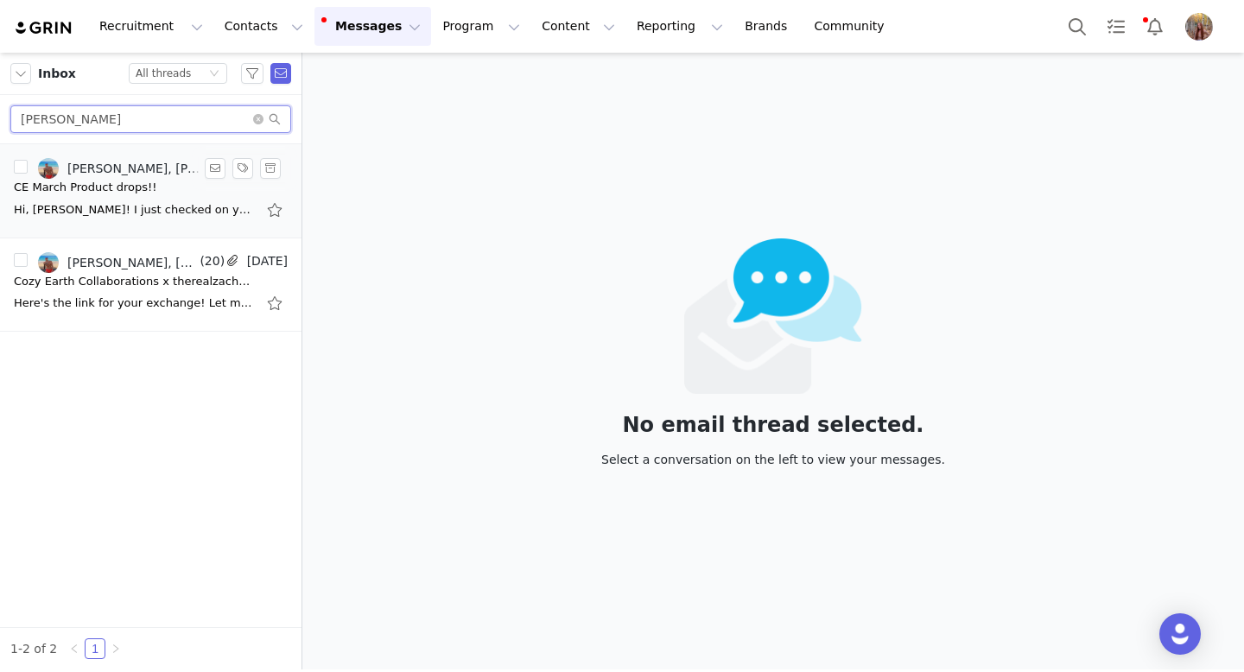
type input "[PERSON_NAME]"
click at [74, 210] on div "Hi, Zach! I just checked on your order and it looks like it was delivered! As a…" at bounding box center [135, 209] width 242 height 17
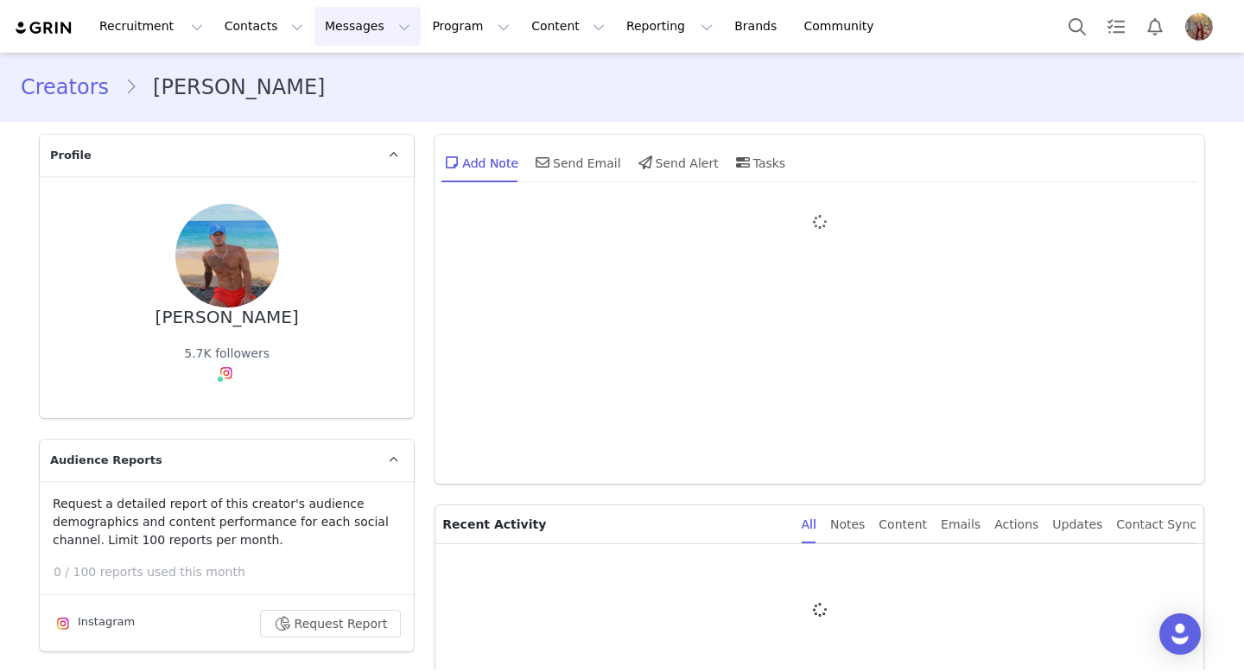
click at [346, 28] on button "Messages Messages" at bounding box center [367, 26] width 106 height 39
type input "+1 ([GEOGRAPHIC_DATA])"
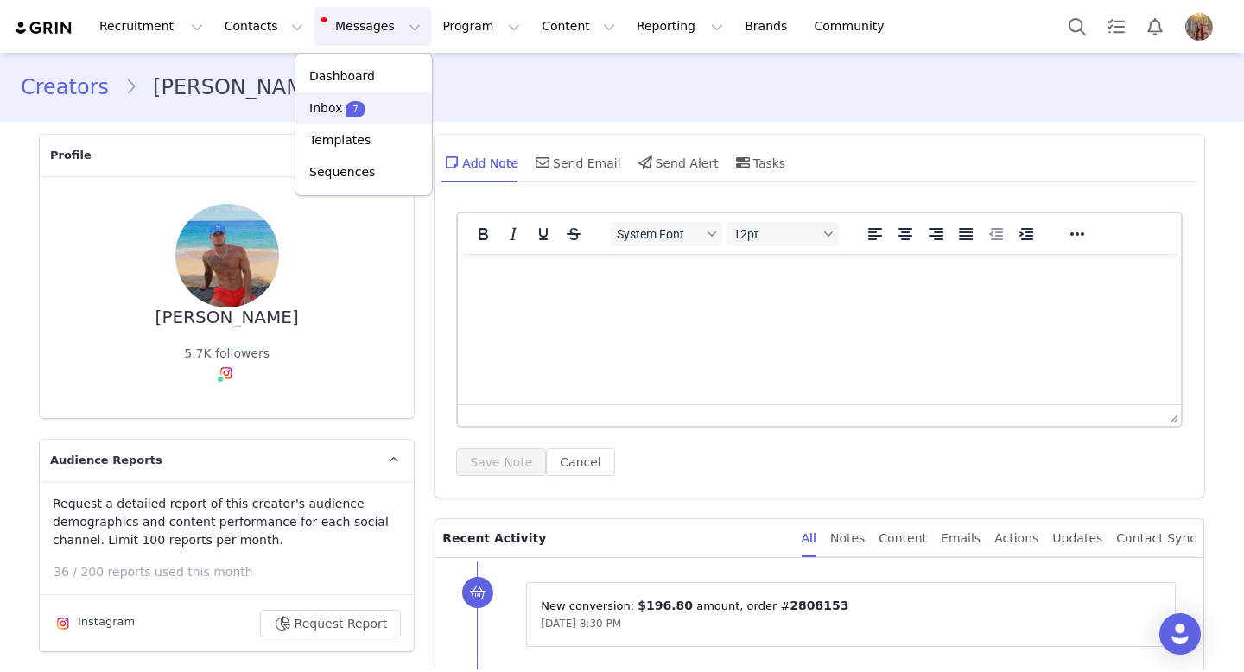
click at [391, 101] on div "Inbox 7" at bounding box center [364, 108] width 116 height 18
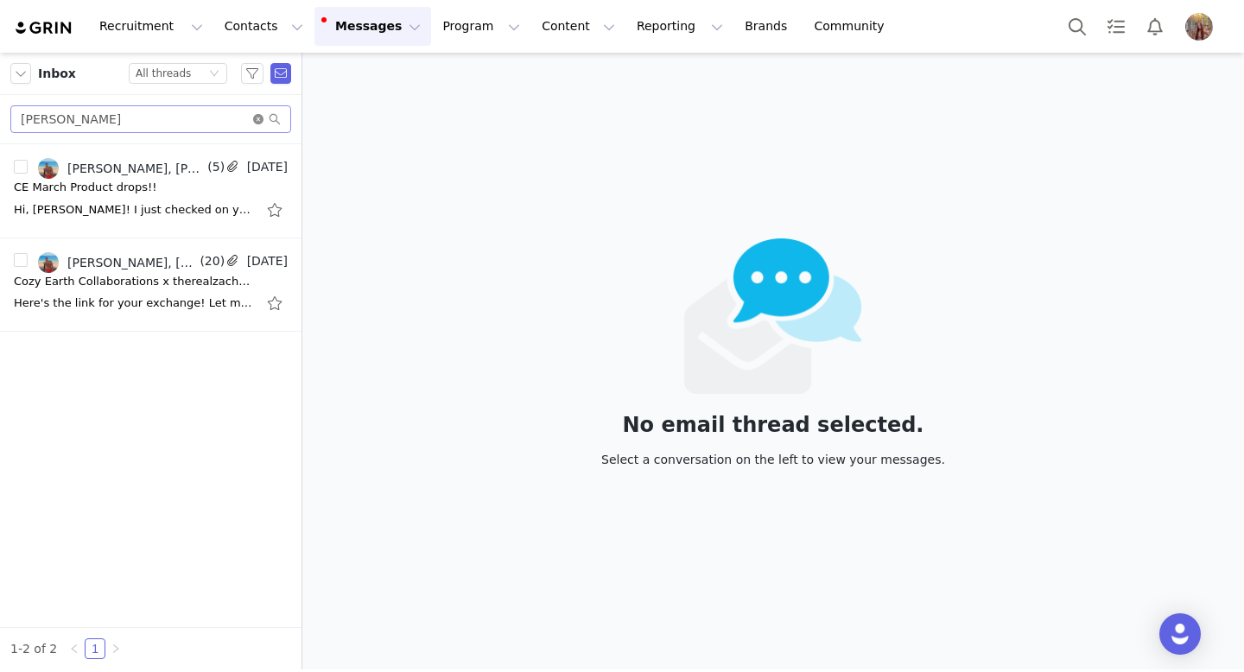
click at [257, 123] on icon "icon: close-circle" at bounding box center [258, 119] width 10 height 10
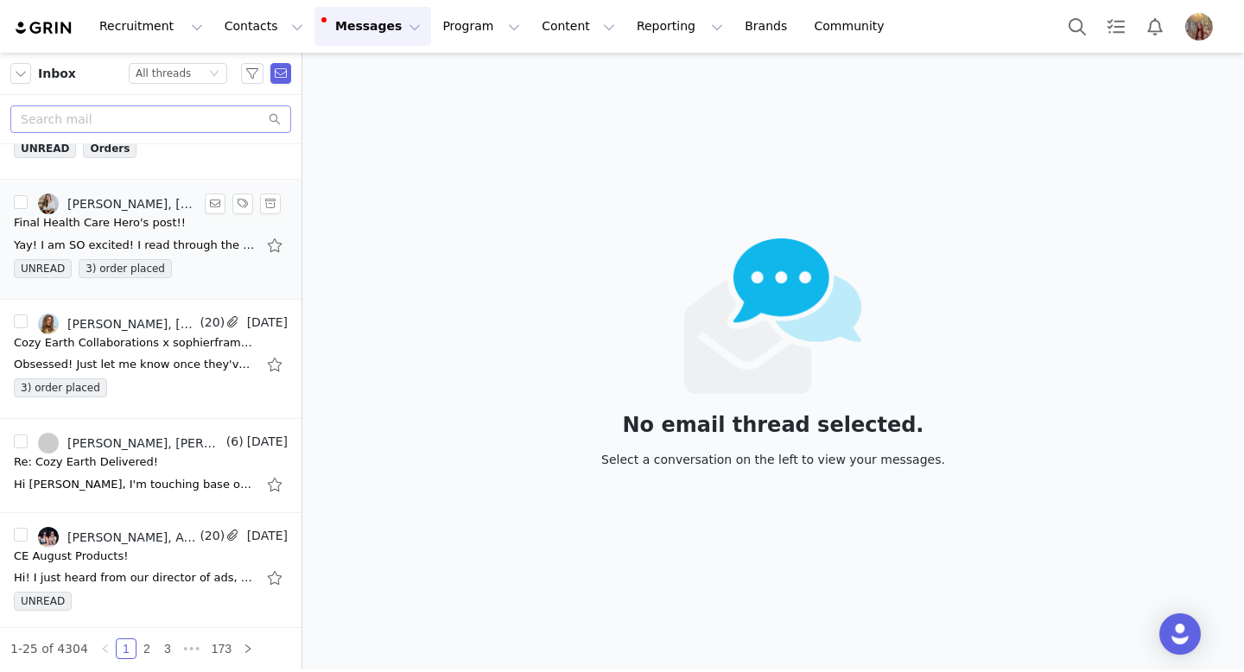
scroll to position [6, 0]
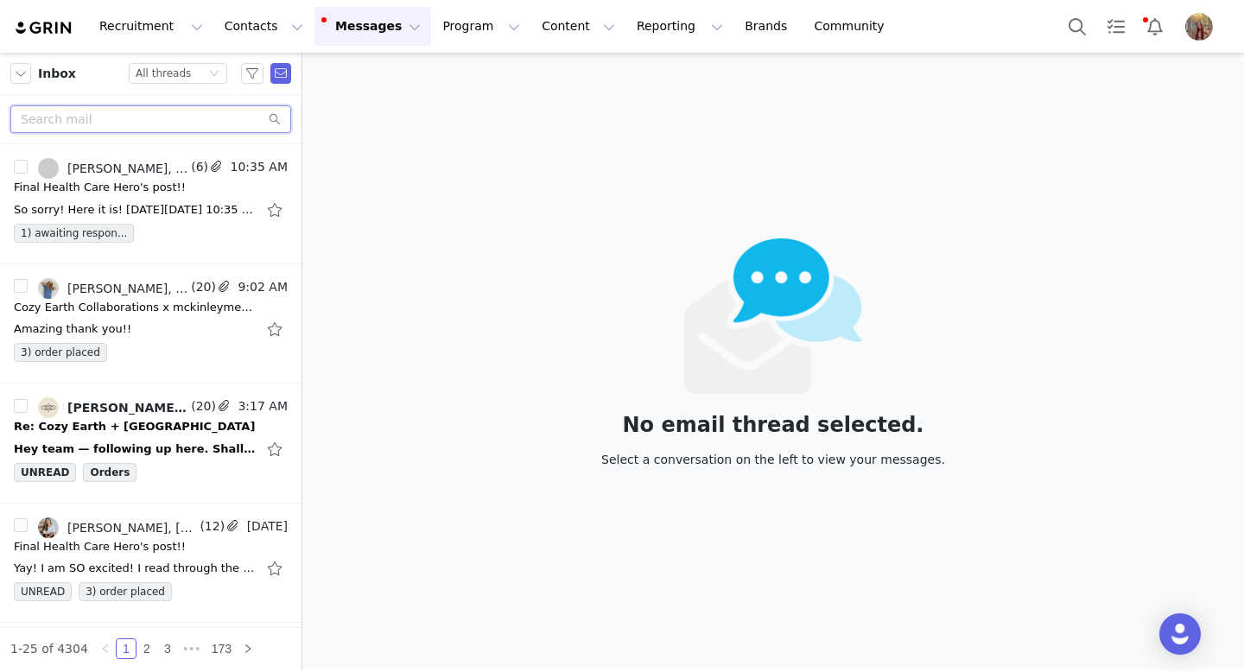
click at [184, 122] on input "text" at bounding box center [150, 119] width 281 height 28
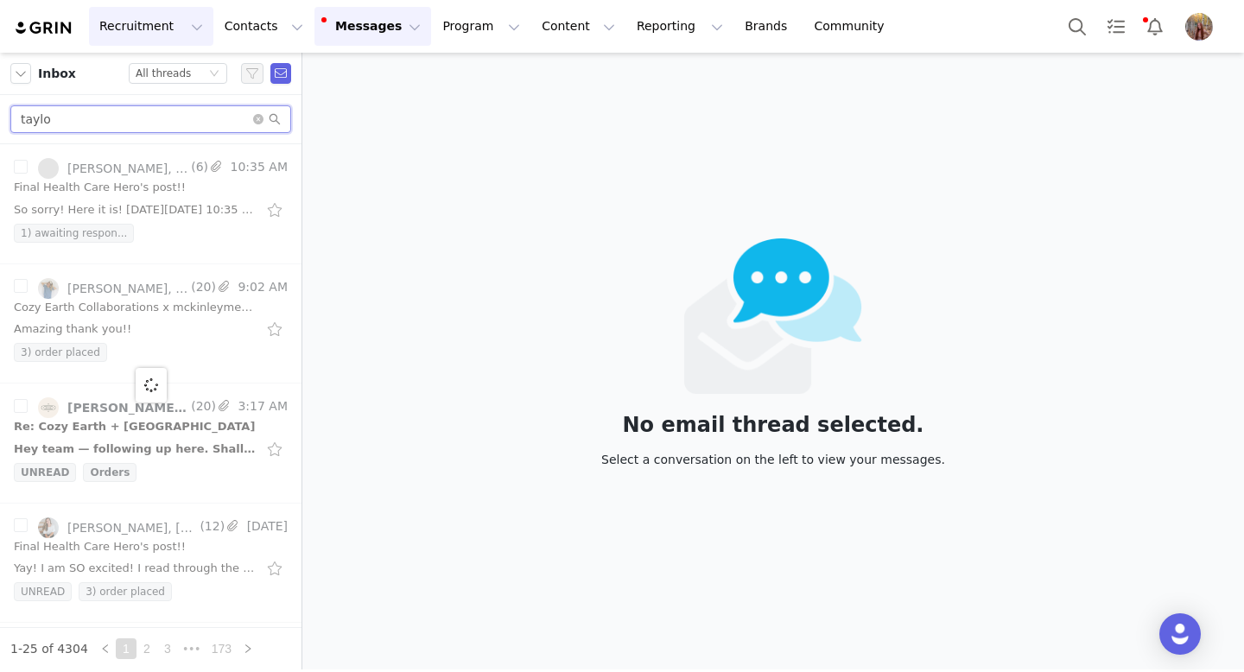
type input "taylo"
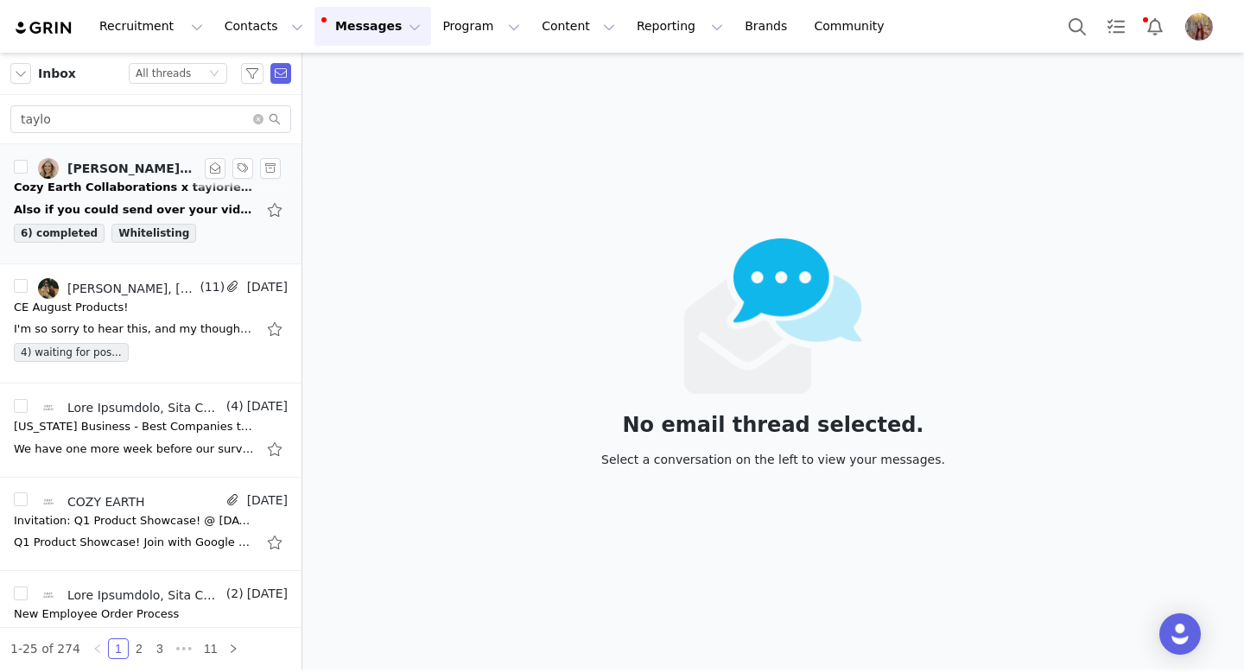
click at [213, 225] on div "6) completed Whitelisting" at bounding box center [151, 237] width 274 height 26
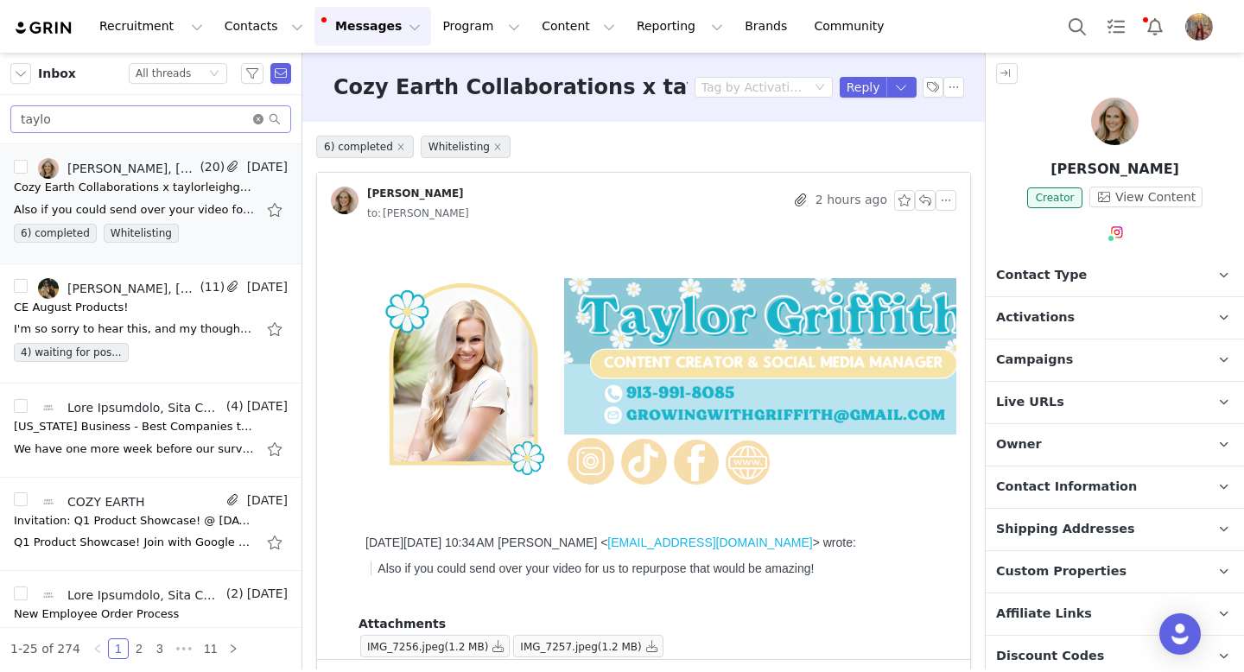
click at [261, 120] on icon "icon: close-circle" at bounding box center [258, 119] width 10 height 10
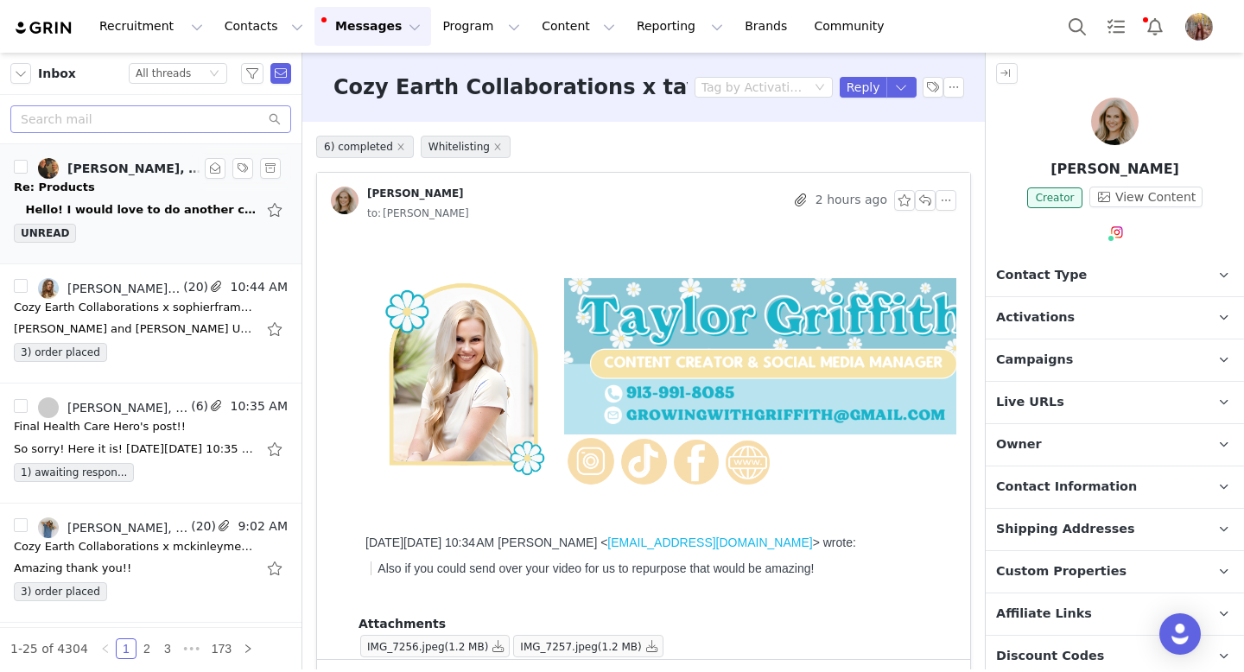
click at [117, 234] on div "UNREAD" at bounding box center [151, 237] width 274 height 26
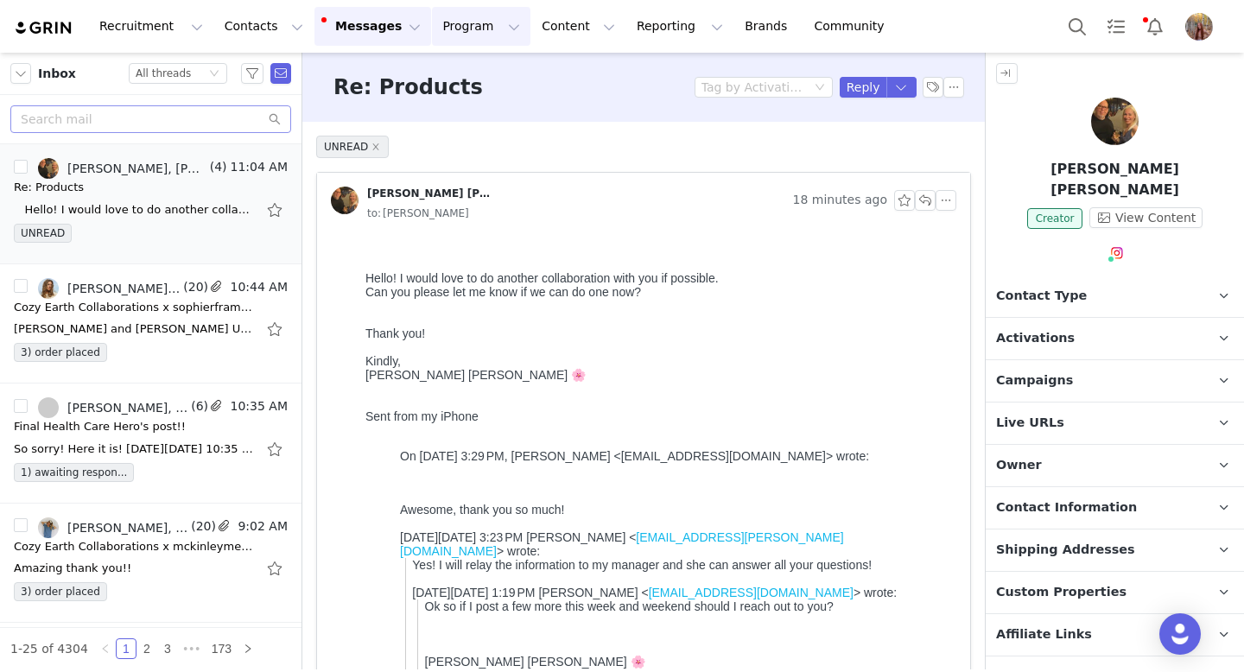
click at [475, 31] on button "Program Program" at bounding box center [481, 26] width 98 height 39
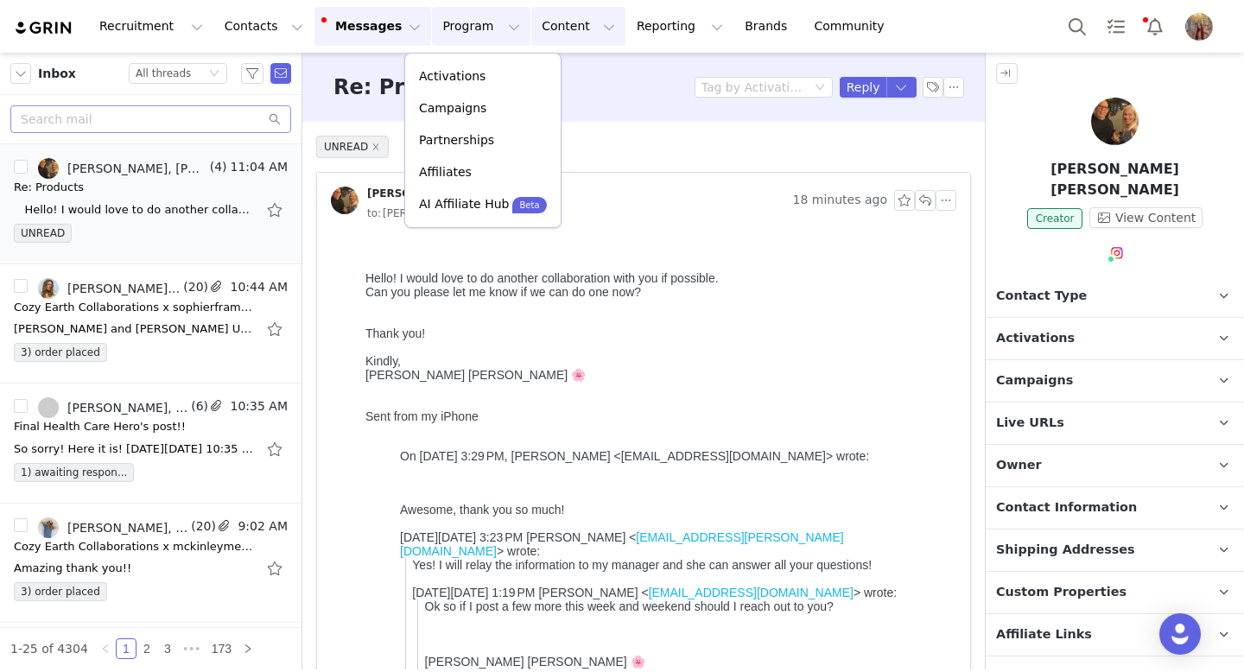
click at [544, 33] on button "Content Content" at bounding box center [578, 26] width 94 height 39
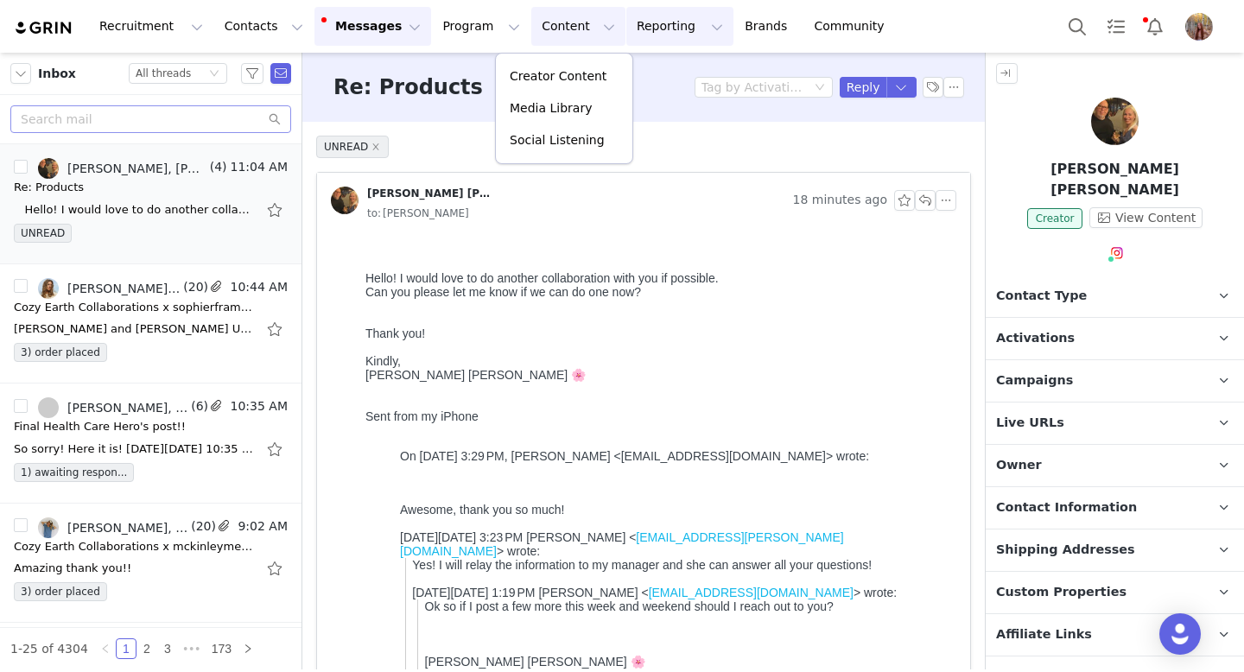
click at [626, 22] on button "Reporting Reporting" at bounding box center [679, 26] width 107 height 39
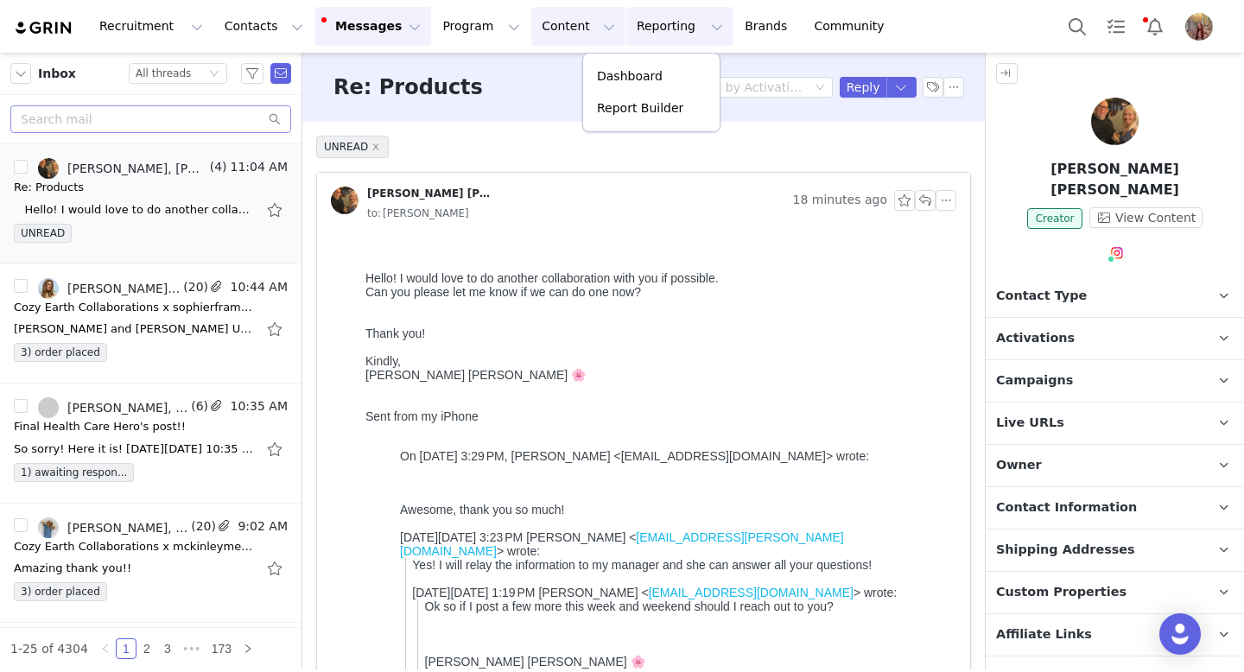
click at [531, 39] on button "Content Content" at bounding box center [578, 26] width 94 height 39
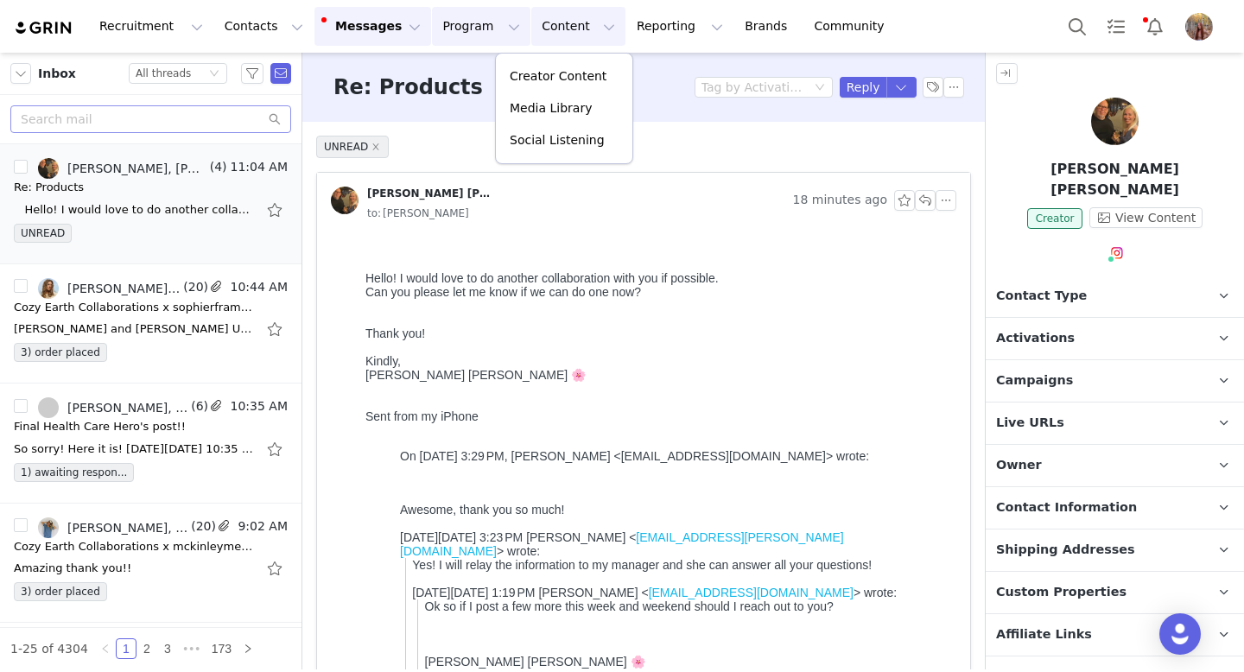
click at [455, 36] on button "Program Program" at bounding box center [481, 26] width 98 height 39
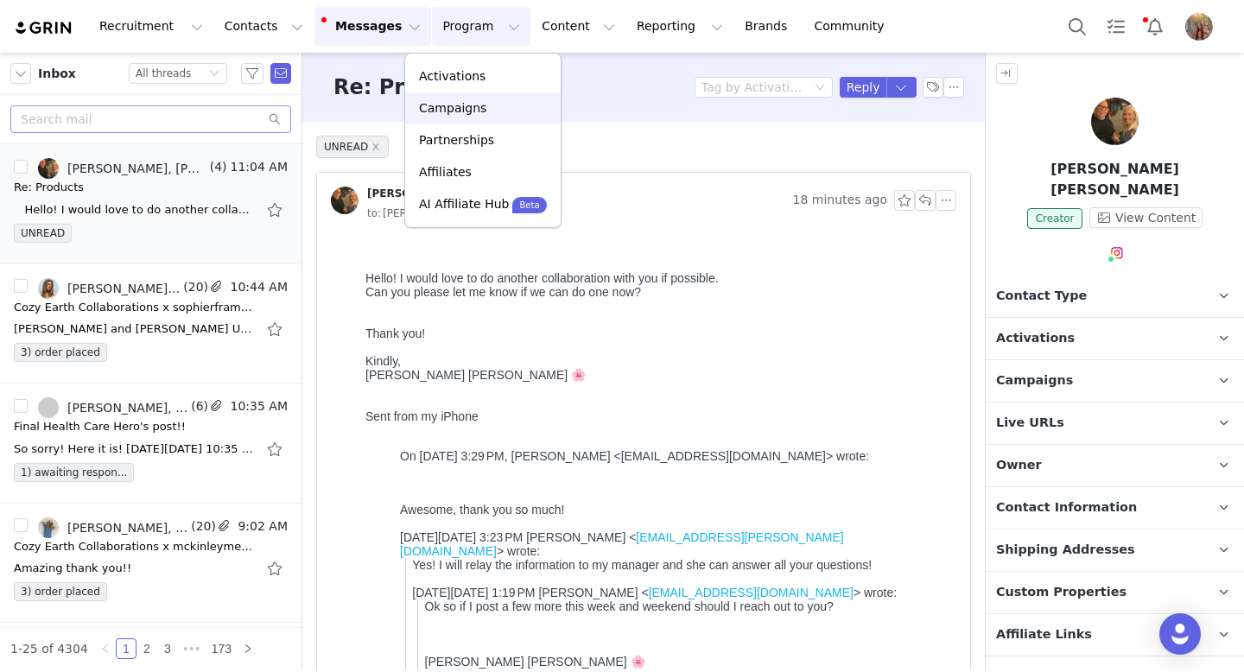
click at [478, 114] on p "Campaigns" at bounding box center [452, 108] width 67 height 18
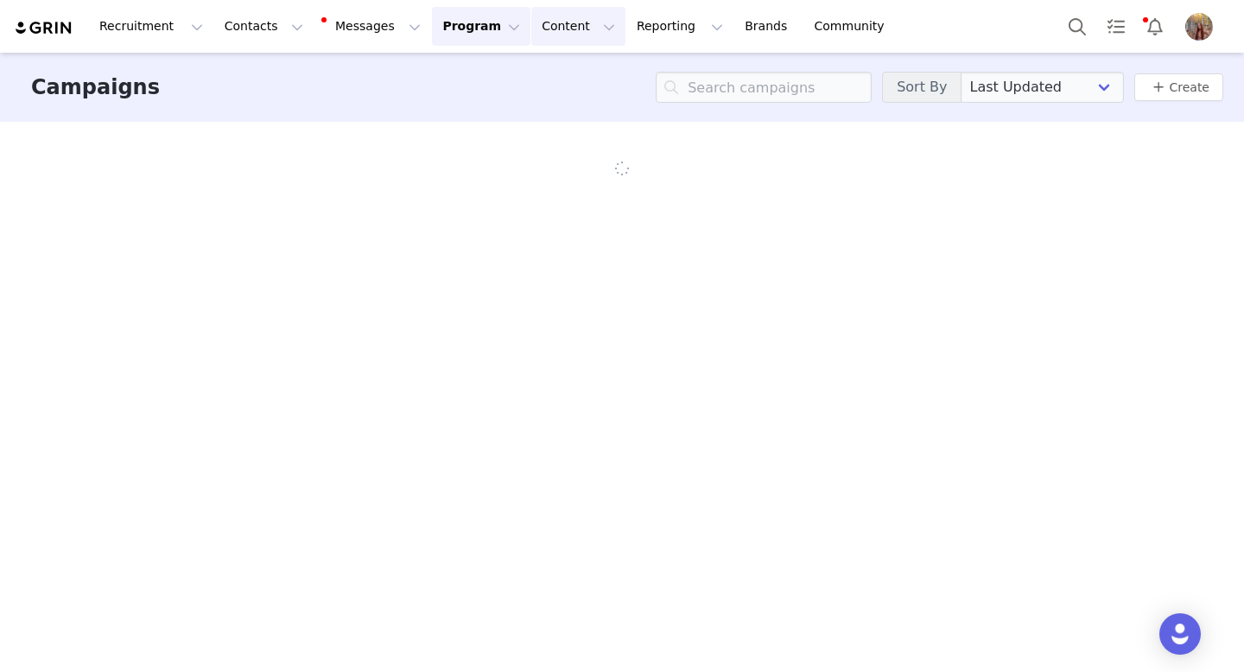
click at [531, 28] on button "Content Content" at bounding box center [578, 26] width 94 height 39
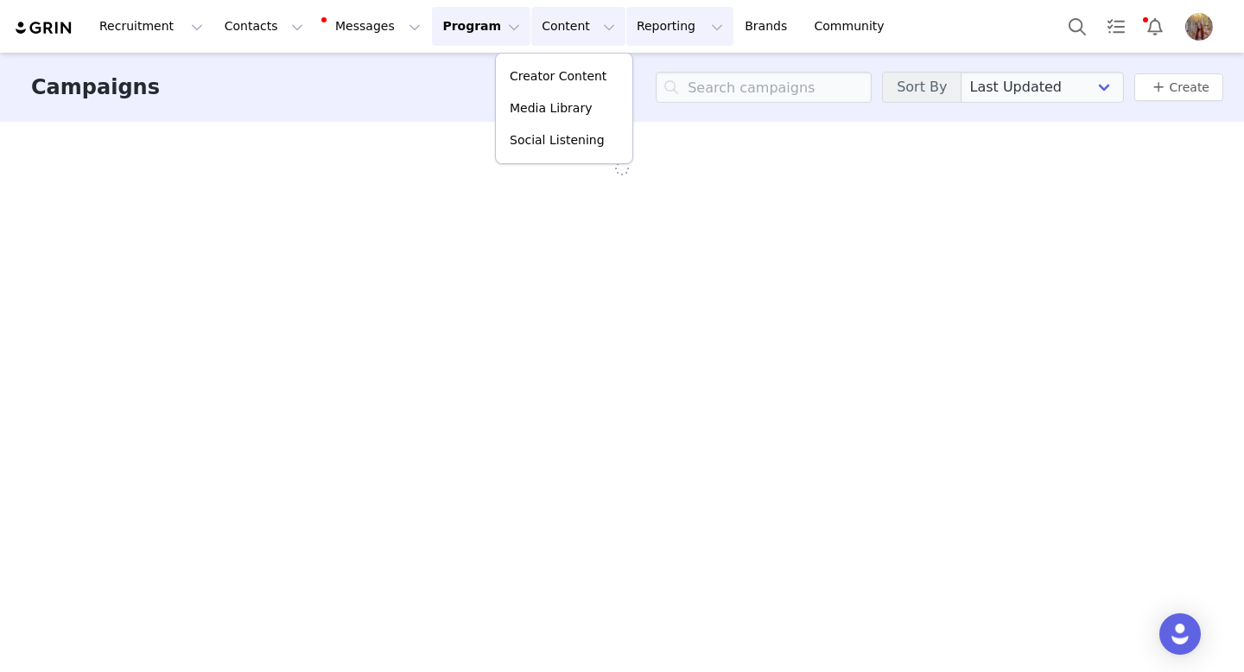
click at [626, 32] on button "Reporting Reporting" at bounding box center [679, 26] width 107 height 39
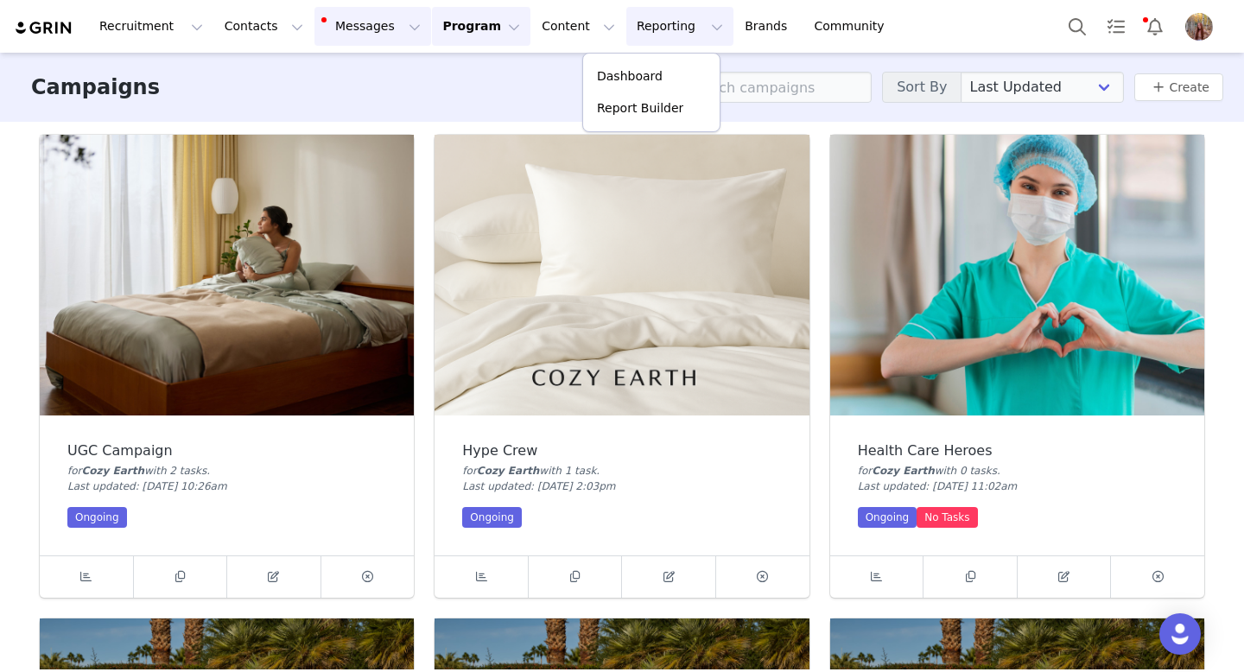
click at [364, 29] on button "Messages Messages" at bounding box center [372, 26] width 117 height 39
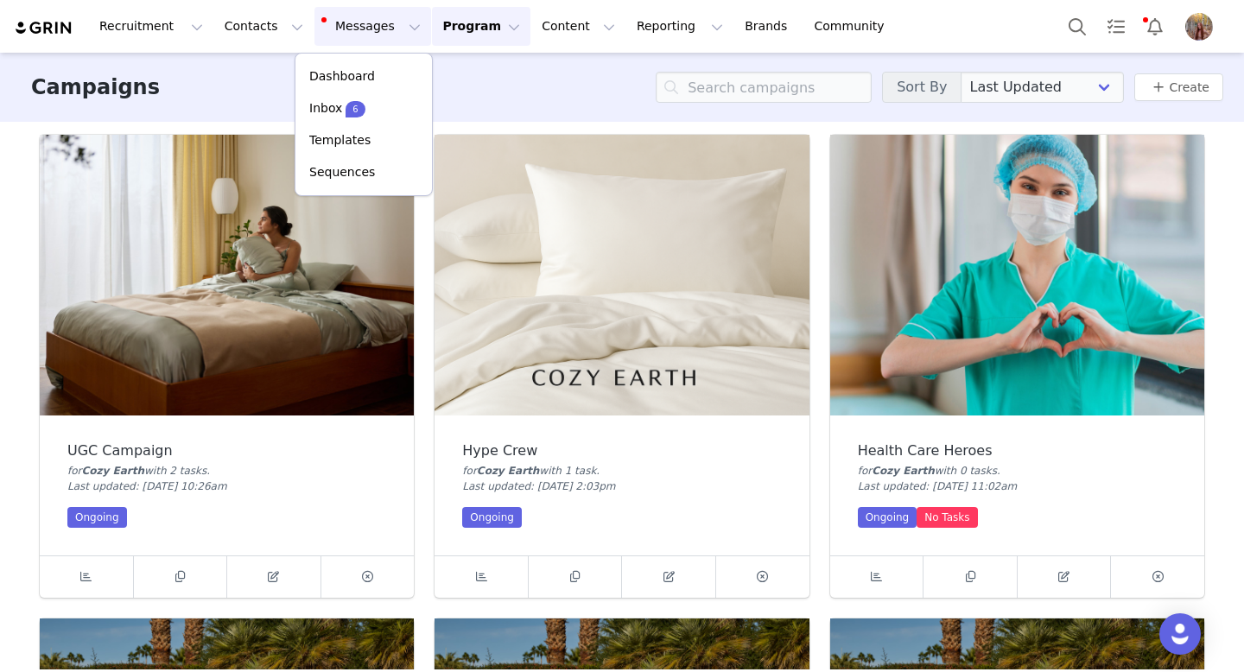
click at [439, 31] on button "Program Program" at bounding box center [481, 26] width 98 height 39
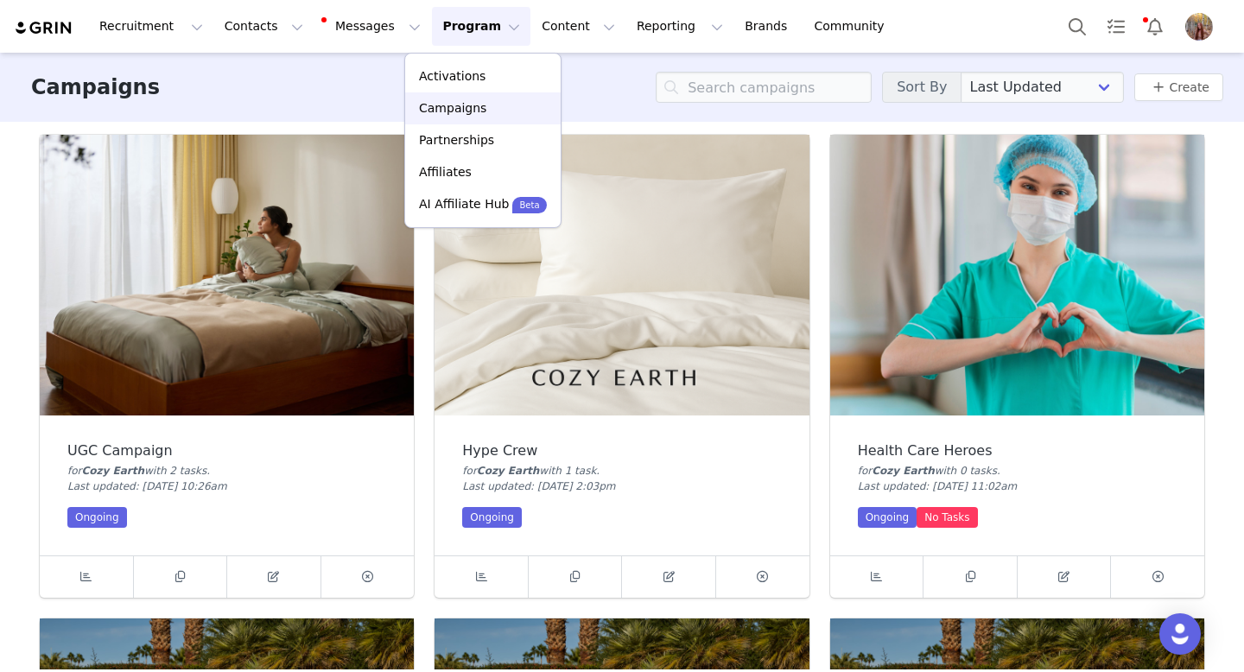
click at [460, 112] on p "Campaigns" at bounding box center [452, 108] width 67 height 18
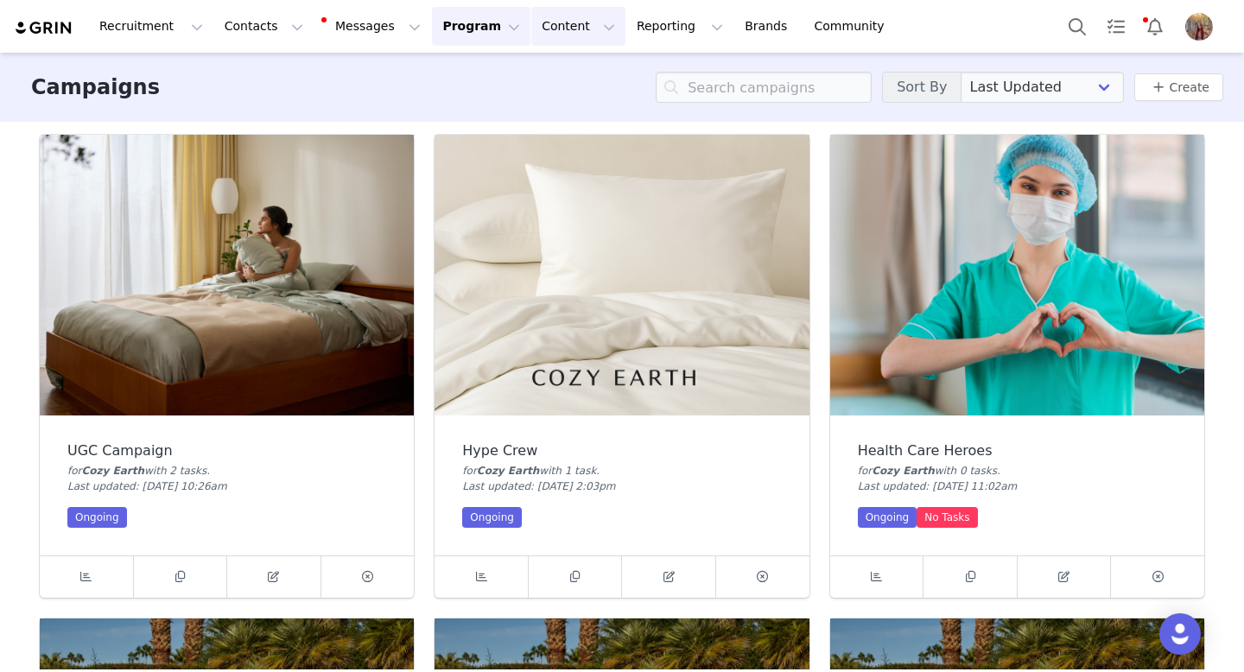
click at [532, 24] on button "Content Content" at bounding box center [578, 26] width 94 height 39
click at [537, 86] on link "Creator Content" at bounding box center [564, 76] width 136 height 32
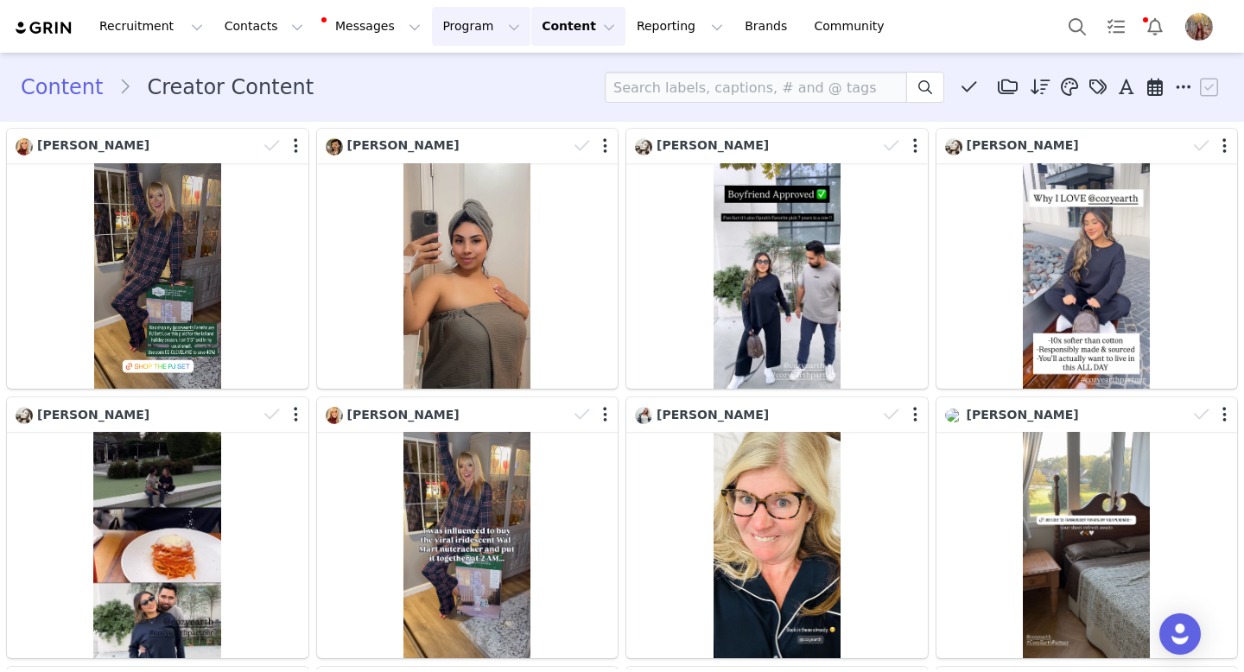
click at [454, 30] on button "Program Program" at bounding box center [481, 26] width 98 height 39
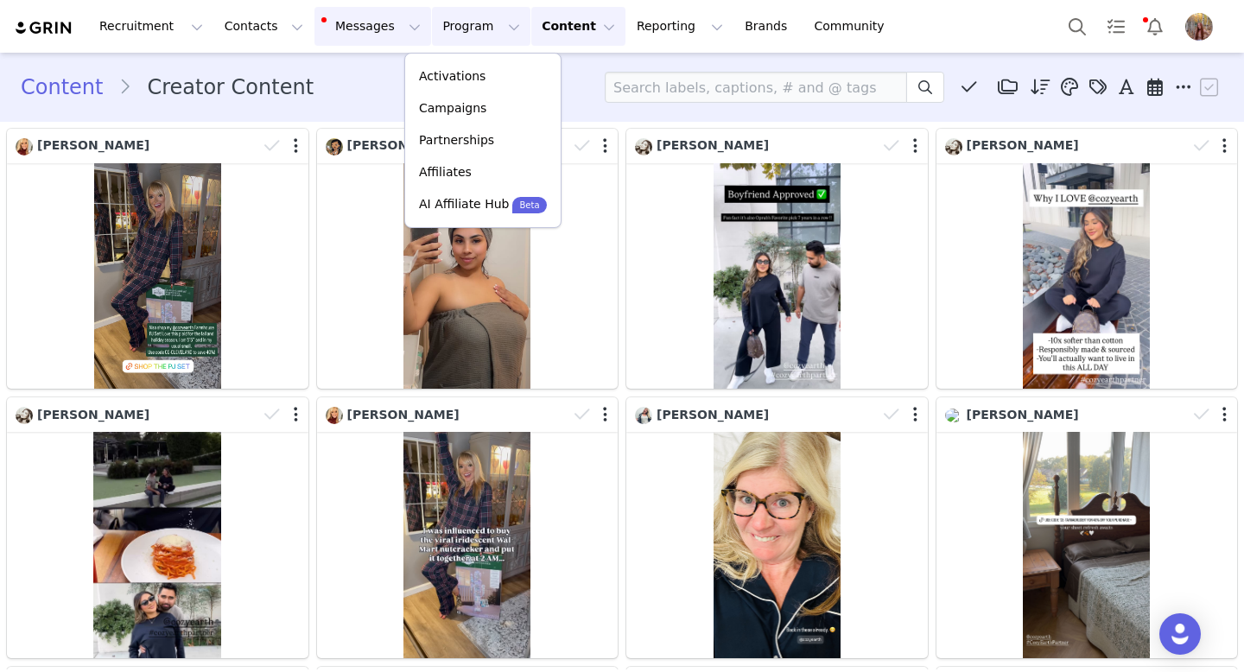
click at [377, 29] on button "Messages Messages" at bounding box center [372, 26] width 117 height 39
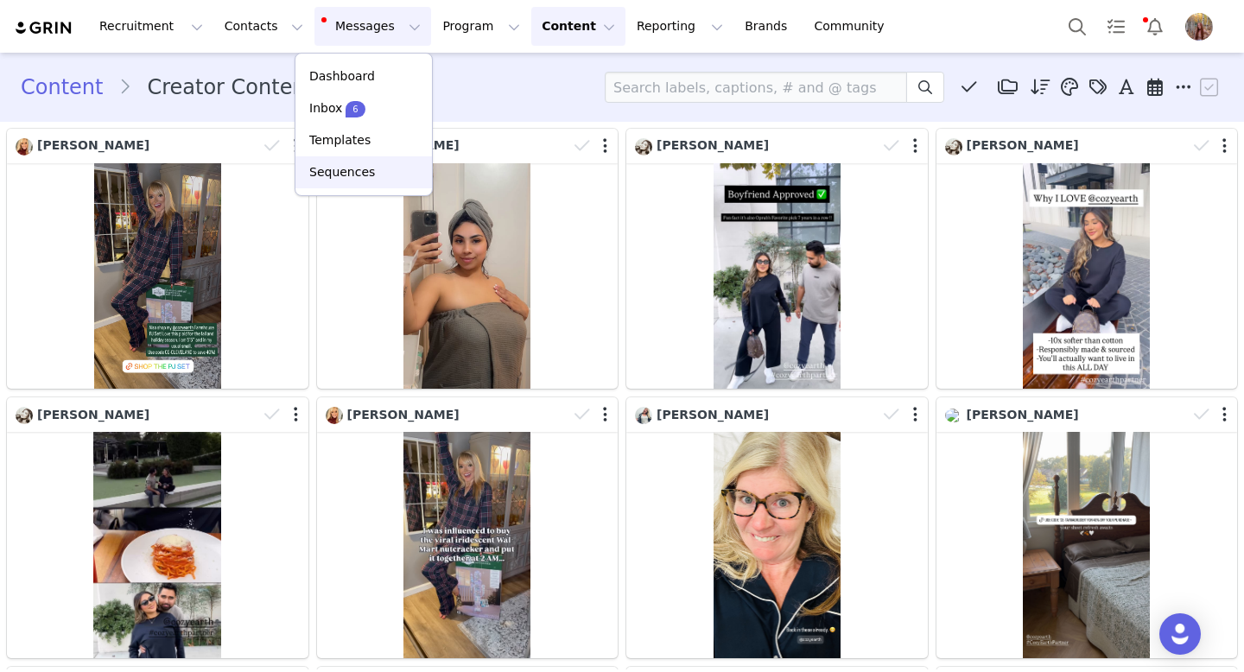
click at [365, 170] on p "Sequences" at bounding box center [342, 172] width 66 height 18
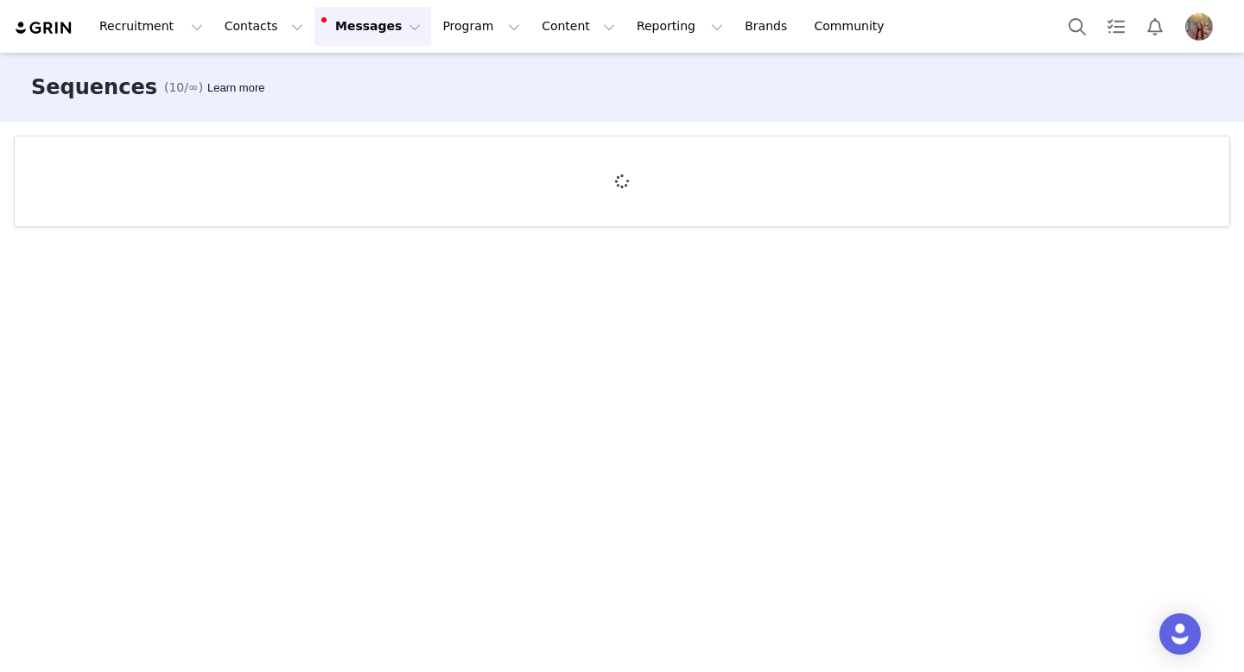
click at [379, 37] on button "Messages Messages" at bounding box center [372, 26] width 117 height 39
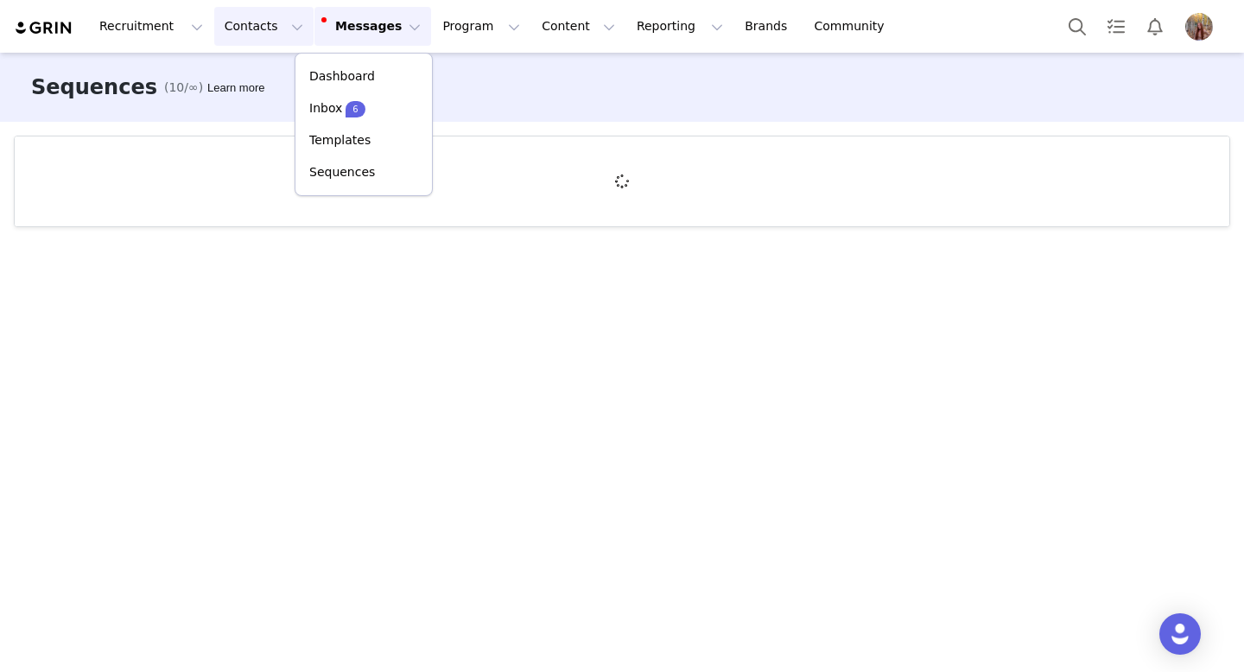
click at [262, 17] on button "Contacts Contacts" at bounding box center [263, 26] width 99 height 39
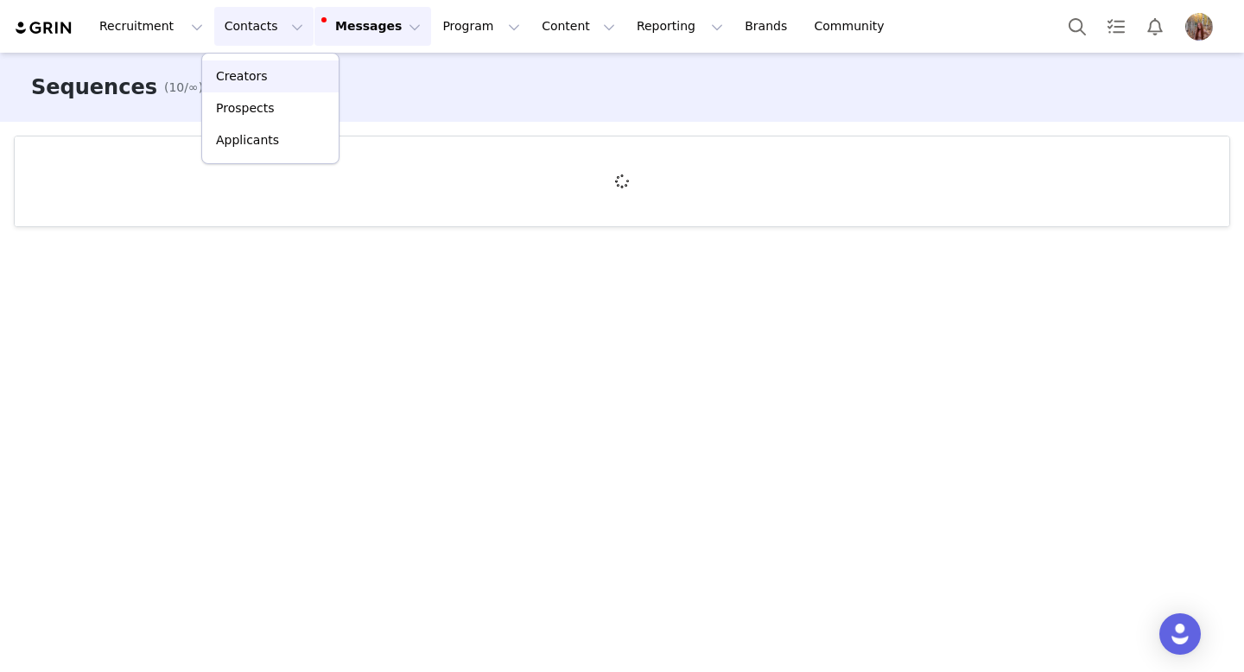
click at [270, 83] on div "Creators" at bounding box center [271, 76] width 116 height 18
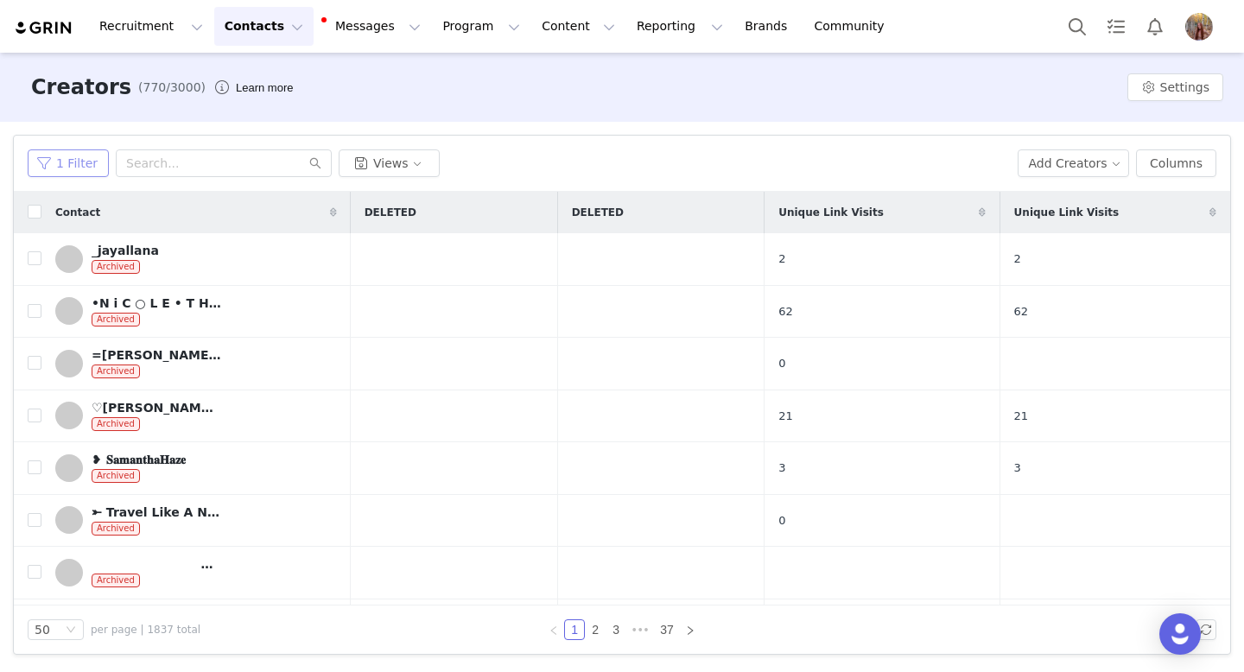
click at [67, 165] on button "1 Filter" at bounding box center [68, 163] width 81 height 28
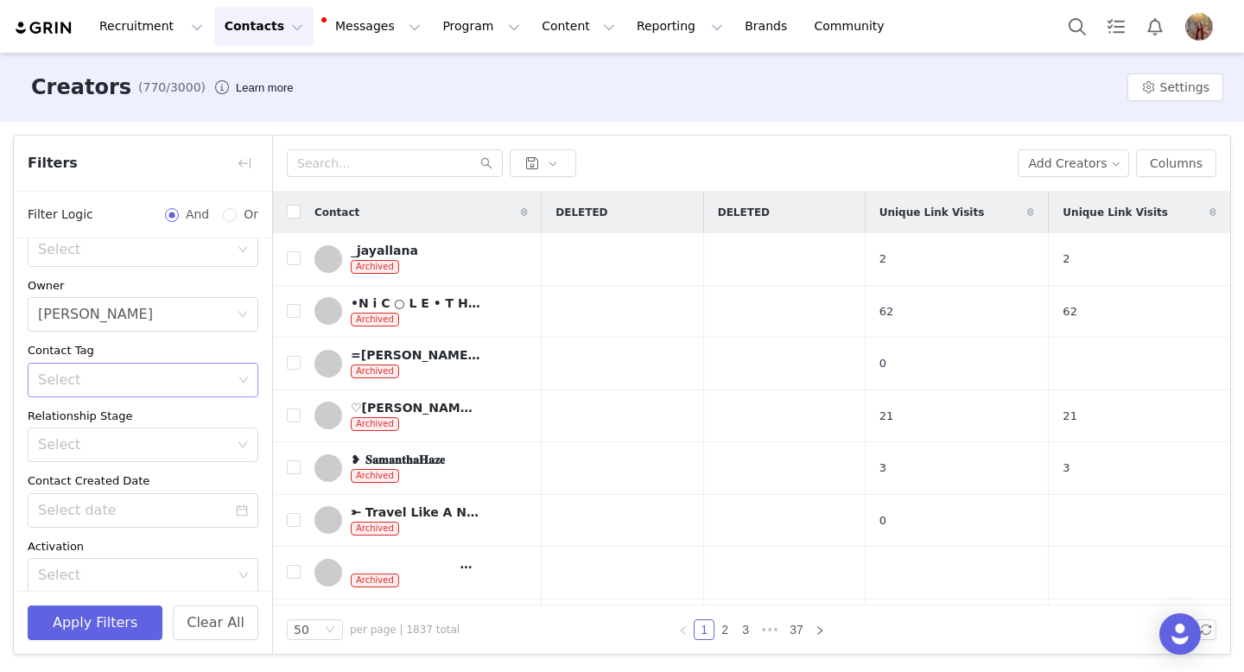
scroll to position [46, 0]
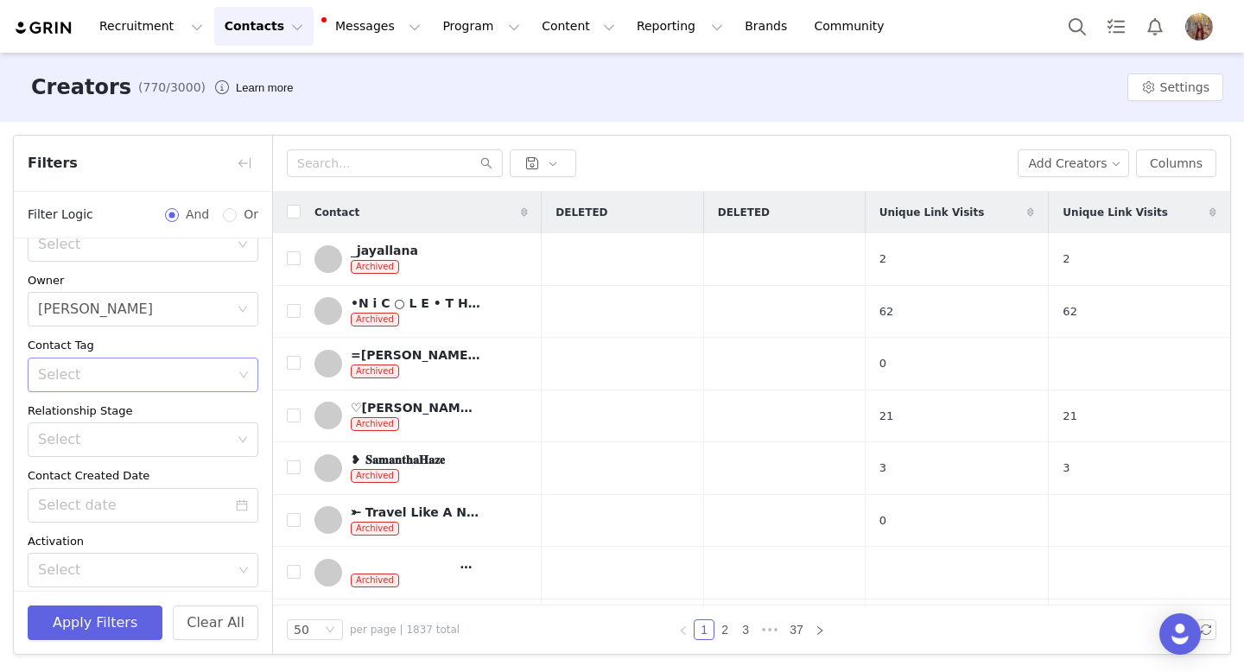
click at [195, 371] on div "Select" at bounding box center [135, 374] width 194 height 17
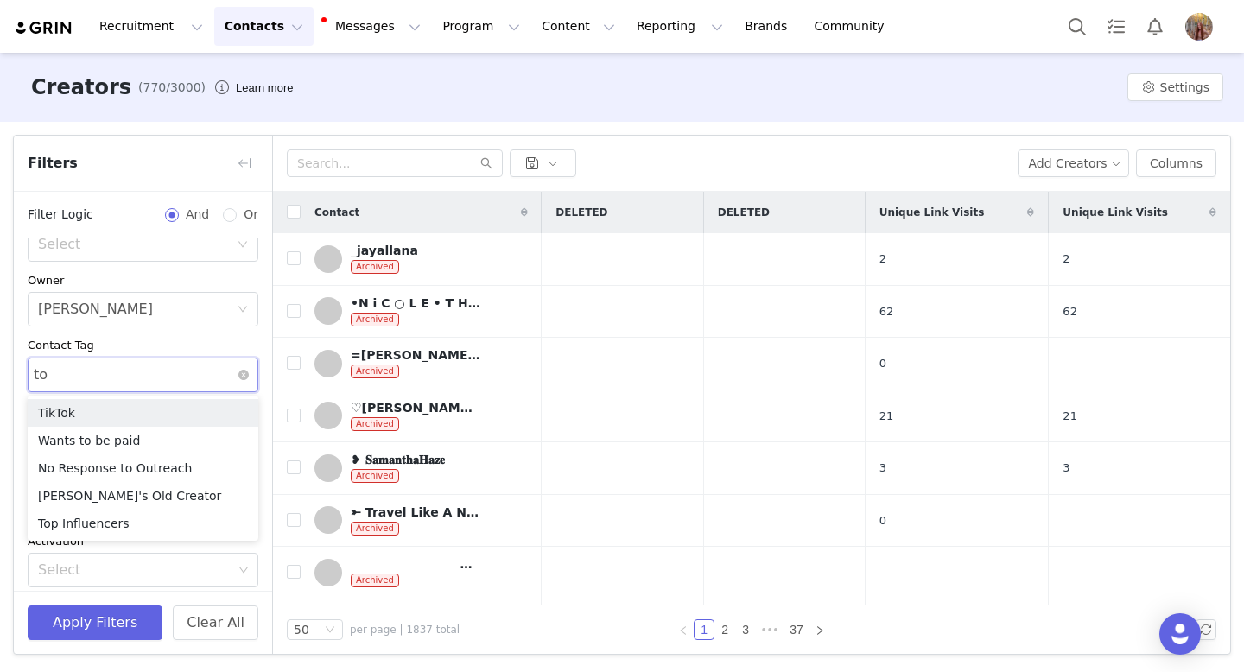
type input "top"
click at [133, 407] on li "Top Influencers" at bounding box center [143, 413] width 231 height 28
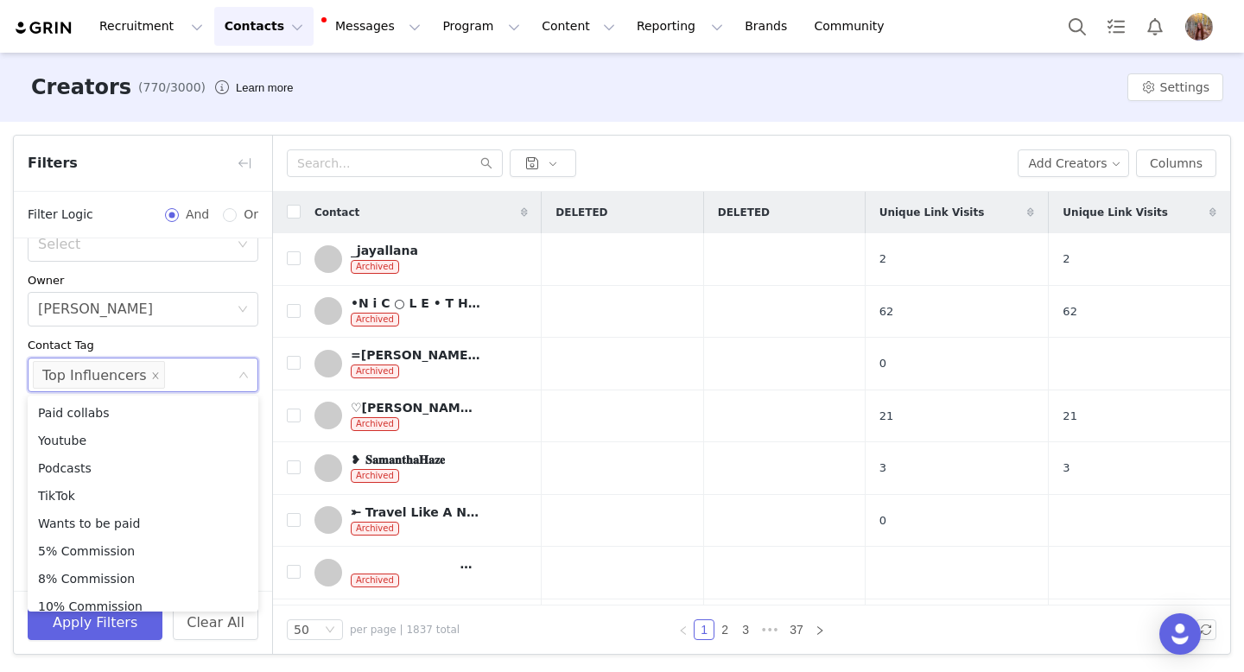
click at [137, 345] on div "Contact Tag" at bounding box center [143, 345] width 231 height 17
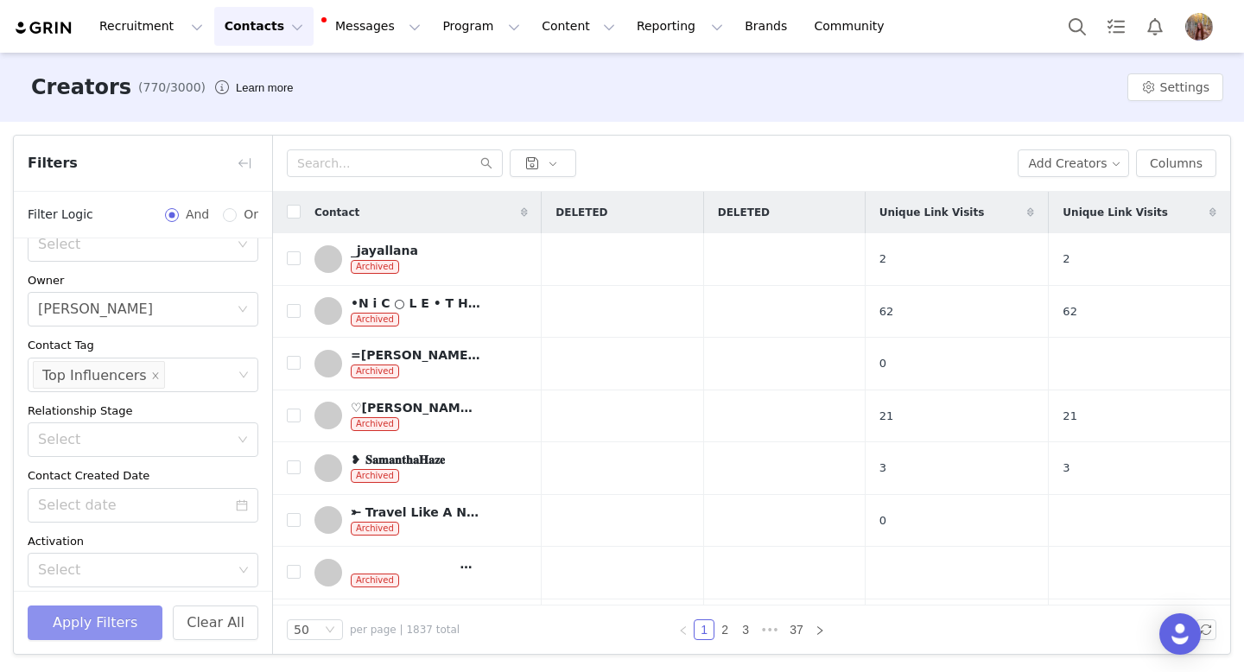
click at [91, 627] on button "Apply Filters" at bounding box center [95, 623] width 135 height 35
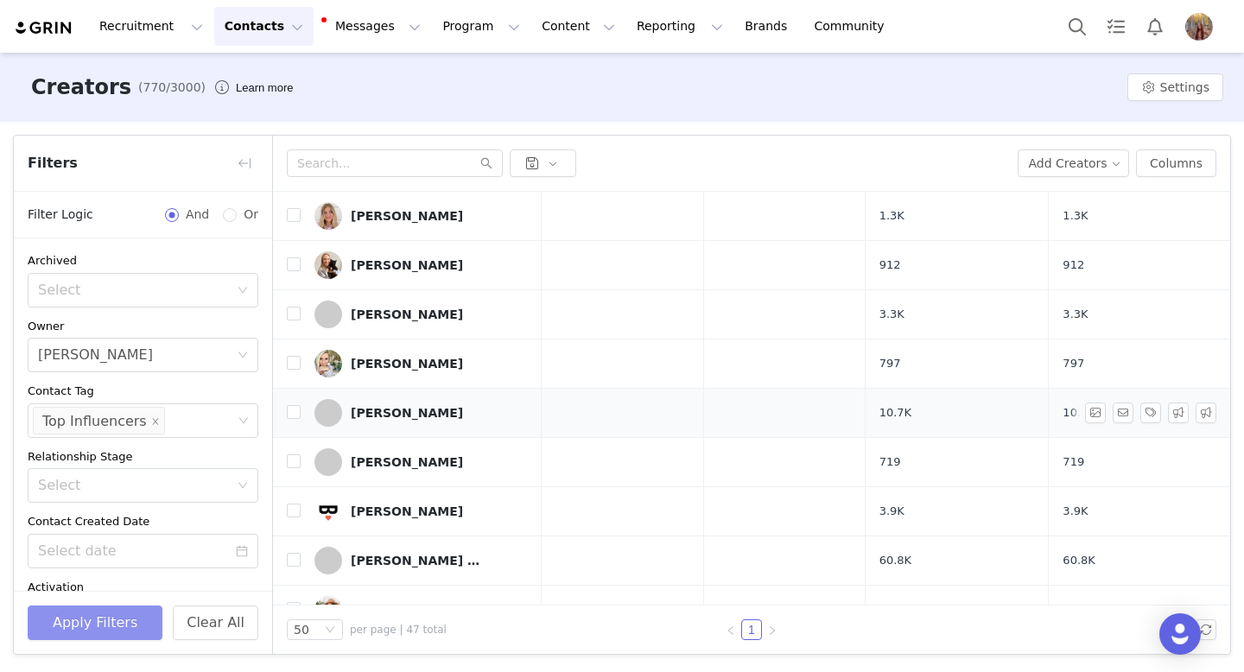
scroll to position [0, 0]
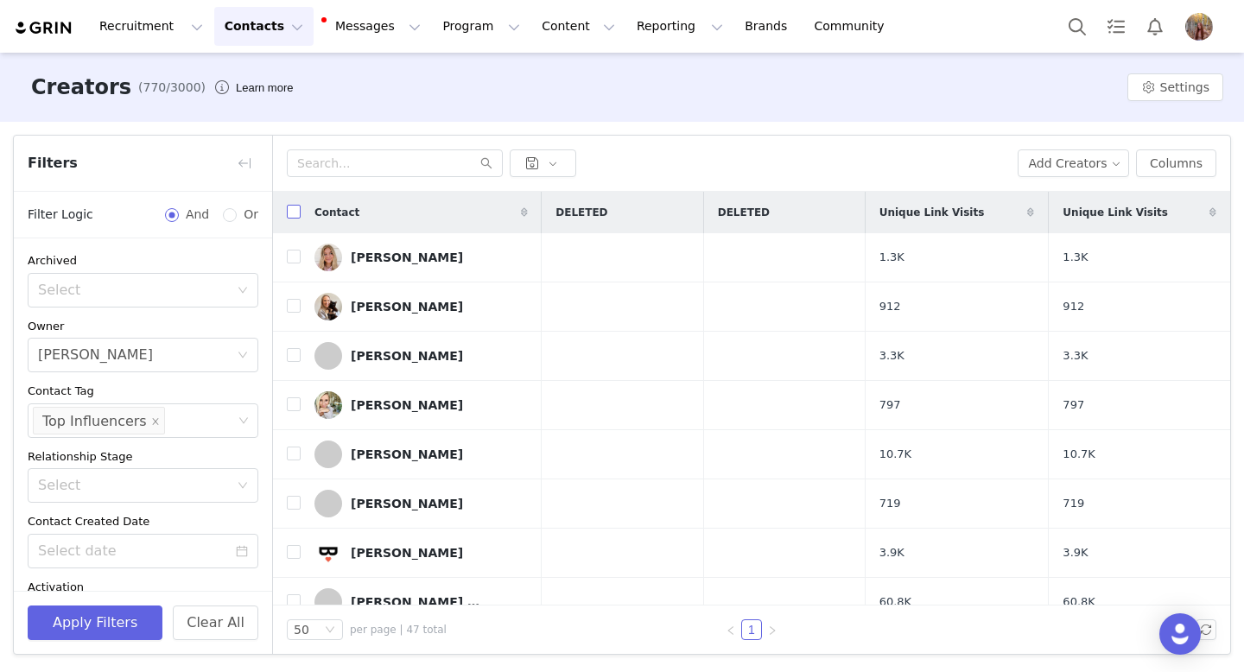
click at [290, 216] on input "checkbox" at bounding box center [294, 212] width 14 height 14
checkbox input "true"
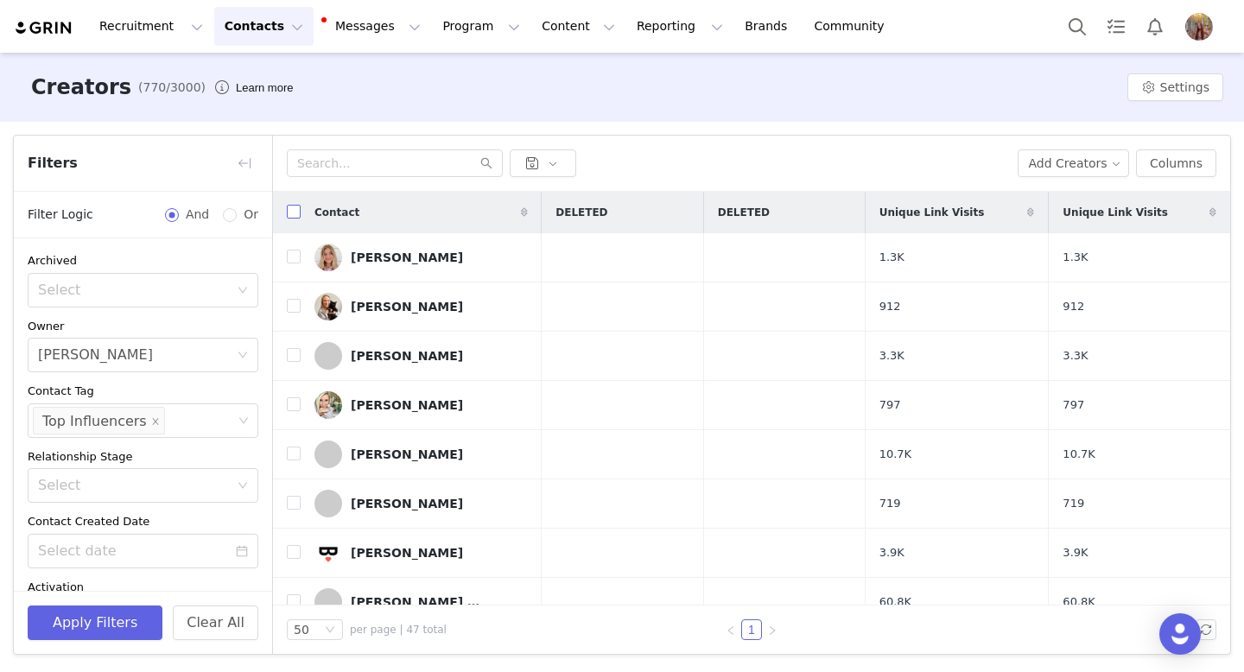
checkbox input "true"
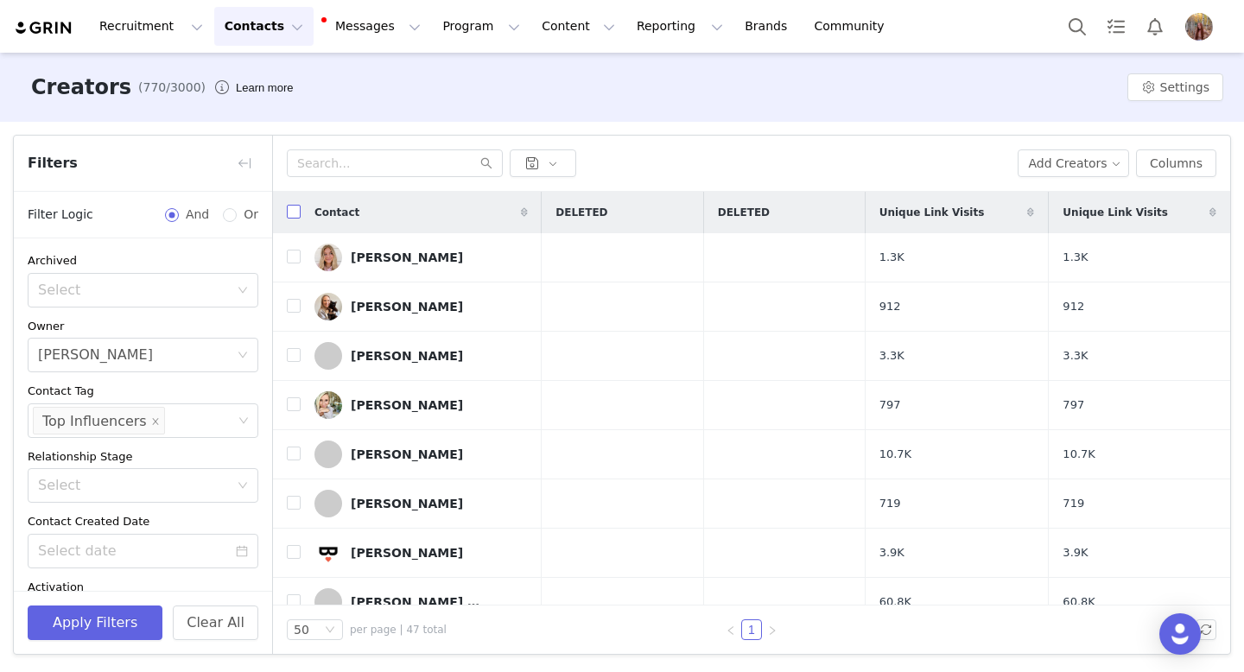
checkbox input "true"
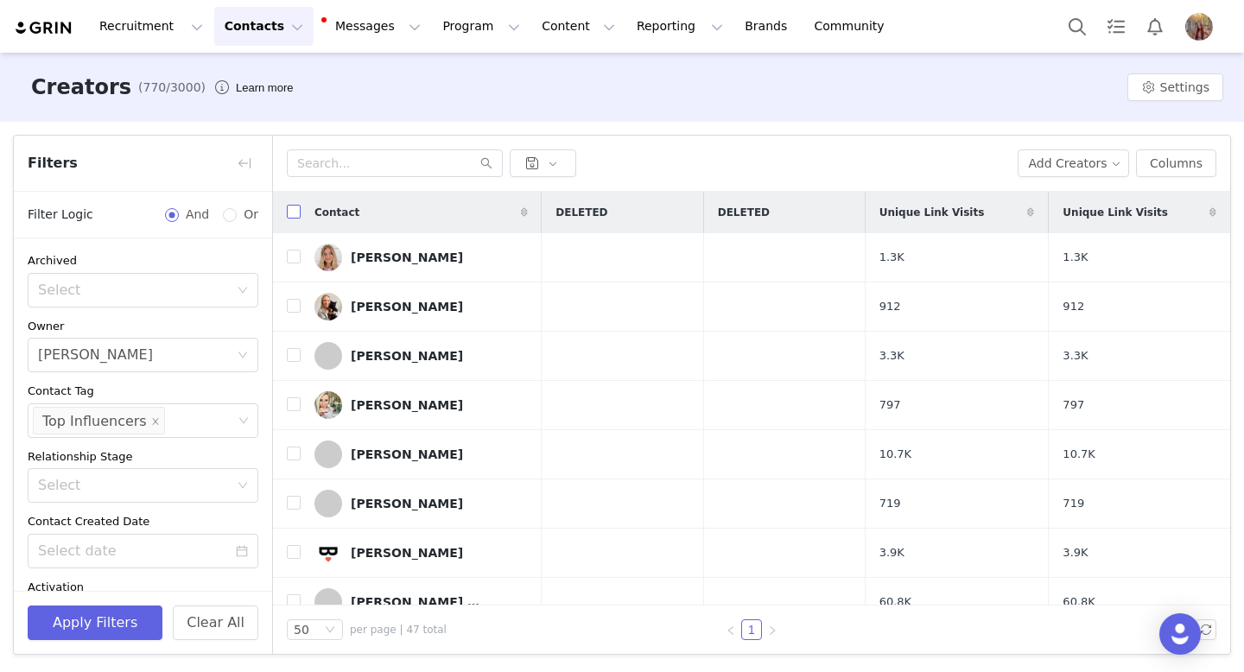
checkbox input "true"
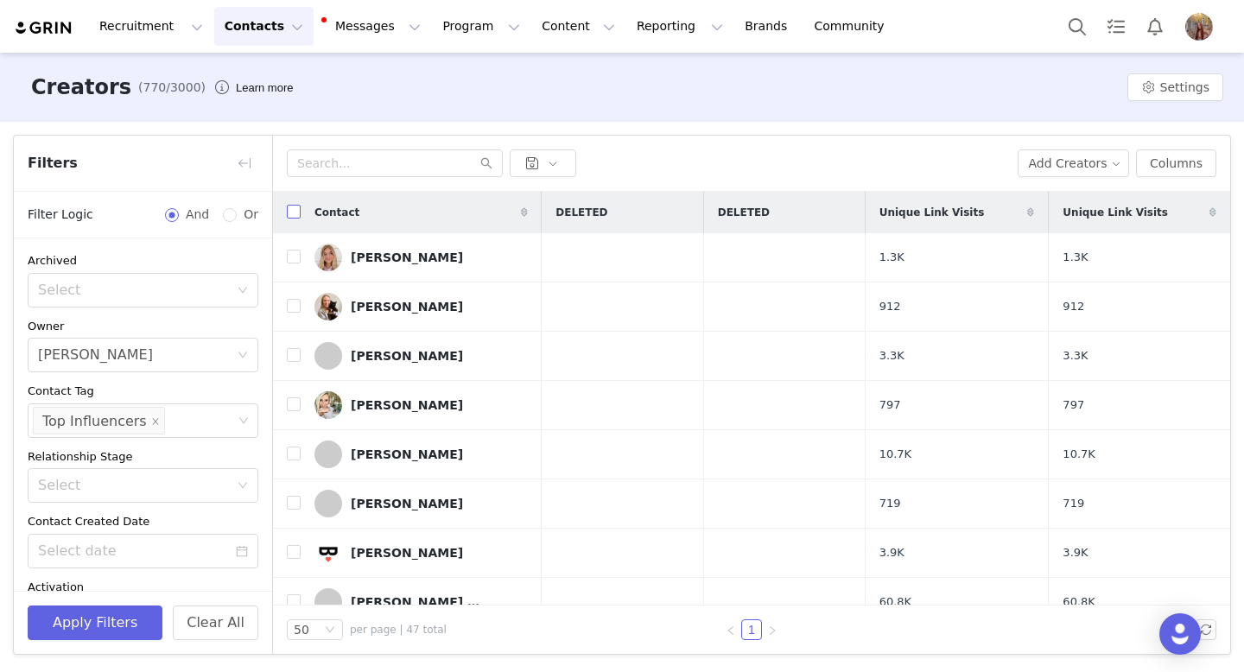
checkbox input "true"
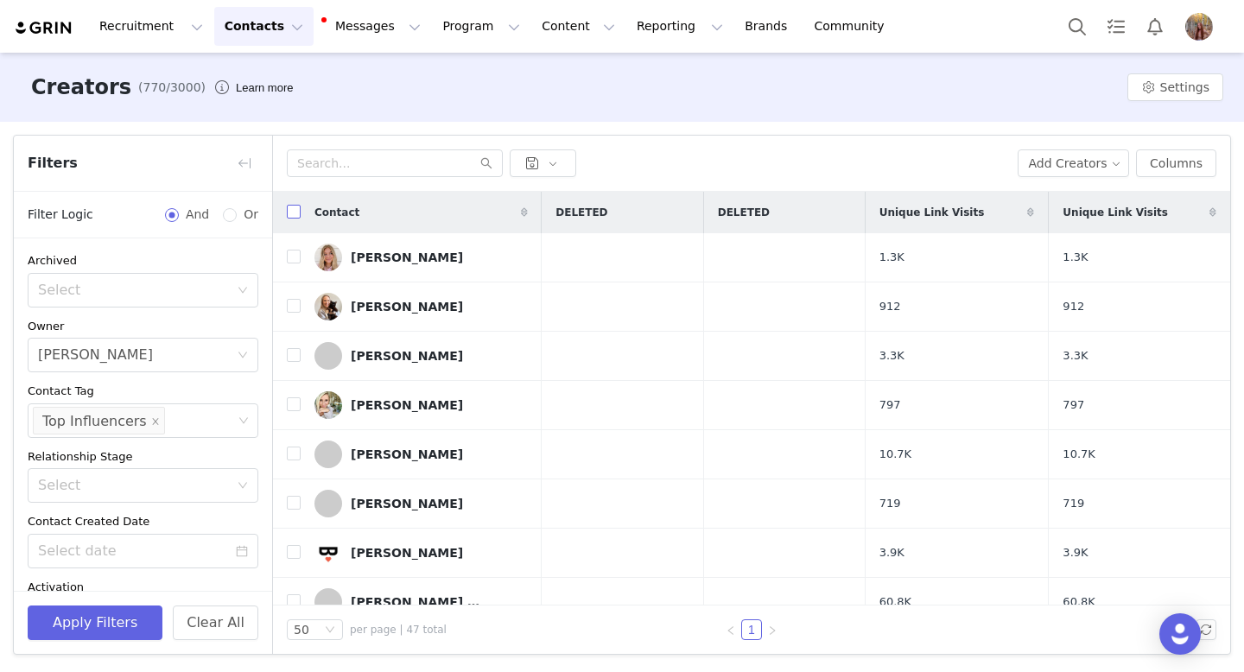
checkbox input "true"
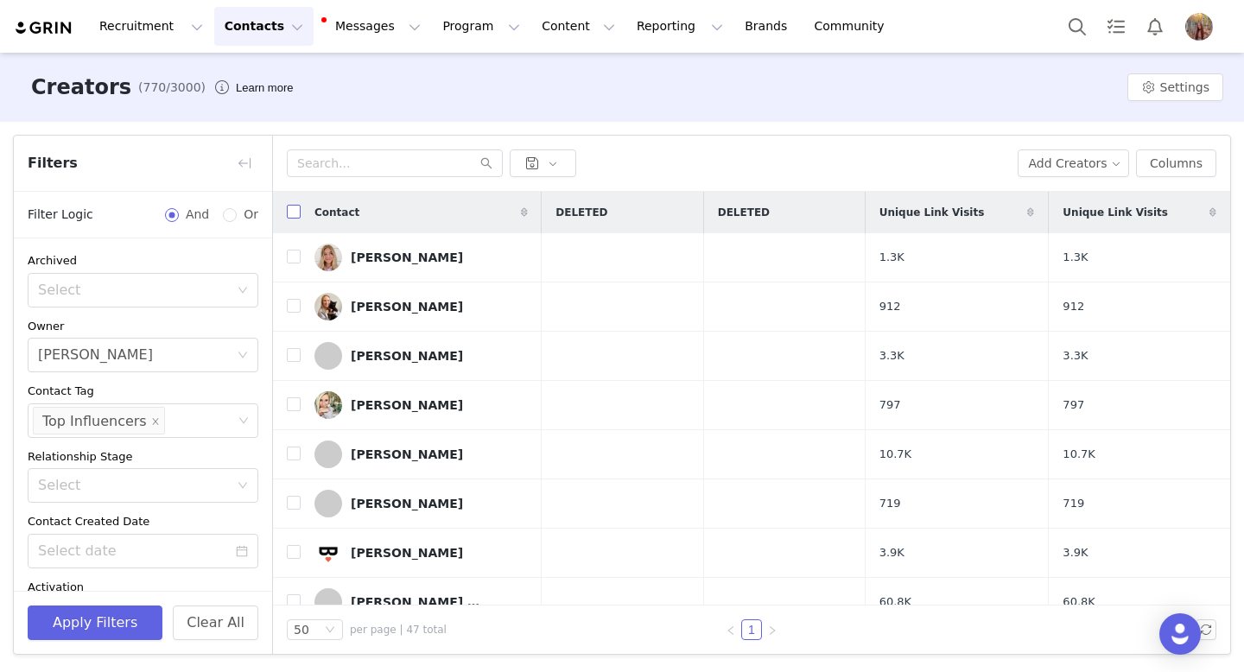
checkbox input "true"
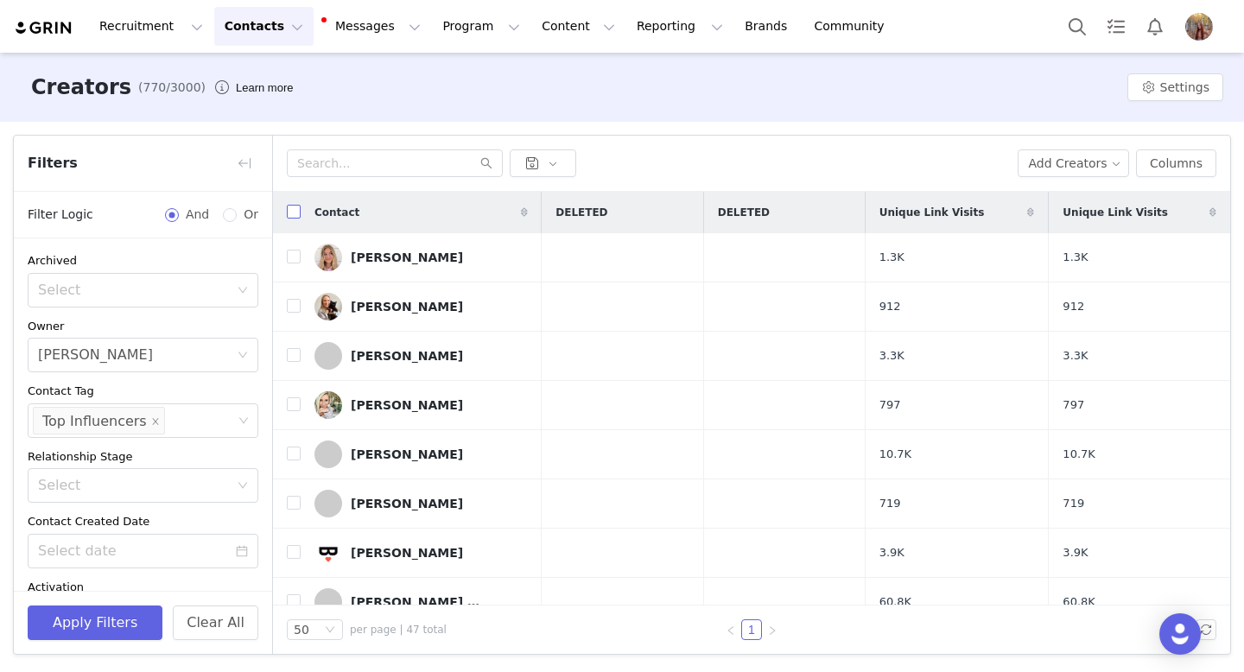
checkbox input "true"
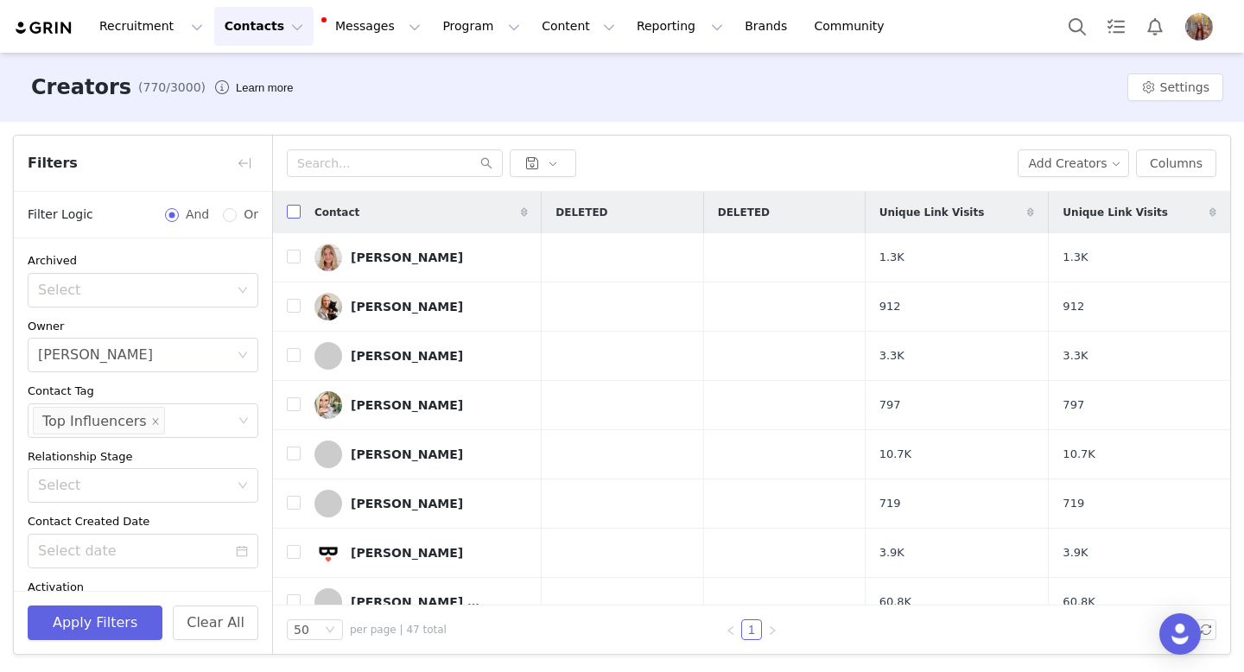
checkbox input "true"
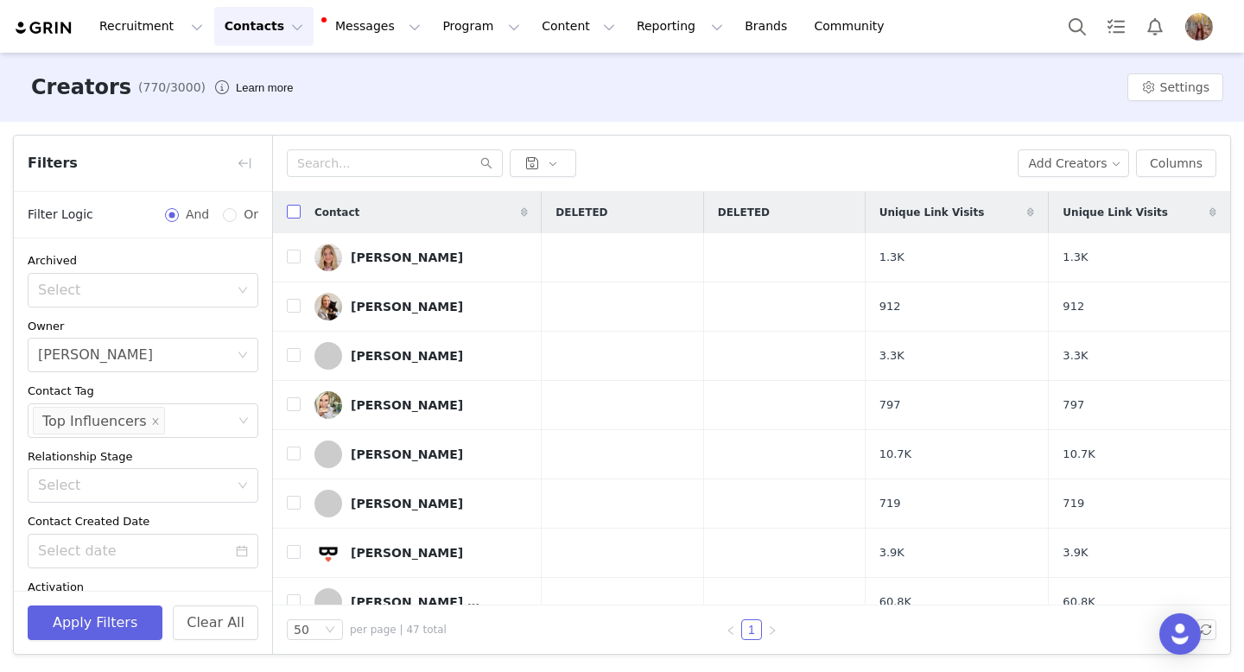
checkbox input "true"
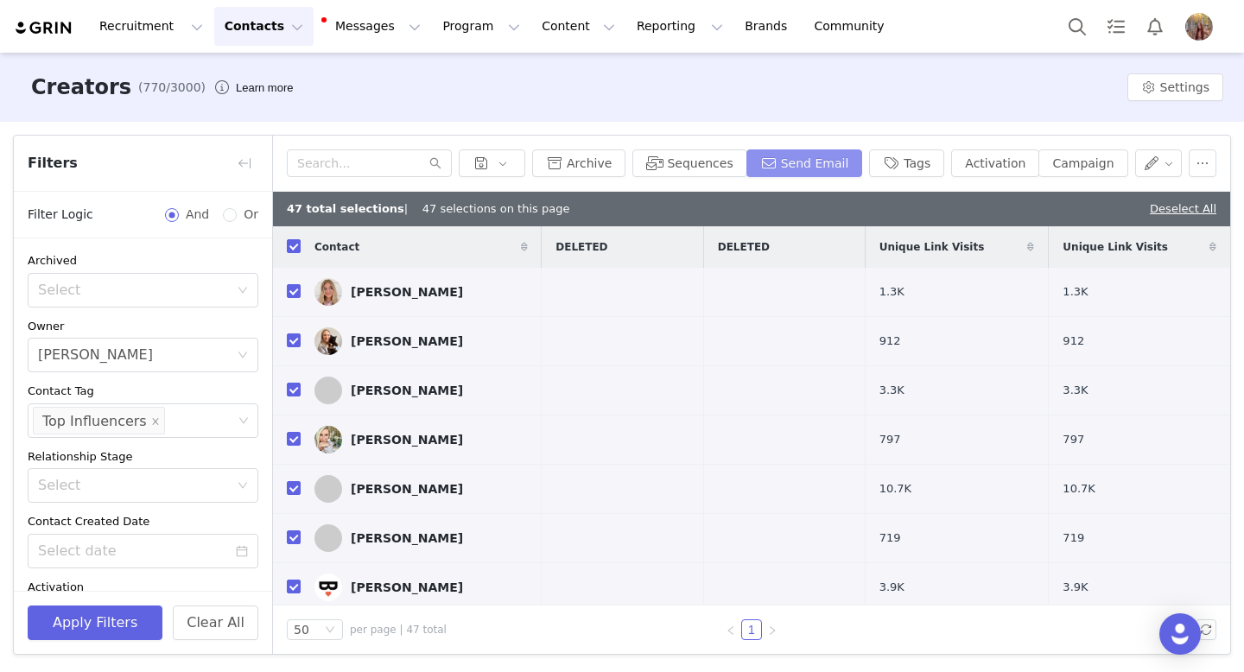
click at [803, 168] on button "Send Email" at bounding box center [804, 163] width 117 height 28
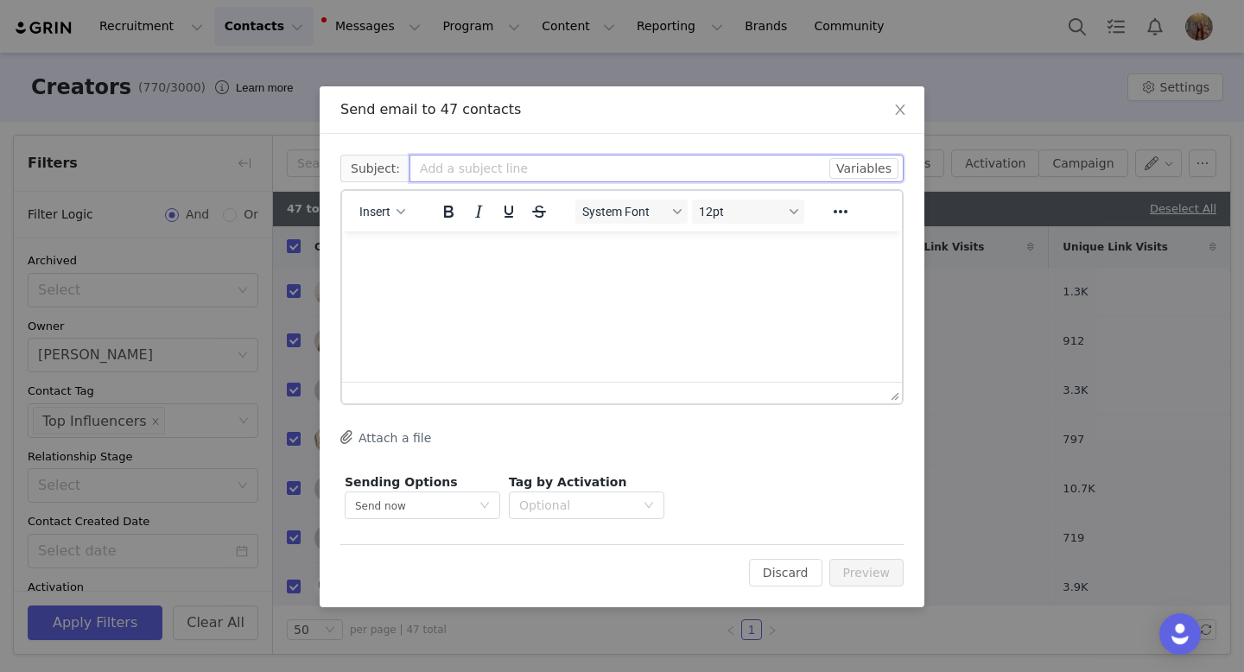
click at [456, 170] on input "text" at bounding box center [656, 169] width 494 height 28
type input "October Product Launches!!"
click at [431, 262] on p "Rich Text Area. Press ALT-0 for help." at bounding box center [622, 254] width 532 height 19
click at [378, 226] on div "Insert" at bounding box center [382, 211] width 81 height 34
click at [378, 206] on span "Insert" at bounding box center [374, 212] width 31 height 14
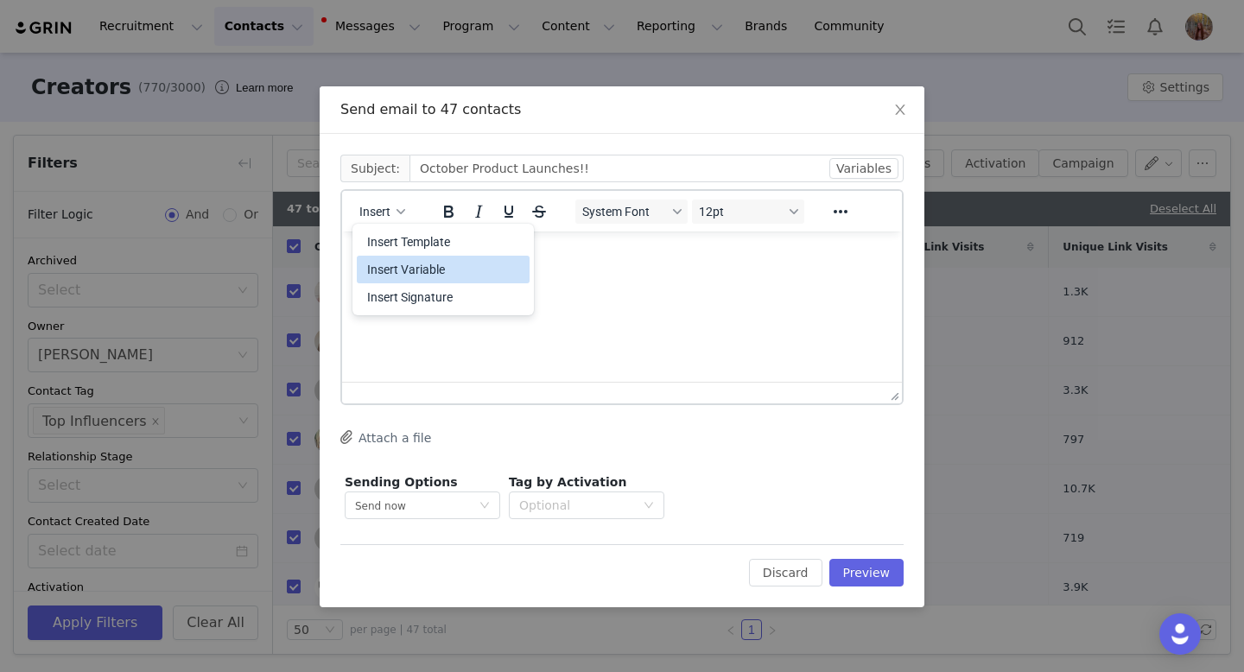
click at [424, 265] on div "Insert Variable" at bounding box center [444, 269] width 155 height 21
select select
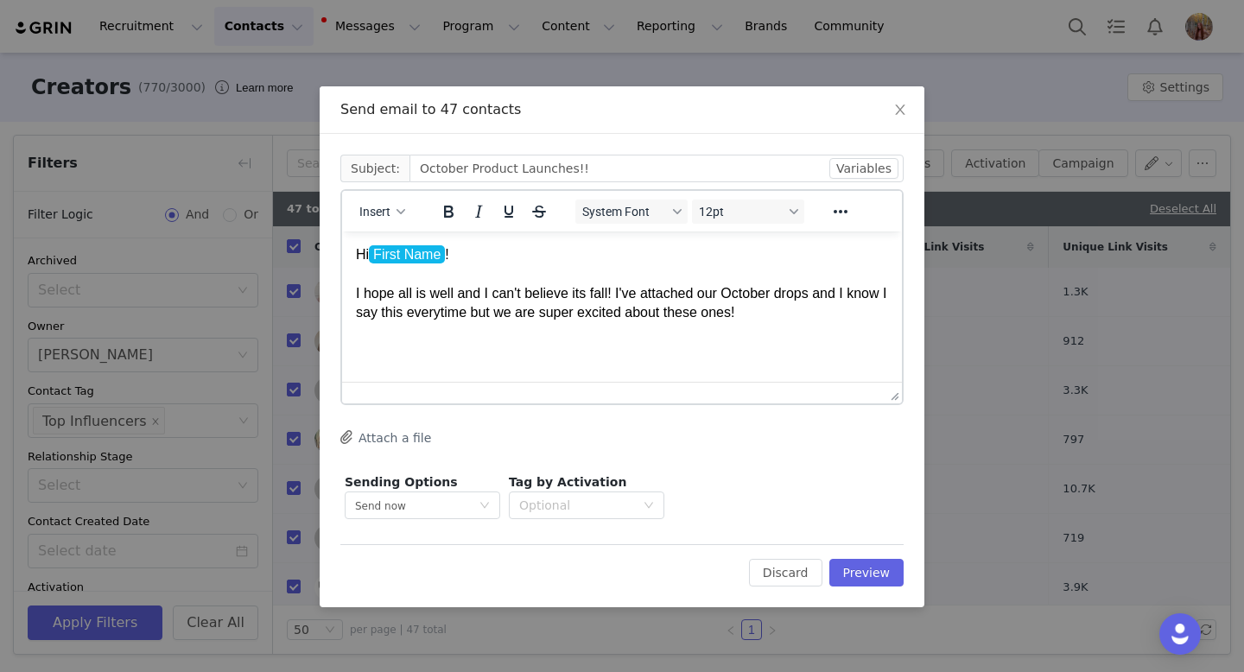
click at [511, 315] on p "Hi First Name ! I hope all is well and I can't believe its fall! I've attached …" at bounding box center [622, 284] width 532 height 78
click at [814, 314] on p "Hi First Name ! I hope all is well and I can't believe its fall! I've attached …" at bounding box center [622, 284] width 532 height 78
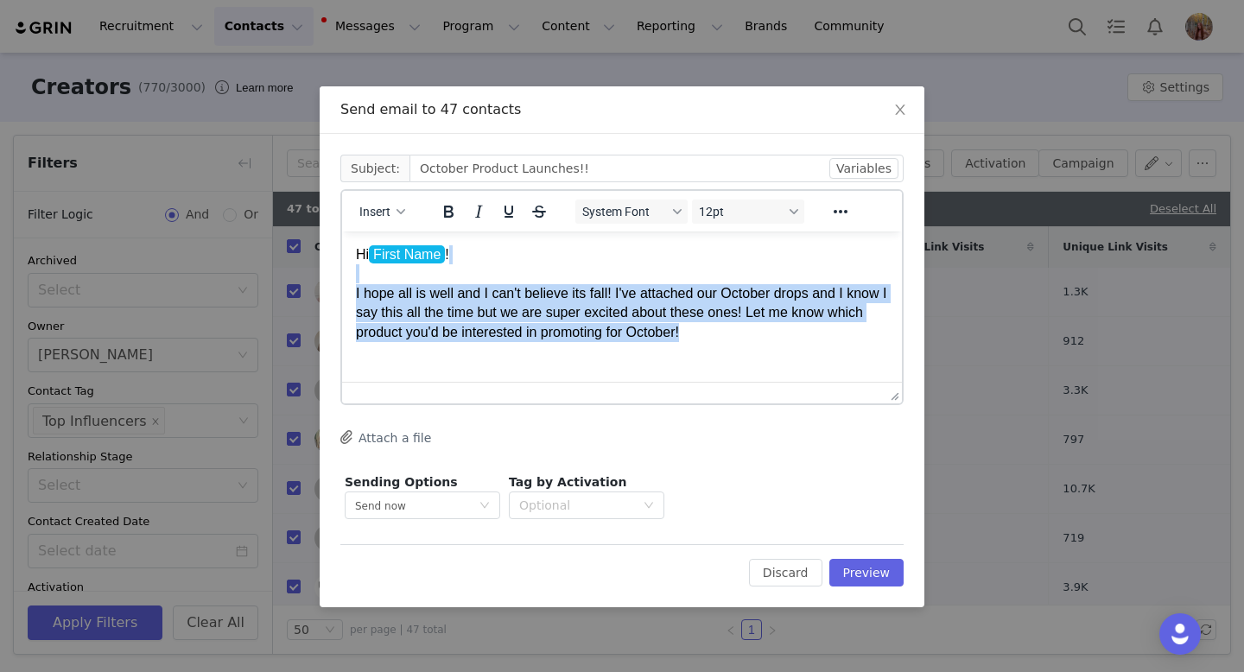
drag, startPoint x: 739, startPoint y: 332, endPoint x: 350, endPoint y: 282, distance: 392.7
click at [350, 282] on html "Hi First Name ! I hope all is well and I can't believe its fall! I've attached …" at bounding box center [622, 294] width 560 height 124
copy p "I hope all is well and I can't believe its fall! I've attached our October drop…"
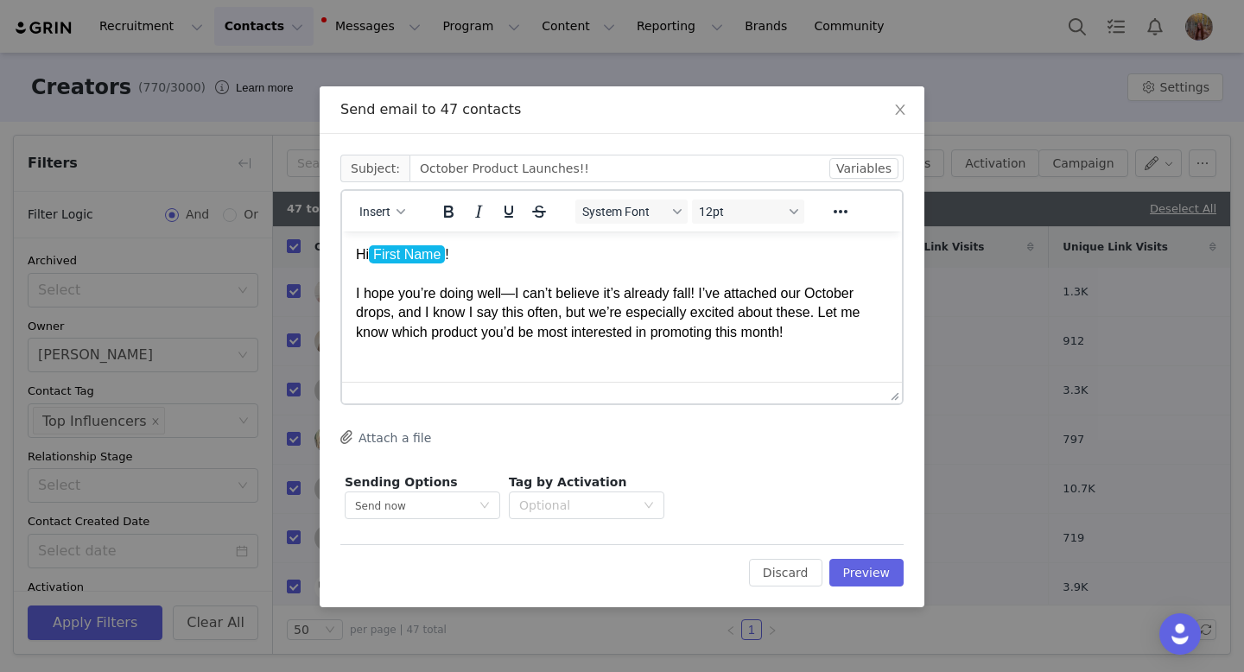
click at [516, 297] on p "Hi First Name ! I hope you’re doing well—I can’t believe it’s already fall! I’v…" at bounding box center [622, 293] width 532 height 97
click at [408, 439] on button "Attach a file" at bounding box center [385, 437] width 91 height 21
click at [381, 430] on button "Attach a file" at bounding box center [385, 437] width 91 height 21
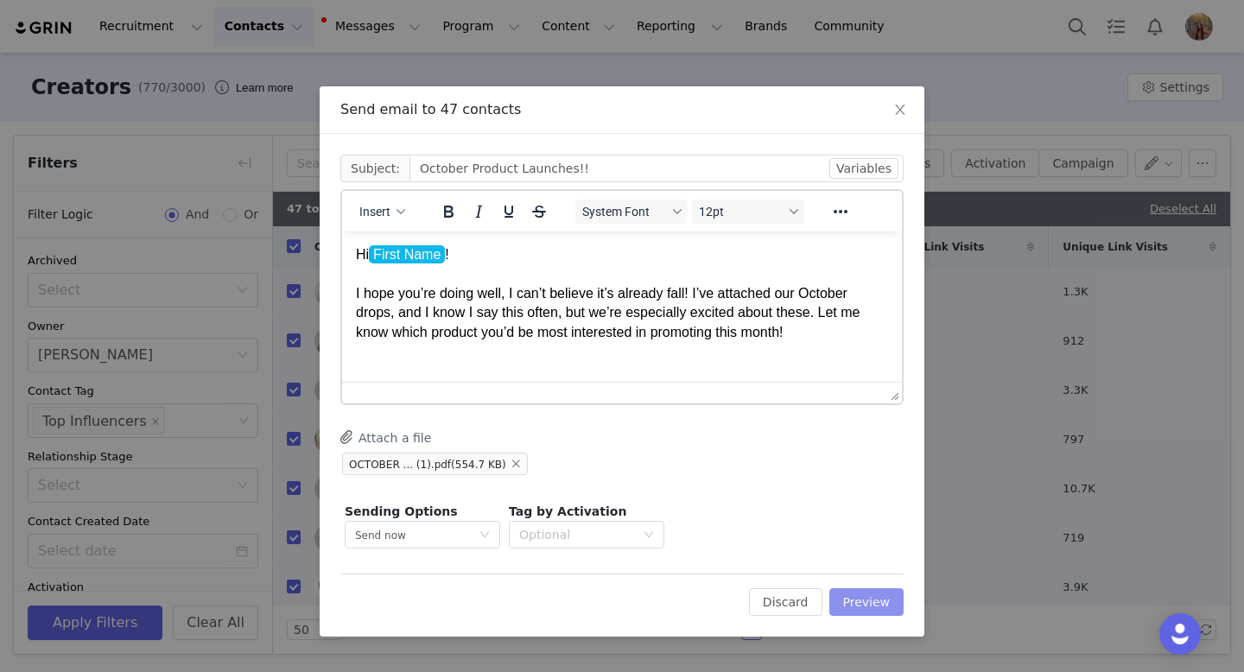
drag, startPoint x: 860, startPoint y: 595, endPoint x: 753, endPoint y: 408, distance: 215.9
click at [753, 407] on div "Cc: Subject: October Product Launches!! Variables Insert System Font 12pt To op…" at bounding box center [621, 385] width 563 height 461
click at [696, 293] on p "Hi First Name ! I hope you’re doing well, I can’t believe it’s already fall! I’…" at bounding box center [622, 293] width 532 height 97
click at [793, 332] on p "Hi First Name ! I hope you’re doing well, I can’t believe it’s already fall! 🍂 …" at bounding box center [622, 293] width 532 height 97
click at [853, 602] on button "Preview" at bounding box center [866, 602] width 75 height 28
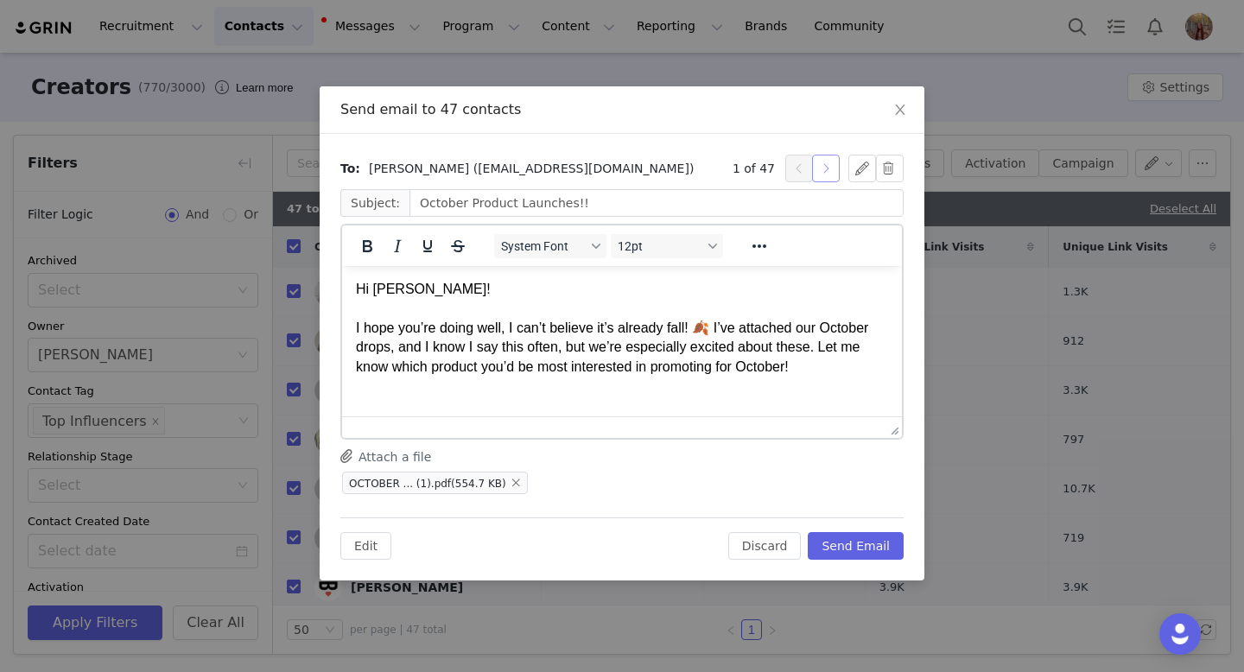
click at [826, 173] on button "button" at bounding box center [826, 169] width 28 height 28
click at [831, 164] on button "button" at bounding box center [826, 169] width 28 height 28
click at [820, 168] on button "button" at bounding box center [826, 169] width 28 height 28
click at [823, 174] on button "button" at bounding box center [826, 169] width 28 height 28
click at [827, 172] on button "button" at bounding box center [826, 169] width 28 height 28
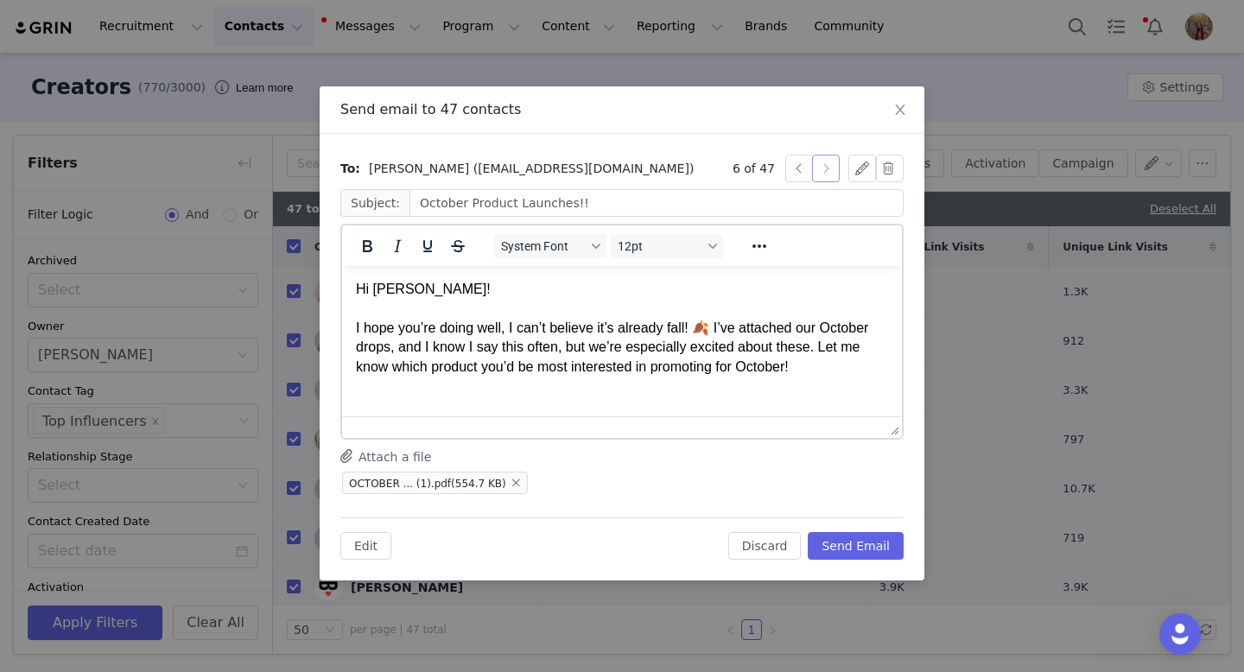
click at [833, 169] on button "button" at bounding box center [826, 169] width 28 height 28
click at [829, 162] on button "button" at bounding box center [826, 169] width 28 height 28
click at [888, 173] on button "button" at bounding box center [890, 169] width 28 height 28
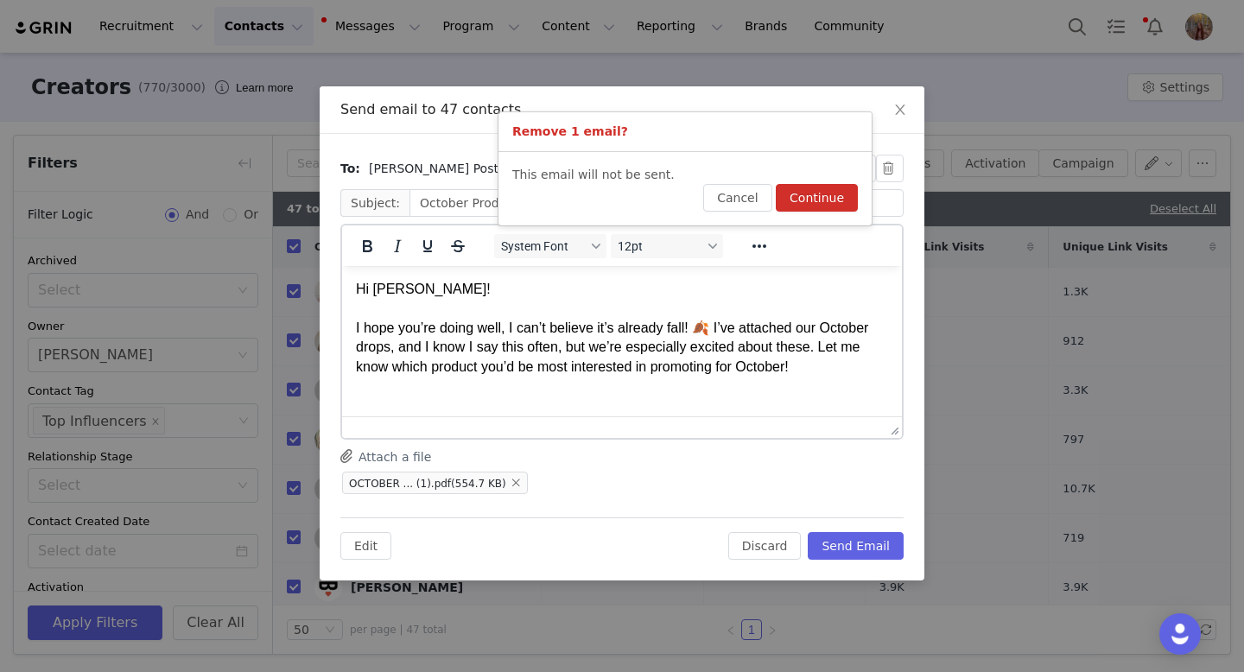
click at [813, 203] on button "Continue" at bounding box center [817, 198] width 82 height 28
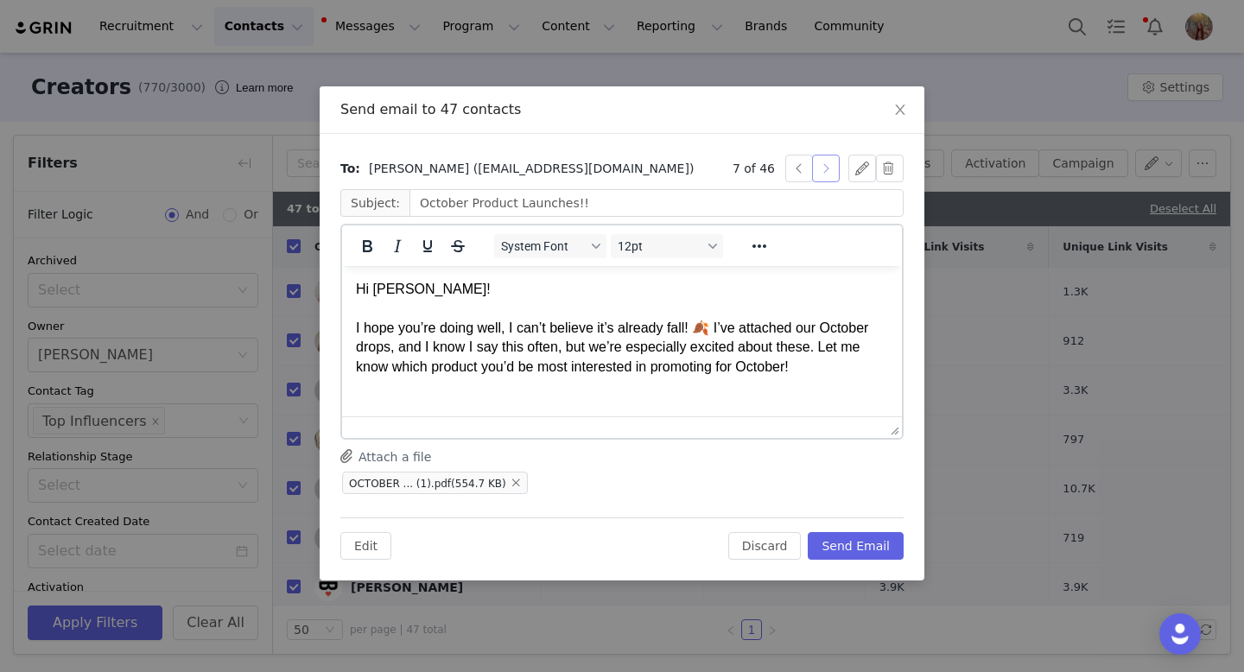
click at [829, 166] on button "button" at bounding box center [826, 169] width 28 height 28
click at [887, 164] on button "button" at bounding box center [890, 169] width 28 height 28
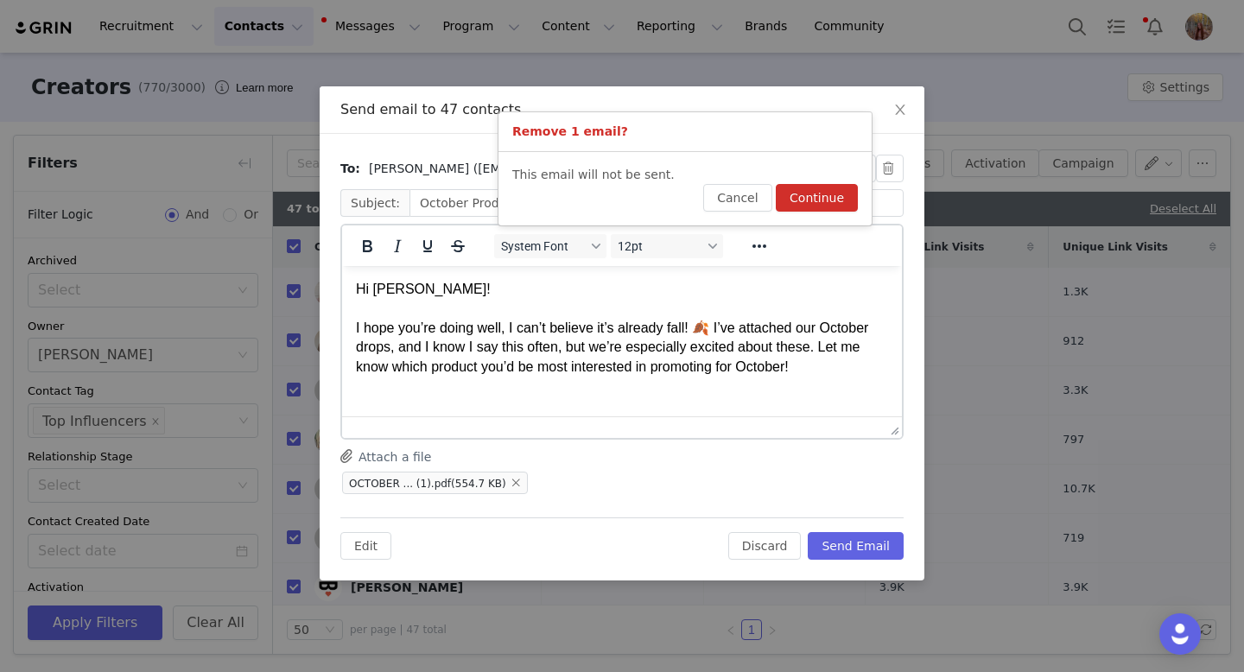
click at [818, 201] on button "Continue" at bounding box center [817, 198] width 82 height 28
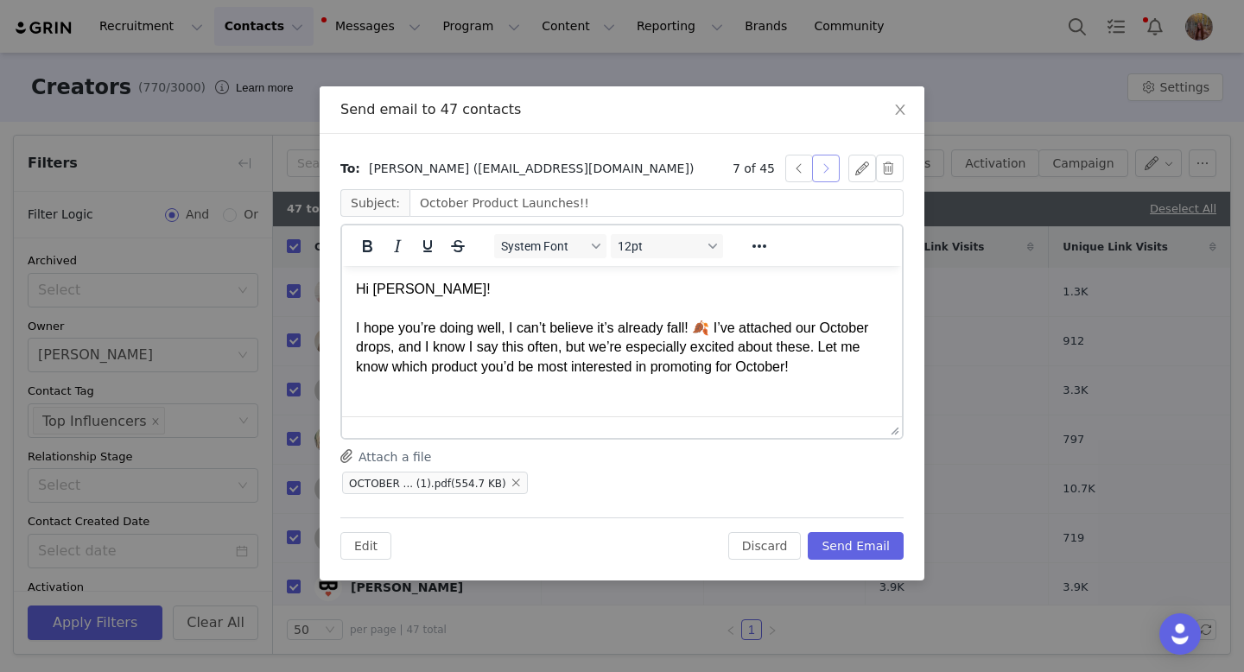
click at [820, 168] on button "button" at bounding box center [826, 169] width 28 height 28
click at [823, 167] on button "button" at bounding box center [826, 169] width 28 height 28
click at [824, 162] on button "button" at bounding box center [826, 169] width 28 height 28
click at [830, 168] on button "button" at bounding box center [826, 169] width 28 height 28
click at [822, 168] on button "button" at bounding box center [826, 169] width 28 height 28
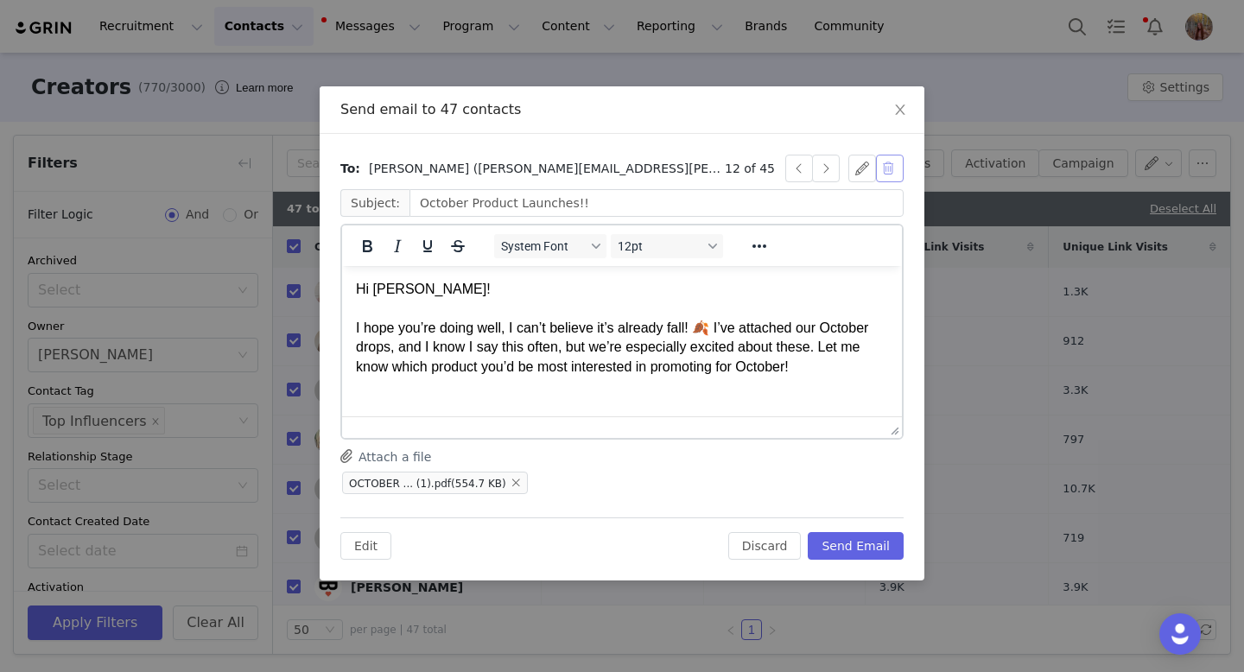
click at [887, 166] on button "button" at bounding box center [890, 169] width 28 height 28
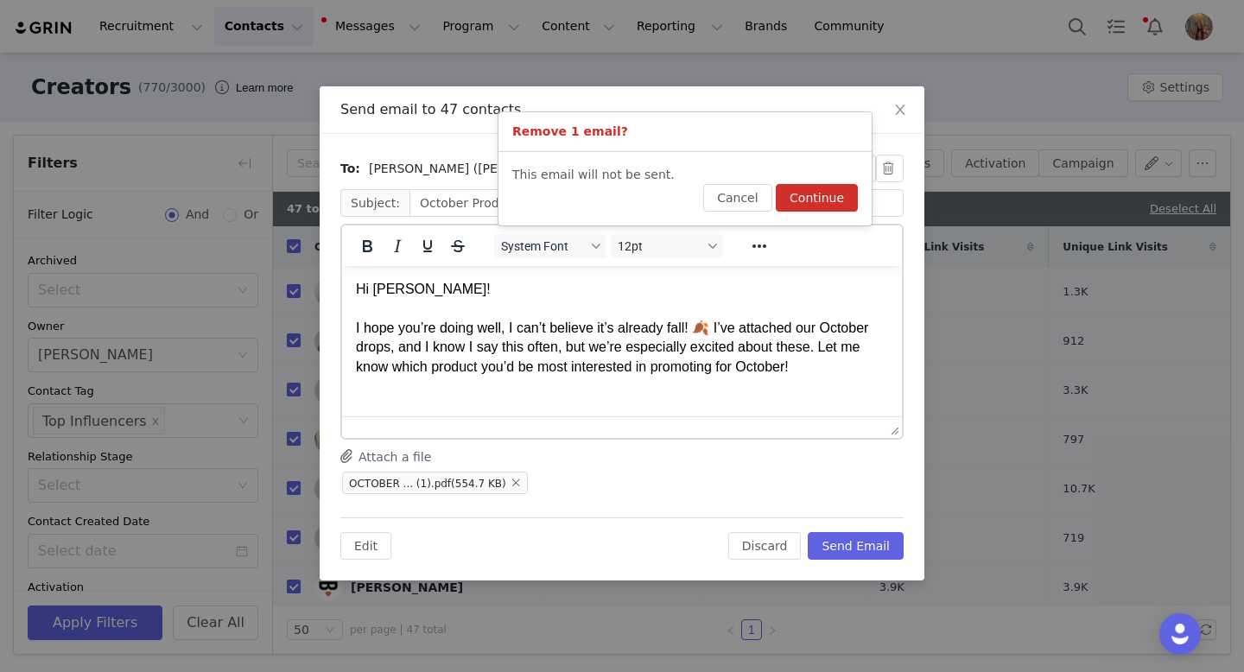
click at [822, 197] on button "Continue" at bounding box center [817, 198] width 82 height 28
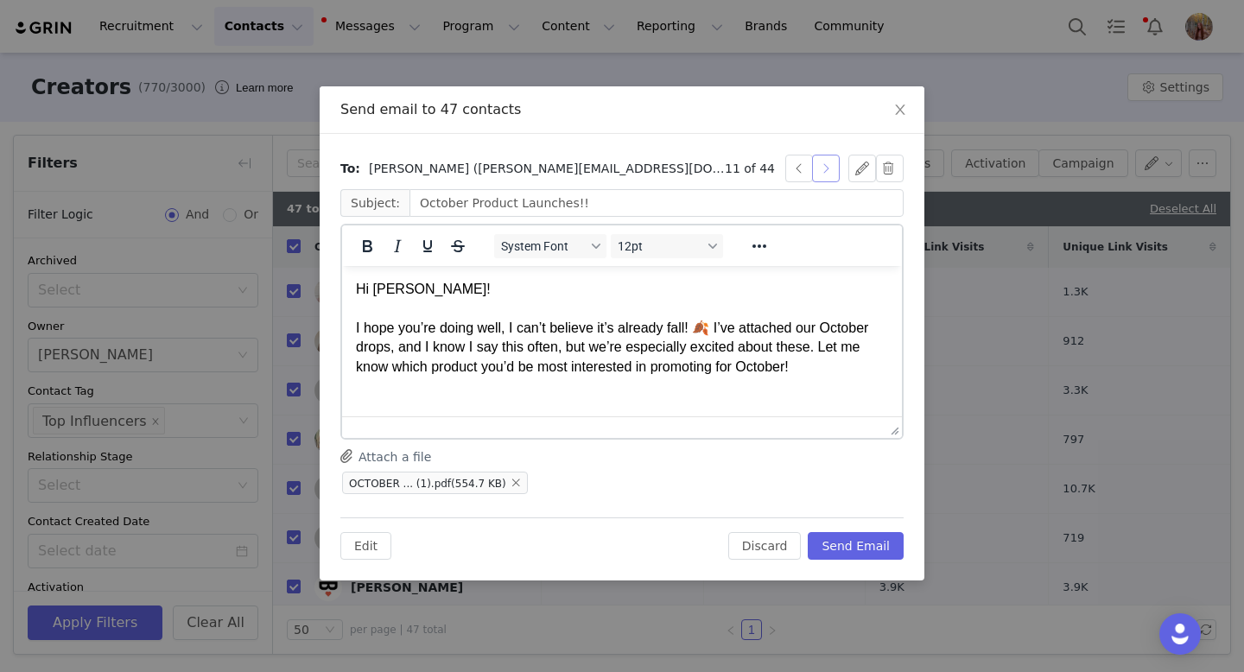
click at [832, 168] on button "button" at bounding box center [826, 169] width 28 height 28
click at [823, 169] on button "button" at bounding box center [826, 169] width 28 height 28
click at [824, 179] on button "button" at bounding box center [826, 169] width 28 height 28
click at [828, 168] on button "button" at bounding box center [826, 169] width 28 height 28
click at [834, 173] on button "button" at bounding box center [826, 169] width 28 height 28
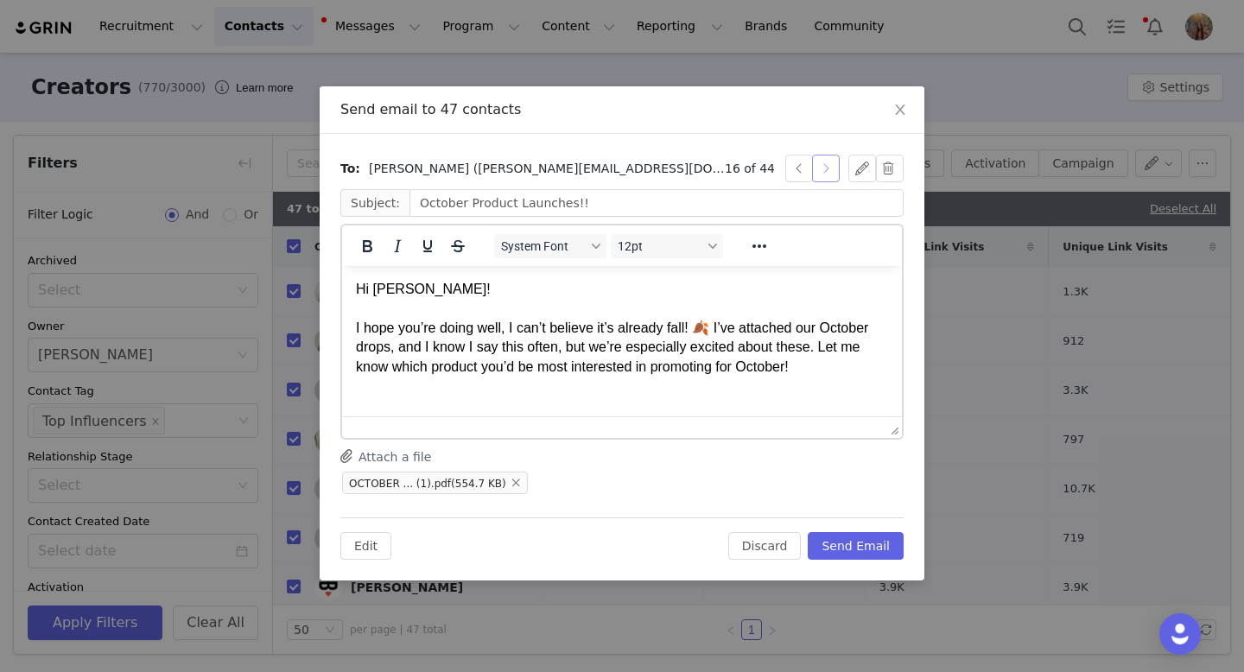
click at [831, 175] on button "button" at bounding box center [826, 169] width 28 height 28
click at [825, 165] on button "button" at bounding box center [826, 169] width 28 height 28
click at [828, 171] on button "button" at bounding box center [826, 169] width 28 height 28
click at [826, 171] on button "button" at bounding box center [826, 169] width 28 height 28
click at [889, 169] on button "button" at bounding box center [890, 169] width 28 height 28
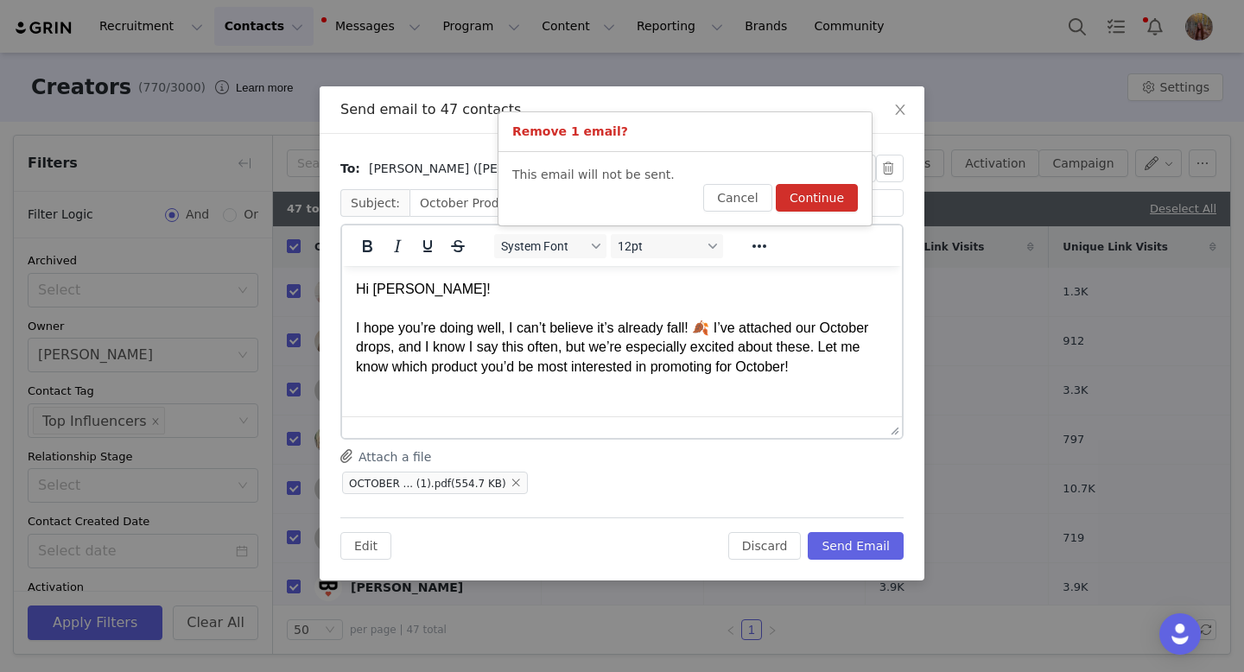
click at [818, 198] on button "Continue" at bounding box center [817, 198] width 82 height 28
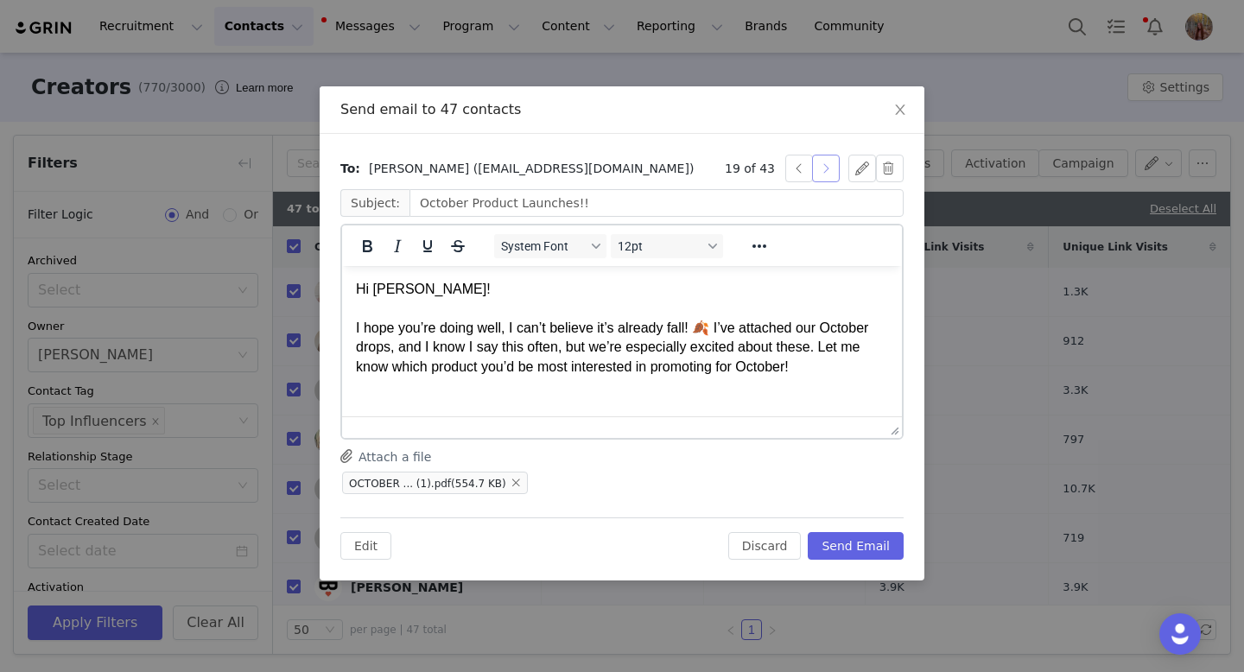
click at [825, 168] on button "button" at bounding box center [826, 169] width 28 height 28
click at [824, 165] on button "button" at bounding box center [826, 169] width 28 height 28
click at [827, 168] on button "button" at bounding box center [826, 169] width 28 height 28
click at [826, 164] on button "button" at bounding box center [826, 169] width 28 height 28
click at [824, 167] on button "button" at bounding box center [826, 169] width 28 height 28
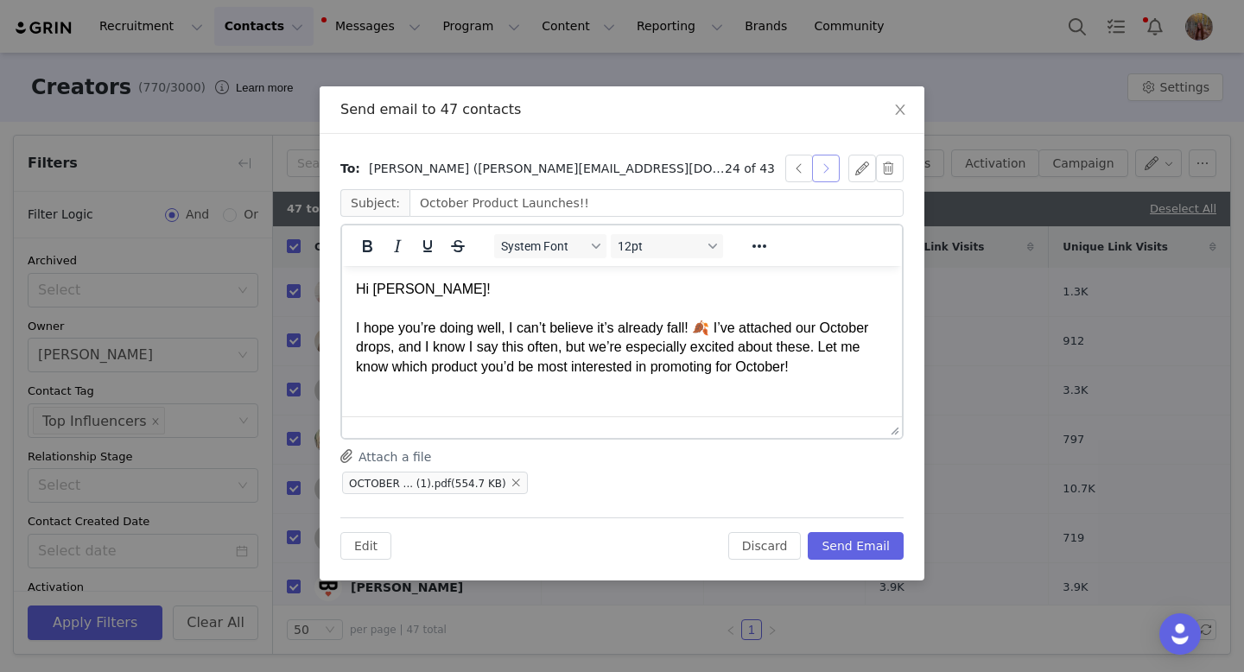
click at [830, 165] on button "button" at bounding box center [826, 169] width 28 height 28
click at [823, 178] on button "button" at bounding box center [826, 169] width 28 height 28
click at [829, 171] on button "button" at bounding box center [826, 169] width 28 height 28
click at [822, 162] on button "button" at bounding box center [826, 169] width 28 height 28
click at [827, 165] on button "button" at bounding box center [826, 169] width 28 height 28
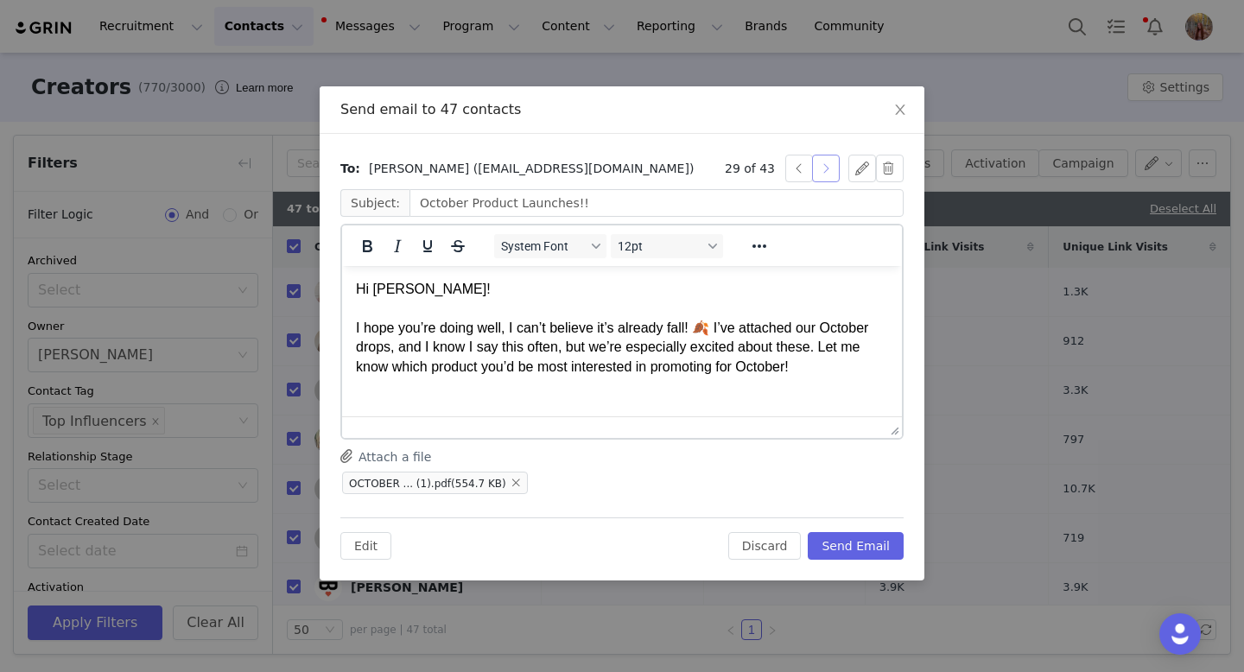
click at [818, 165] on button "button" at bounding box center [826, 169] width 28 height 28
click at [834, 159] on button "button" at bounding box center [826, 169] width 28 height 28
click at [833, 165] on button "button" at bounding box center [826, 169] width 28 height 28
click at [830, 171] on button "button" at bounding box center [826, 169] width 28 height 28
click at [830, 161] on button "button" at bounding box center [826, 169] width 28 height 28
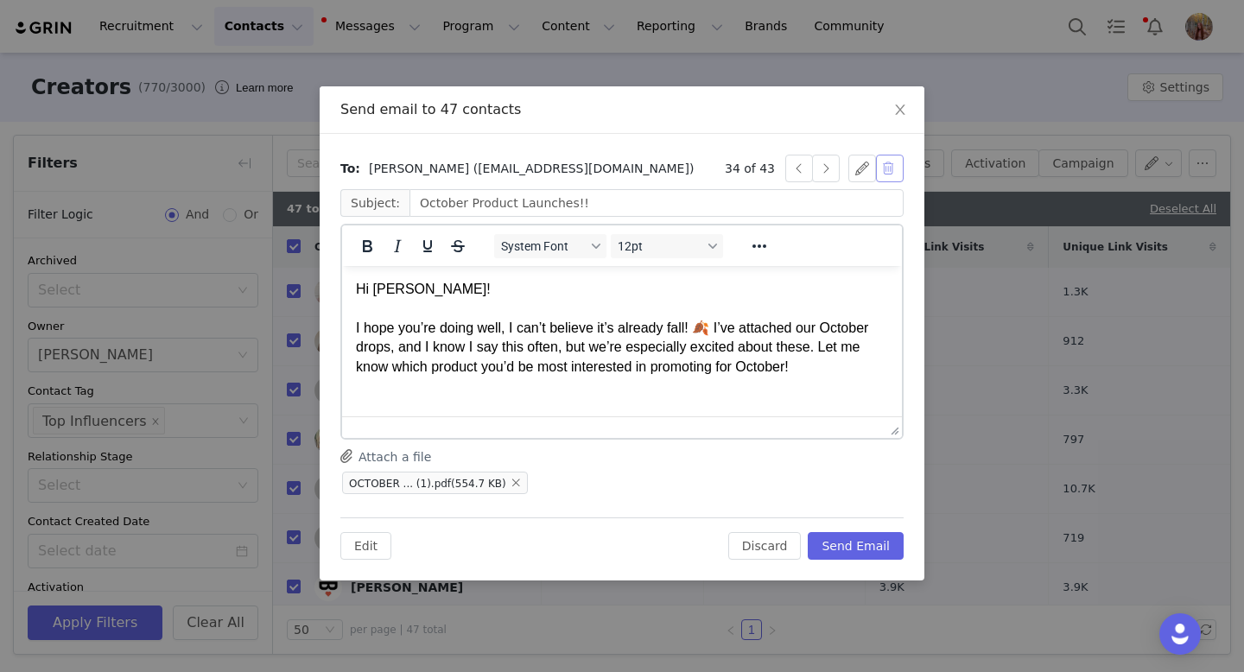
click at [888, 172] on button "button" at bounding box center [890, 169] width 28 height 28
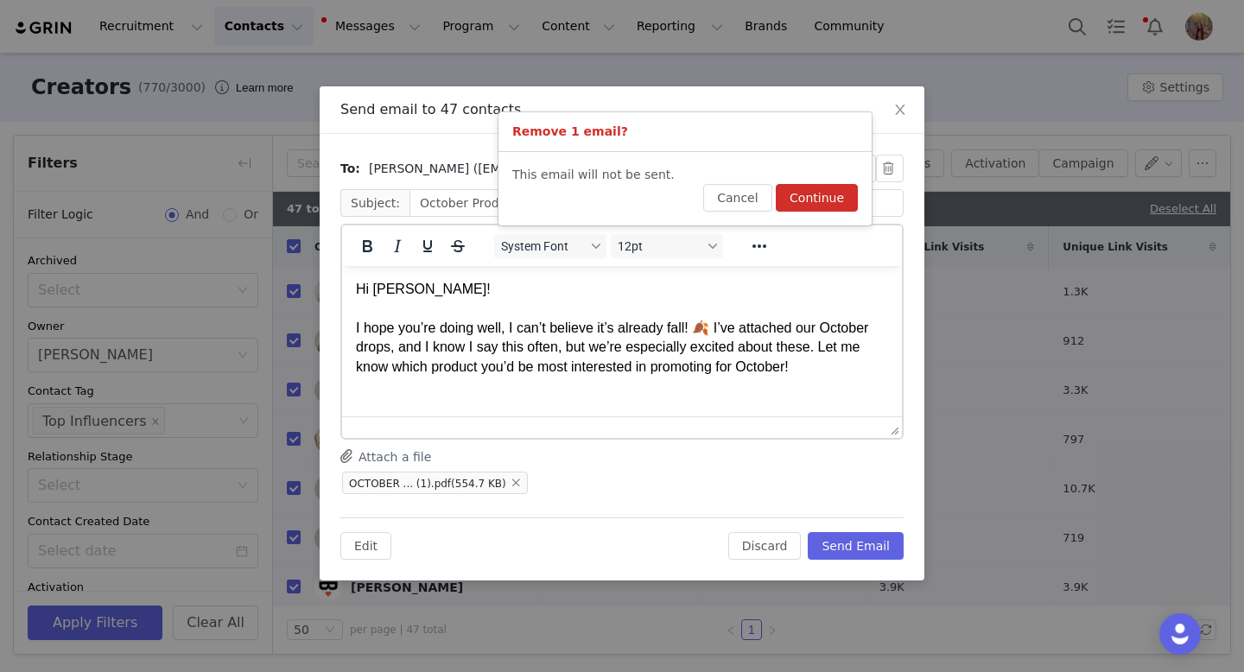
click at [803, 203] on button "Continue" at bounding box center [817, 198] width 82 height 28
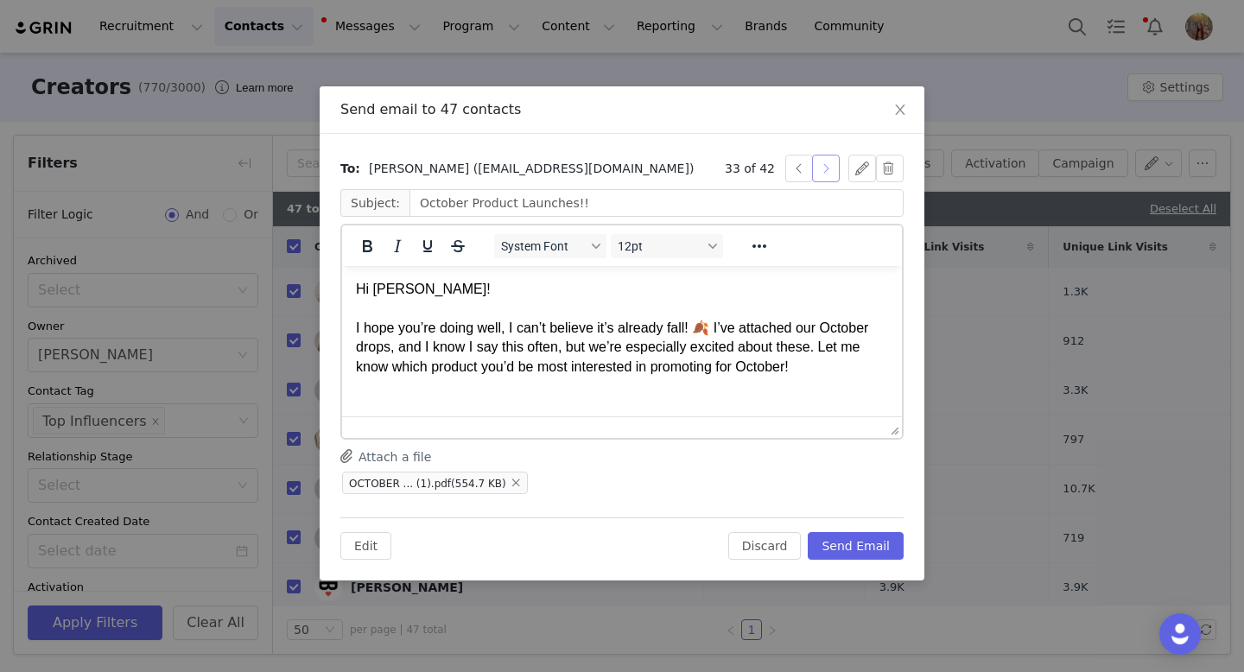
click at [826, 169] on button "button" at bounding box center [826, 169] width 28 height 28
click at [828, 166] on button "button" at bounding box center [826, 169] width 28 height 28
click at [827, 167] on button "button" at bounding box center [826, 169] width 28 height 28
click at [825, 167] on button "button" at bounding box center [826, 169] width 28 height 28
click at [715, 326] on p "Hi [PERSON_NAME]! I hope you’re doing well, I can’t believe it’s already fall! …" at bounding box center [622, 328] width 532 height 97
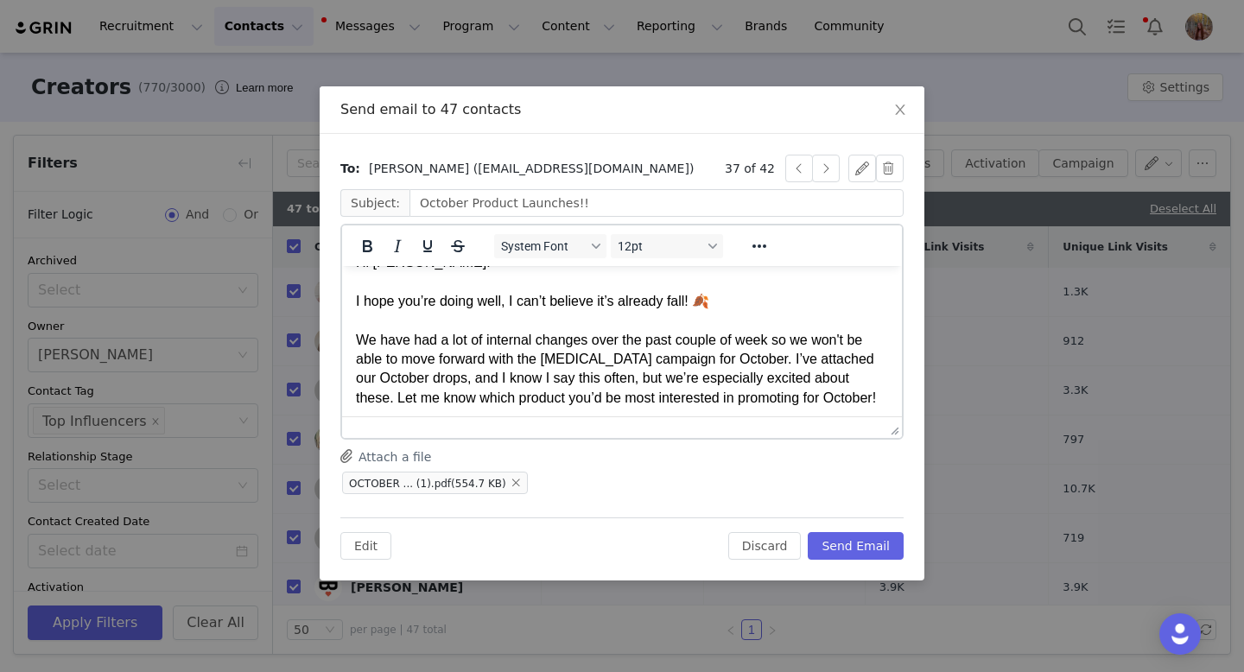
scroll to position [32, 0]
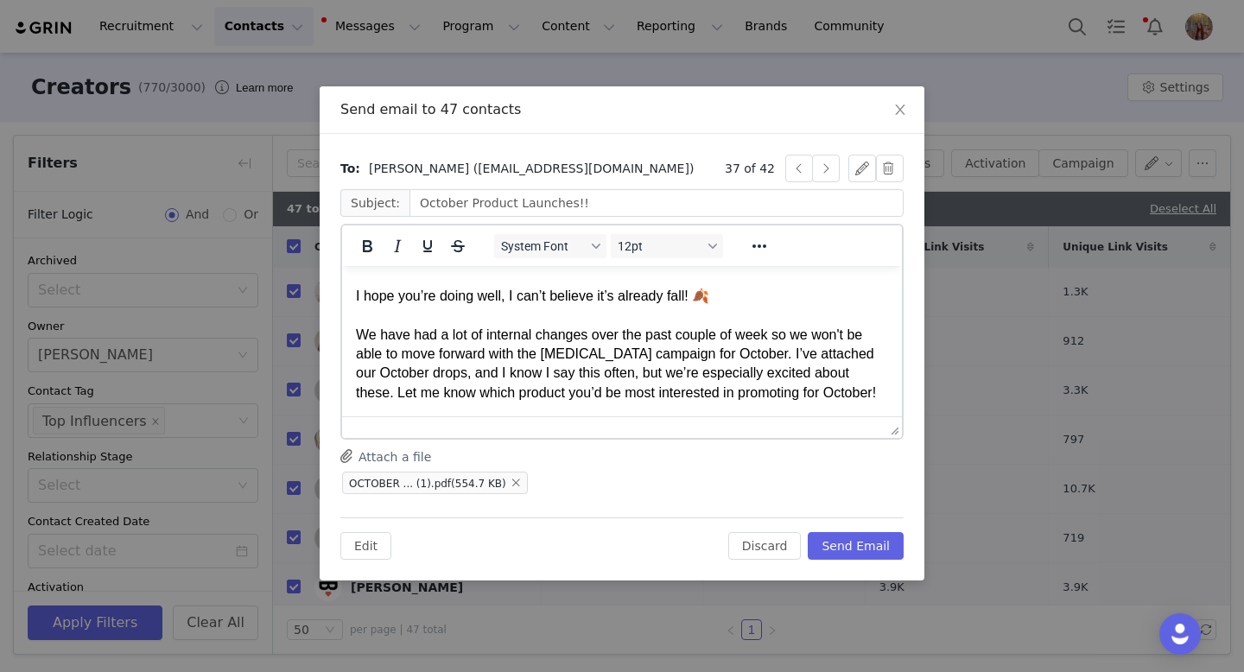
click at [770, 357] on p "Hi [PERSON_NAME]! I hope you’re doing well, I can’t believe it’s already fall! …" at bounding box center [622, 325] width 532 height 155
click at [758, 377] on p "Hi [PERSON_NAME]! I hope you’re doing well, I can’t believe it’s already fall! …" at bounding box center [622, 335] width 532 height 174
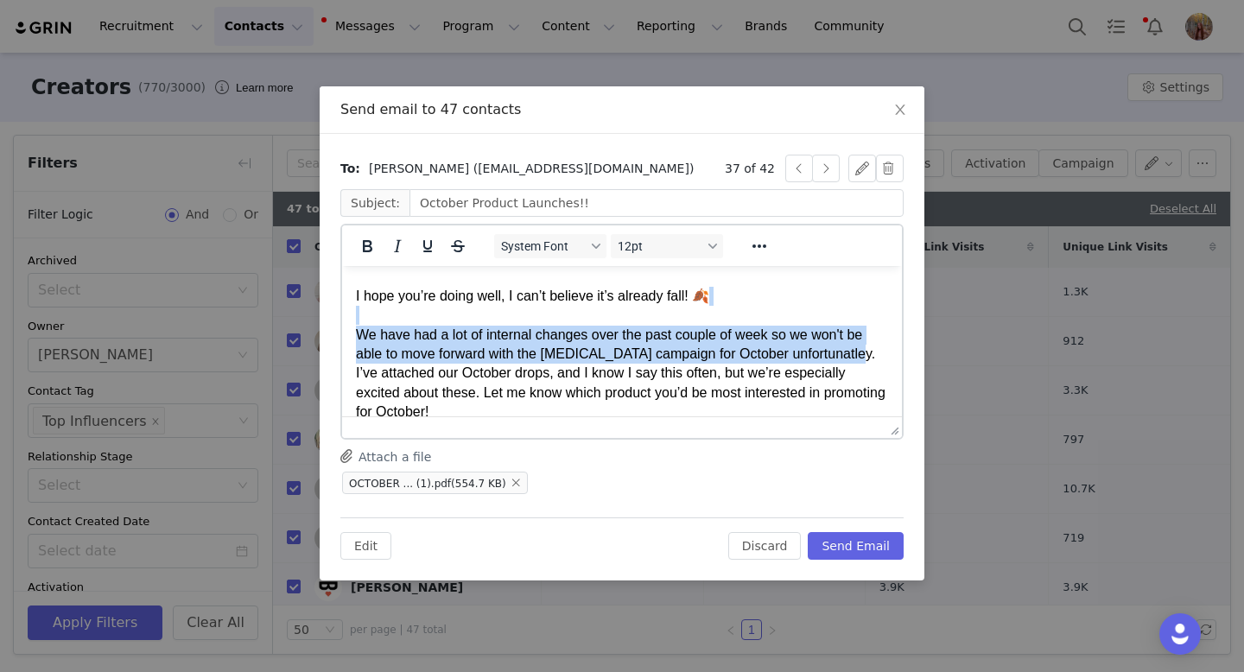
drag, startPoint x: 859, startPoint y: 355, endPoint x: 428, endPoint y: 314, distance: 433.0
click at [428, 314] on p "Hi [PERSON_NAME]! I hope you’re doing well, I can’t believe it’s already fall! …" at bounding box center [622, 335] width 532 height 174
copy p "We have had a lot of internal changes over the past couple of week so we won't …"
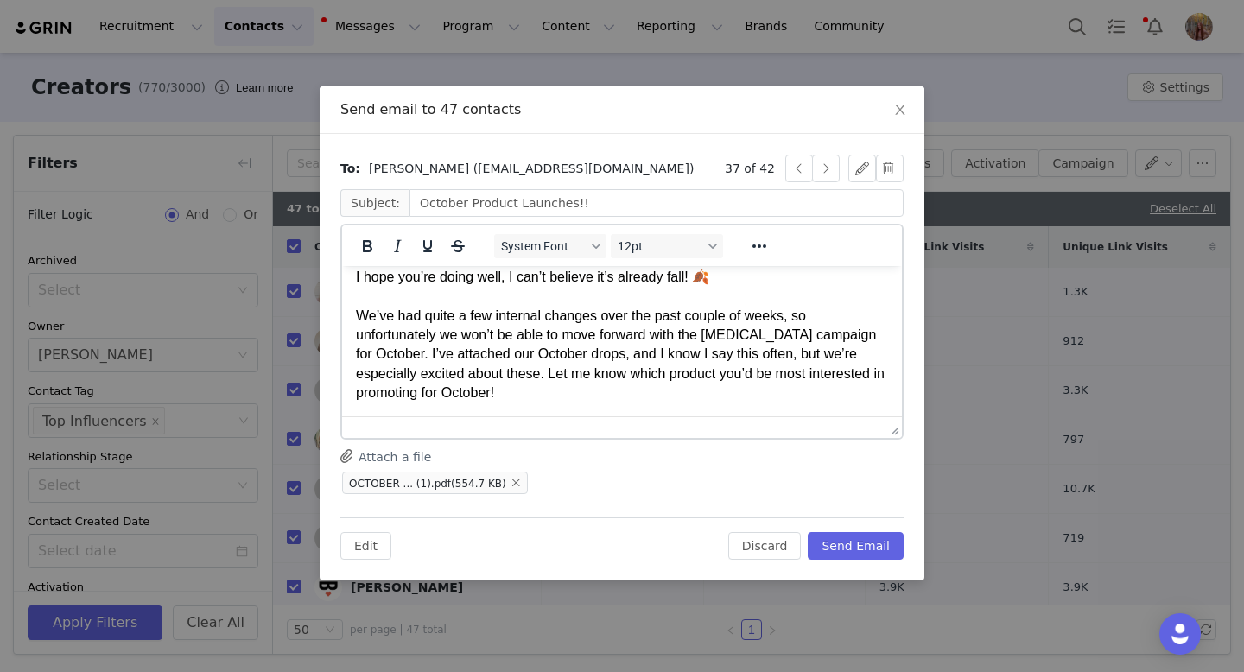
scroll to position [0, 0]
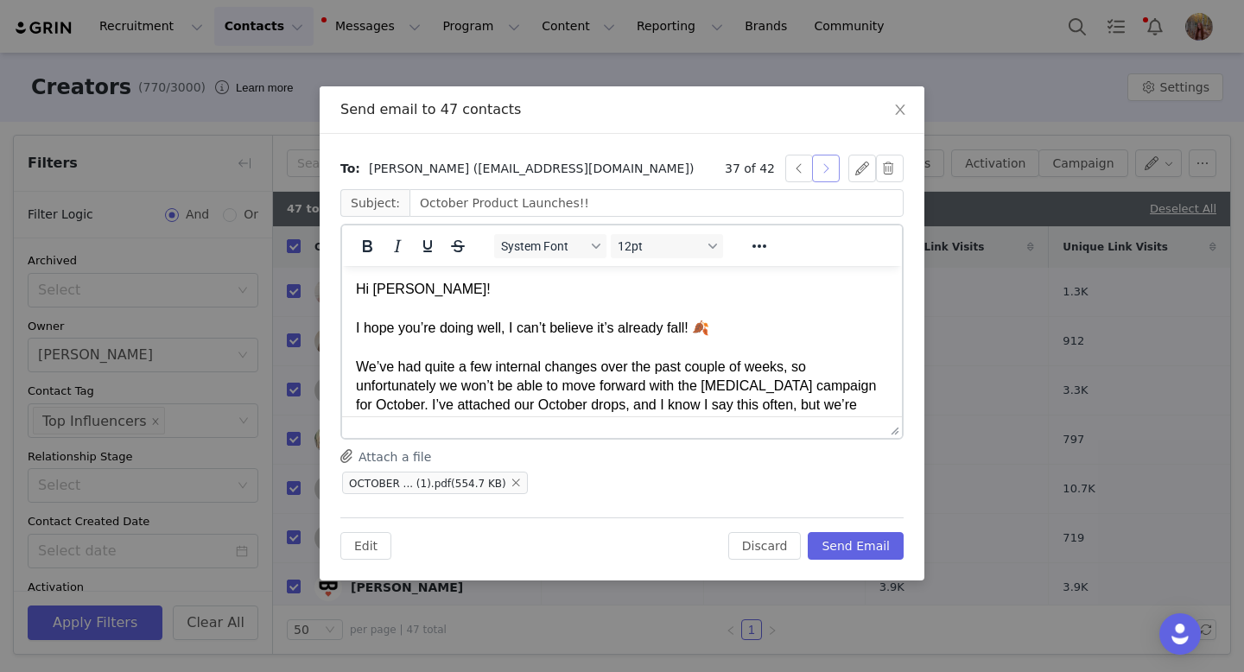
click at [833, 170] on button "button" at bounding box center [826, 169] width 28 height 28
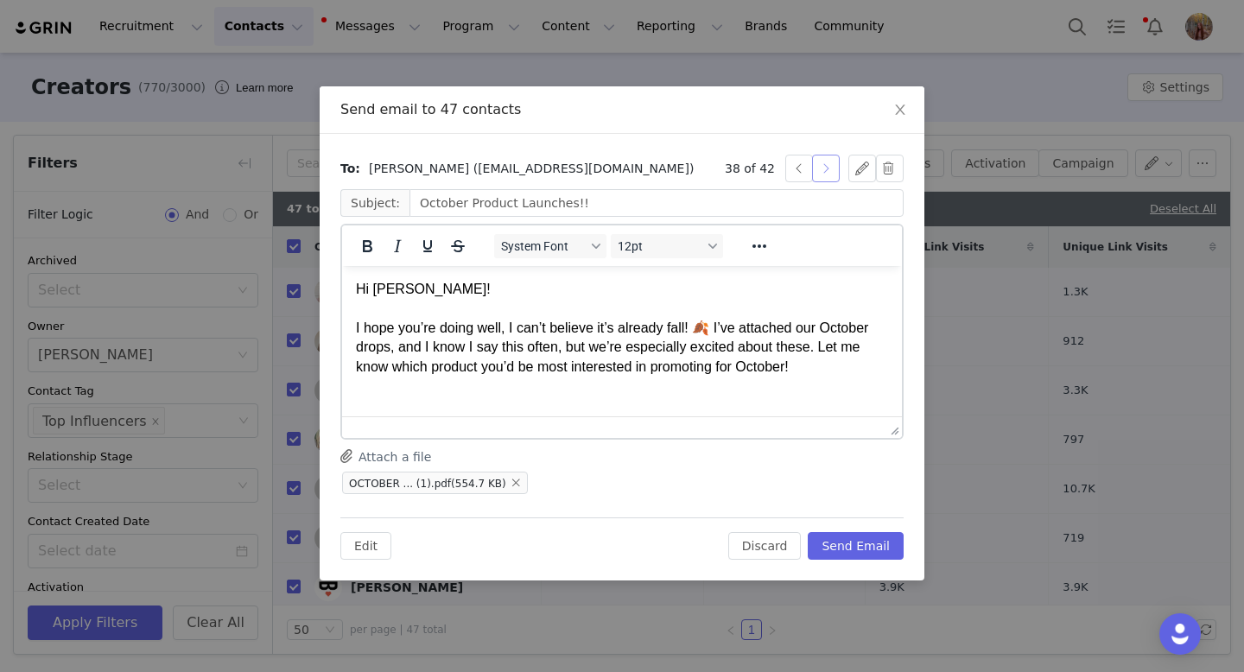
click at [828, 173] on button "button" at bounding box center [826, 169] width 28 height 28
click at [827, 169] on button "button" at bounding box center [826, 169] width 28 height 28
click at [828, 170] on button "button" at bounding box center [826, 169] width 28 height 28
click at [828, 167] on button "button" at bounding box center [826, 169] width 28 height 28
click at [861, 542] on button "Send Email" at bounding box center [856, 546] width 96 height 28
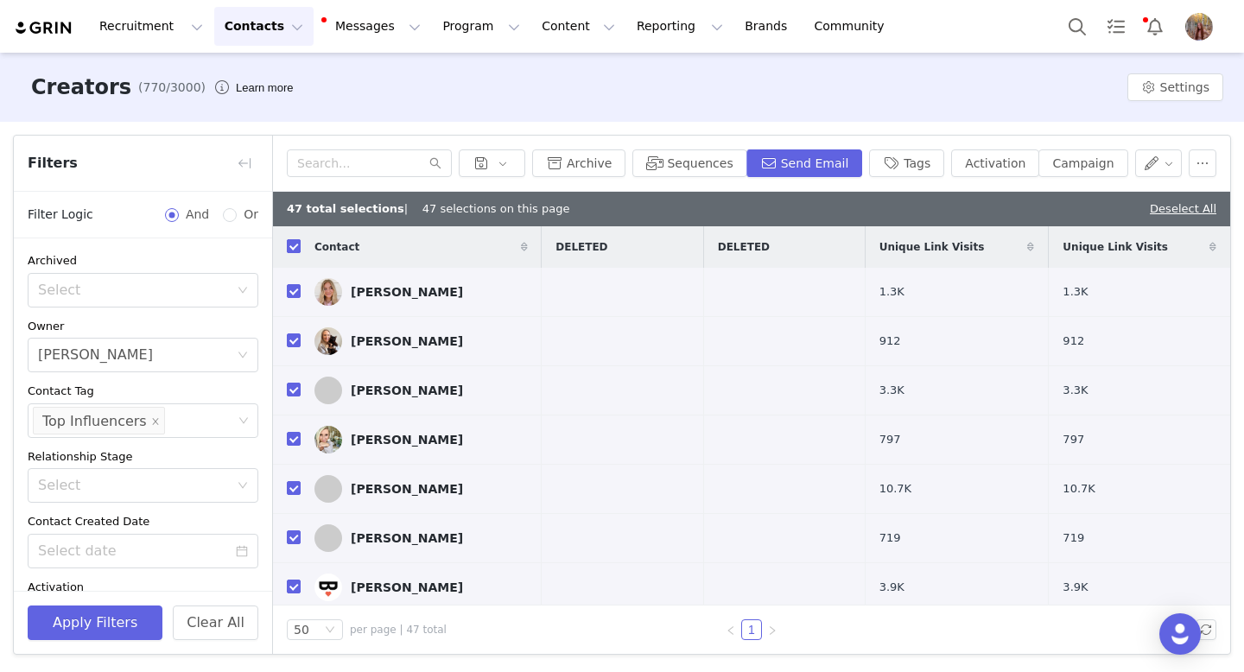
click at [290, 244] on input "checkbox" at bounding box center [294, 246] width 14 height 14
checkbox input "false"
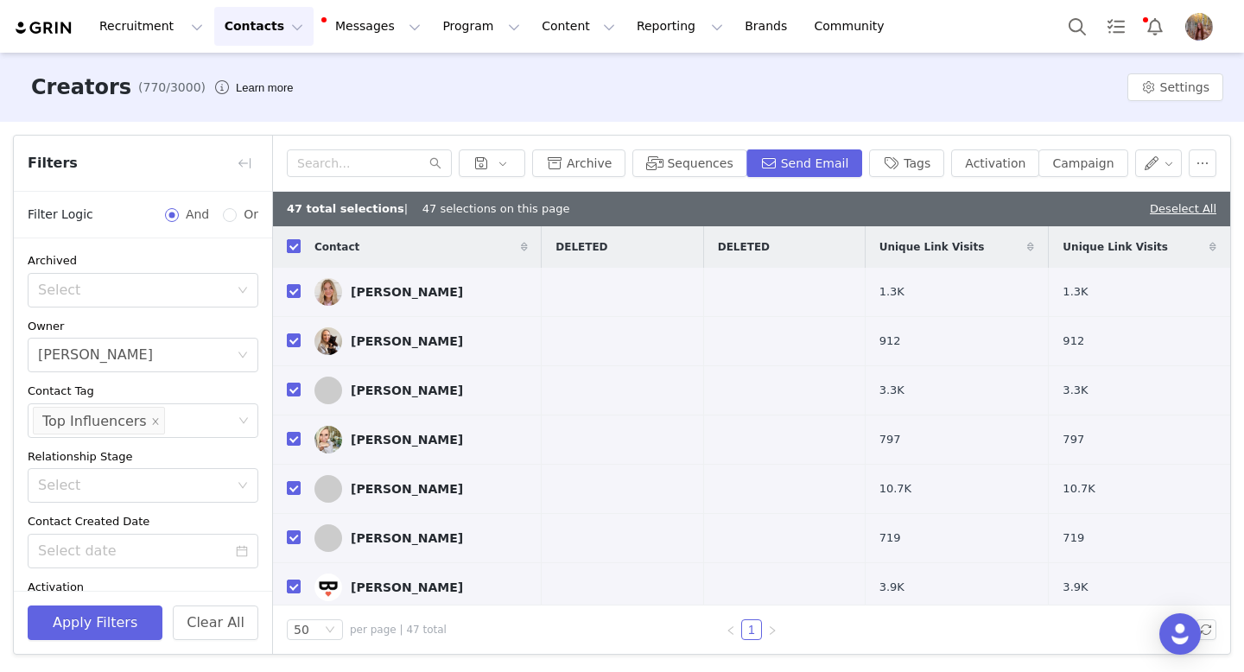
checkbox input "false"
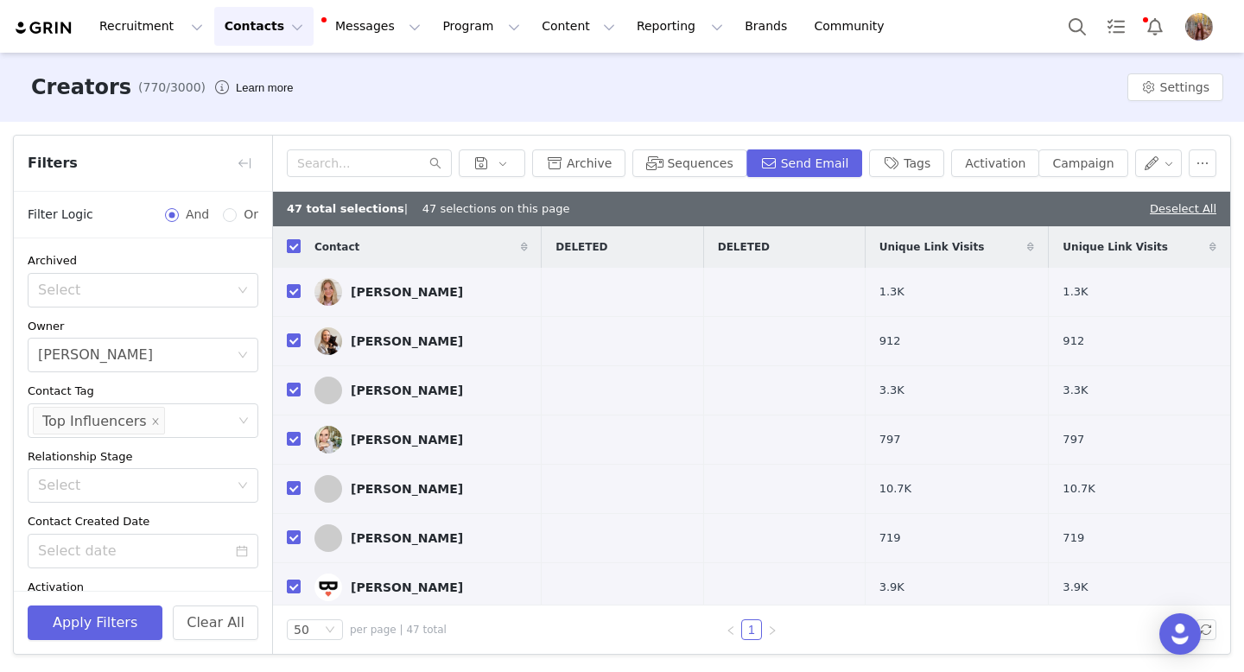
checkbox input "false"
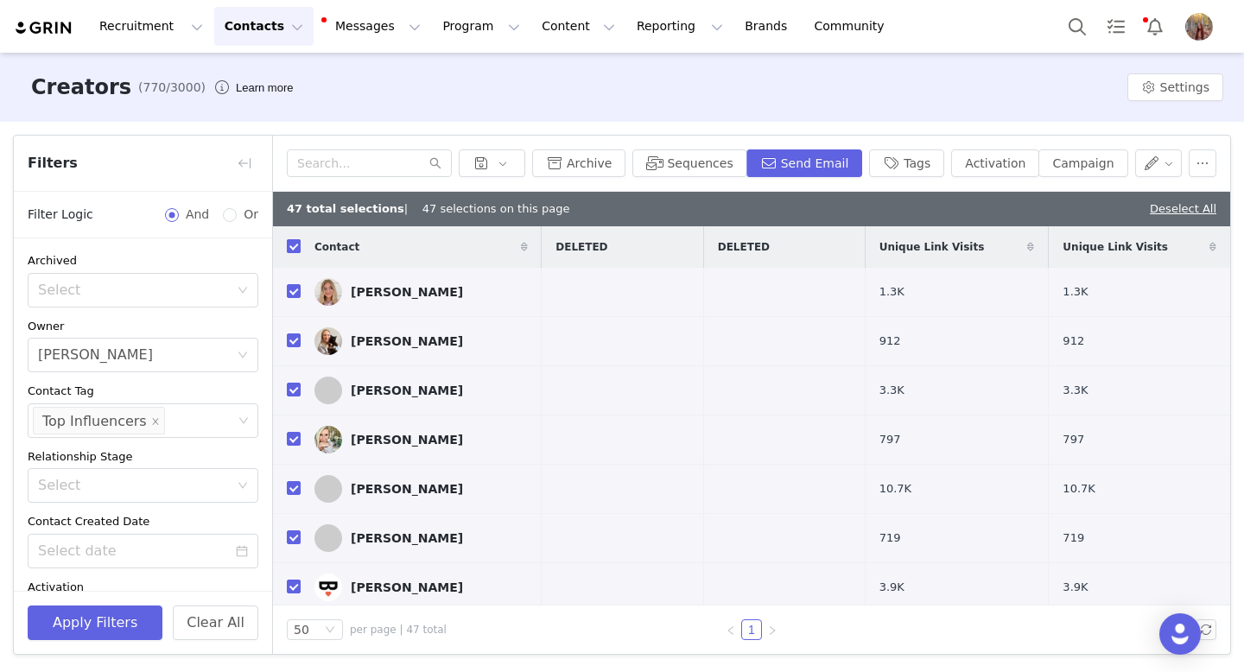
checkbox input "false"
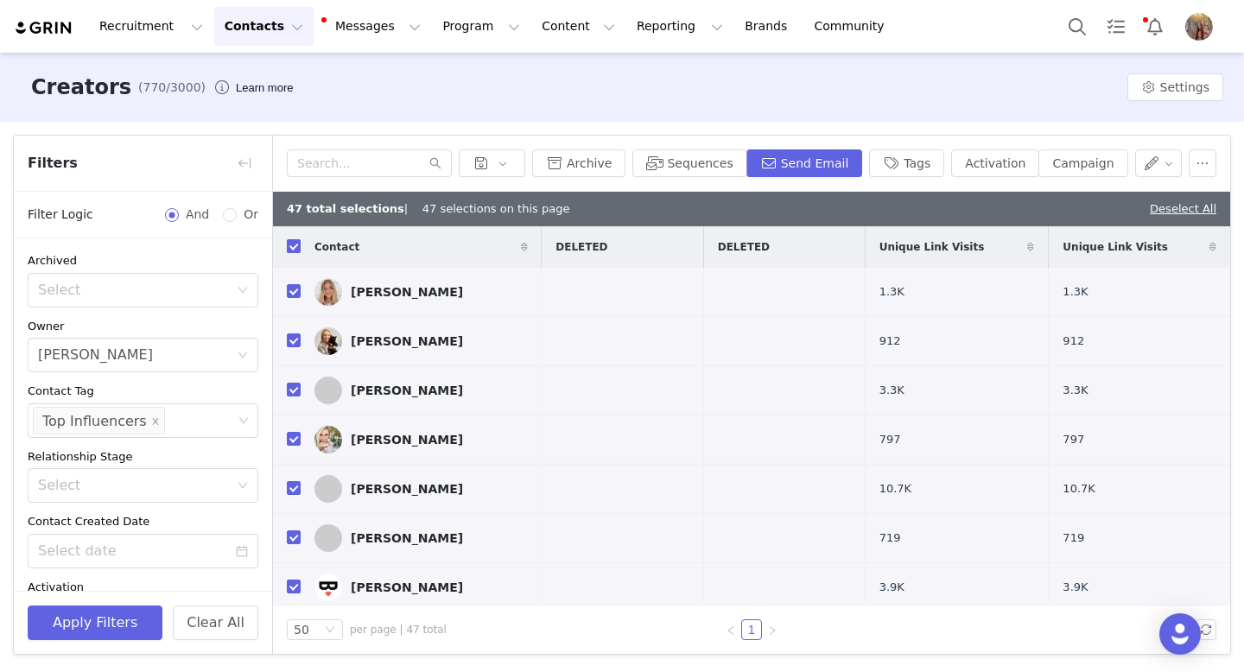
checkbox input "false"
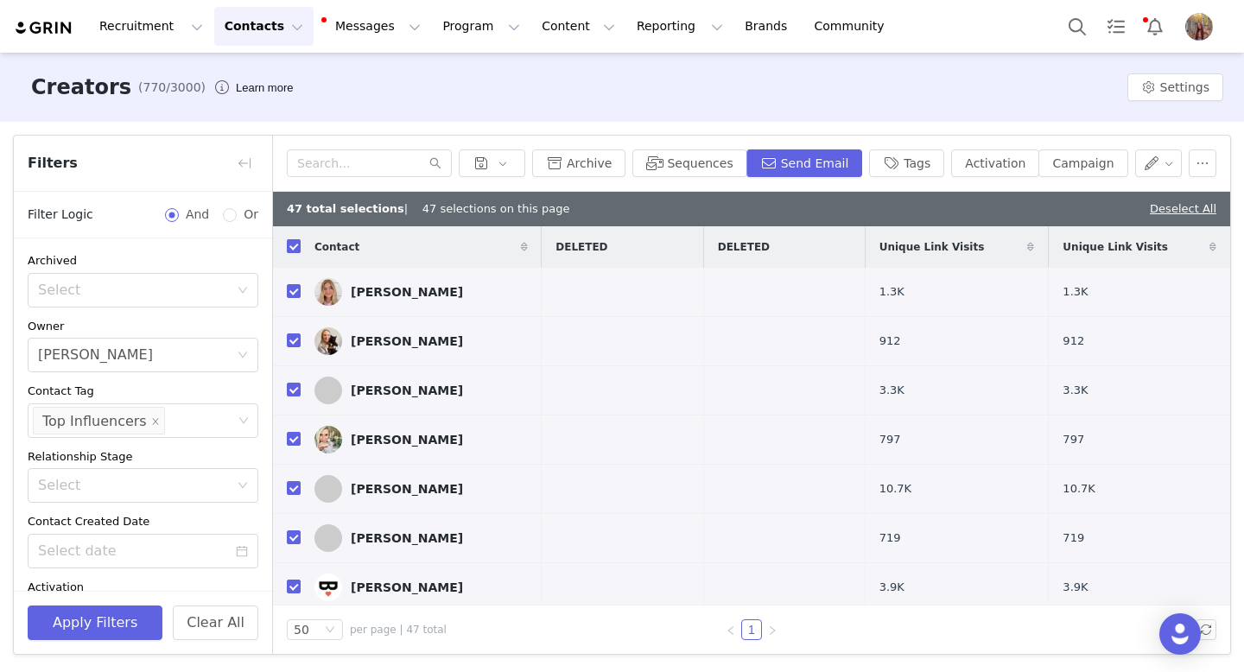
checkbox input "false"
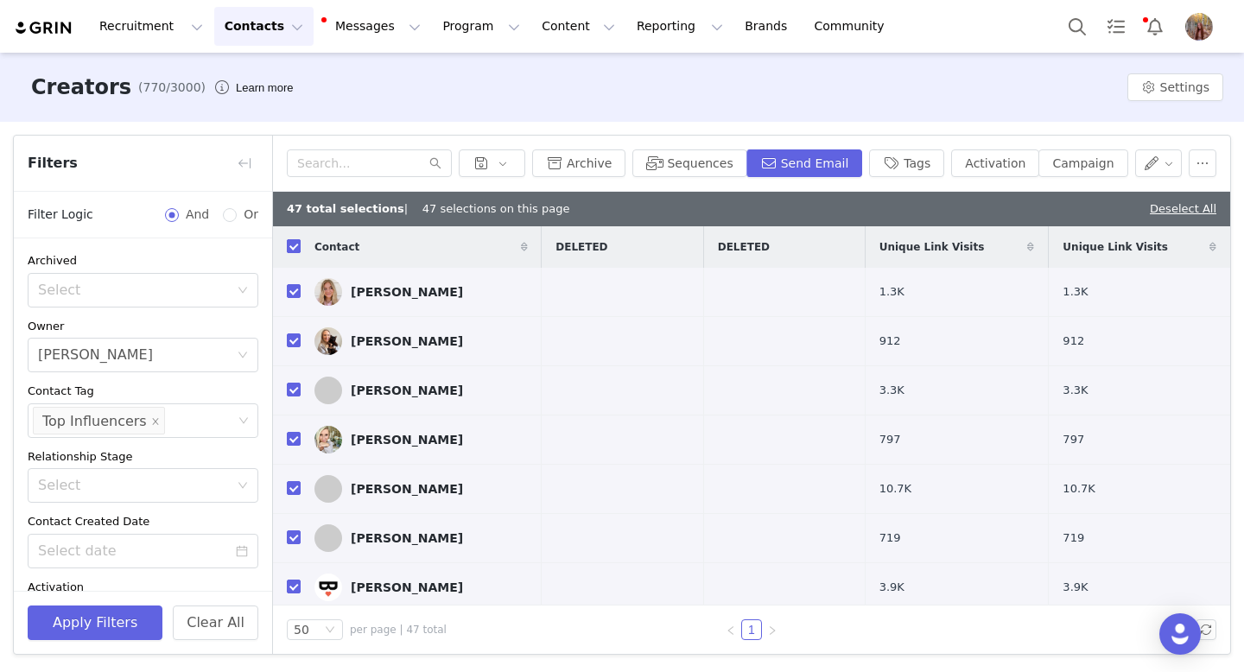
checkbox input "false"
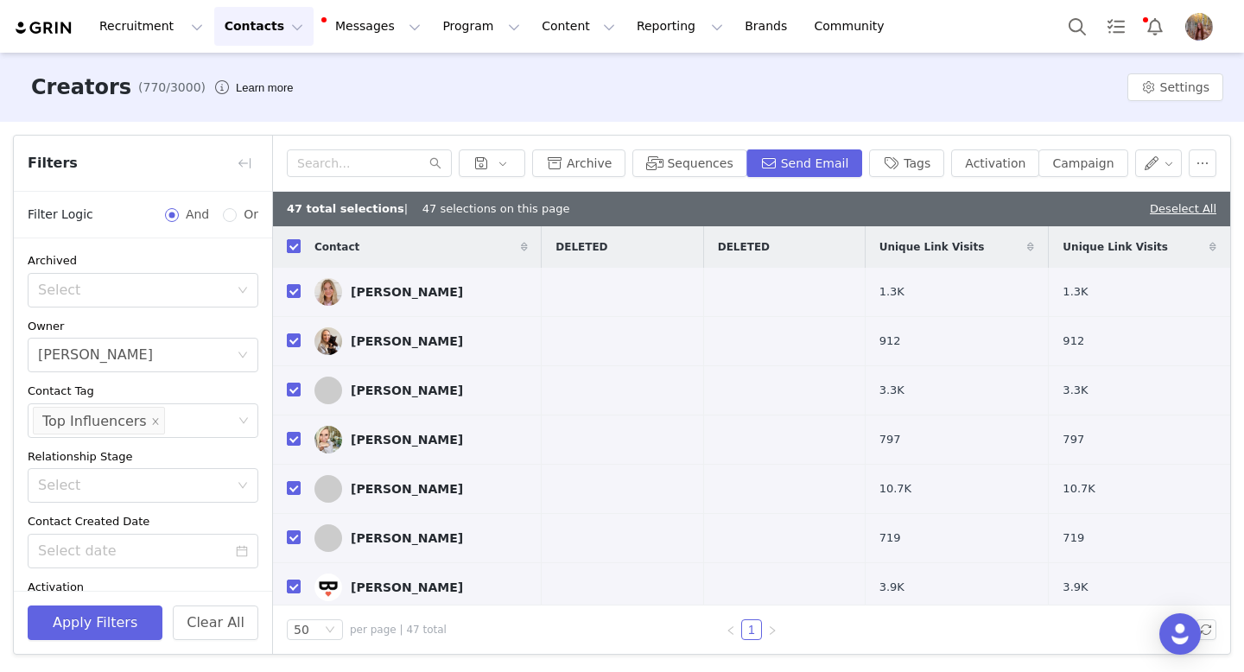
checkbox input "false"
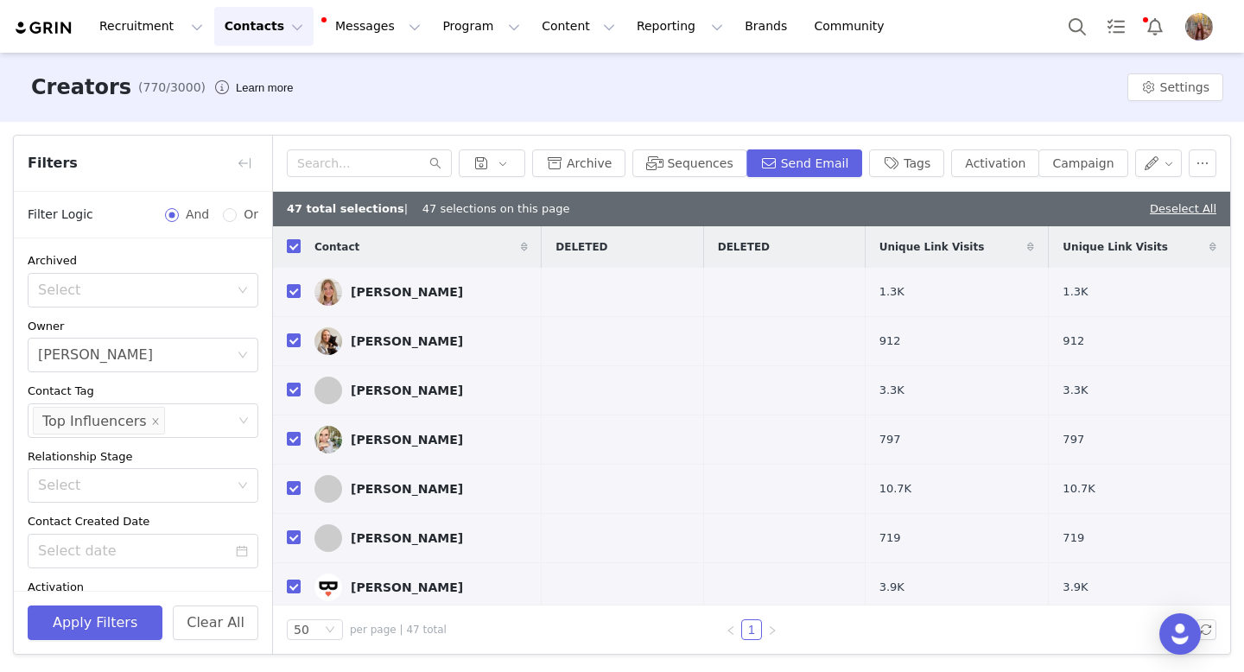
checkbox input "false"
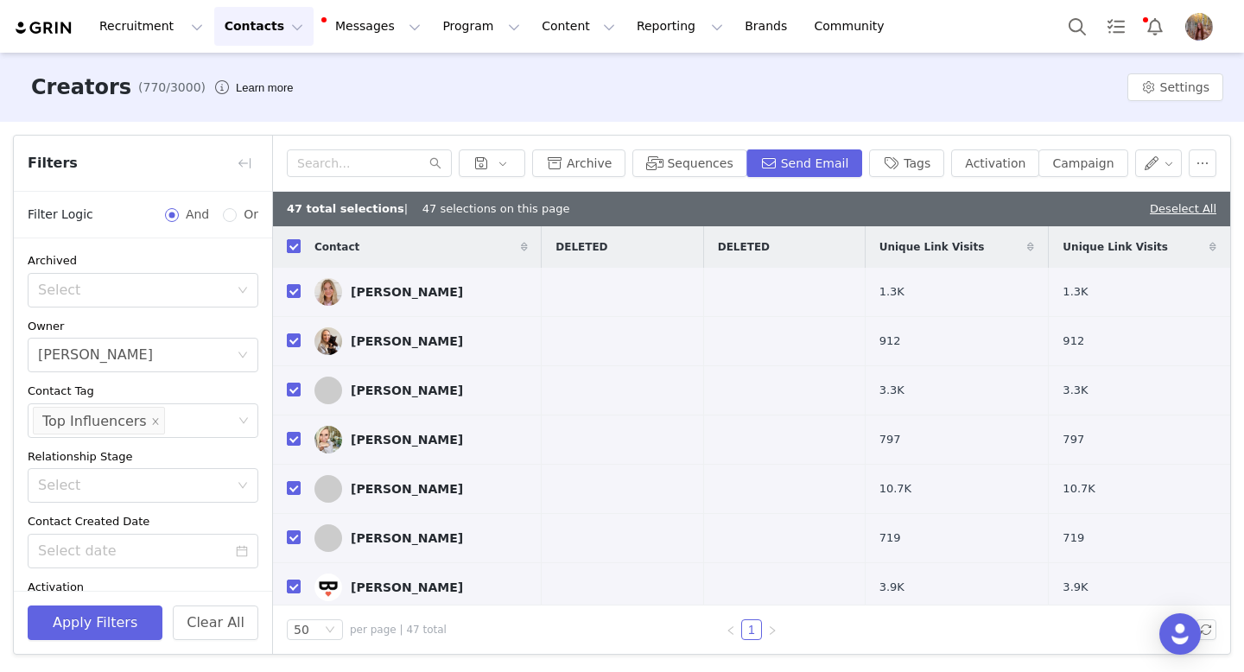
checkbox input "false"
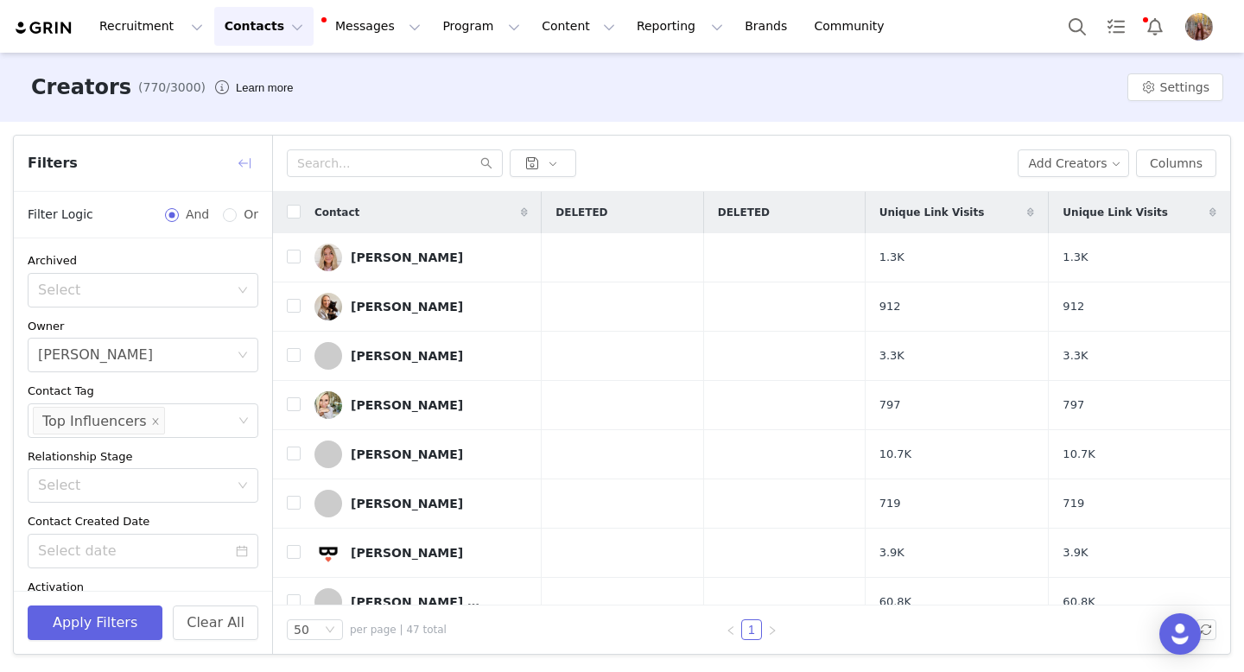
click at [244, 167] on button "button" at bounding box center [245, 163] width 28 height 28
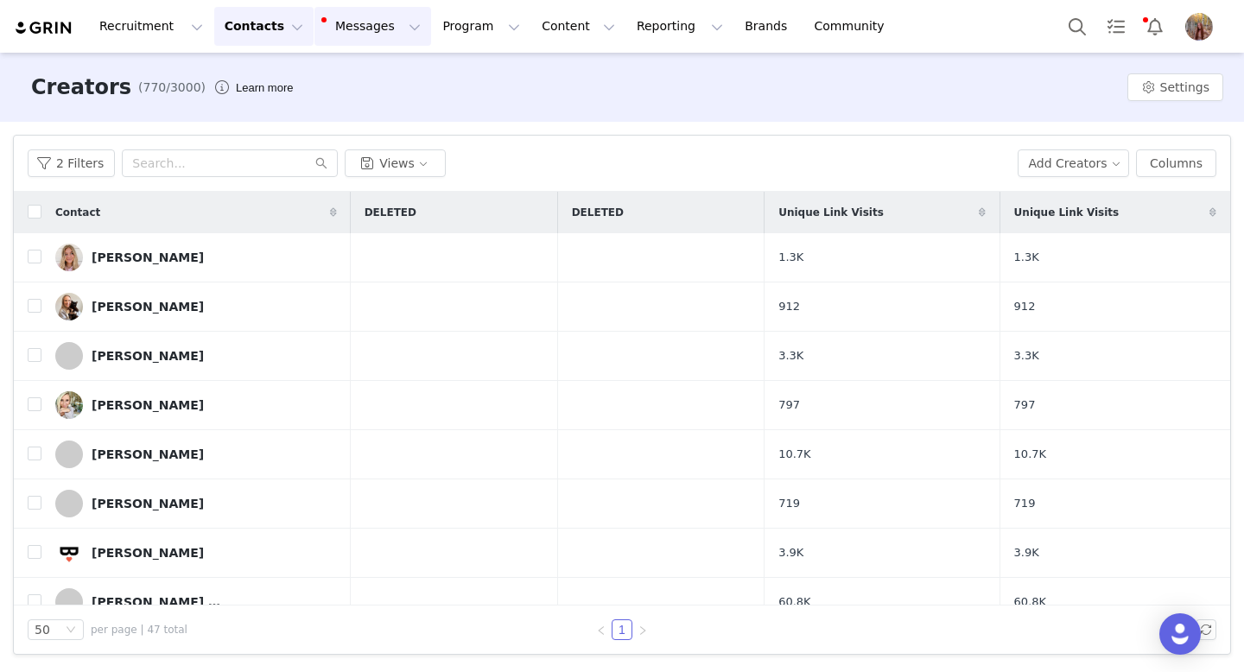
click at [352, 21] on button "Messages Messages" at bounding box center [372, 26] width 117 height 39
click at [374, 104] on div "Inbox 7" at bounding box center [364, 108] width 116 height 18
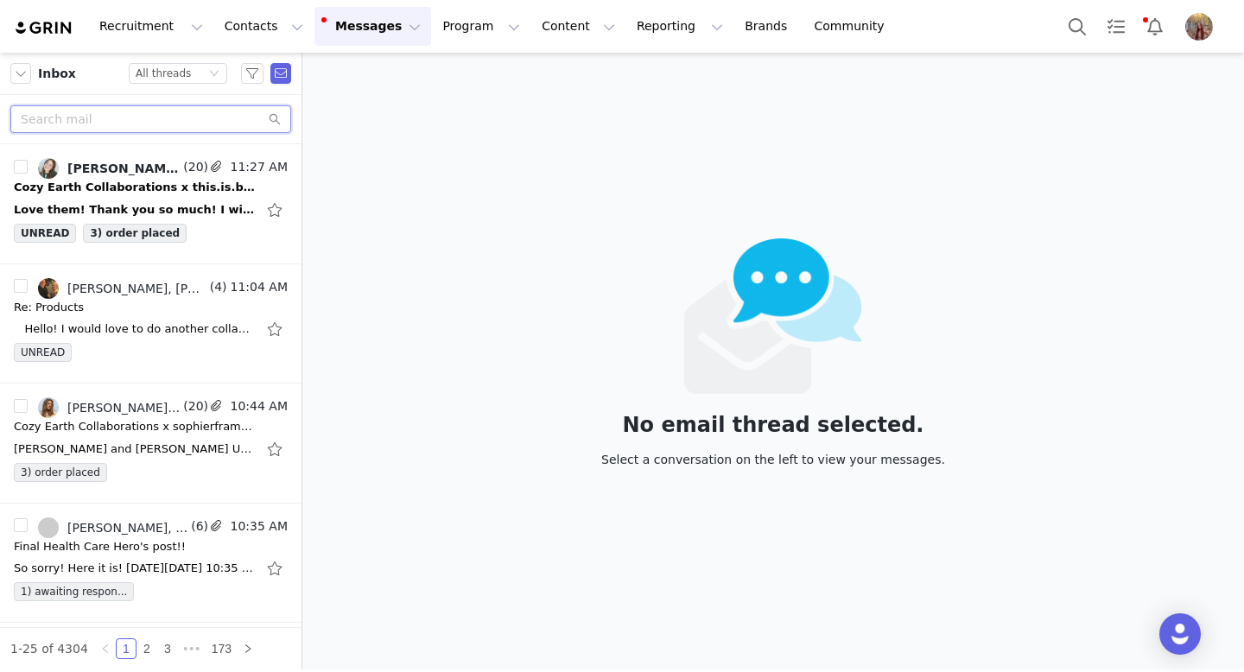
click at [97, 118] on input "text" at bounding box center [150, 119] width 281 height 28
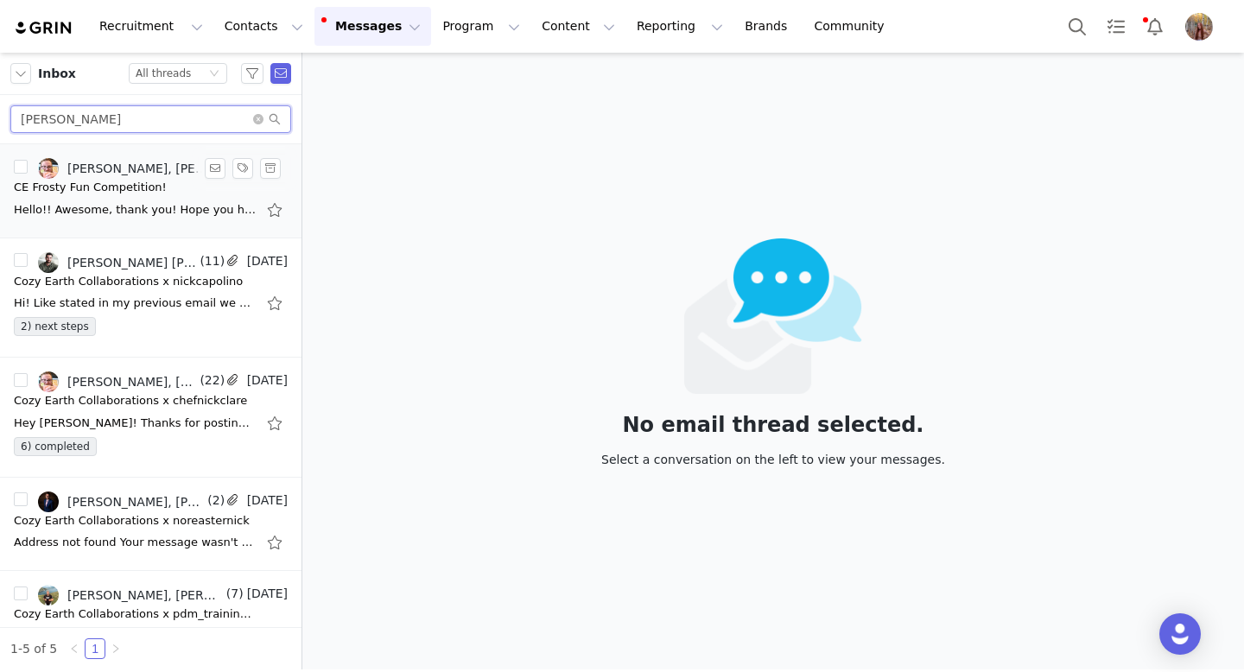
type input "[PERSON_NAME]"
click at [206, 209] on div "Hello!! Awesome, thank you! Hope you had a happy holidays and enjoyed some time…" at bounding box center [135, 209] width 242 height 17
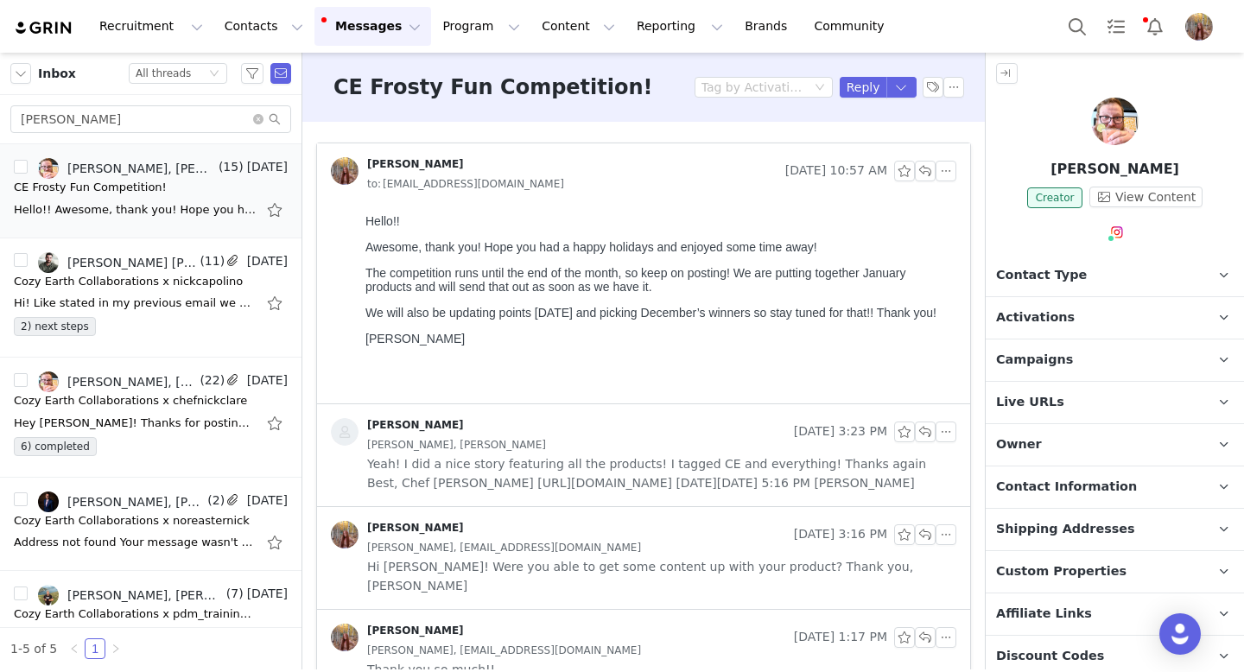
scroll to position [219, 0]
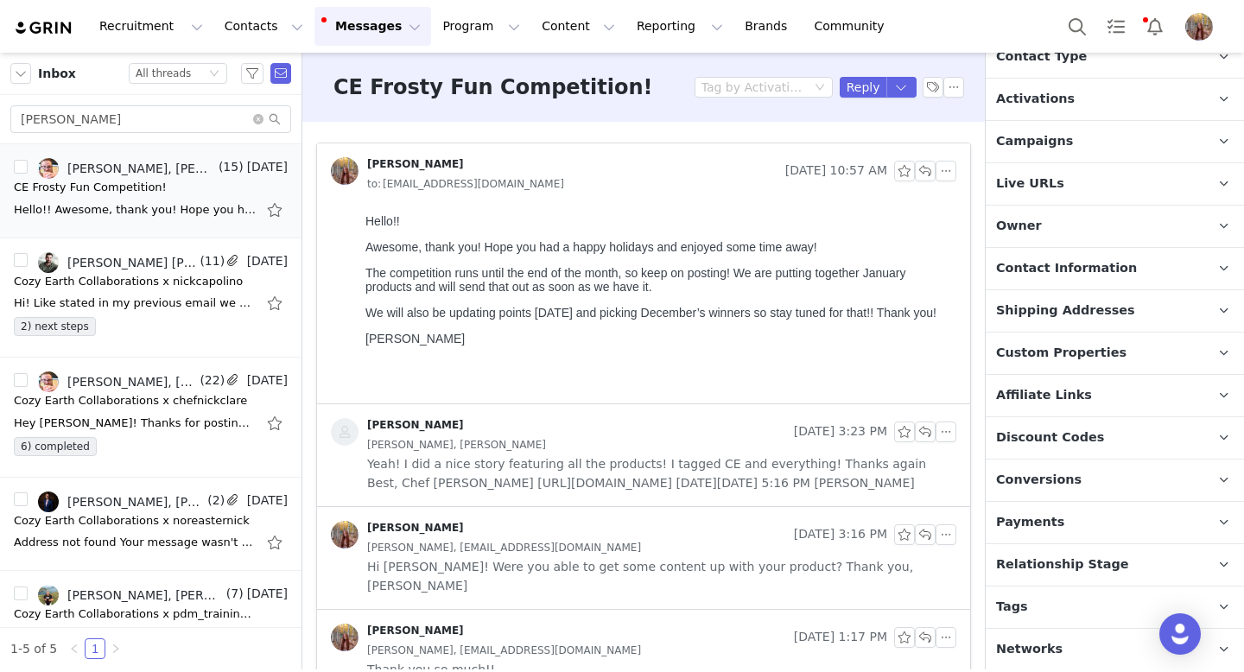
click at [1022, 600] on span "Tags" at bounding box center [1012, 607] width 32 height 19
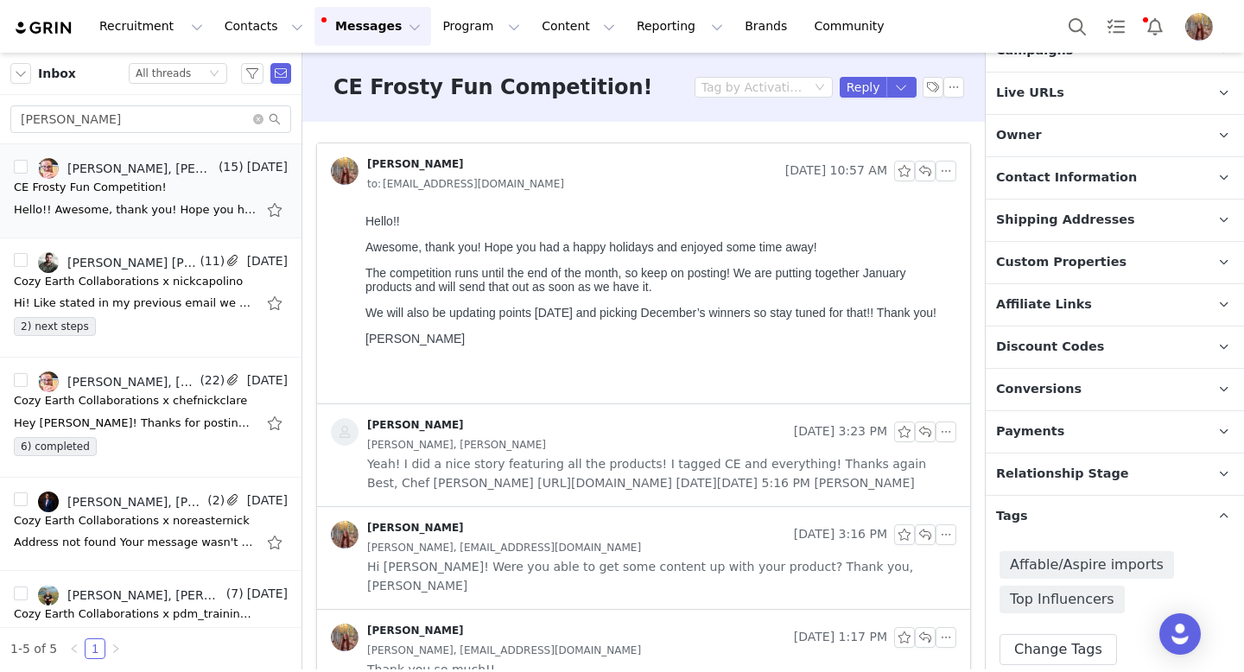
scroll to position [360, 0]
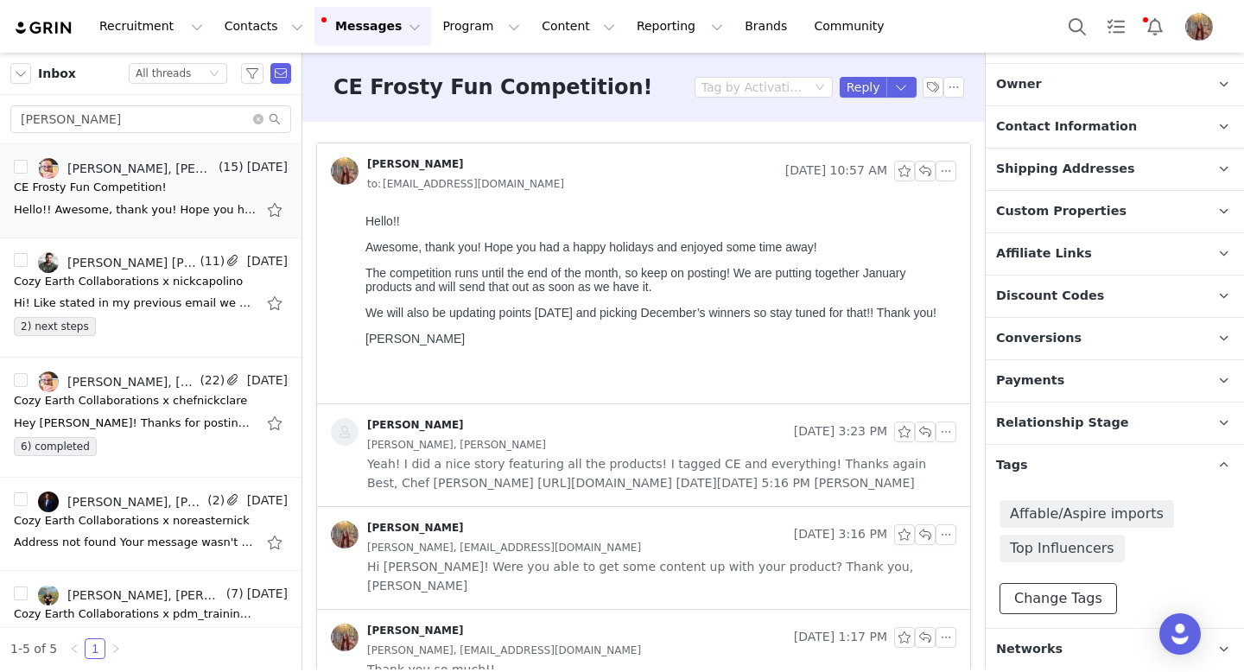
click at [1064, 593] on button "Change Tags" at bounding box center [1057, 598] width 117 height 31
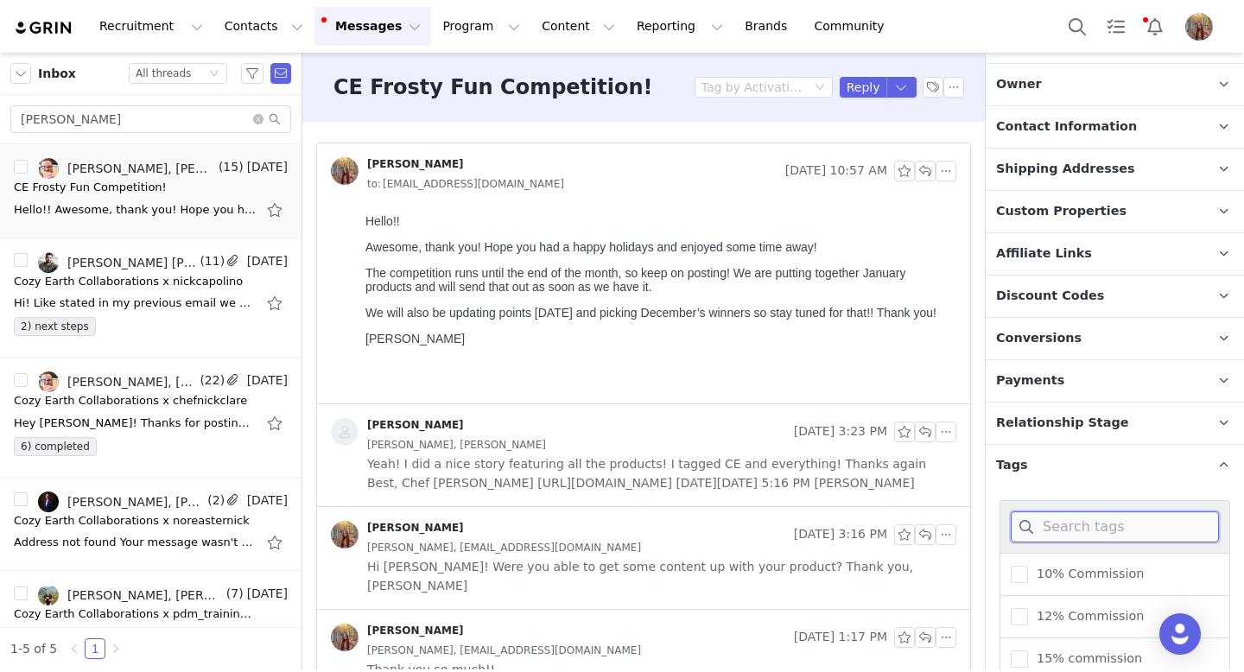
click at [1091, 527] on input at bounding box center [1115, 526] width 208 height 31
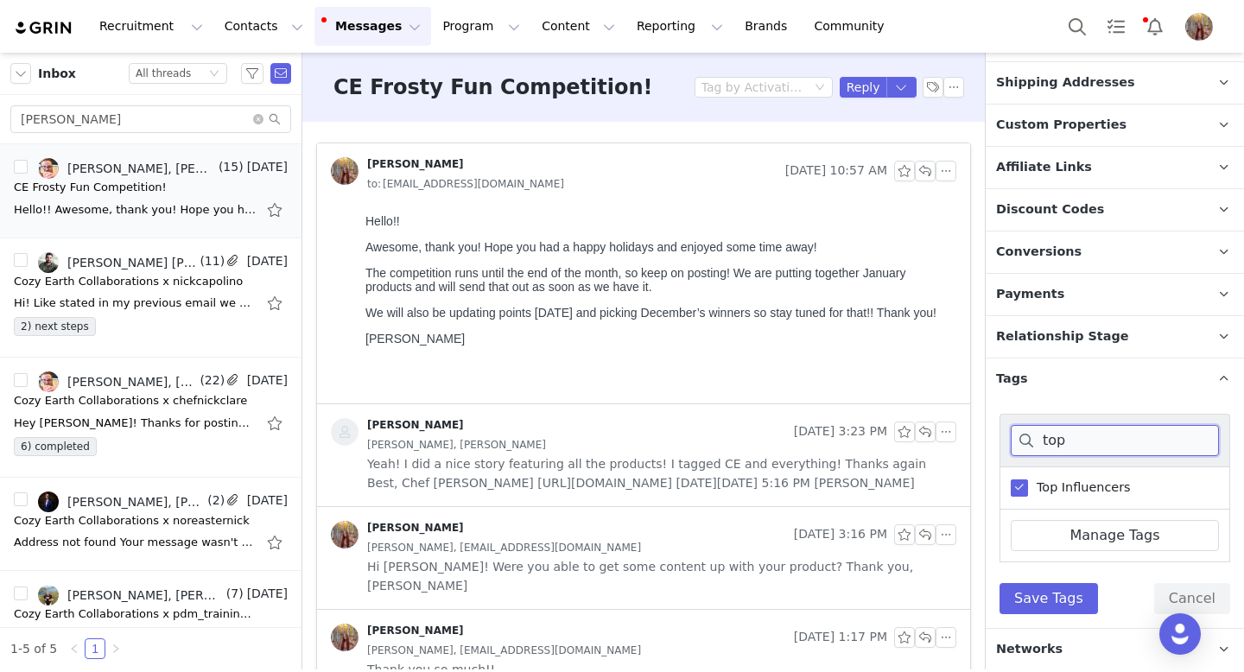
type input "top"
click at [1030, 485] on span "Top Influencers" at bounding box center [1079, 487] width 103 height 16
click at [1028, 479] on input "Top Influencers" at bounding box center [1028, 479] width 0 height 0
click at [1039, 596] on button "Save Tags" at bounding box center [1048, 598] width 98 height 31
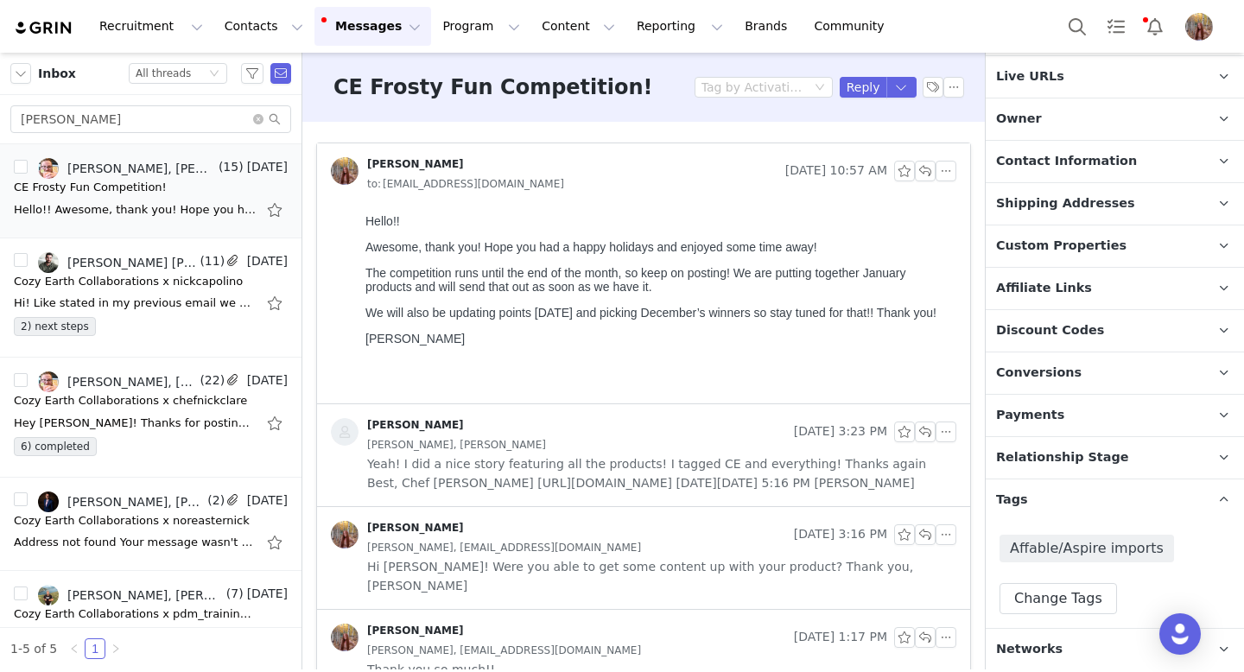
scroll to position [0, 0]
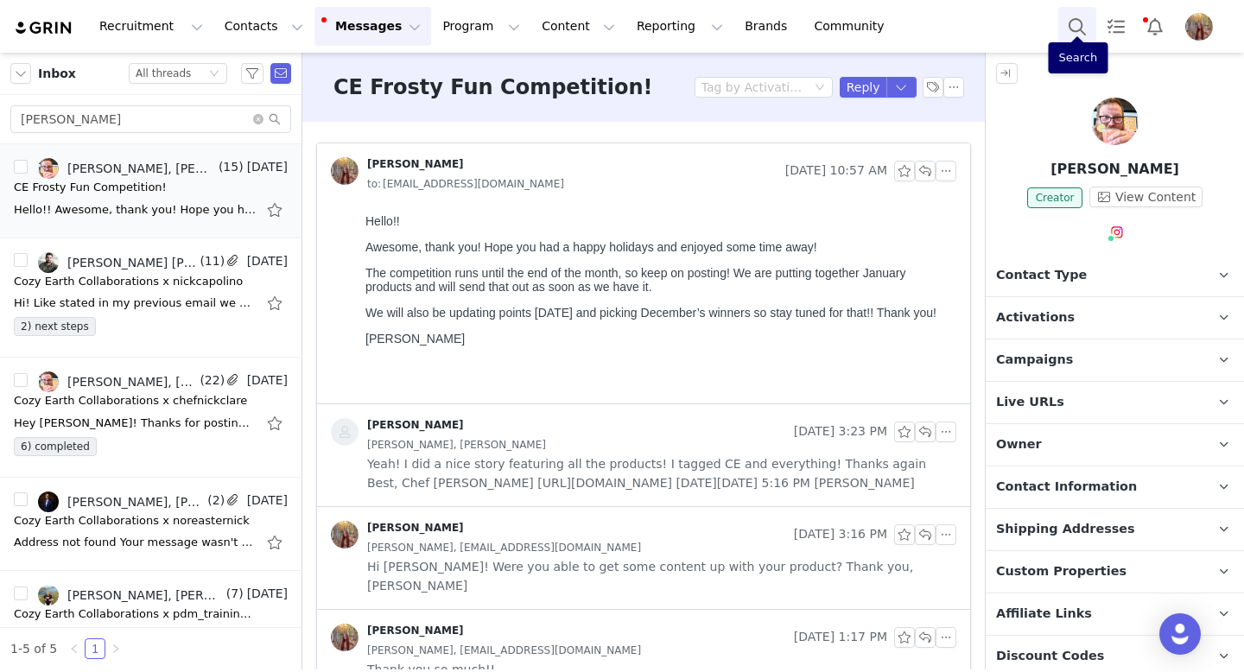
click at [1075, 29] on button "Search" at bounding box center [1077, 26] width 38 height 39
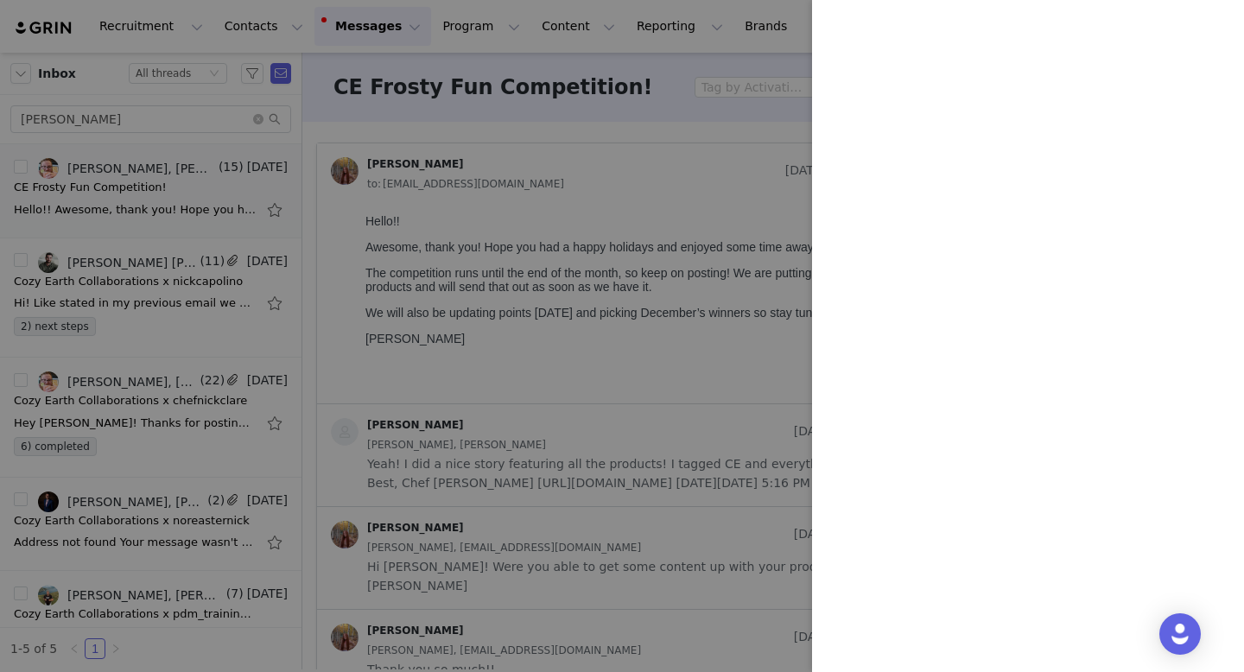
click at [562, 116] on div at bounding box center [622, 336] width 1244 height 672
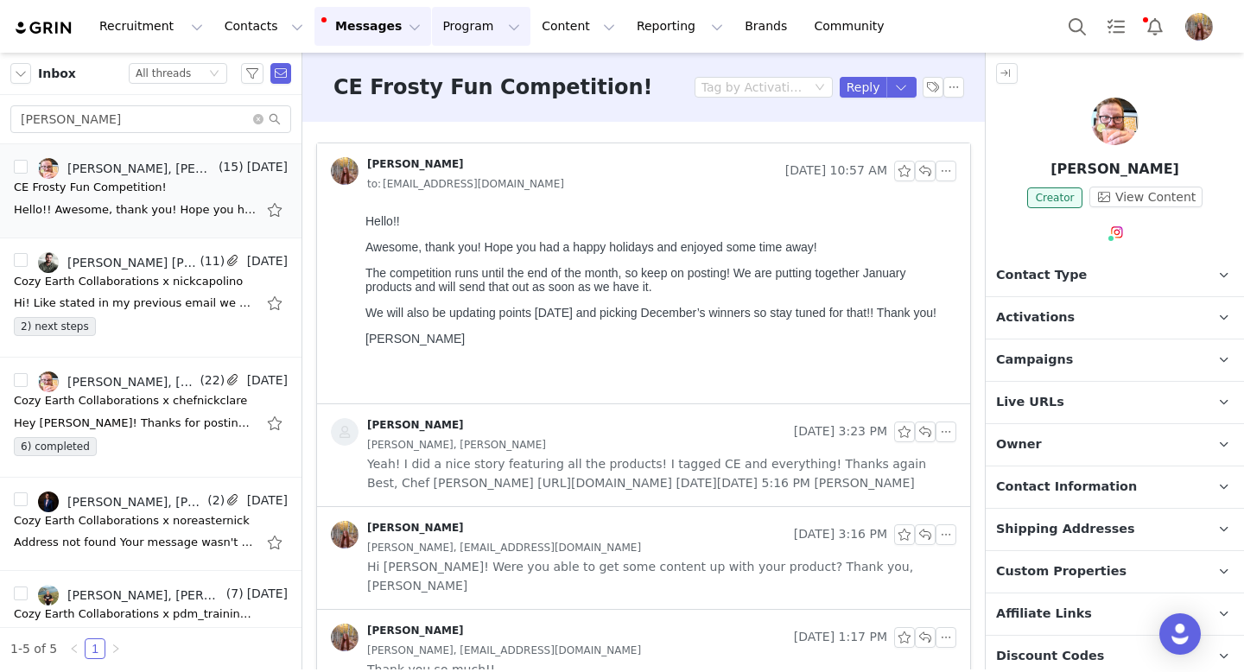
click at [451, 40] on button "Program Program" at bounding box center [481, 26] width 98 height 39
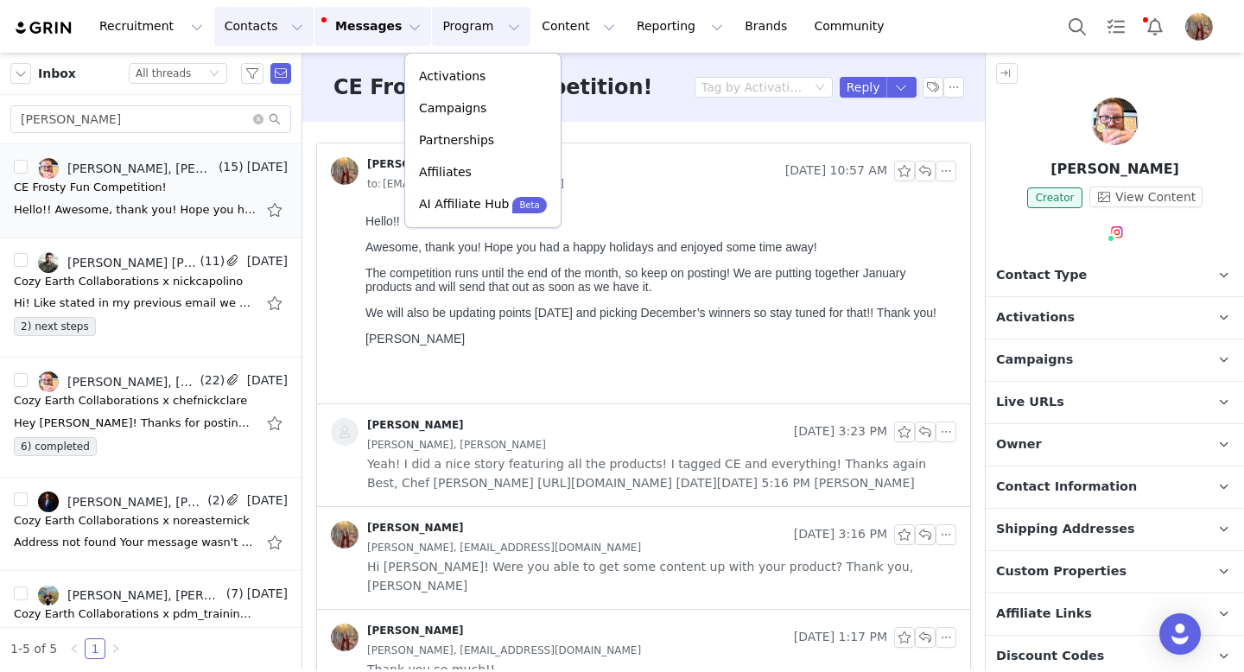
click at [270, 22] on button "Contacts Contacts" at bounding box center [263, 26] width 99 height 39
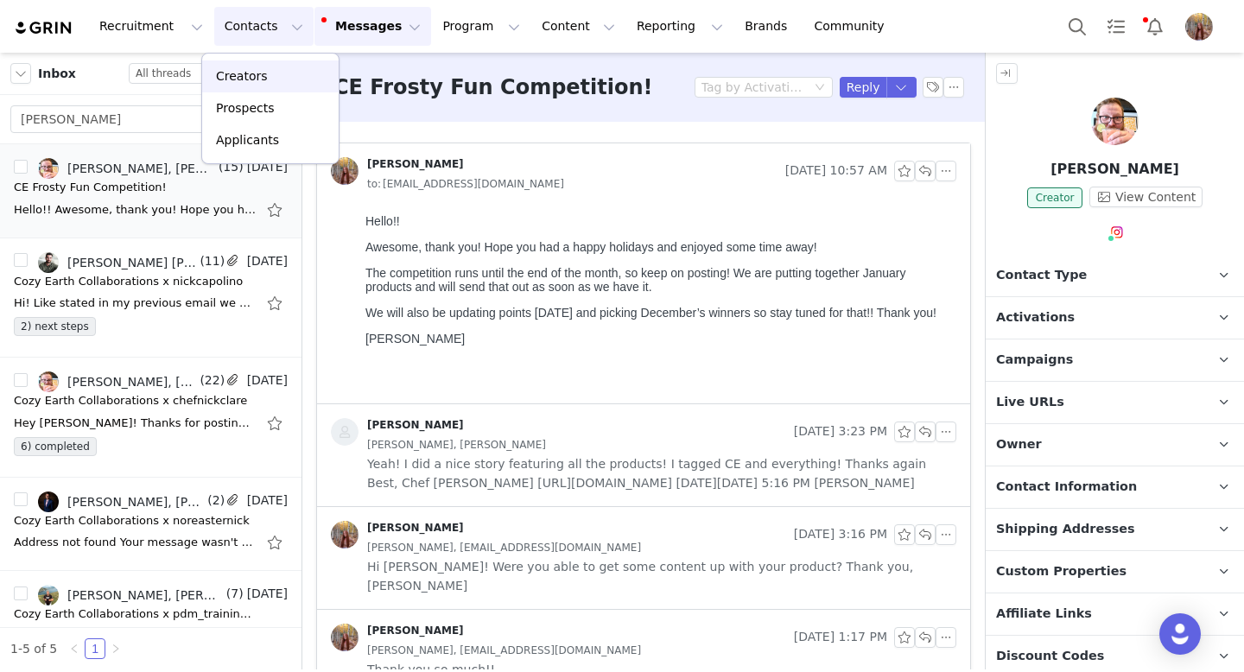
click at [274, 82] on div "Creators" at bounding box center [271, 76] width 116 height 18
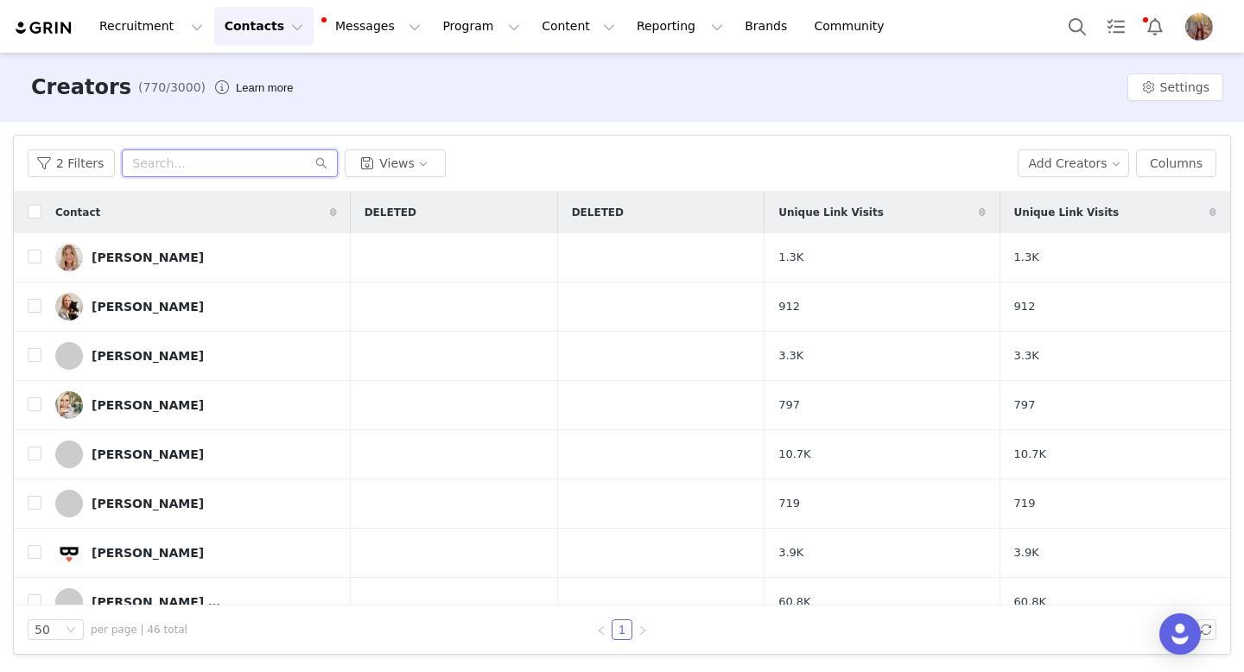
click at [160, 165] on input "text" at bounding box center [230, 163] width 216 height 28
click at [85, 162] on button "2 Filters" at bounding box center [71, 163] width 87 height 28
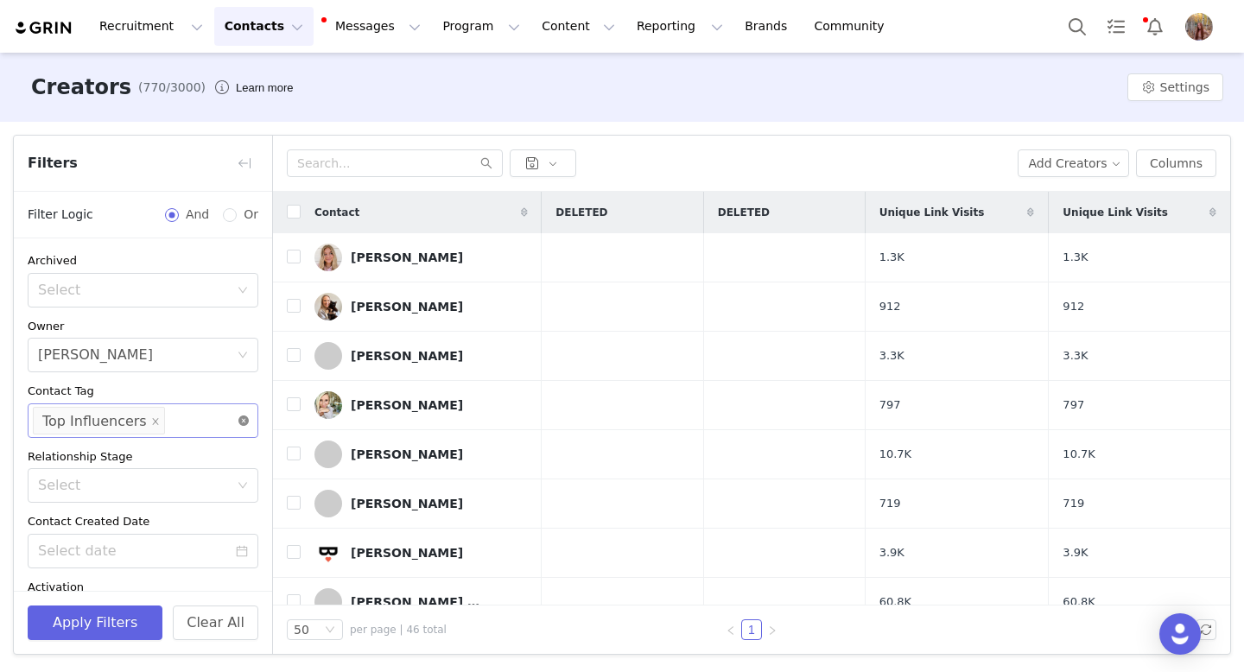
click at [244, 416] on icon "icon: close-circle" at bounding box center [243, 421] width 10 height 10
click at [246, 162] on button "button" at bounding box center [245, 163] width 28 height 28
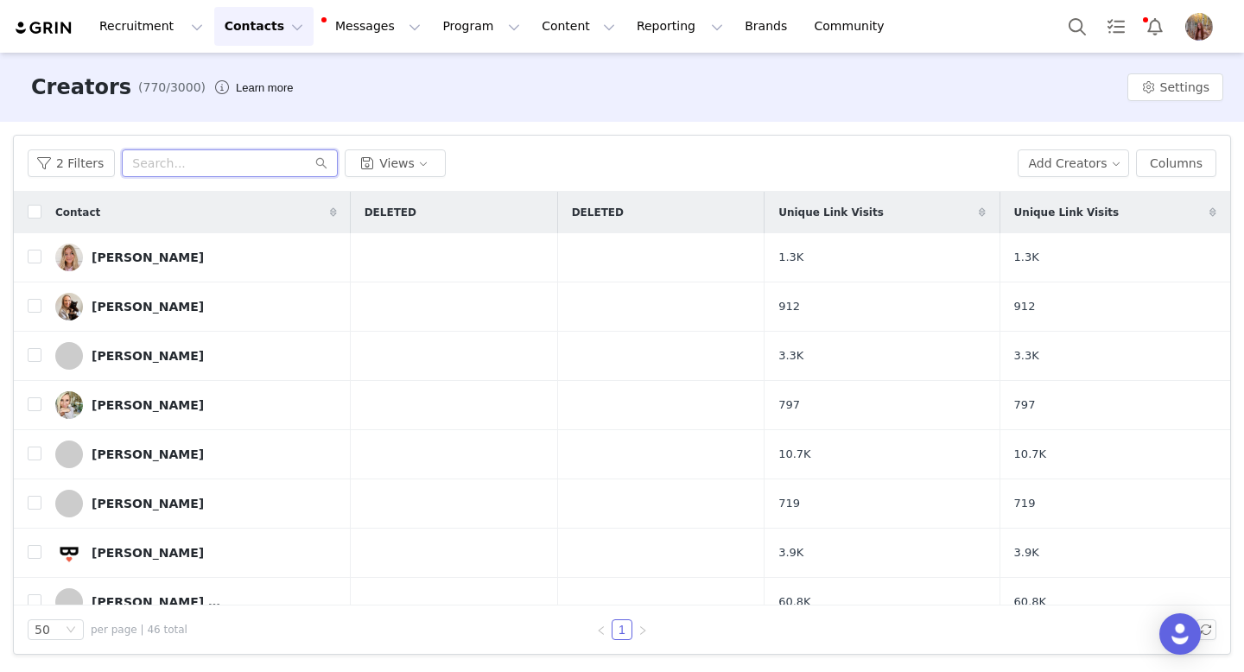
click at [221, 166] on input "text" at bounding box center [230, 163] width 216 height 28
paste input "[PERSON_NAME]"
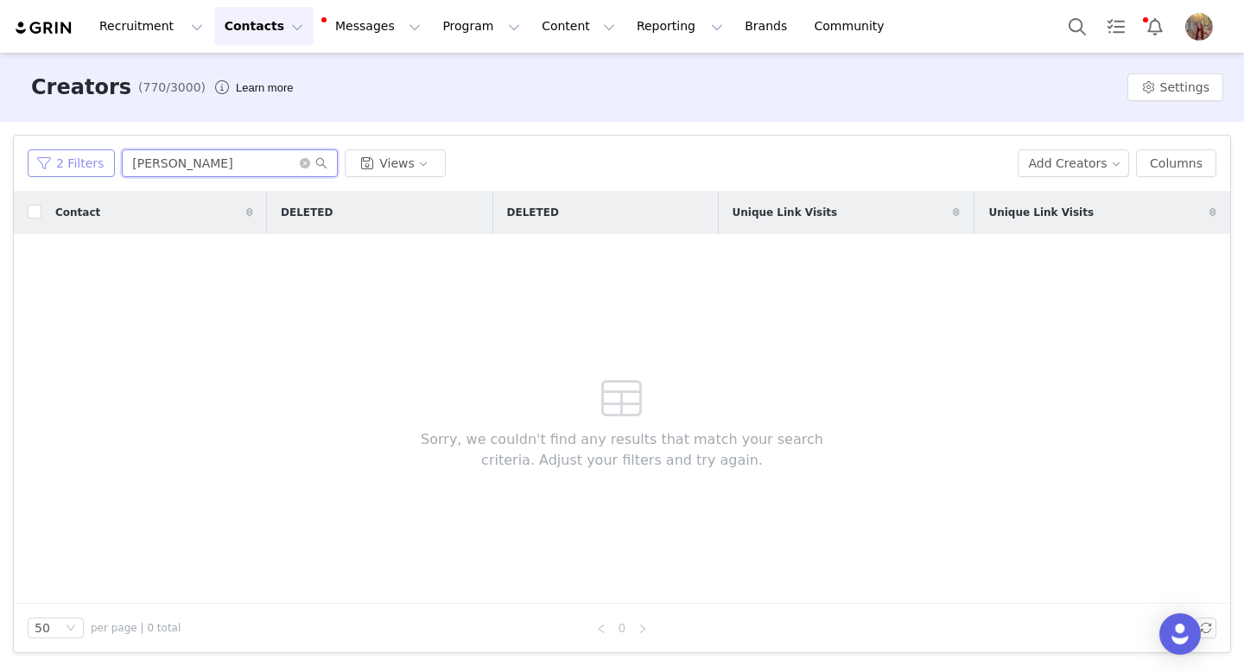
type input "[PERSON_NAME]"
click at [91, 171] on button "2 Filters" at bounding box center [71, 163] width 87 height 28
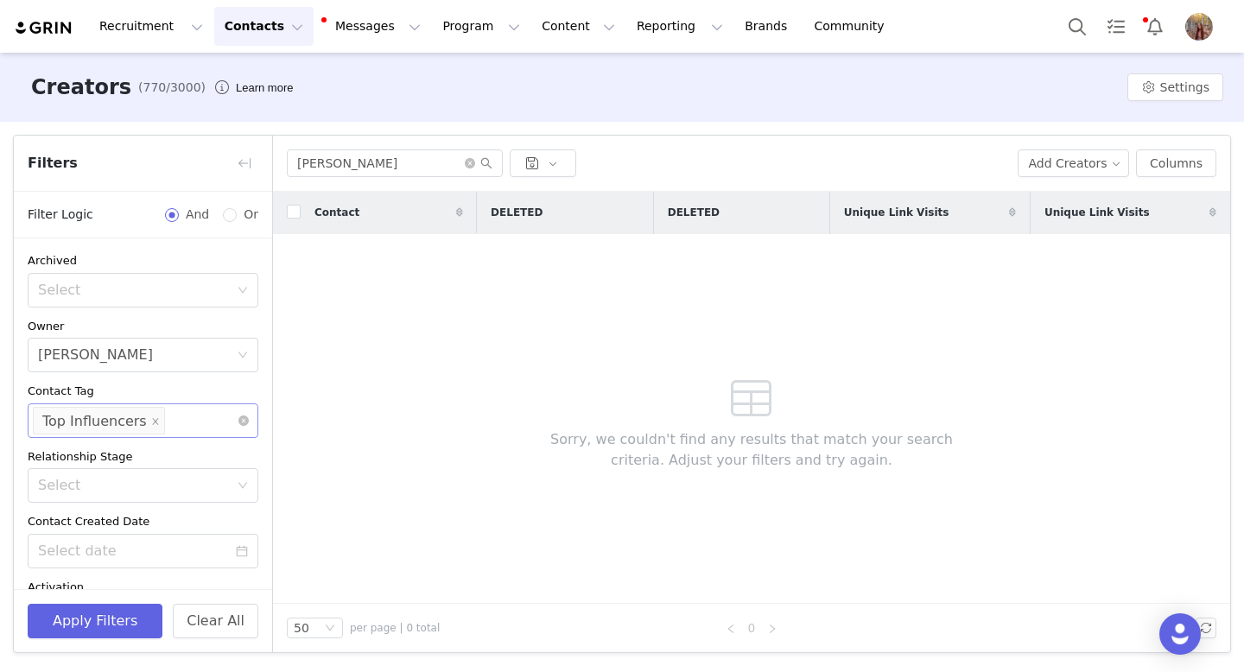
scroll to position [2, 0]
click at [151, 422] on icon "icon: close" at bounding box center [155, 419] width 9 height 9
click at [97, 614] on button "Apply Filters" at bounding box center [95, 621] width 135 height 35
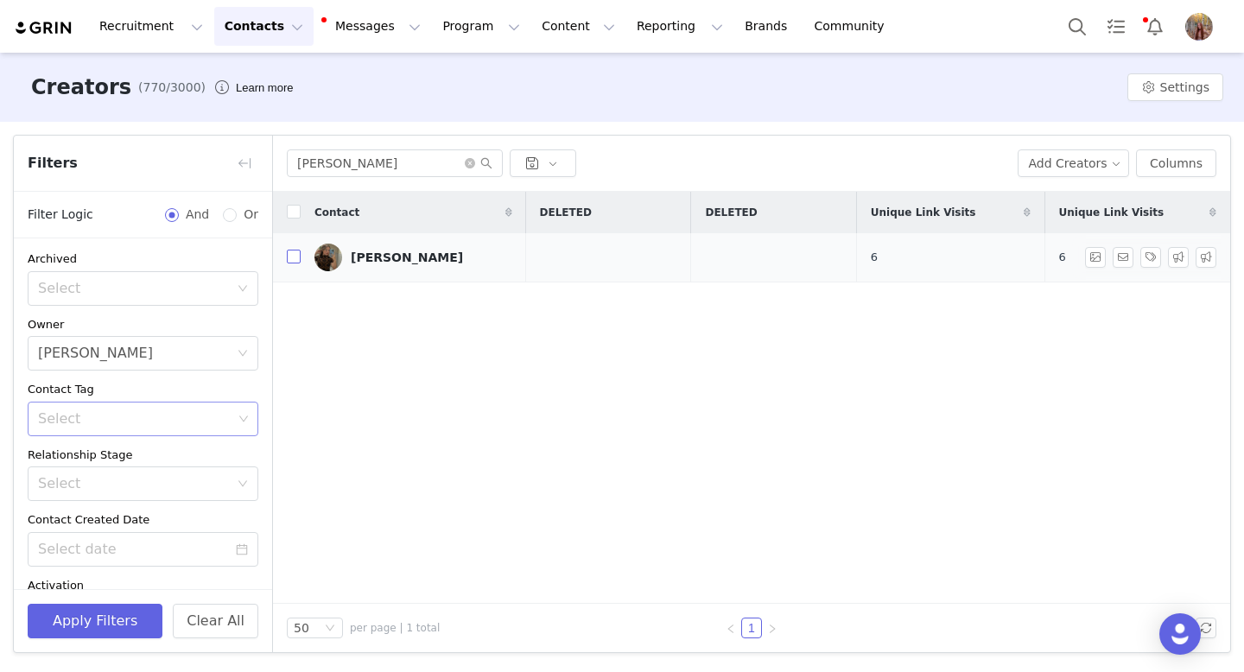
click at [298, 259] on input "checkbox" at bounding box center [294, 257] width 14 height 14
checkbox input "true"
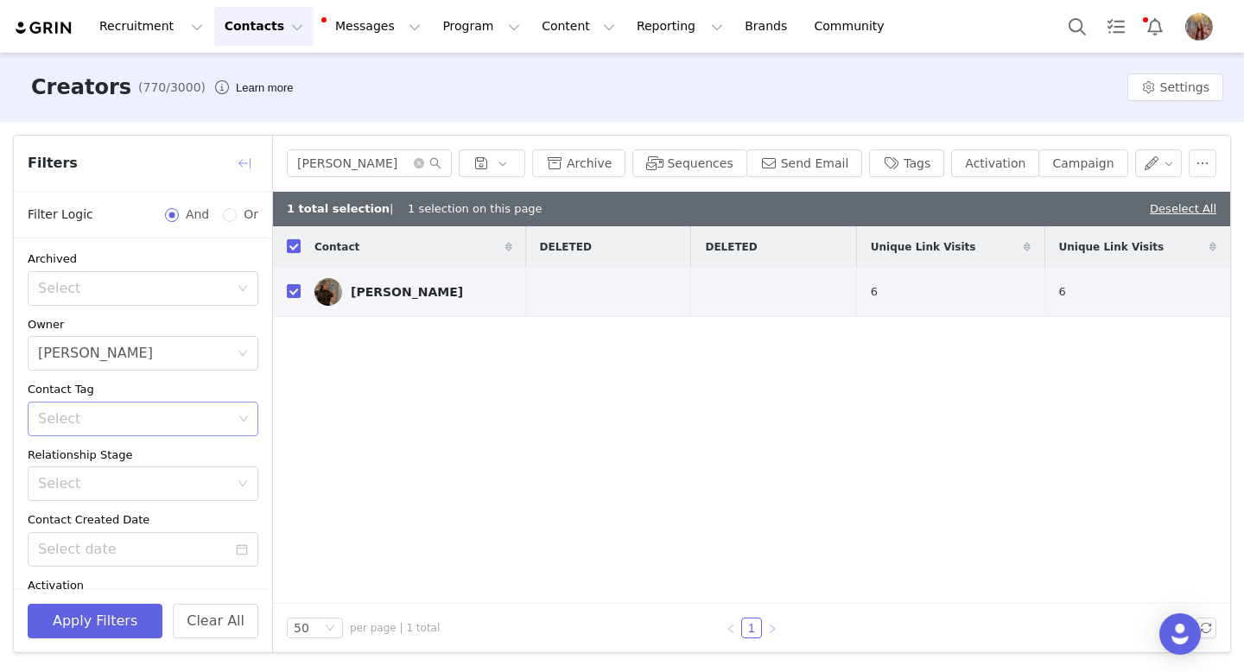
click at [246, 166] on button "button" at bounding box center [245, 163] width 28 height 28
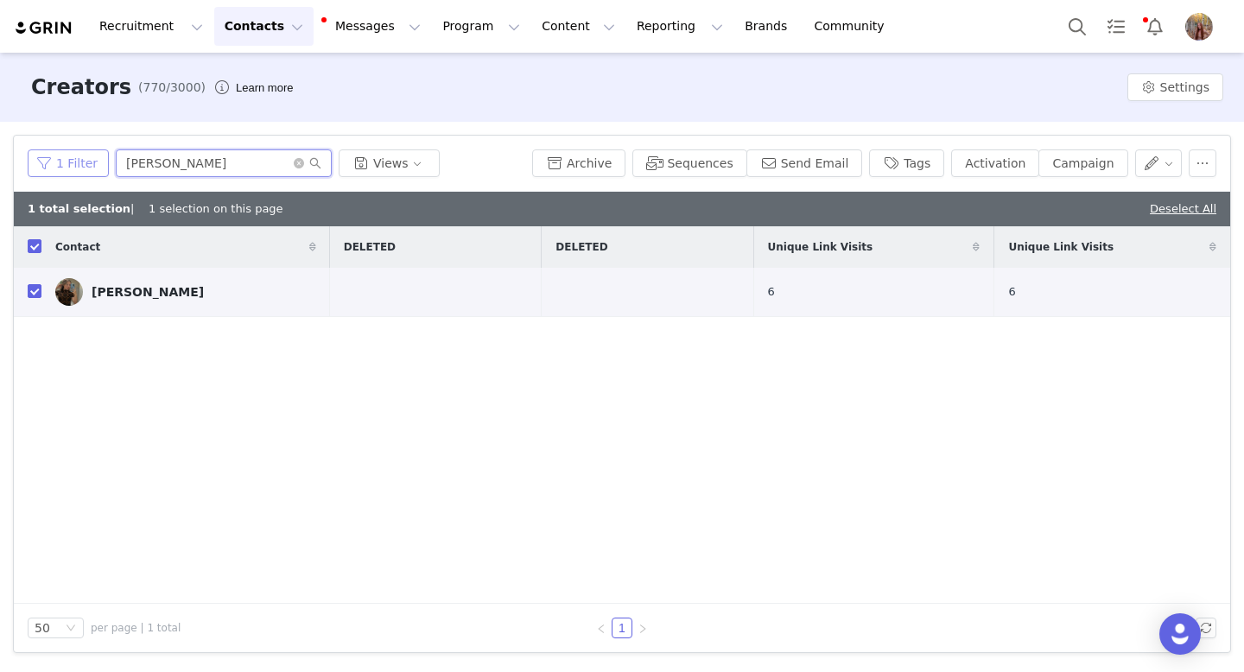
drag, startPoint x: 200, startPoint y: 166, endPoint x: 38, endPoint y: 166, distance: 162.4
click at [38, 166] on div "1 Filter [PERSON_NAME] Views" at bounding box center [277, 163] width 498 height 28
paste input "[PERSON_NAME]"
type input "[PERSON_NAME]"
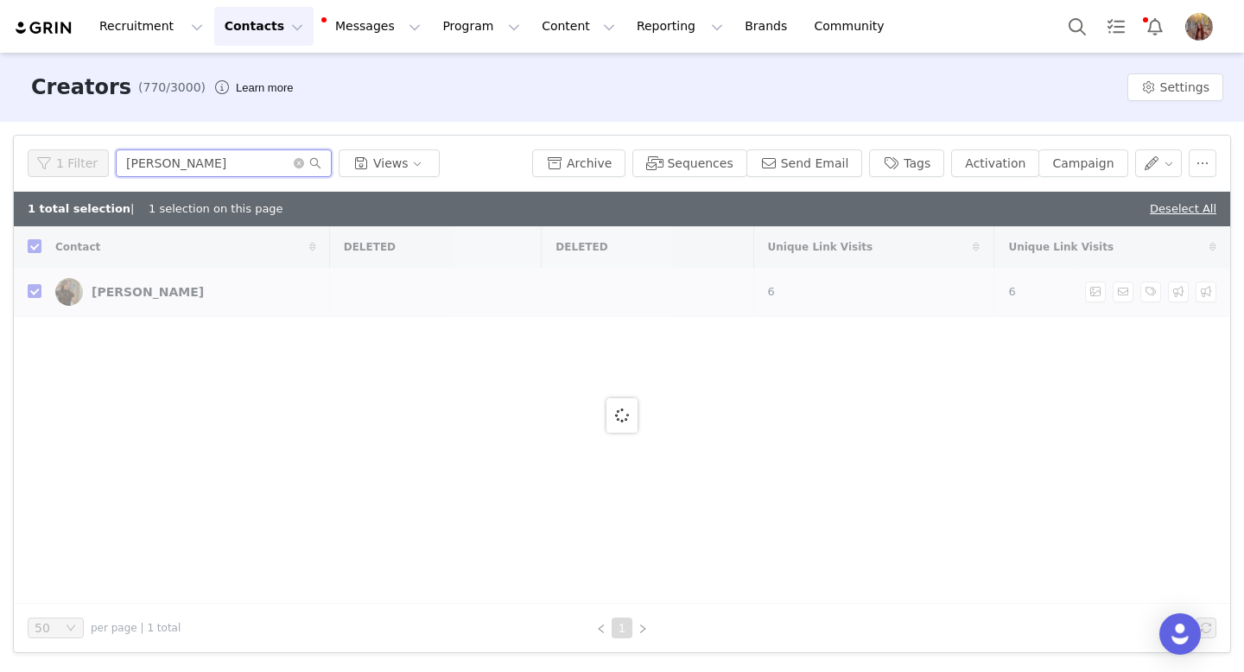
checkbox input "false"
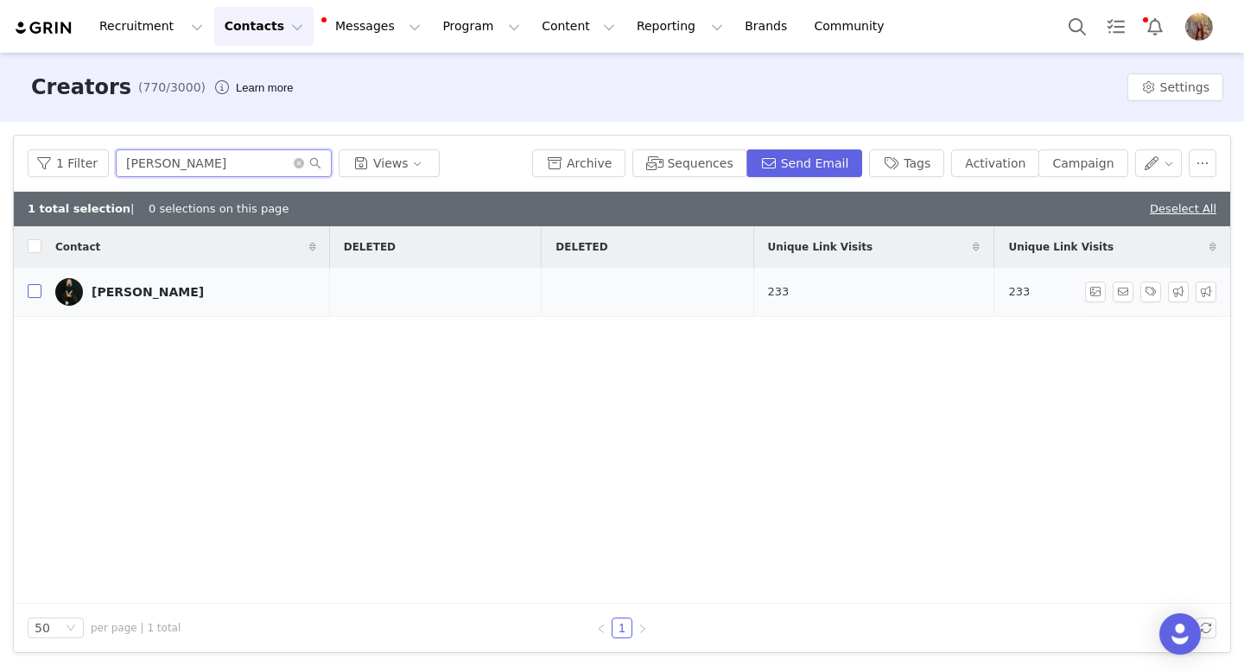
type input "[PERSON_NAME]"
click at [35, 295] on input "checkbox" at bounding box center [35, 291] width 14 height 14
checkbox input "true"
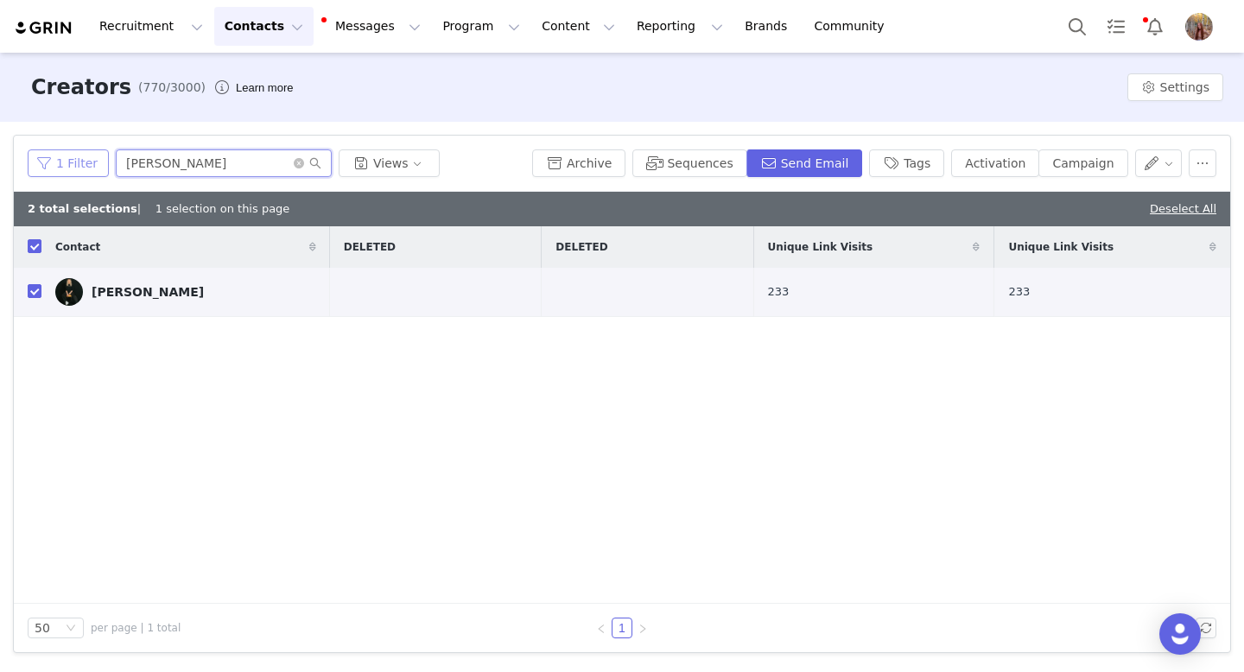
drag, startPoint x: 213, startPoint y: 172, endPoint x: 76, endPoint y: 172, distance: 137.4
click at [76, 172] on div "1 Filter [PERSON_NAME] Views" at bounding box center [277, 163] width 498 height 28
paste input "[PERSON_NAME] and [PERSON_NAME]"
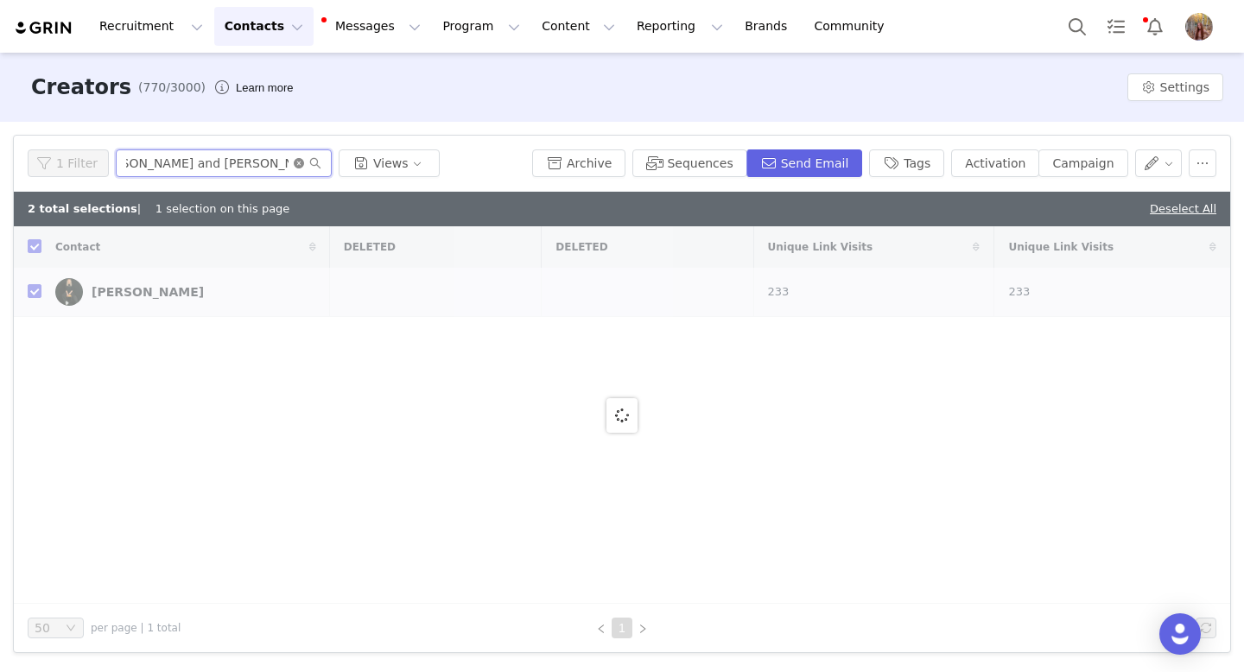
type input "[PERSON_NAME] and [PERSON_NAME]"
click at [296, 160] on icon "icon: close-circle" at bounding box center [299, 163] width 10 height 10
click at [248, 162] on input "text" at bounding box center [224, 163] width 216 height 28
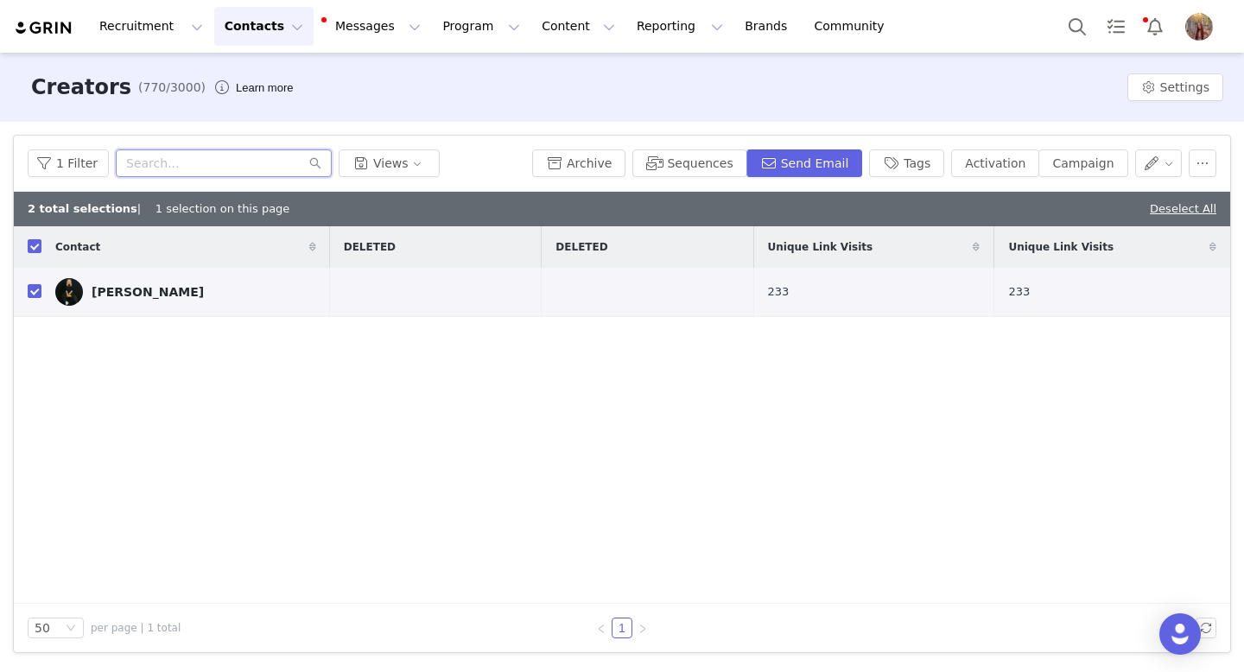
paste input "[PERSON_NAME] and [PERSON_NAME]"
type input "[PERSON_NAME] and [PERSON_NAME]"
click at [294, 161] on icon "icon: close-circle" at bounding box center [299, 163] width 10 height 10
checkbox input "false"
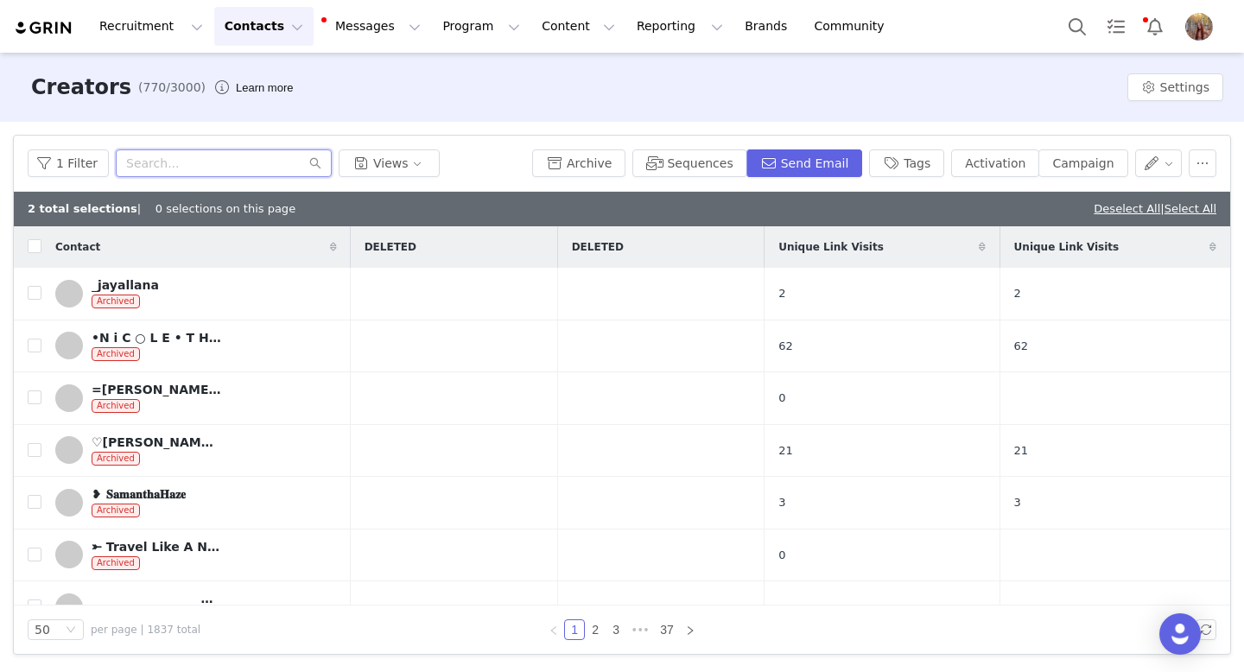
click at [216, 164] on input "text" at bounding box center [224, 163] width 216 height 28
paste input "[PERSON_NAME]"
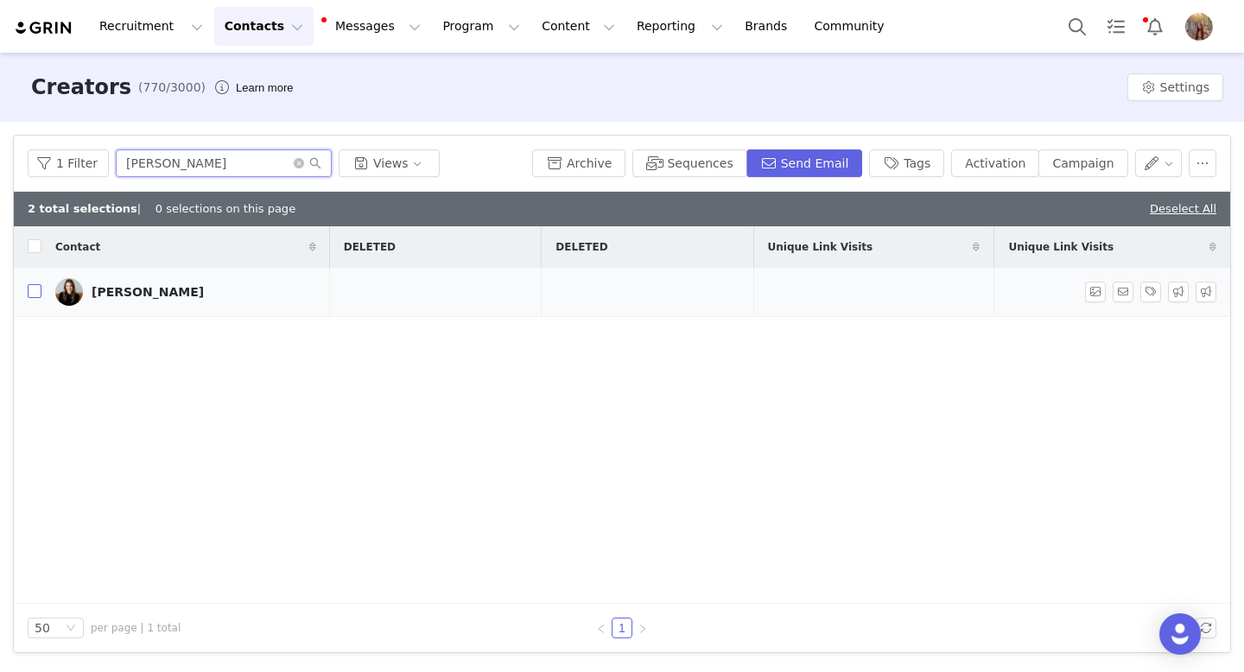
type input "[PERSON_NAME]"
click at [34, 289] on input "checkbox" at bounding box center [35, 291] width 14 height 14
checkbox input "true"
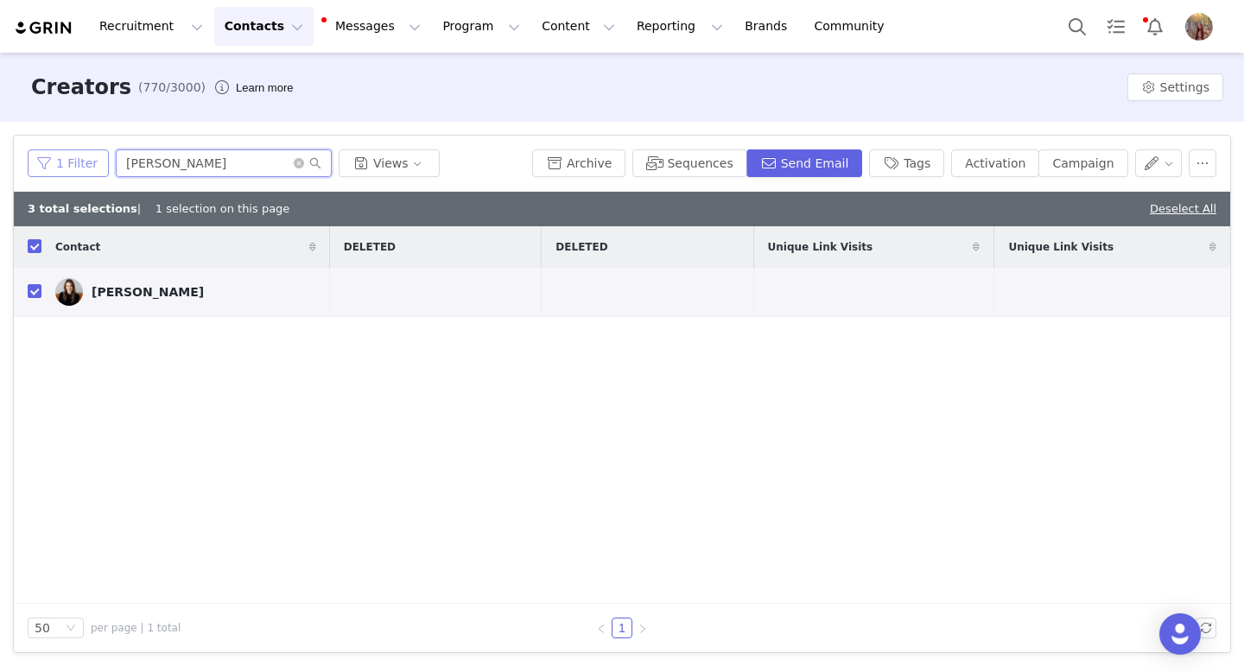
drag, startPoint x: 209, startPoint y: 168, endPoint x: 55, endPoint y: 162, distance: 153.9
click at [57, 162] on div "1 Filter [PERSON_NAME] Views" at bounding box center [277, 163] width 498 height 28
paste input "[PERSON_NAME]"
type input "[PERSON_NAME]"
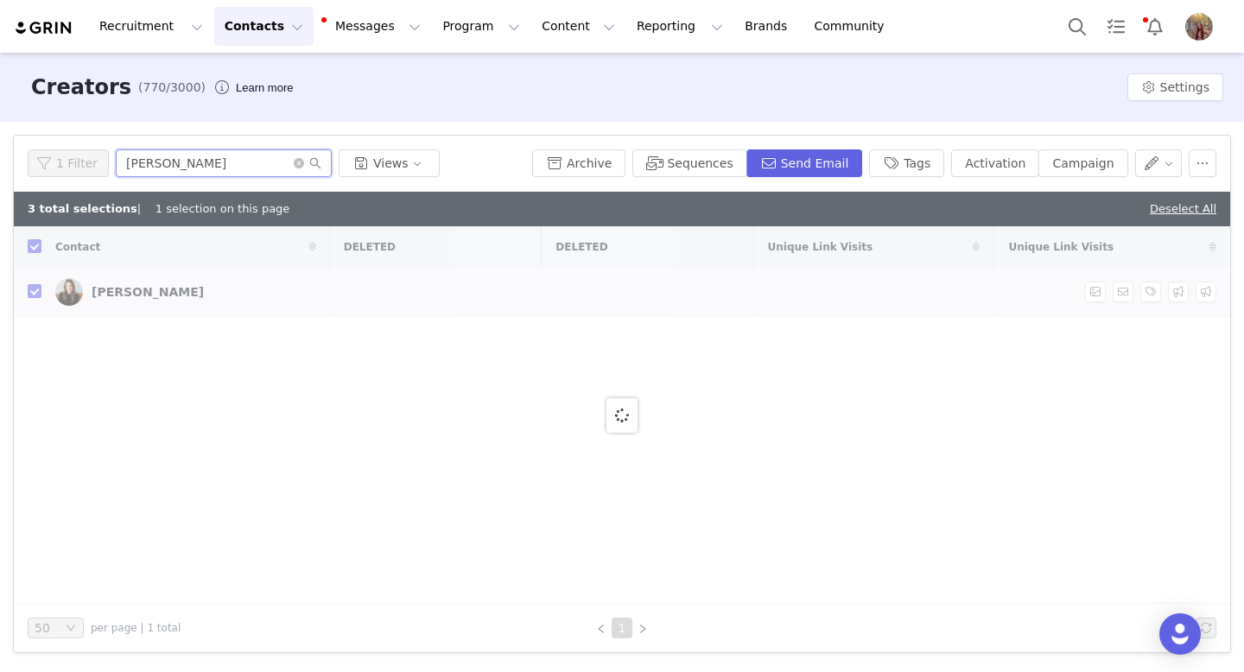
checkbox input "false"
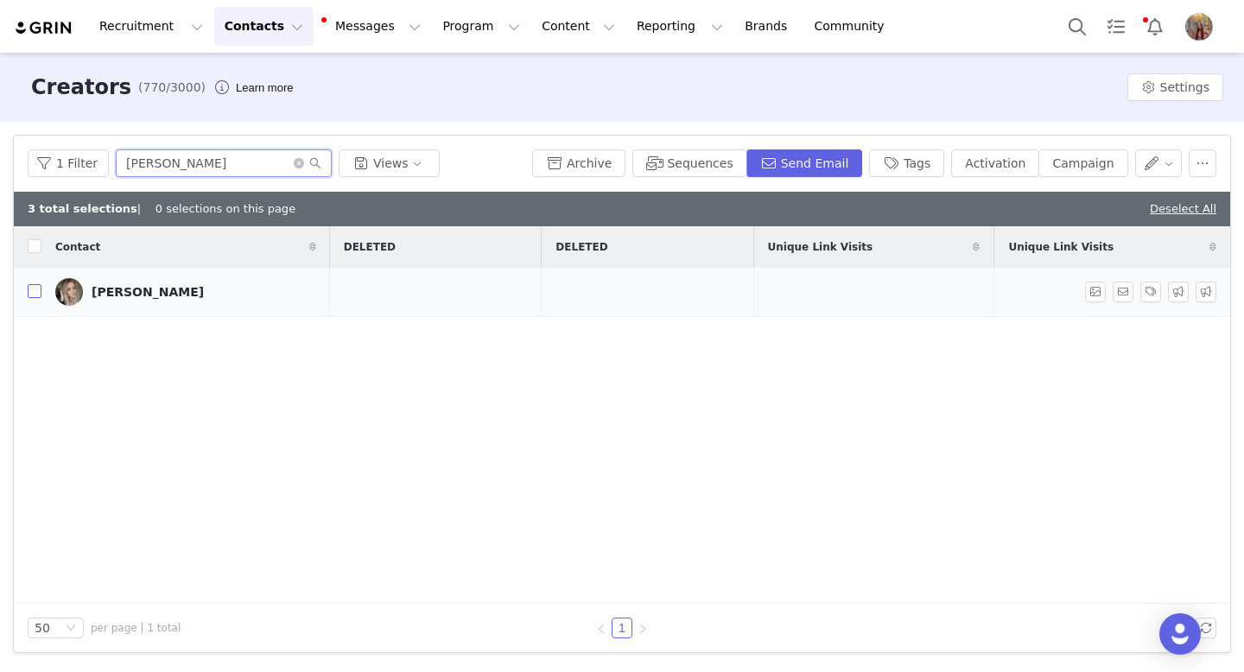
type input "[PERSON_NAME]"
click at [39, 293] on input "checkbox" at bounding box center [35, 291] width 14 height 14
checkbox input "true"
click at [32, 289] on input "checkbox" at bounding box center [35, 291] width 14 height 14
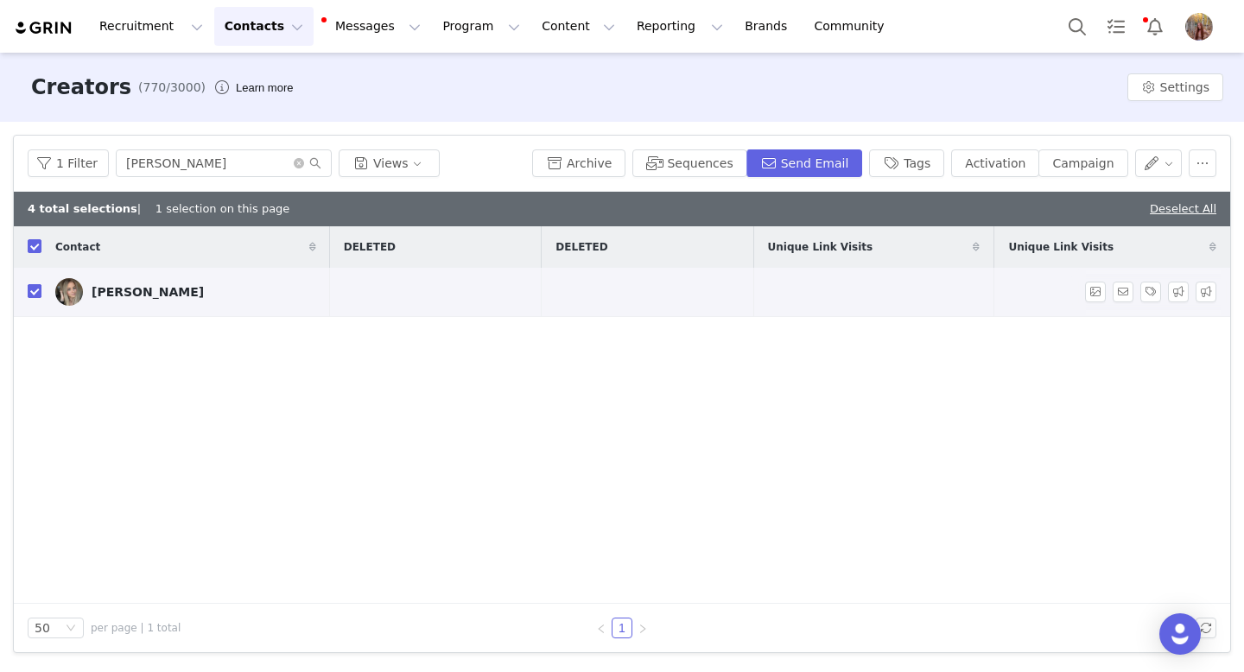
checkbox input "false"
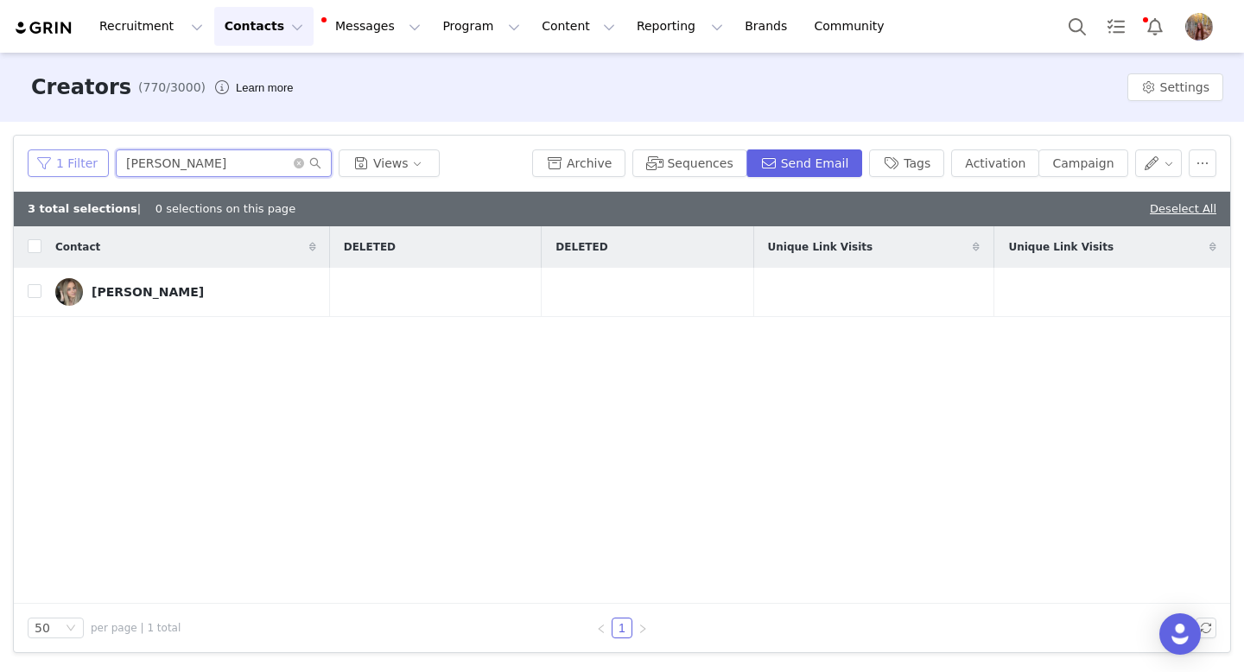
drag, startPoint x: 244, startPoint y: 166, endPoint x: 67, endPoint y: 153, distance: 177.6
click at [67, 153] on div "1 Filter [PERSON_NAME] Views" at bounding box center [277, 163] width 498 height 28
paste input "[PERSON_NAME]"
type input "[PERSON_NAME]"
click at [36, 293] on input "checkbox" at bounding box center [35, 291] width 14 height 14
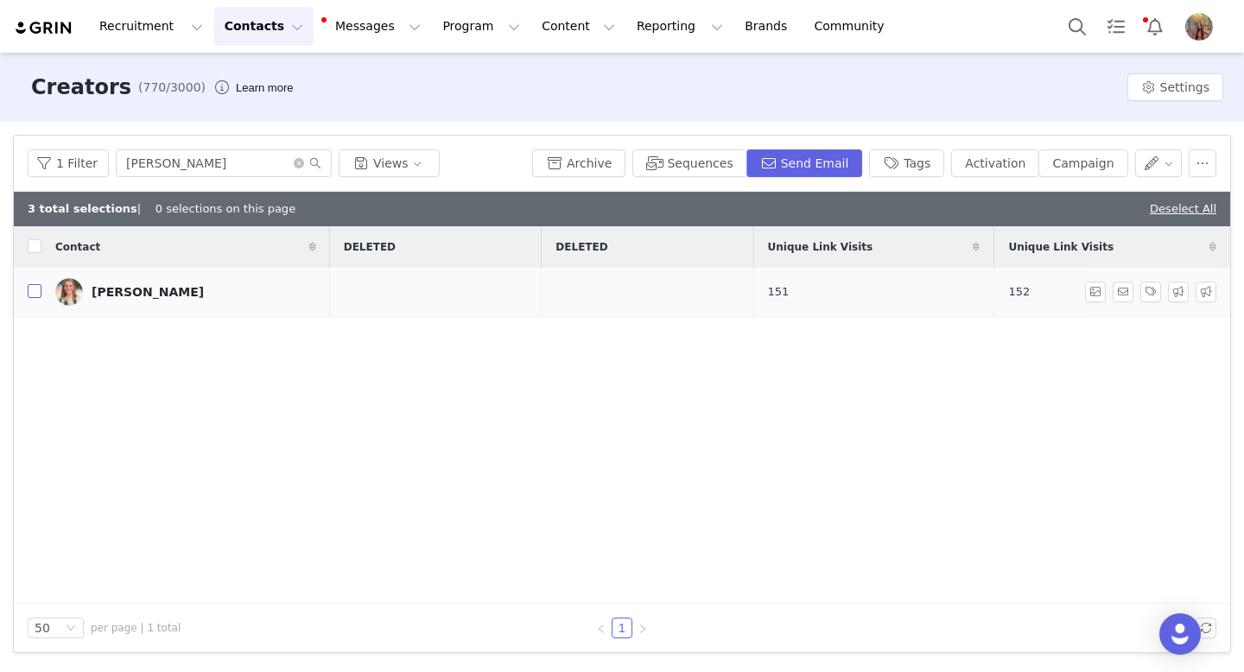
checkbox input "true"
drag, startPoint x: 251, startPoint y: 163, endPoint x: 34, endPoint y: 143, distance: 218.7
click at [35, 143] on div "1 Filter [PERSON_NAME] Views Archive Sequences Send Email Tags Activation Campa…" at bounding box center [622, 164] width 1216 height 56
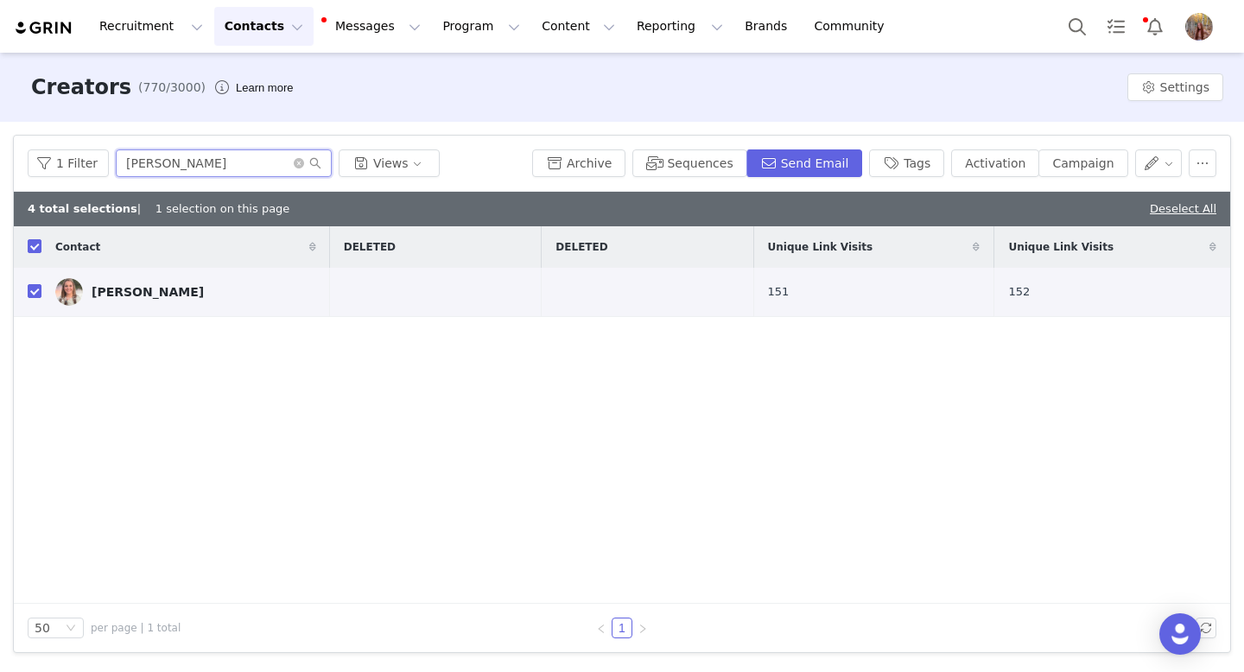
paste input "[PERSON_NAME]"
type input "[PERSON_NAME]"
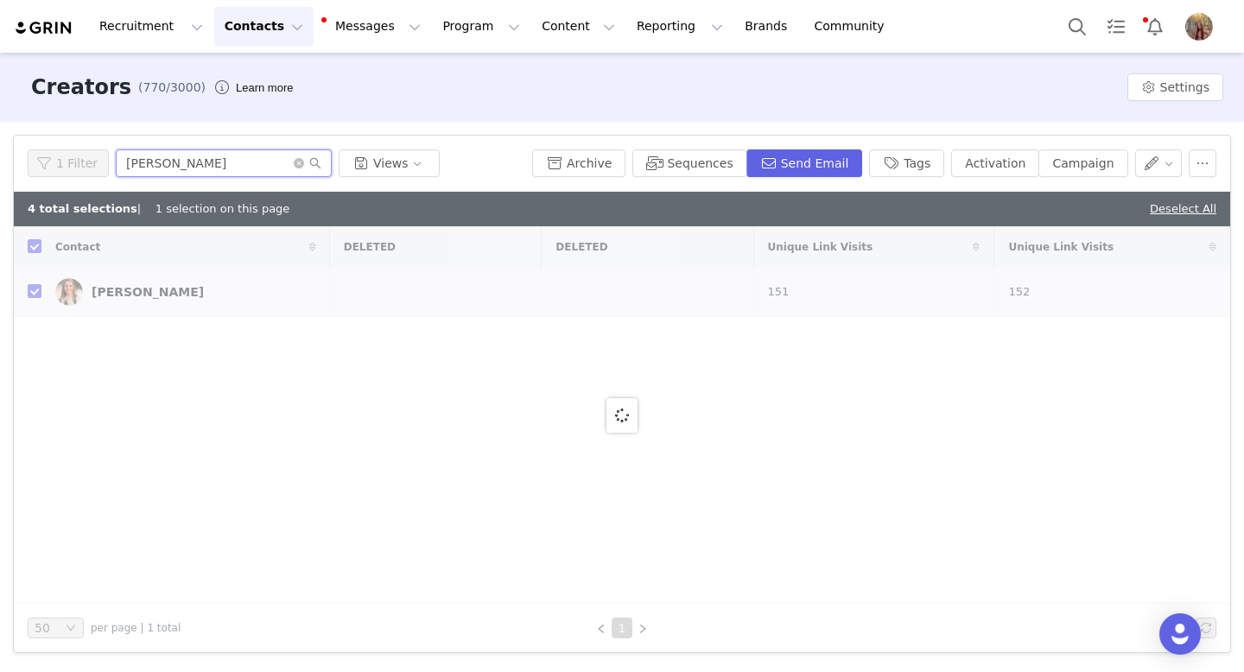
checkbox input "false"
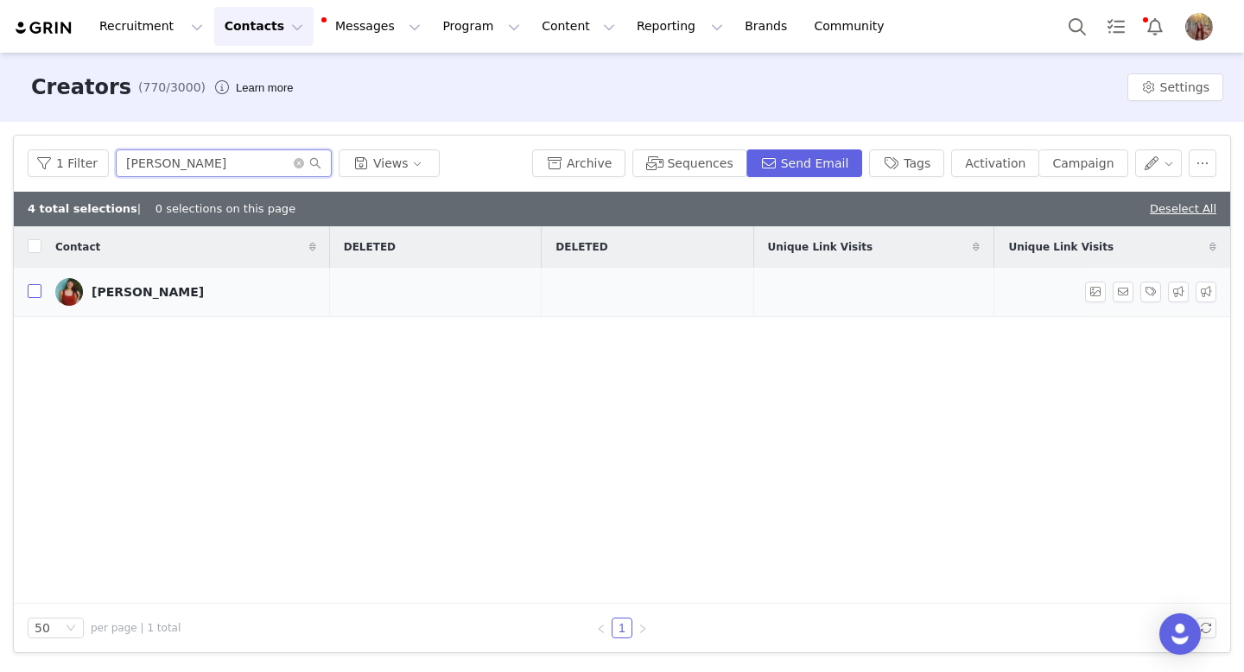
type input "[PERSON_NAME]"
click at [30, 291] on input "checkbox" at bounding box center [35, 291] width 14 height 14
checkbox input "true"
click at [31, 294] on input "checkbox" at bounding box center [35, 291] width 14 height 14
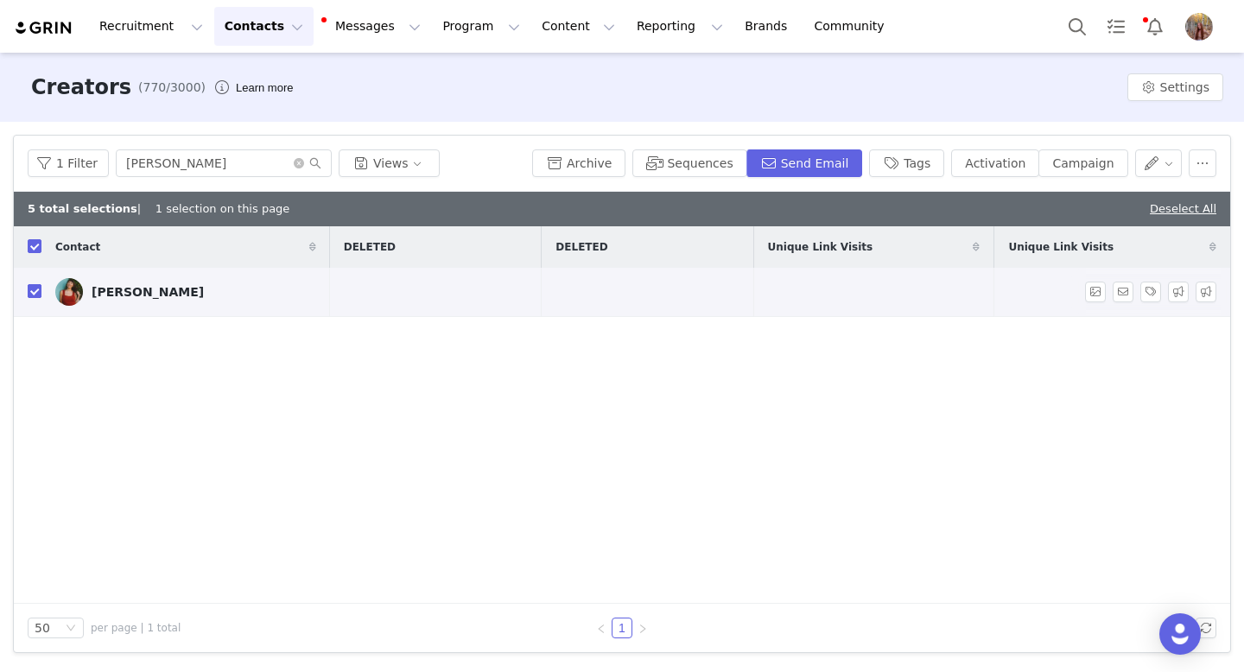
checkbox input "false"
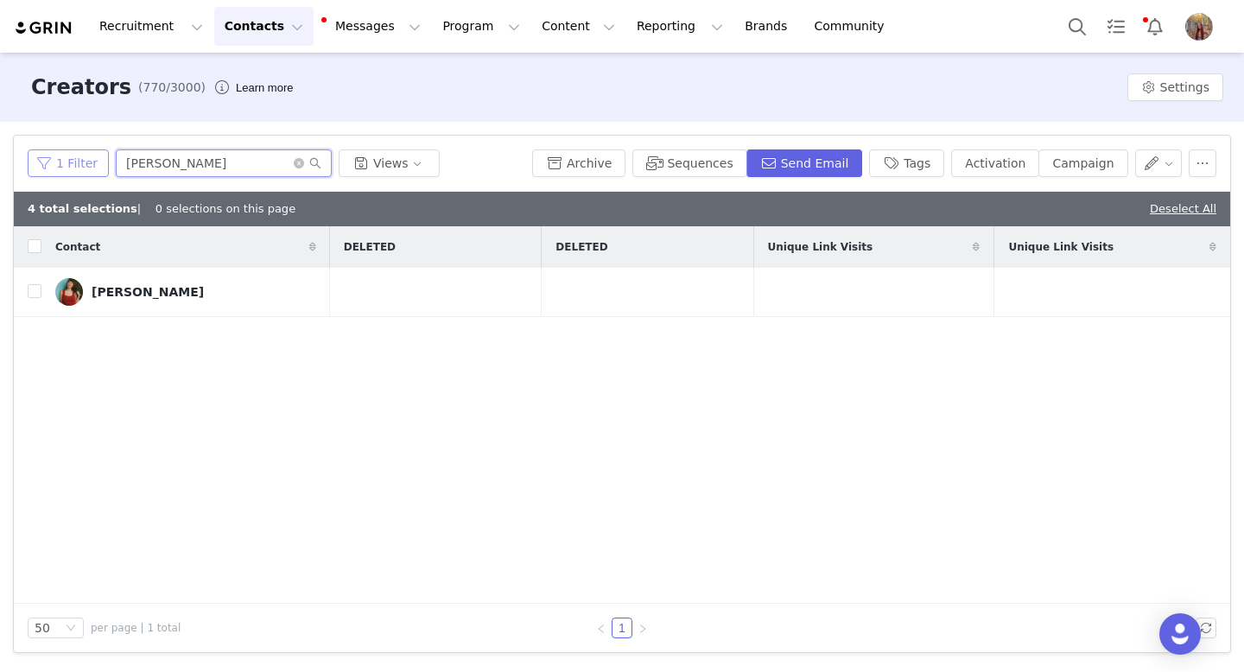
drag, startPoint x: 274, startPoint y: 163, endPoint x: 41, endPoint y: 156, distance: 233.3
click at [42, 156] on div "1 Filter [PERSON_NAME] Views" at bounding box center [277, 163] width 498 height 28
paste input "[PERSON_NAME]"
type input "[PERSON_NAME]"
click at [35, 292] on input "checkbox" at bounding box center [35, 291] width 14 height 14
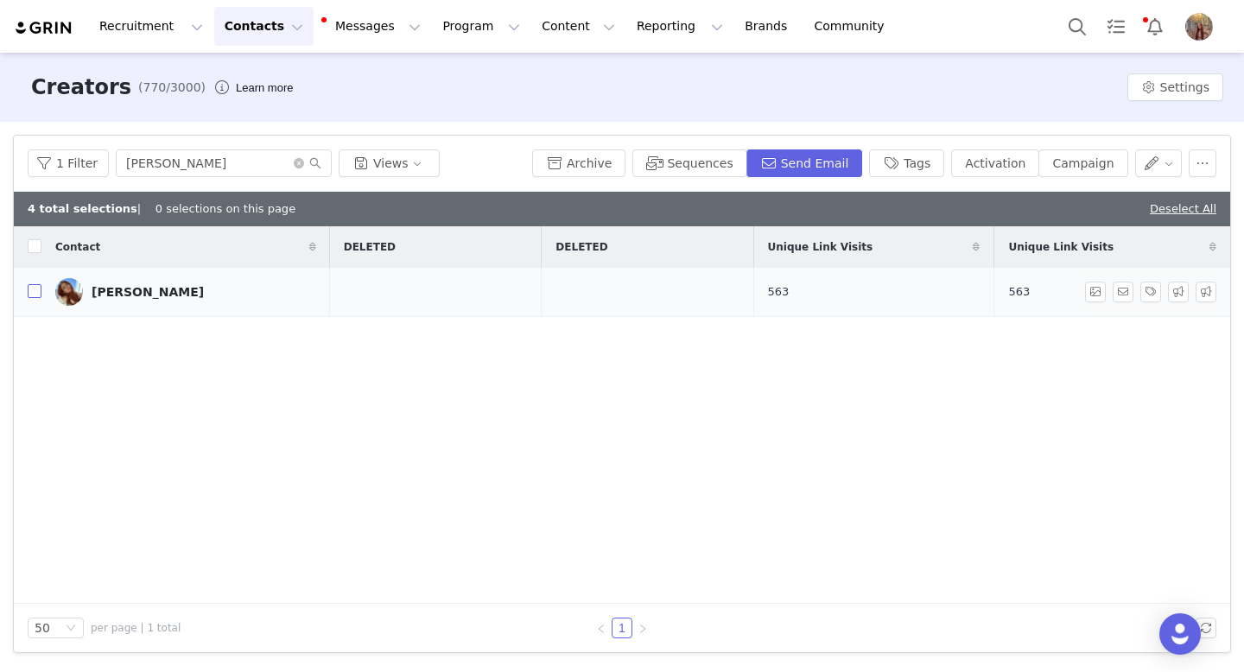
checkbox input "true"
drag, startPoint x: 225, startPoint y: 169, endPoint x: 110, endPoint y: 167, distance: 115.8
click at [110, 167] on div "1 Filter [PERSON_NAME] Views" at bounding box center [277, 163] width 498 height 28
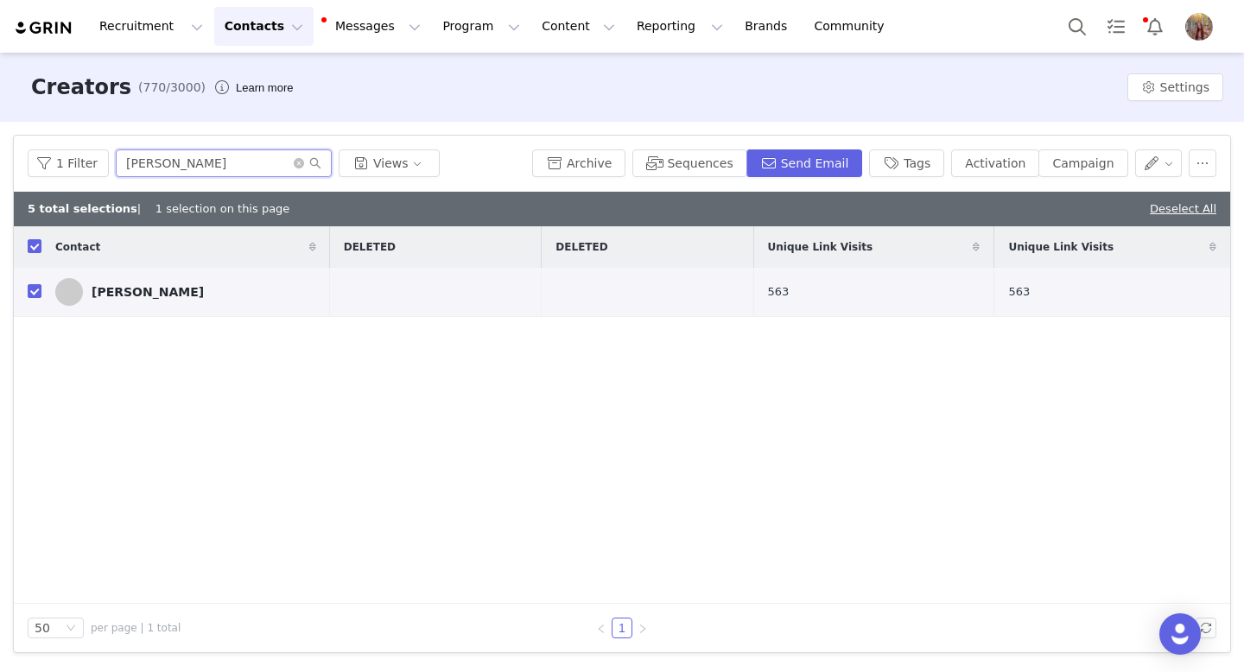
paste input "[PERSON_NAME]"
type input "[PERSON_NAME]"
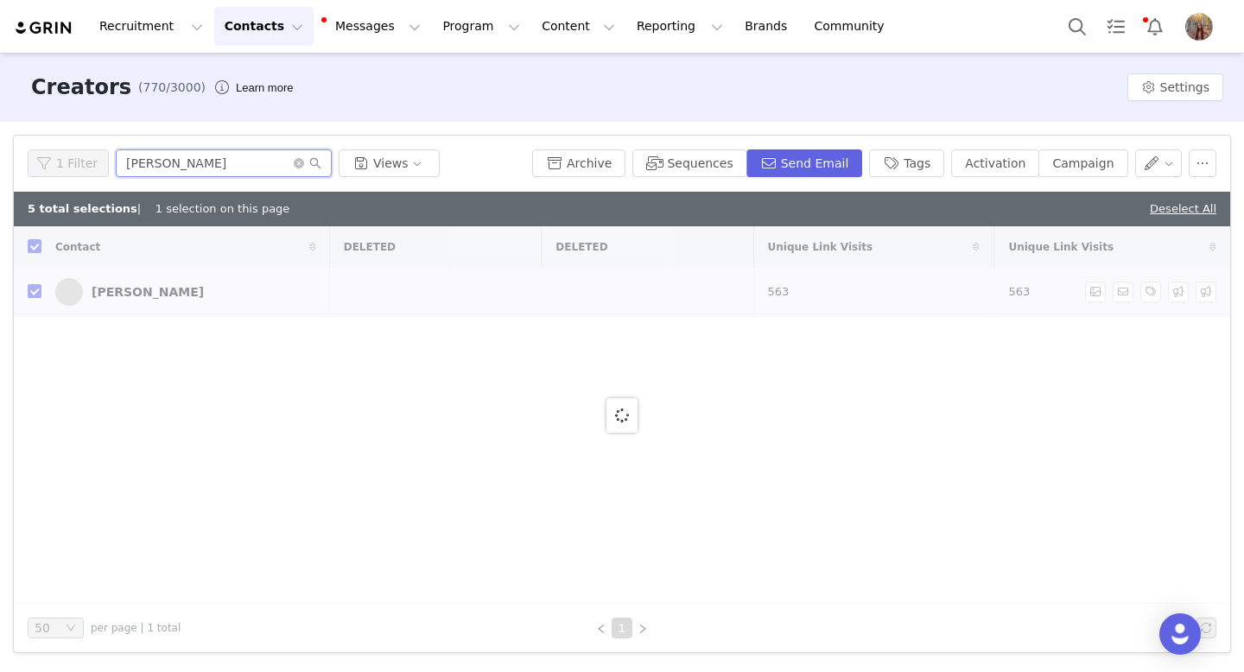
checkbox input "false"
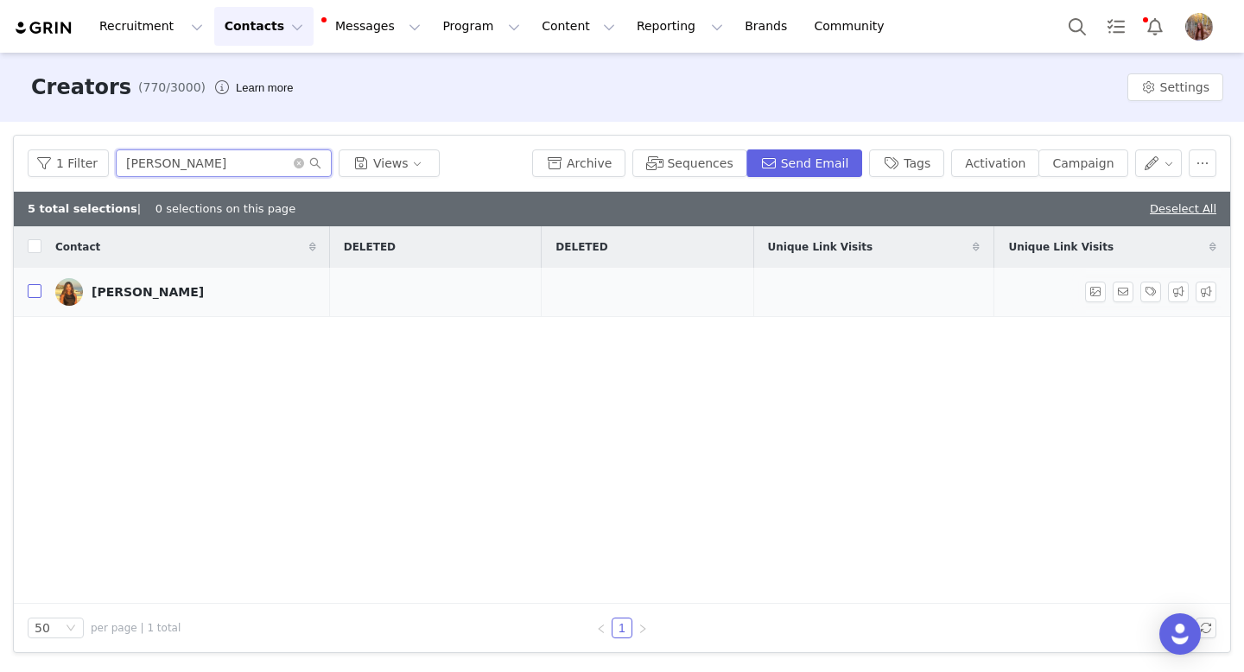
type input "[PERSON_NAME]"
click at [34, 290] on input "checkbox" at bounding box center [35, 291] width 14 height 14
checkbox input "true"
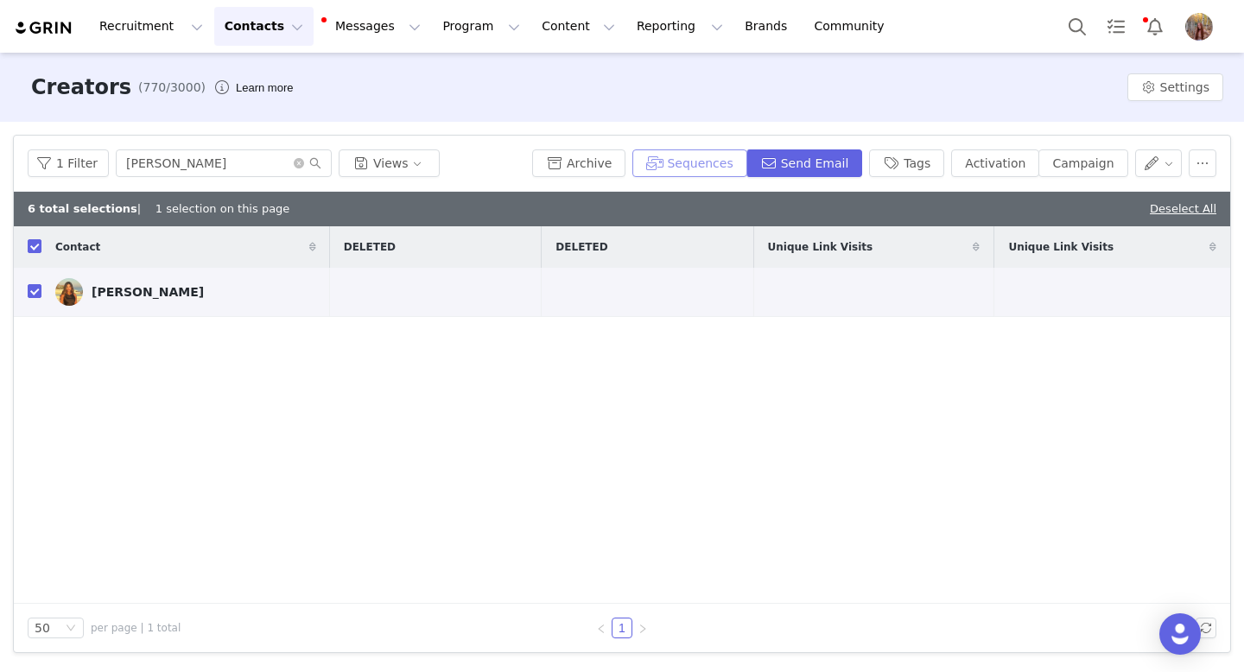
click at [694, 162] on button "Sequences" at bounding box center [689, 163] width 114 height 28
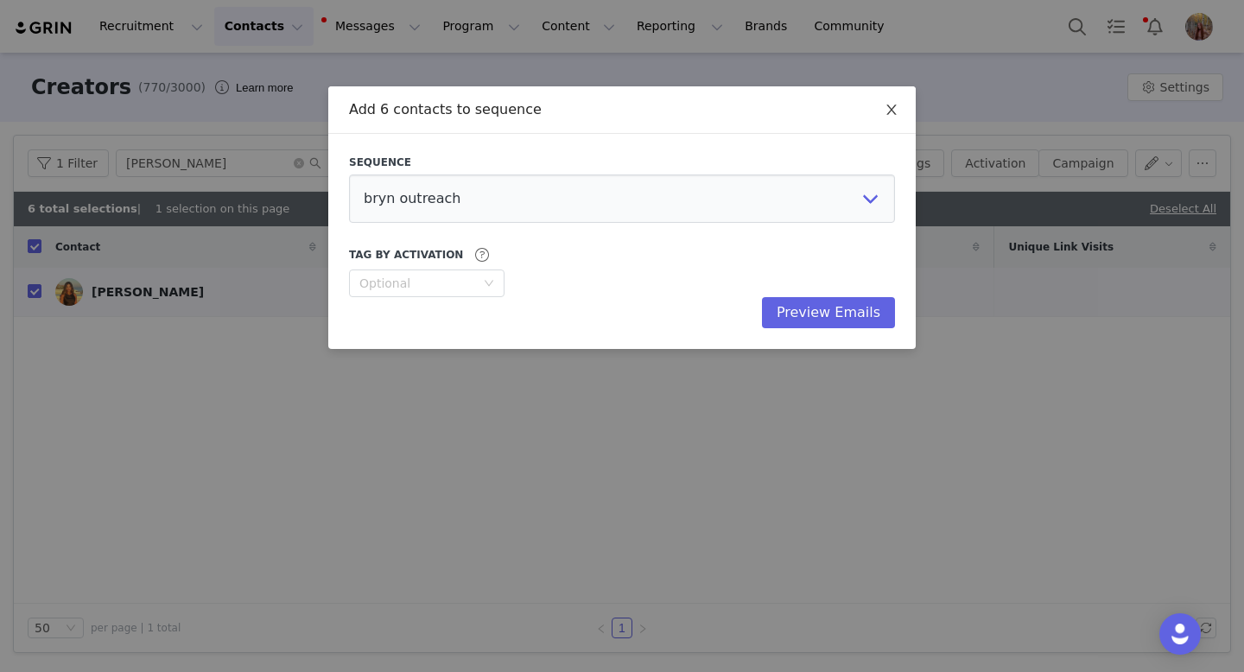
click at [889, 105] on icon "icon: close" at bounding box center [892, 110] width 14 height 14
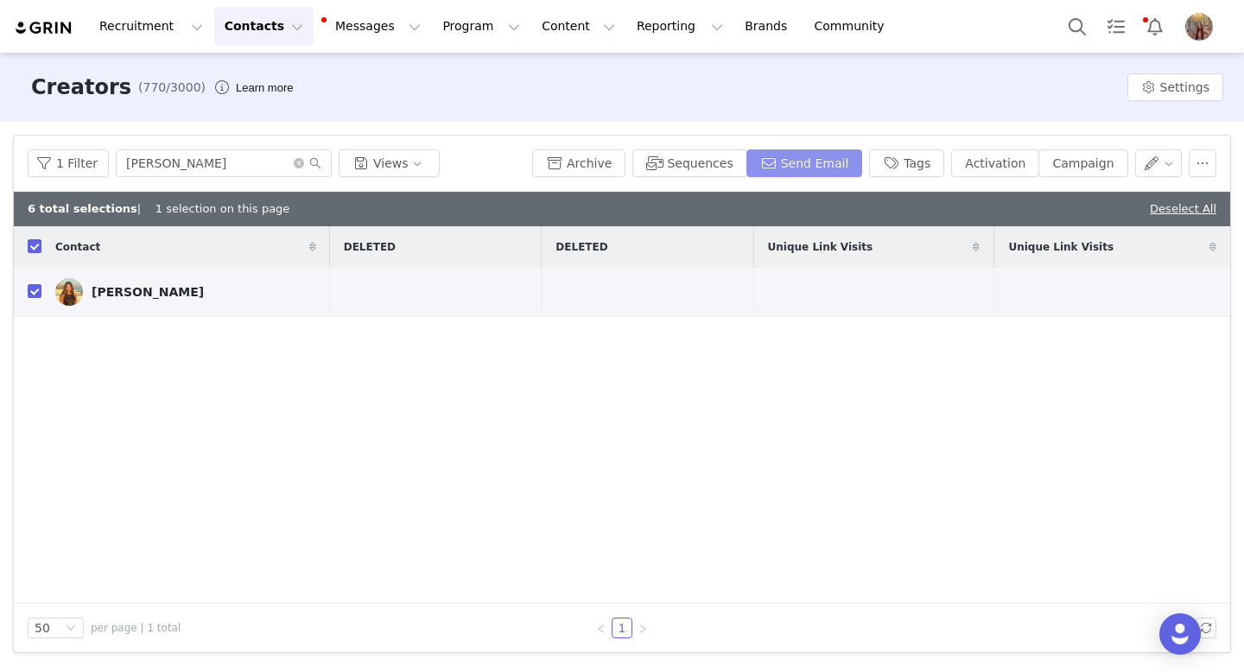
click at [834, 168] on button "Send Email" at bounding box center [804, 163] width 117 height 28
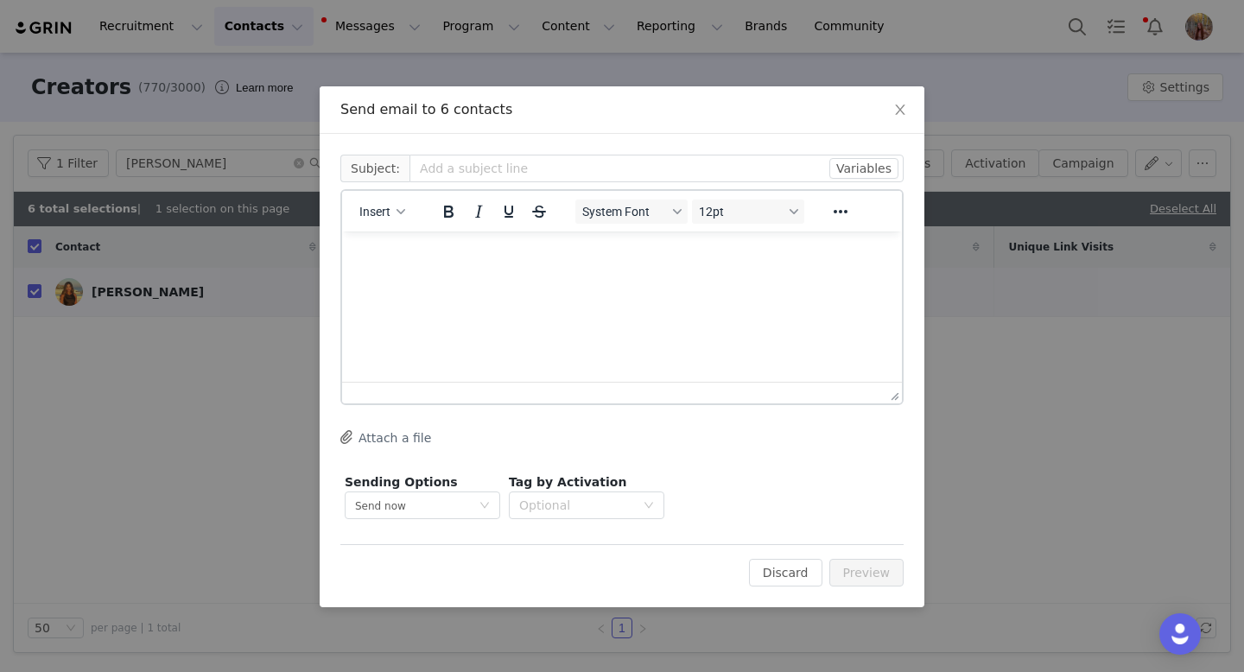
click at [435, 255] on p "Rich Text Area. Press ALT-0 for help." at bounding box center [622, 254] width 532 height 19
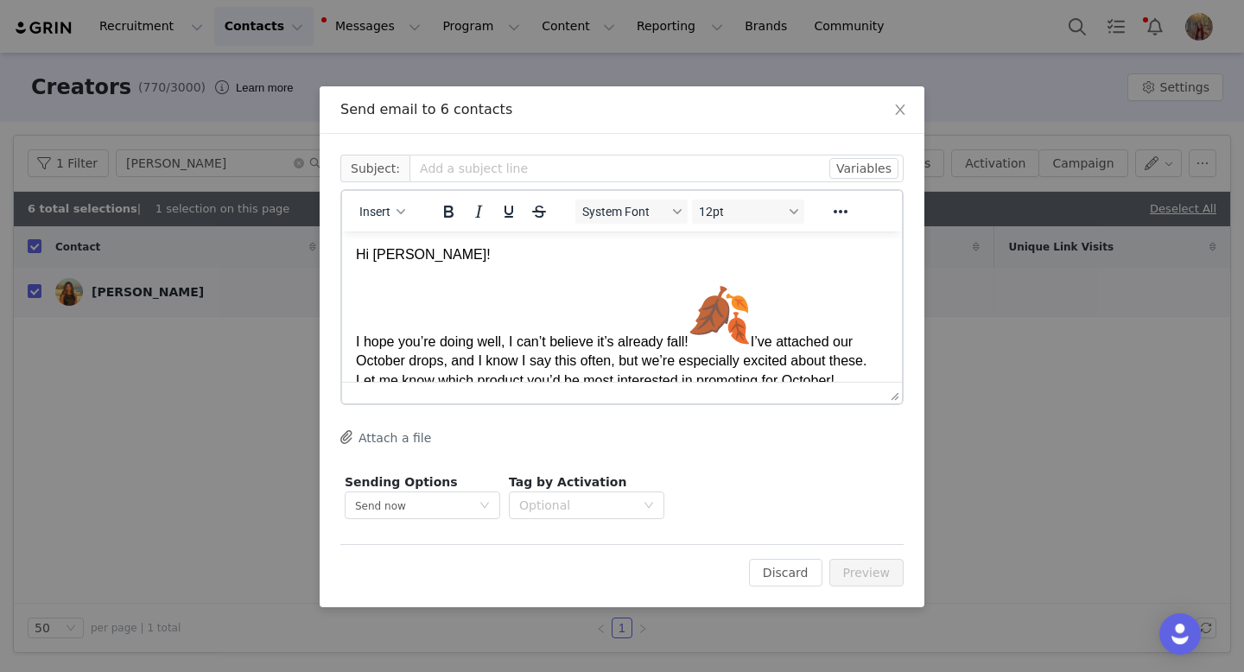
scroll to position [22, 0]
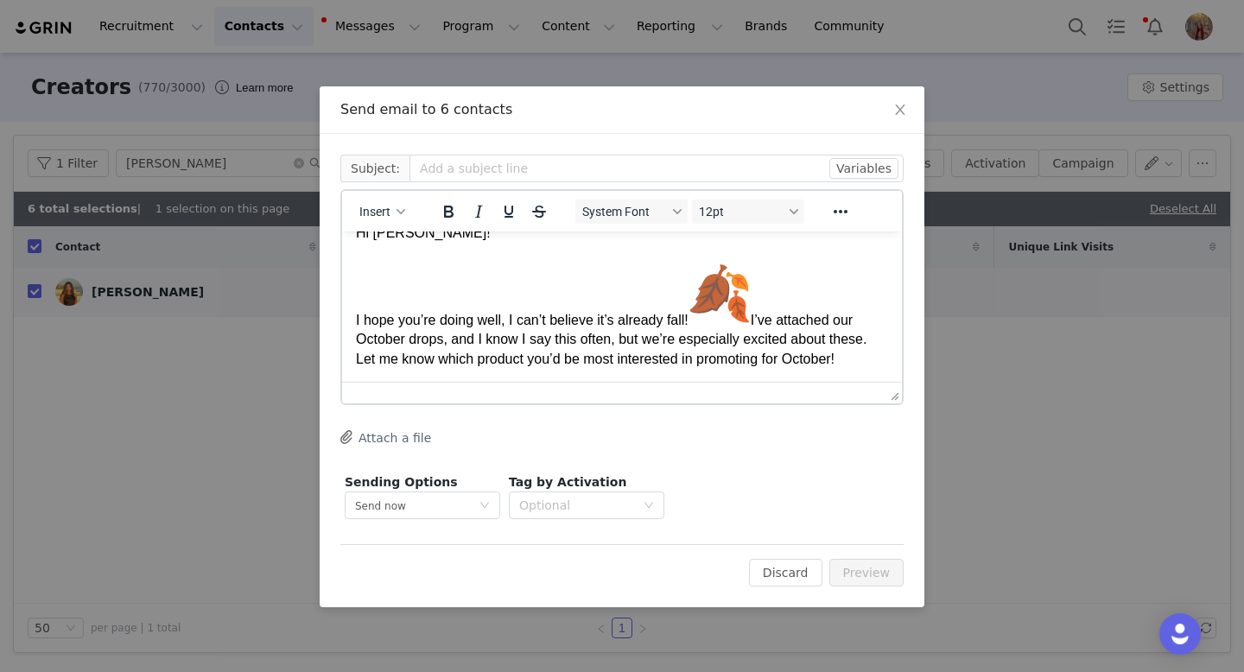
click at [761, 318] on p "Hi [PERSON_NAME]! I hope you’re doing well, I can’t believe it’s already fall! …" at bounding box center [622, 296] width 532 height 145
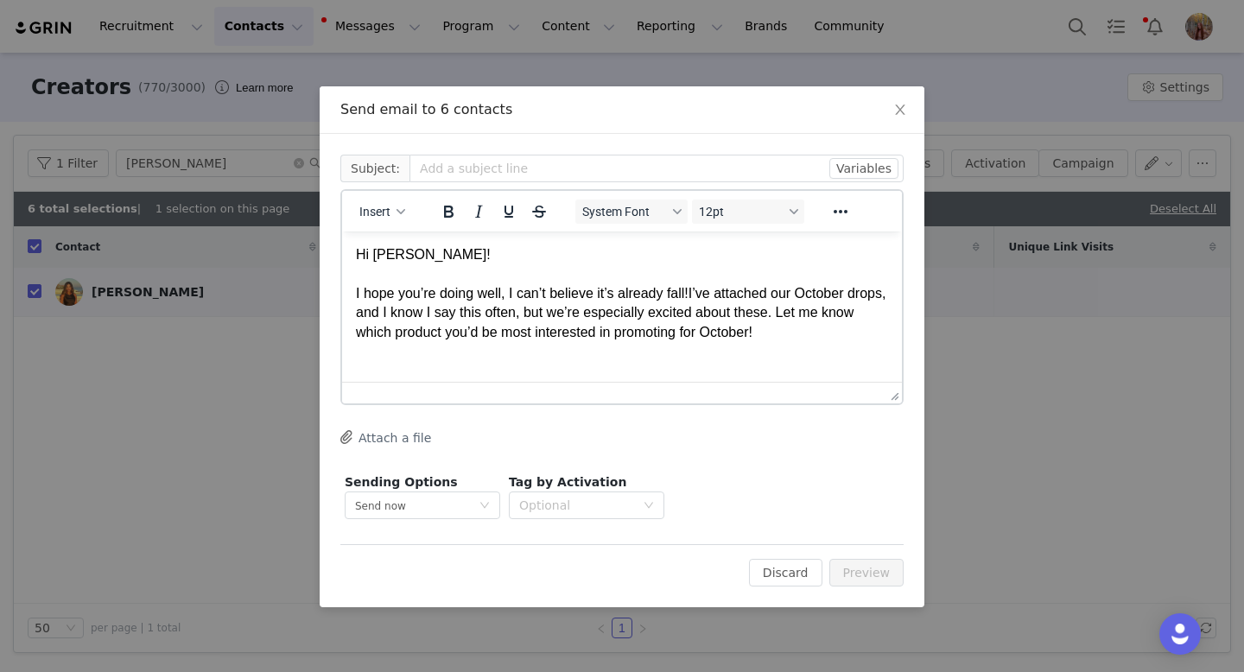
click at [405, 254] on p "Hi [PERSON_NAME]! I hope you’re doing well, I can’t believe it’s already fall! …" at bounding box center [622, 293] width 532 height 97
click at [378, 215] on span "Insert" at bounding box center [374, 212] width 31 height 14
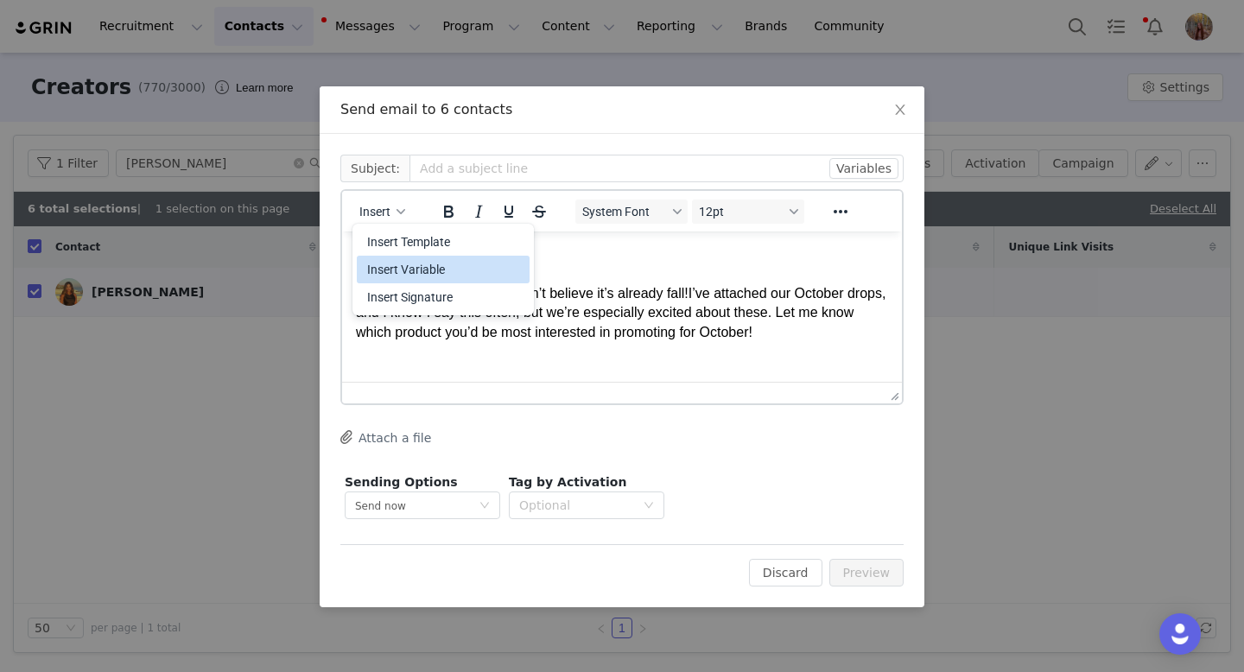
click at [430, 268] on div "Insert Variable" at bounding box center [444, 269] width 155 height 21
select select
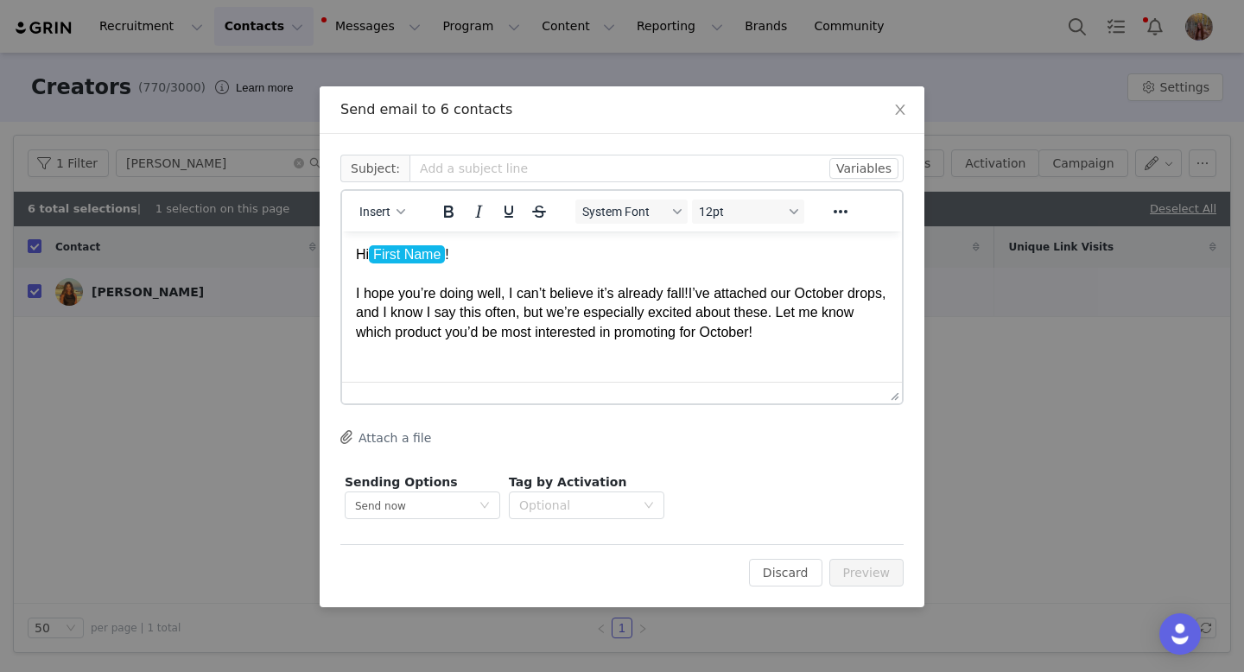
click at [385, 435] on button "Attach a file" at bounding box center [385, 437] width 91 height 21
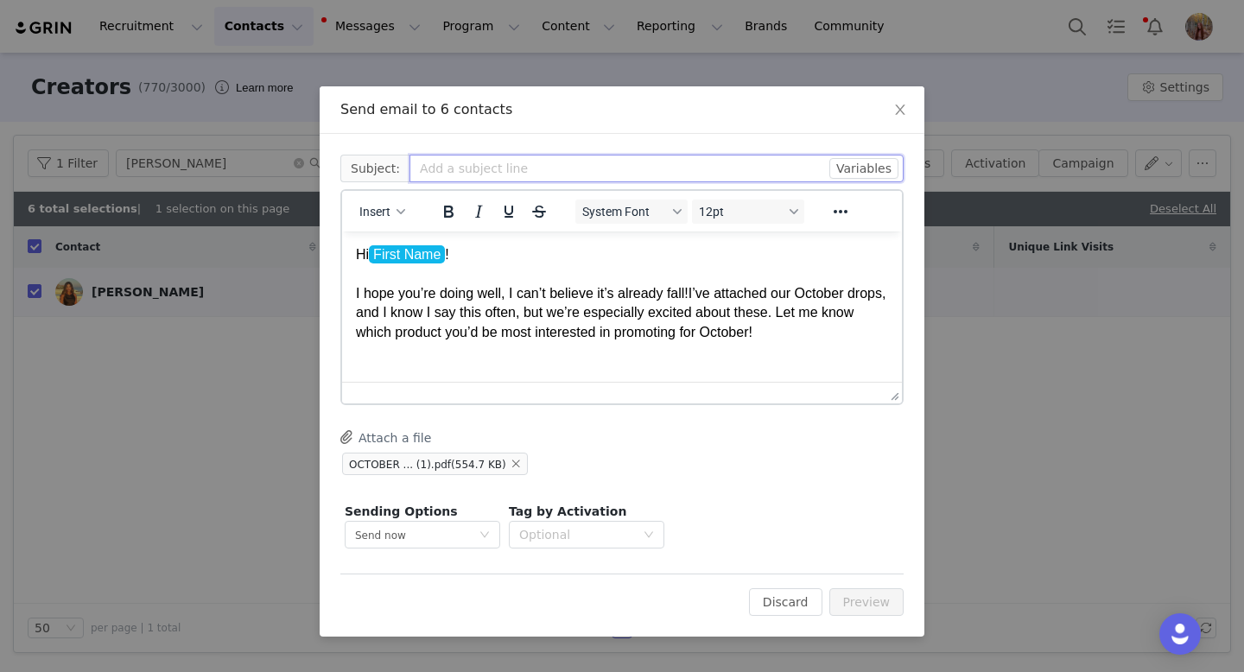
click at [453, 164] on input "text" at bounding box center [656, 169] width 494 height 28
paste input "October Product Launches!!"
type input "October Product Launches!!"
click at [865, 600] on button "Preview" at bounding box center [866, 602] width 75 height 28
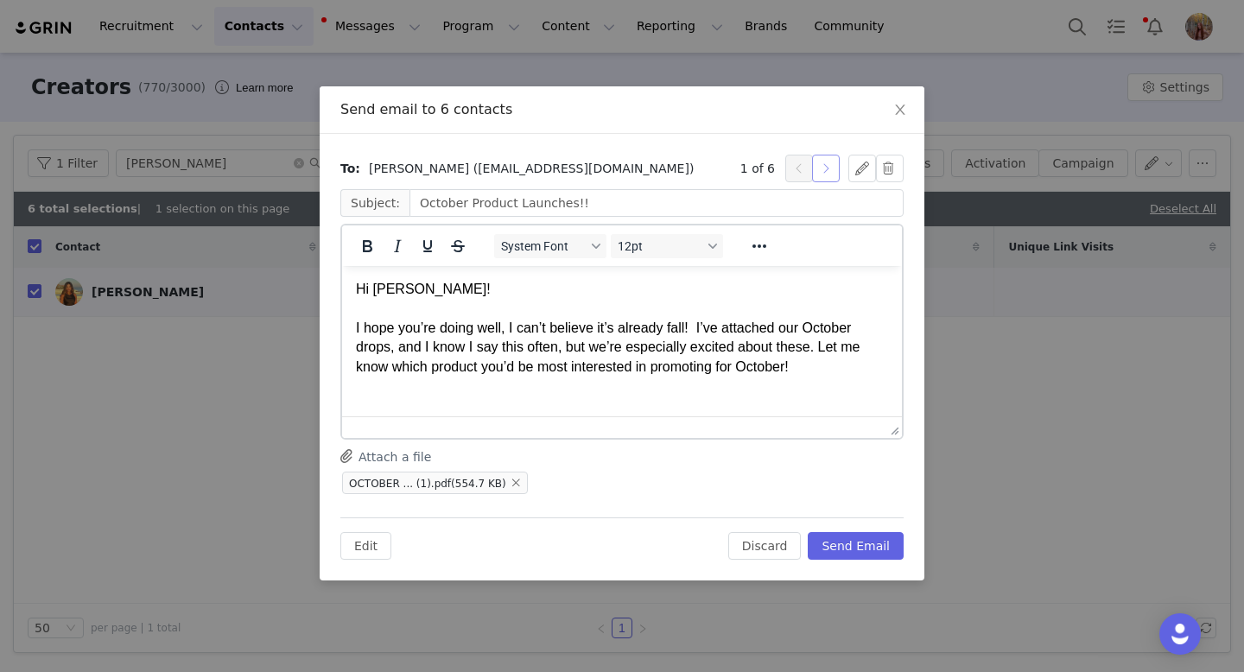
click at [820, 180] on button "button" at bounding box center [826, 169] width 28 height 28
click at [827, 177] on button "button" at bounding box center [826, 169] width 28 height 28
click at [822, 171] on button "button" at bounding box center [826, 169] width 28 height 28
click at [824, 168] on button "button" at bounding box center [826, 169] width 28 height 28
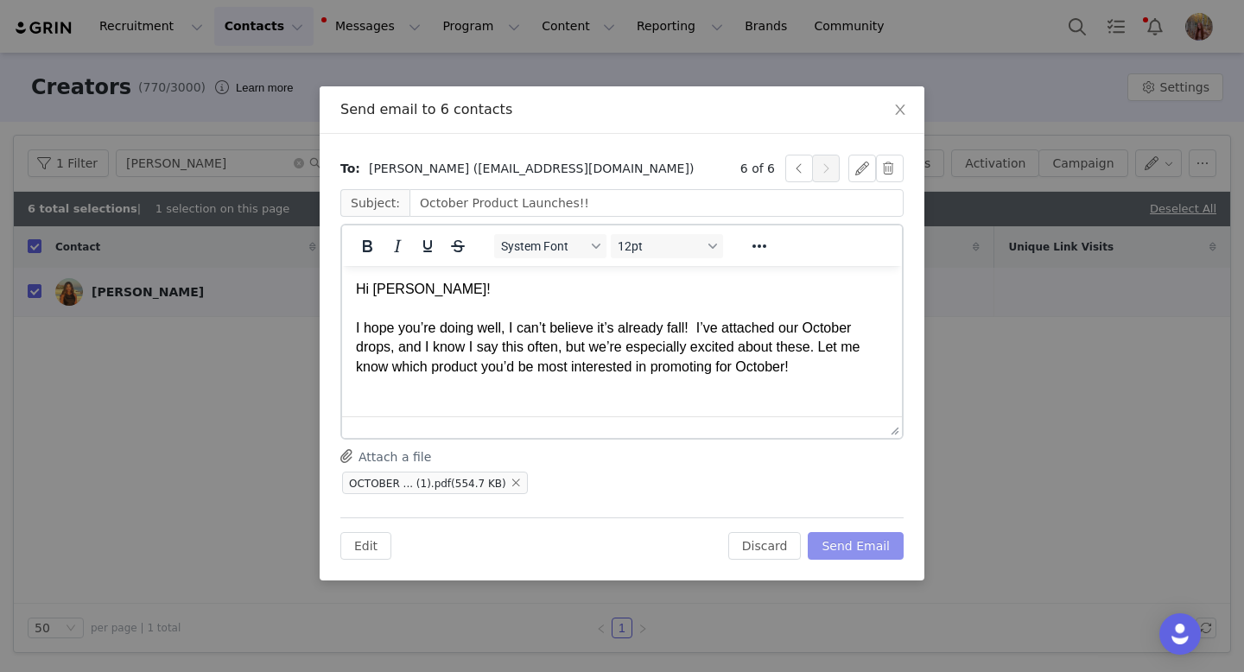
click at [863, 542] on button "Send Email" at bounding box center [856, 546] width 96 height 28
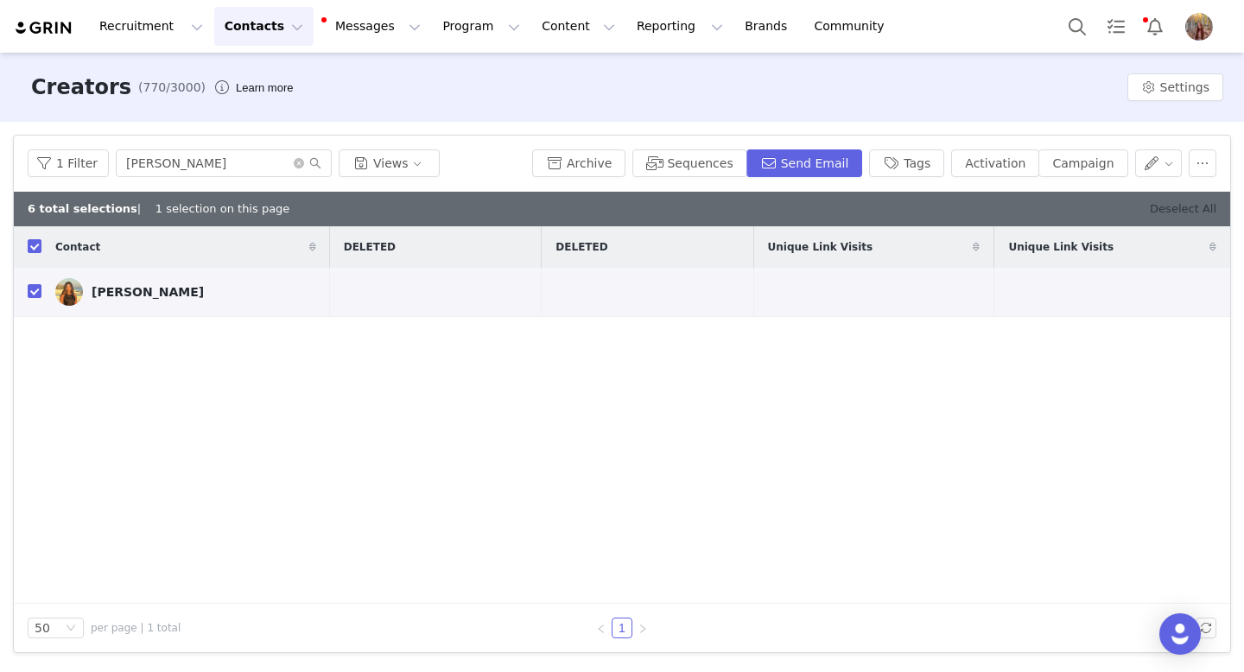
click at [1196, 213] on link "Deselect All" at bounding box center [1183, 208] width 67 height 13
checkbox input "false"
